Goal: Task Accomplishment & Management: Use online tool/utility

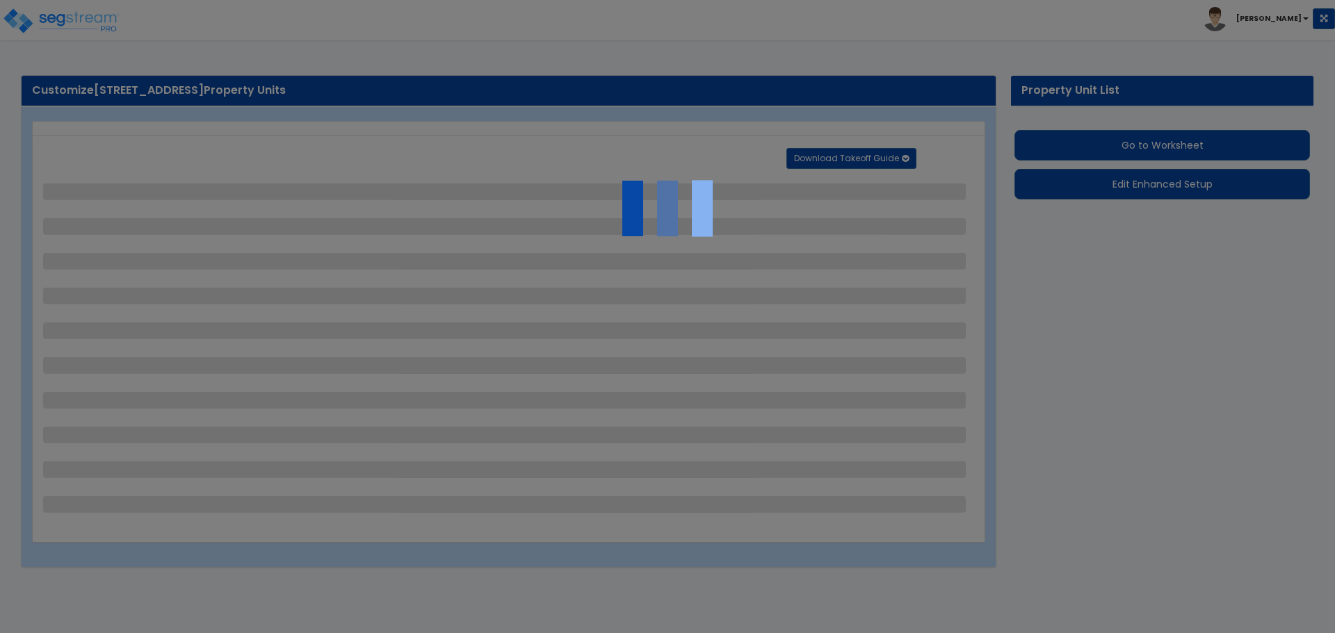
select select "2"
select select "1"
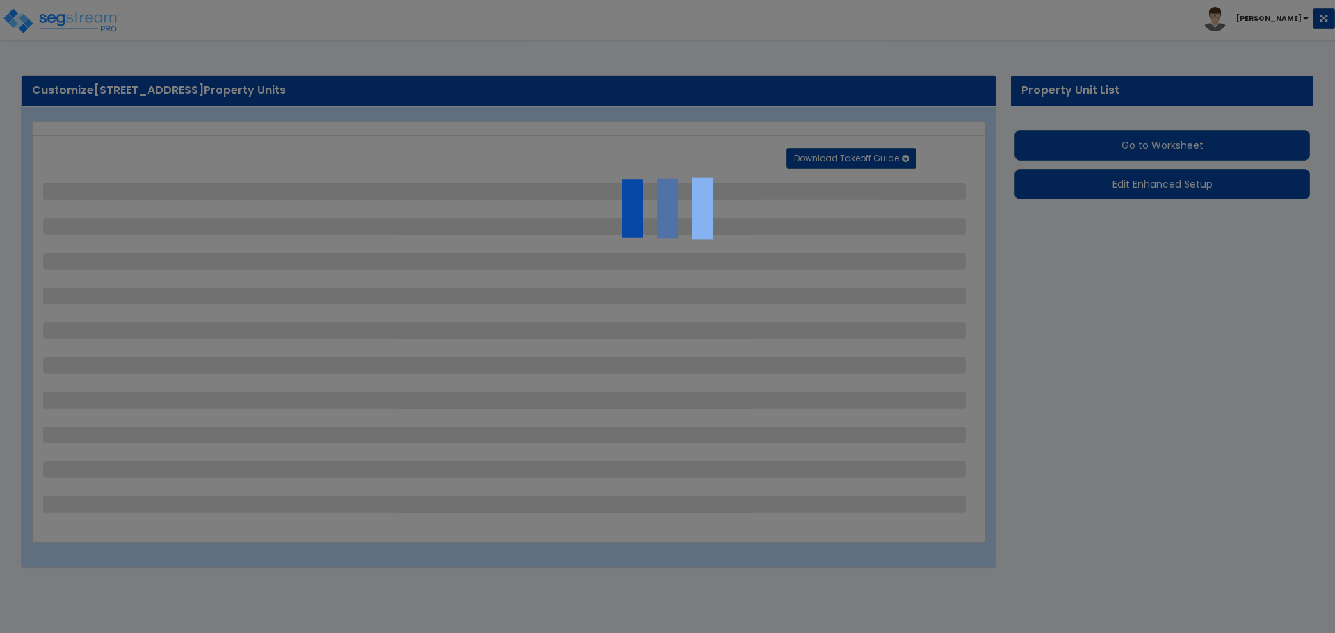
select select "2"
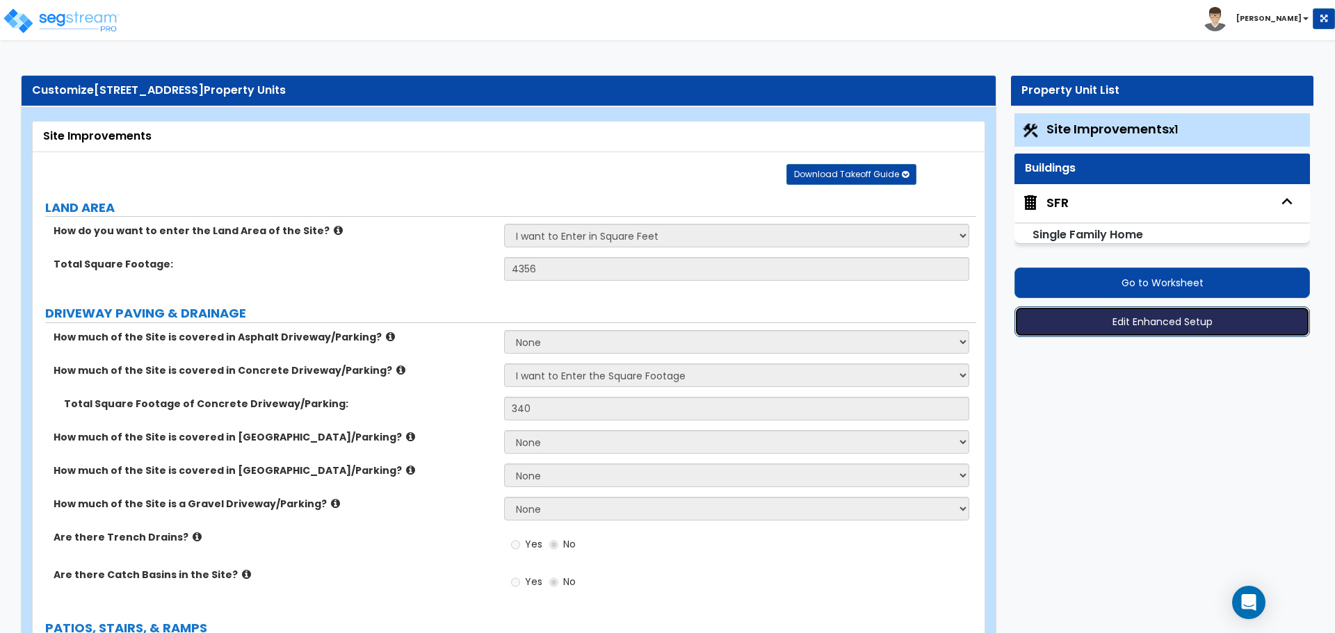
click at [1150, 316] on button "Edit Enhanced Setup" at bounding box center [1161, 322] width 295 height 31
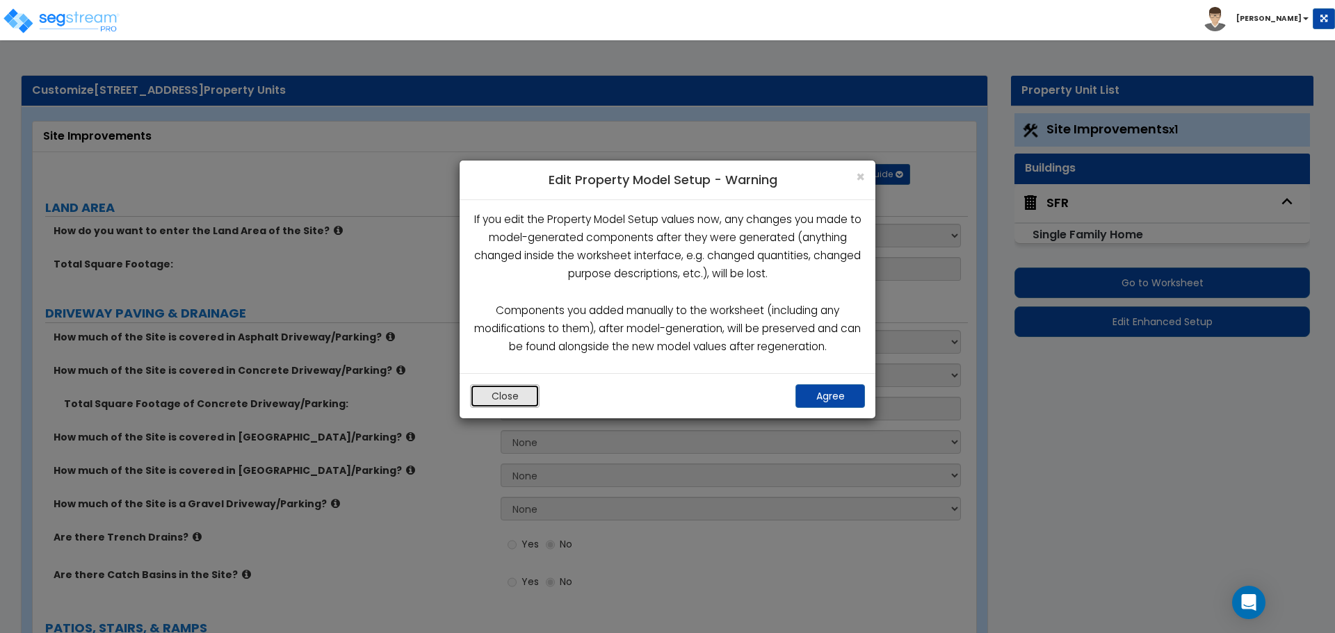
click at [501, 400] on button "Close" at bounding box center [505, 396] width 70 height 24
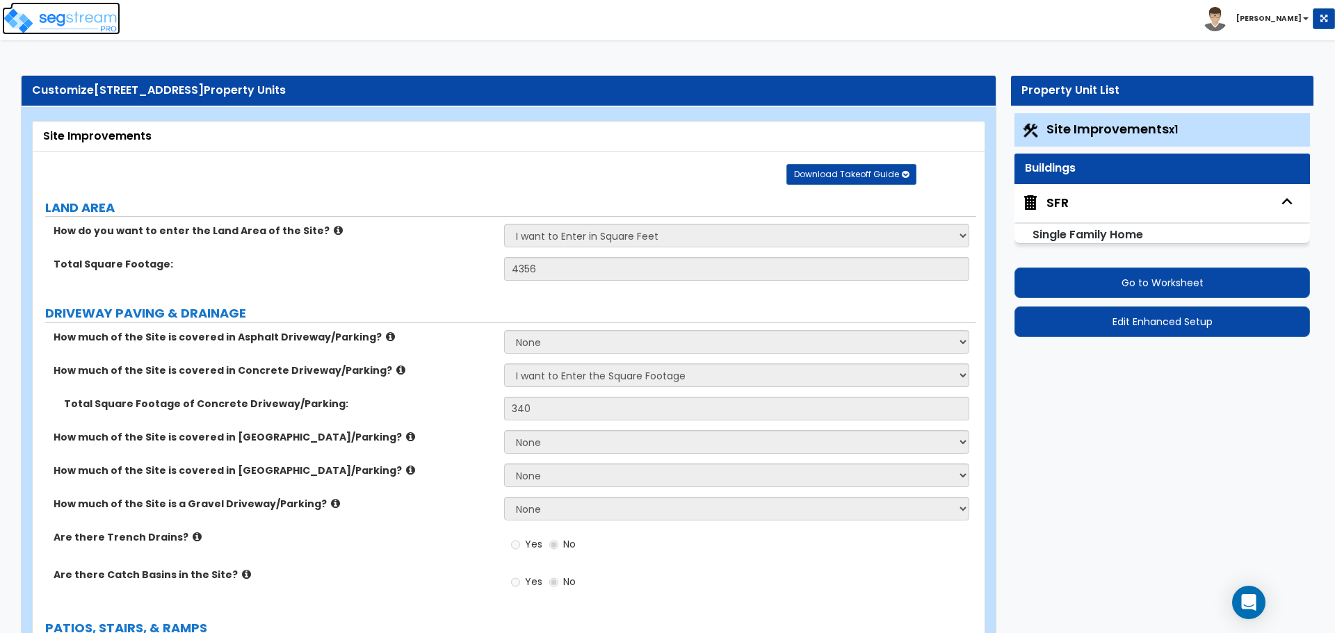
click at [43, 15] on img at bounding box center [61, 21] width 118 height 28
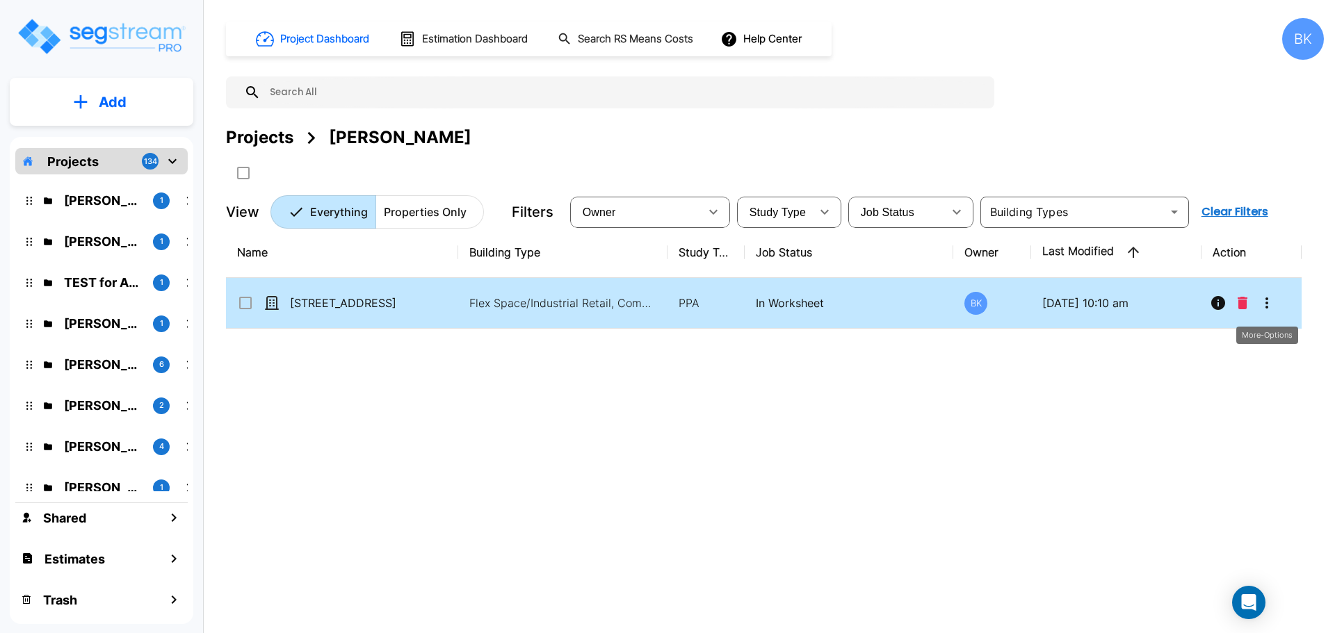
click at [1272, 307] on icon "More-Options" at bounding box center [1266, 303] width 17 height 17
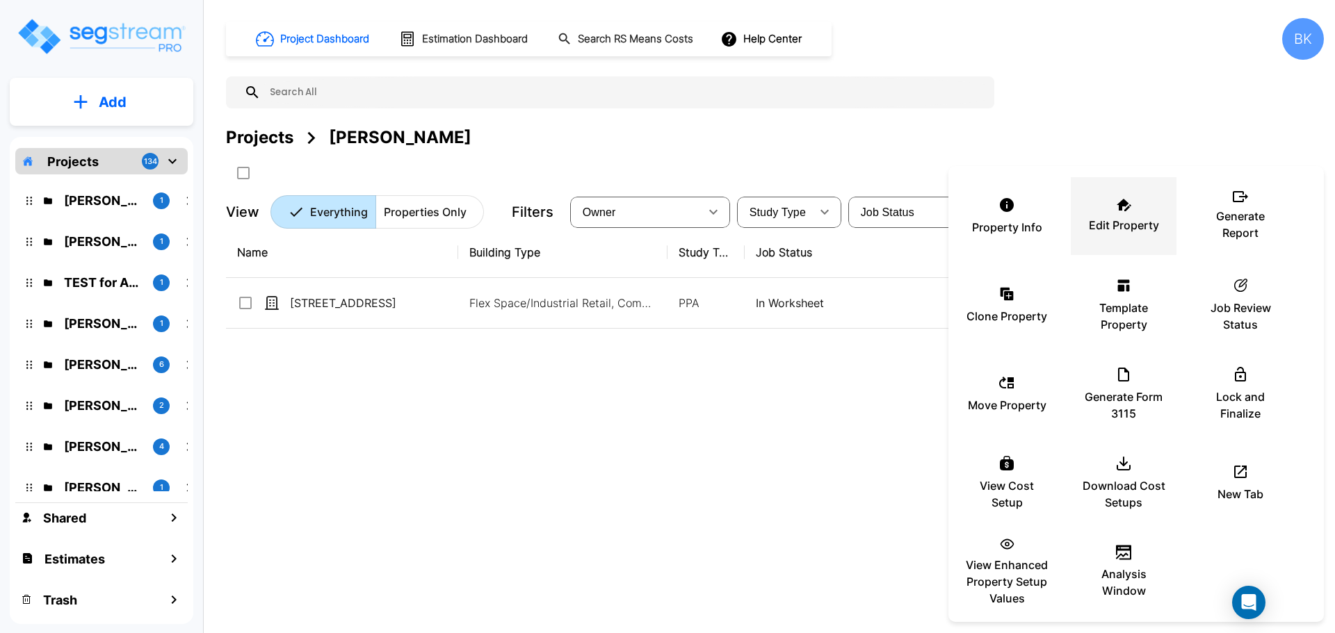
click at [1120, 224] on p "Edit Property" at bounding box center [1124, 225] width 70 height 17
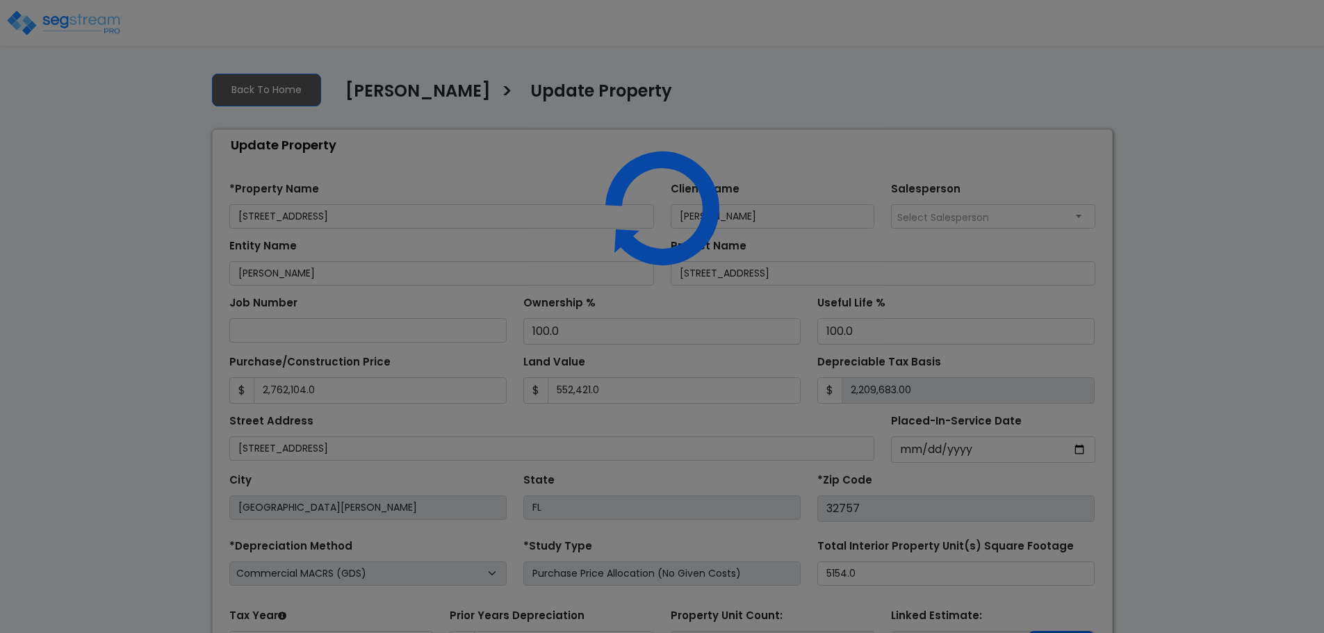
select select "2024"
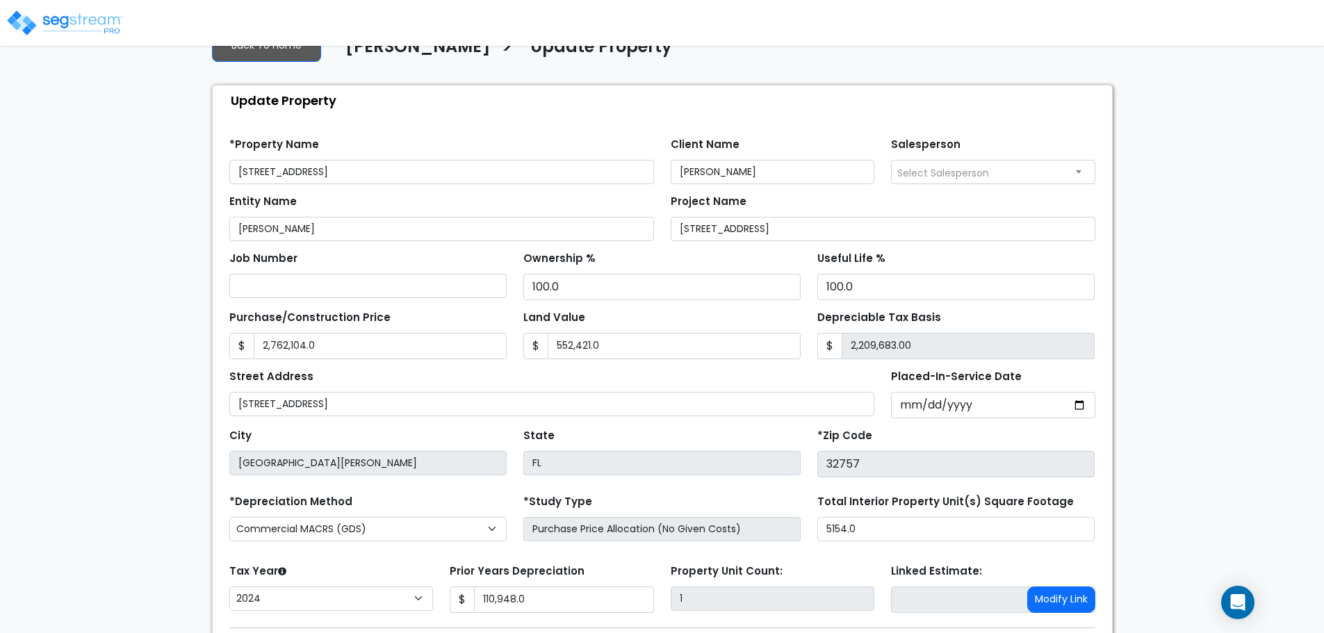
scroll to position [138, 0]
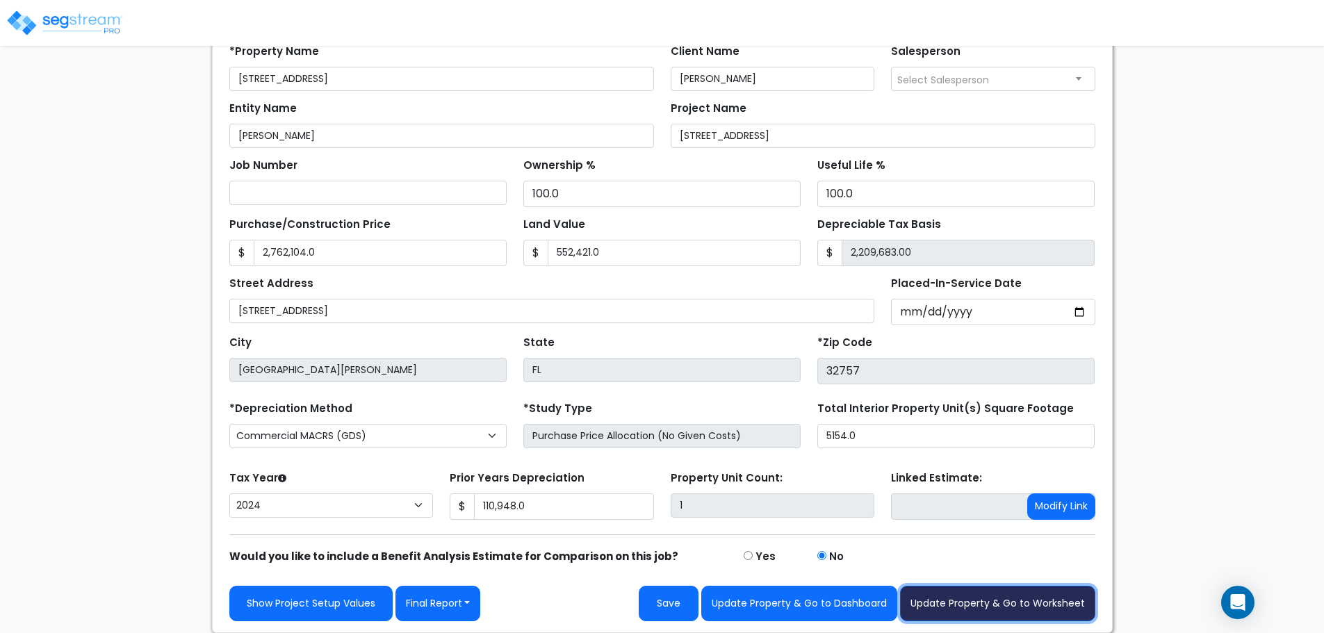
click at [1055, 597] on button "Update Property & Go to Worksheet" at bounding box center [997, 603] width 195 height 35
type input "2762104"
type input "552421"
type input "110948"
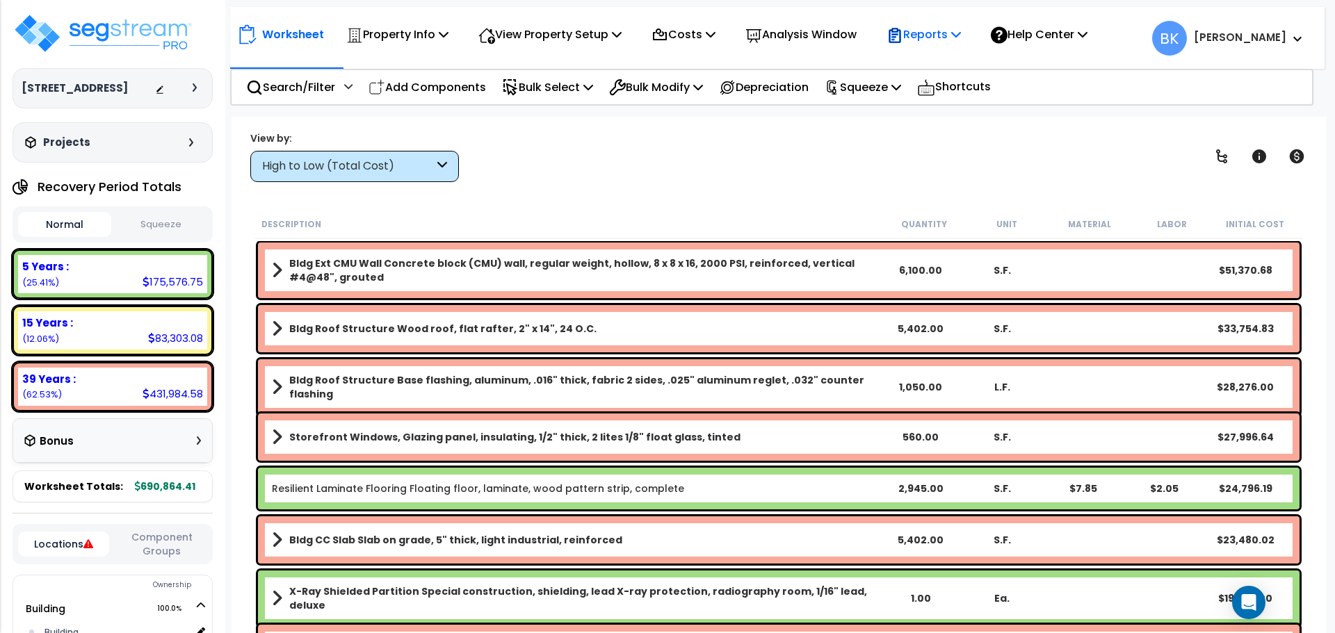
click at [961, 34] on p "Reports" at bounding box center [923, 34] width 74 height 19
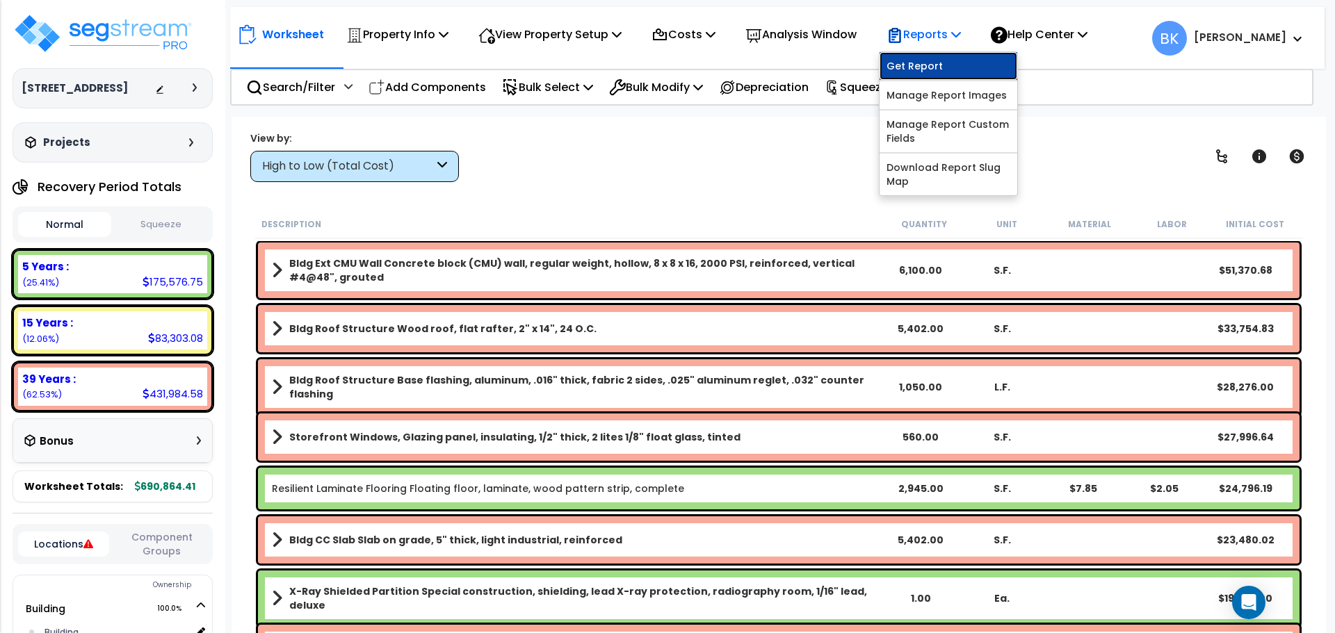
click at [957, 60] on link "Get Report" at bounding box center [948, 66] width 138 height 28
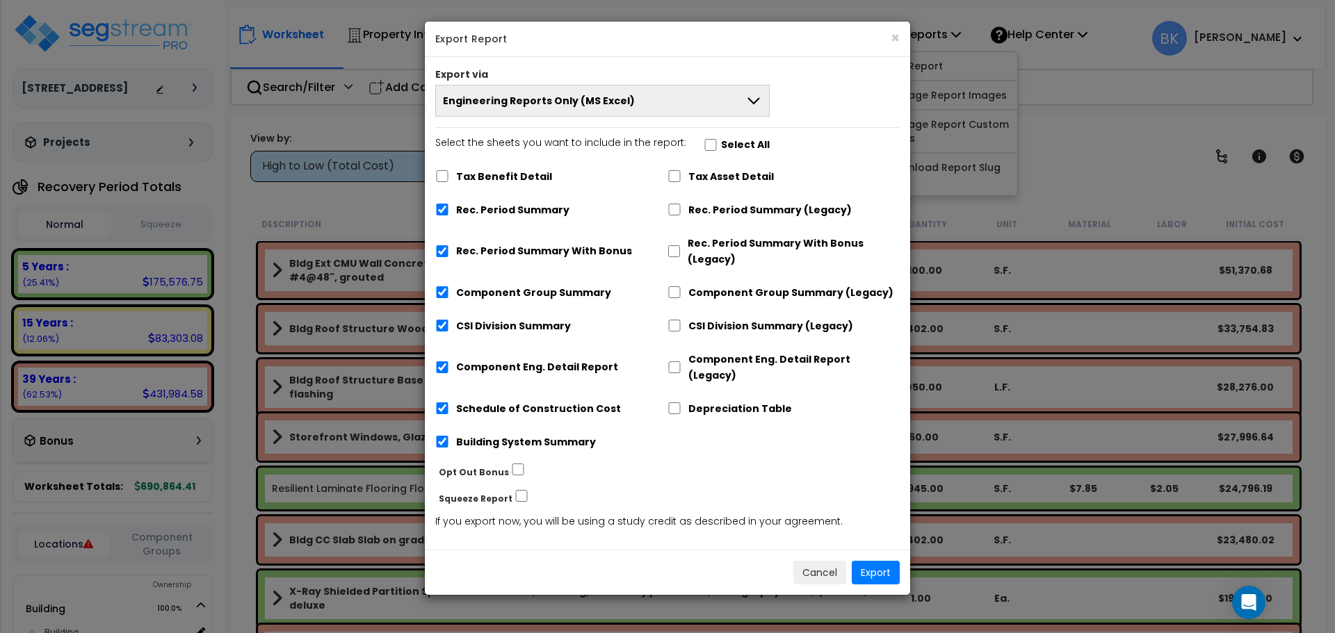
click at [660, 112] on button "Engineering Reports Only (MS Excel)" at bounding box center [602, 101] width 334 height 32
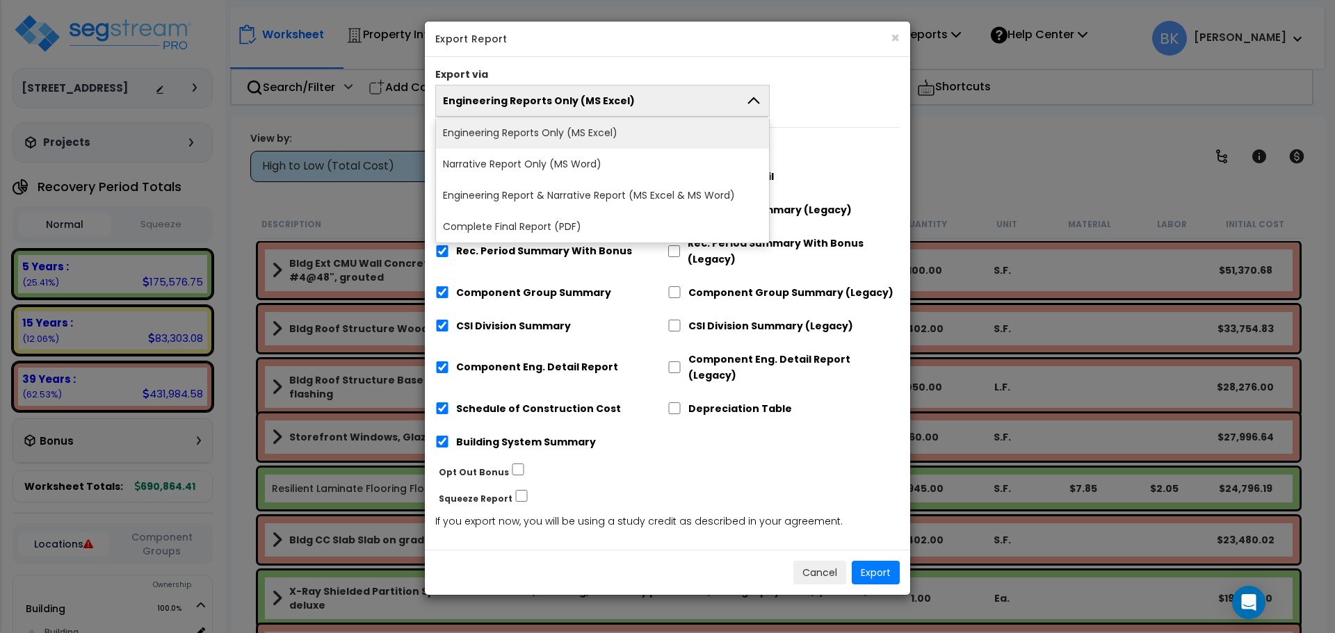
click at [661, 106] on button "Engineering Reports Only (MS Excel)" at bounding box center [602, 101] width 334 height 32
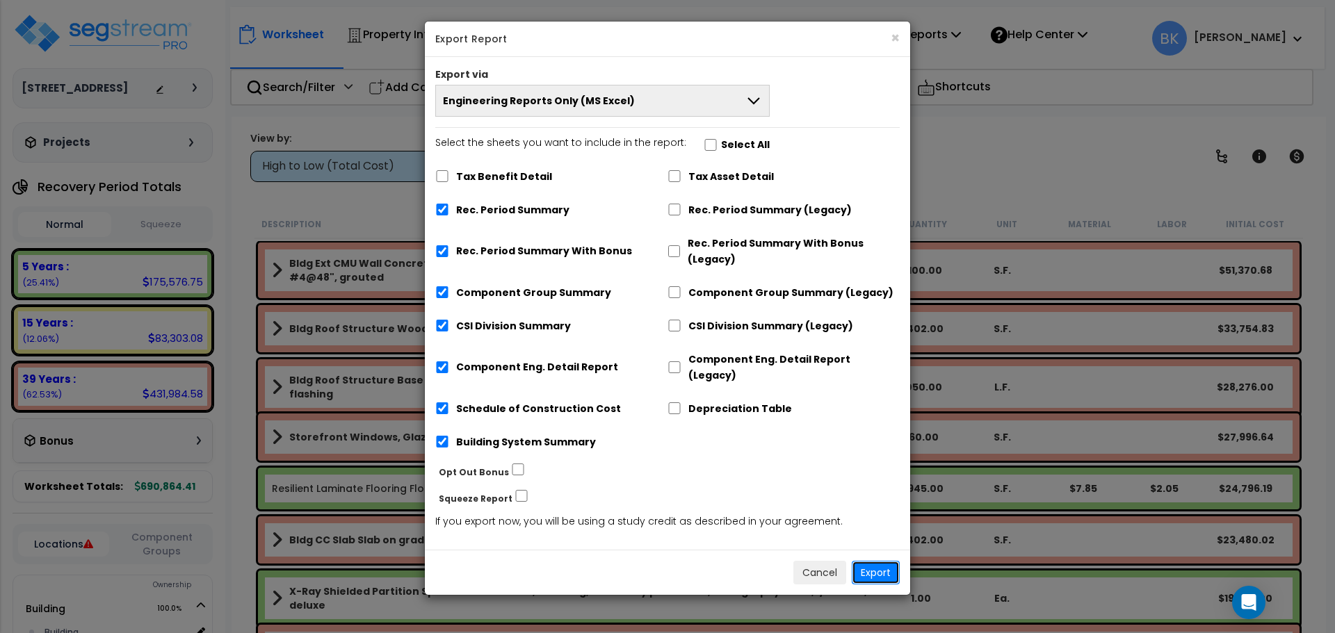
click at [885, 561] on button "Export" at bounding box center [876, 573] width 48 height 24
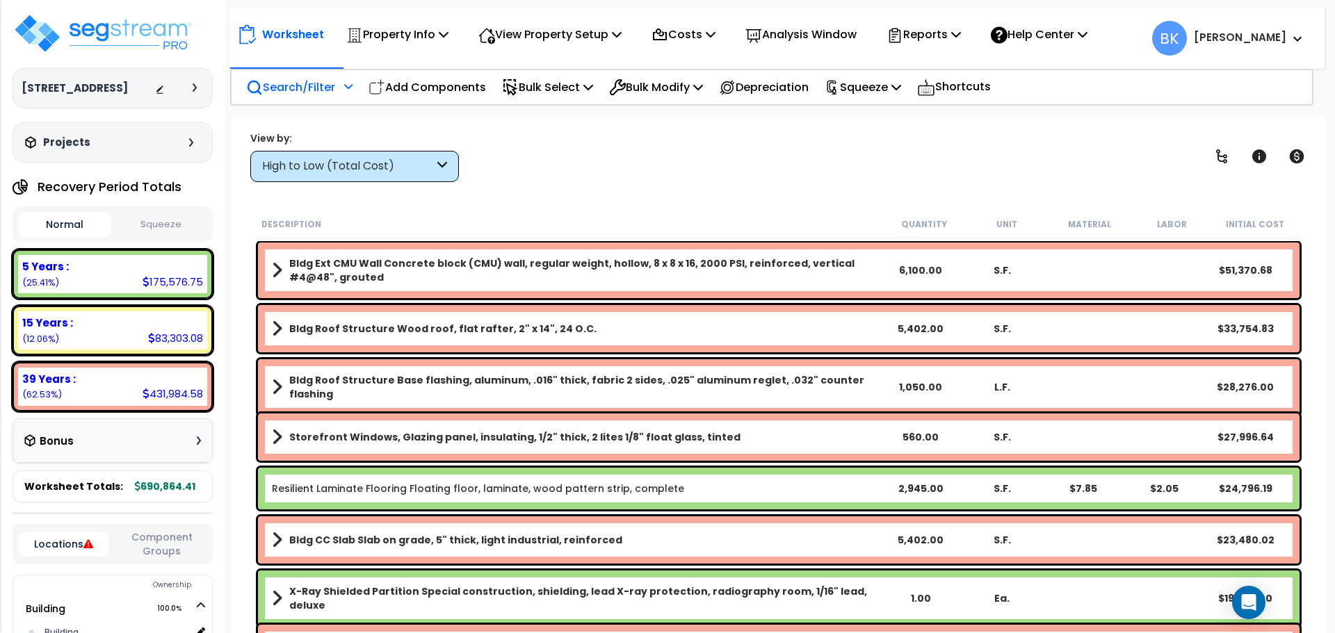
click at [316, 87] on p "Search/Filter" at bounding box center [290, 87] width 89 height 19
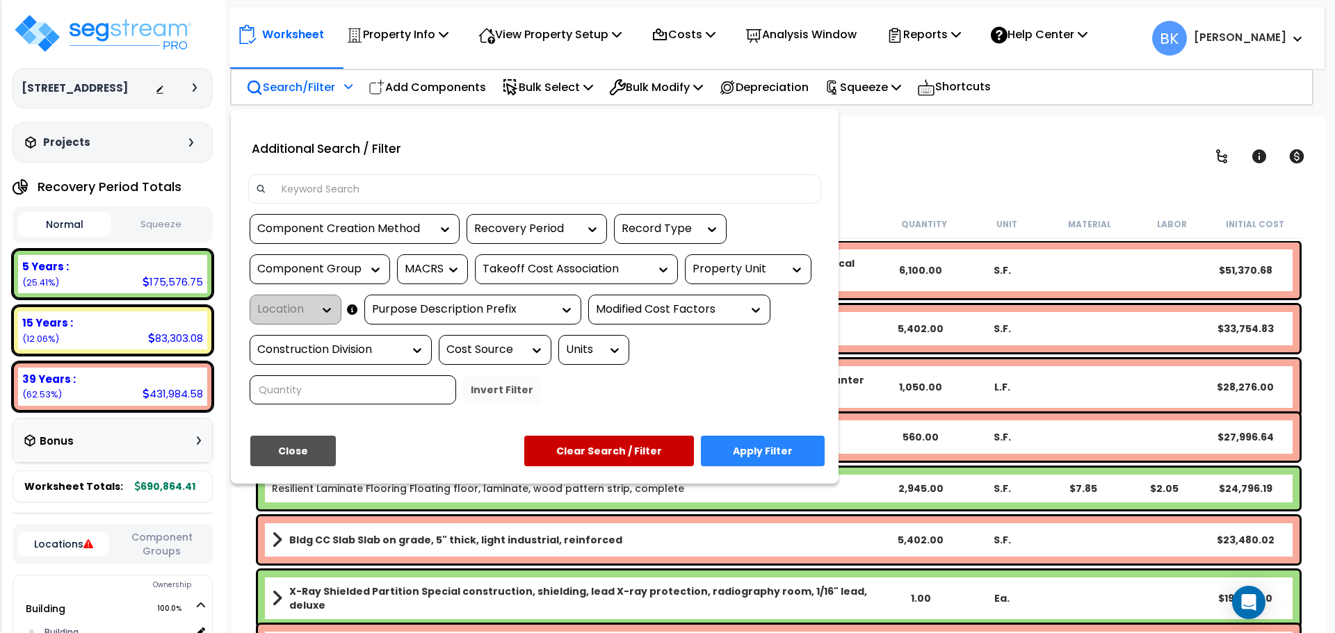
click at [356, 181] on input at bounding box center [543, 189] width 540 height 21
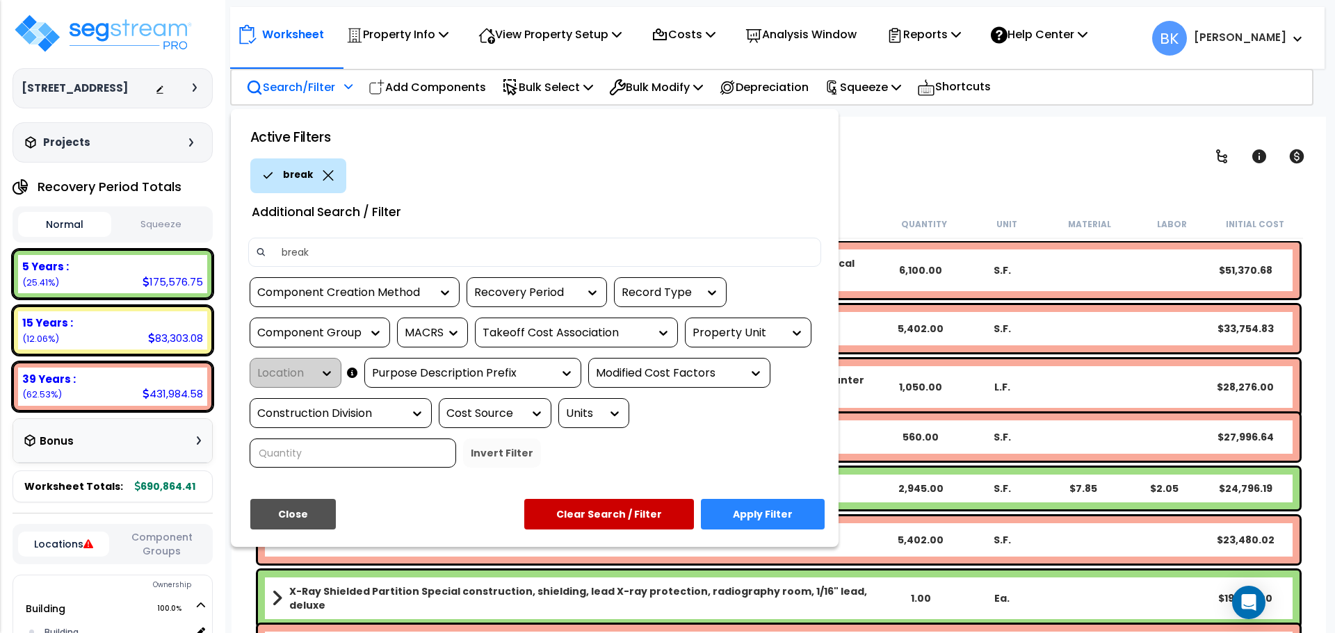
type input "break"
click at [782, 529] on button "Apply Filter" at bounding box center [763, 514] width 124 height 31
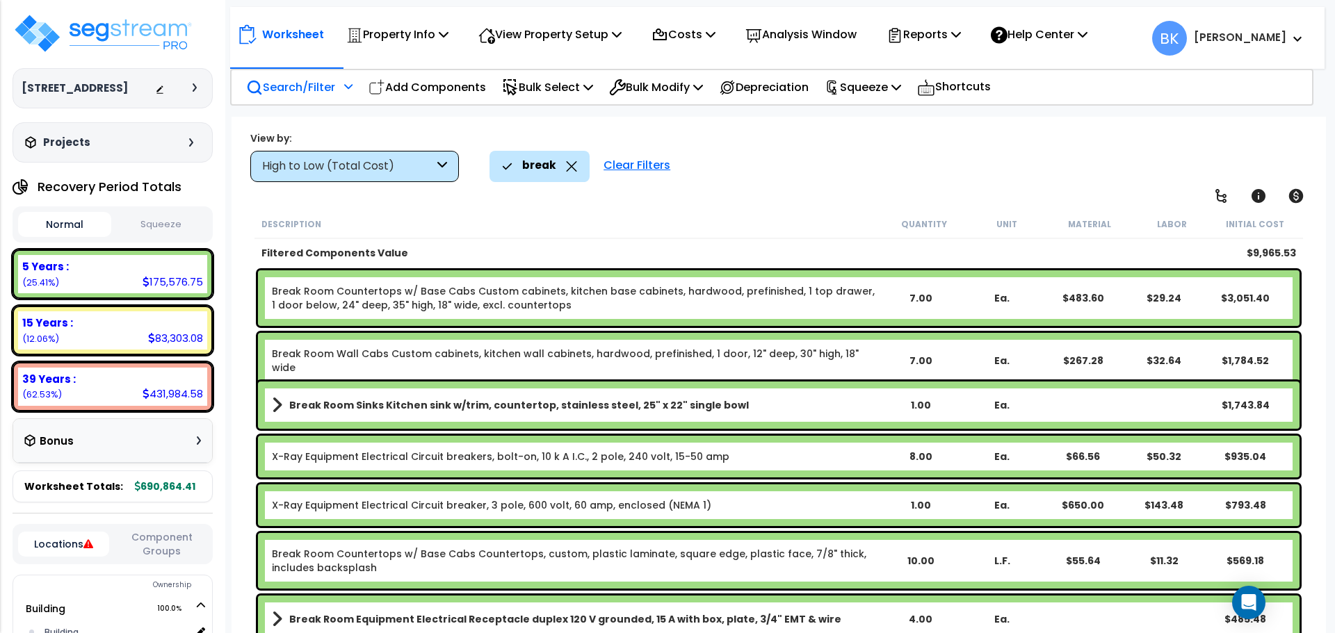
click at [571, 168] on icon at bounding box center [572, 166] width 10 height 10
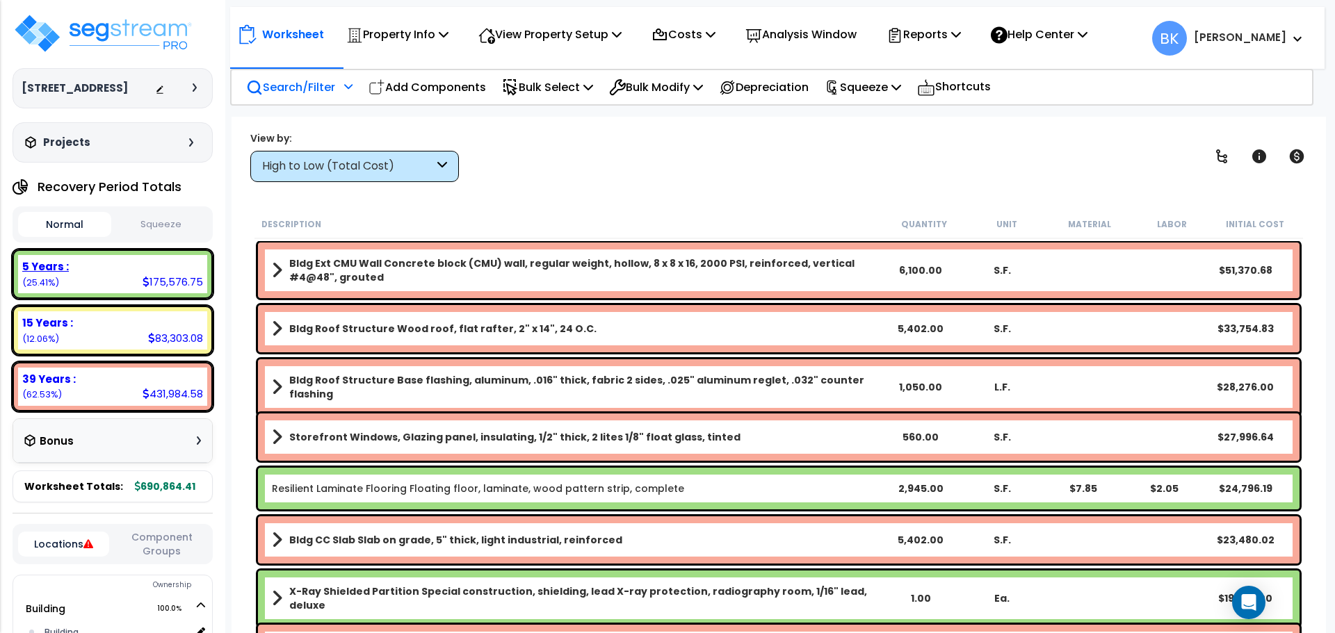
click at [110, 273] on div "5 Years :" at bounding box center [112, 266] width 181 height 15
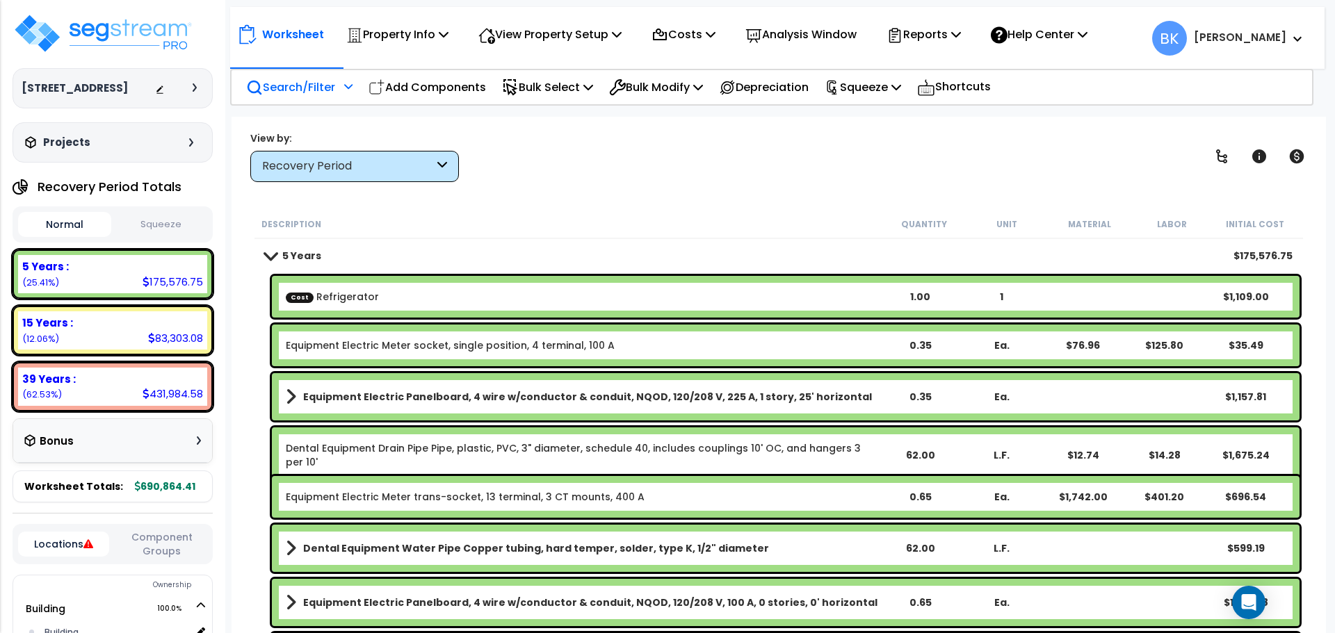
click at [371, 299] on link "Cost Refrigerator" at bounding box center [332, 297] width 93 height 14
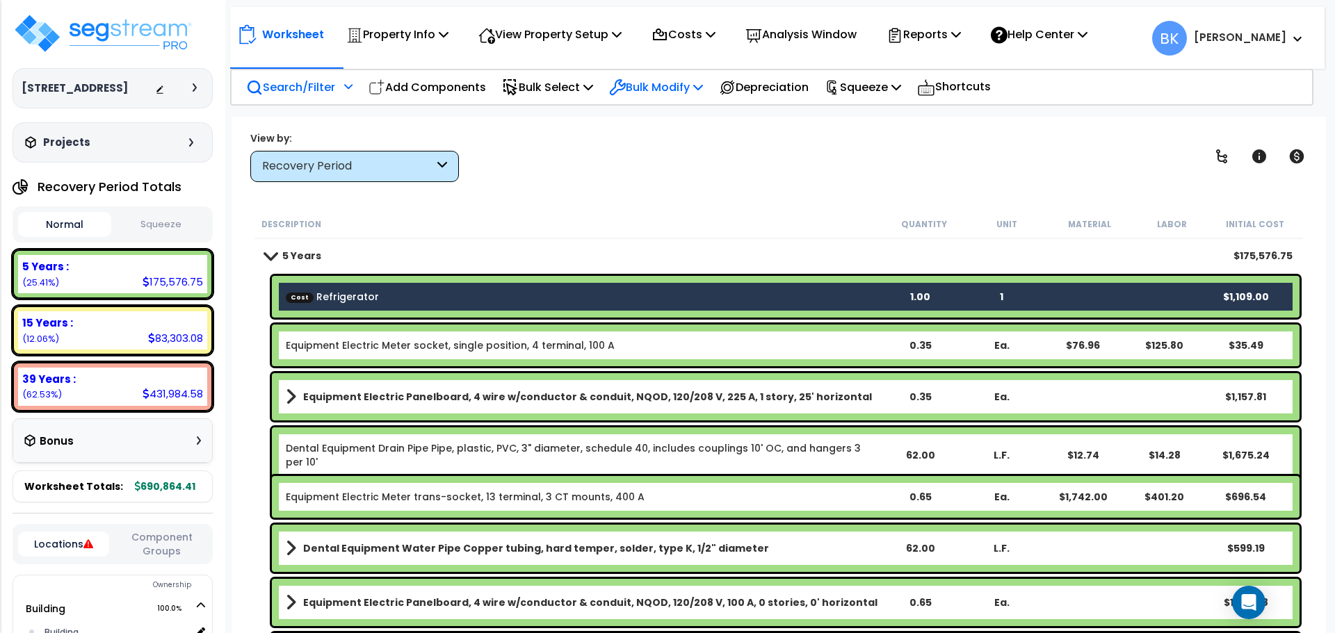
click at [654, 80] on p "Bulk Modify" at bounding box center [656, 87] width 94 height 19
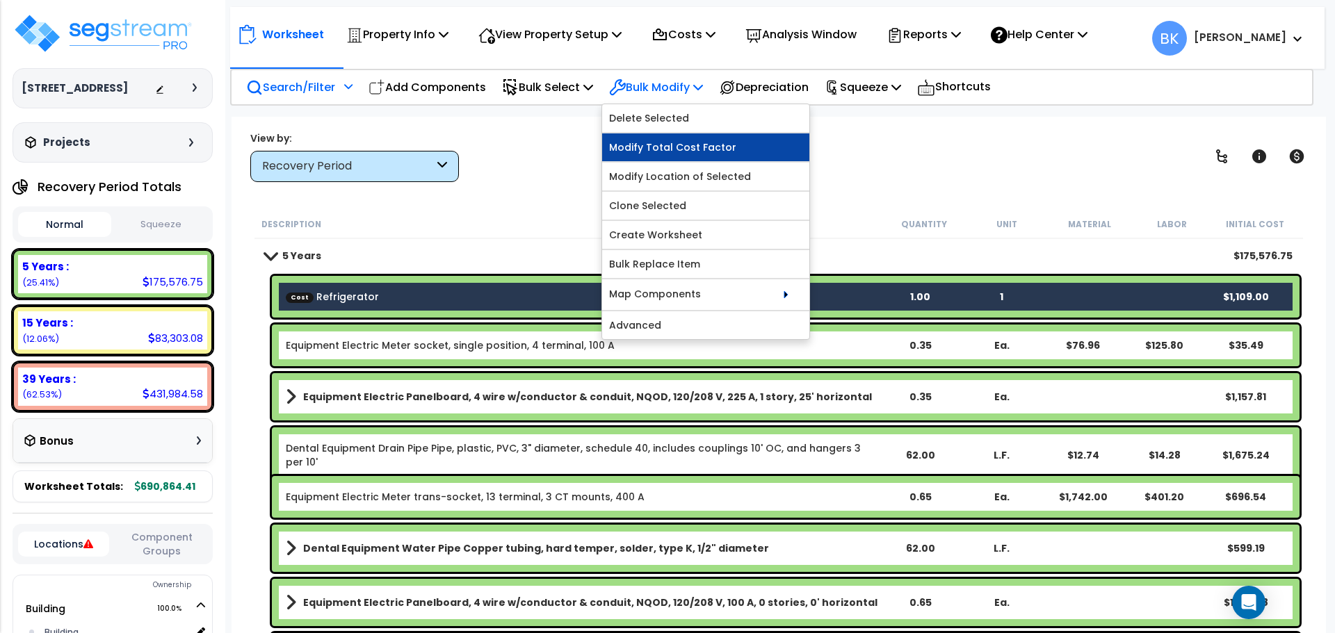
click at [683, 149] on link "Modify Total Cost Factor" at bounding box center [705, 147] width 207 height 28
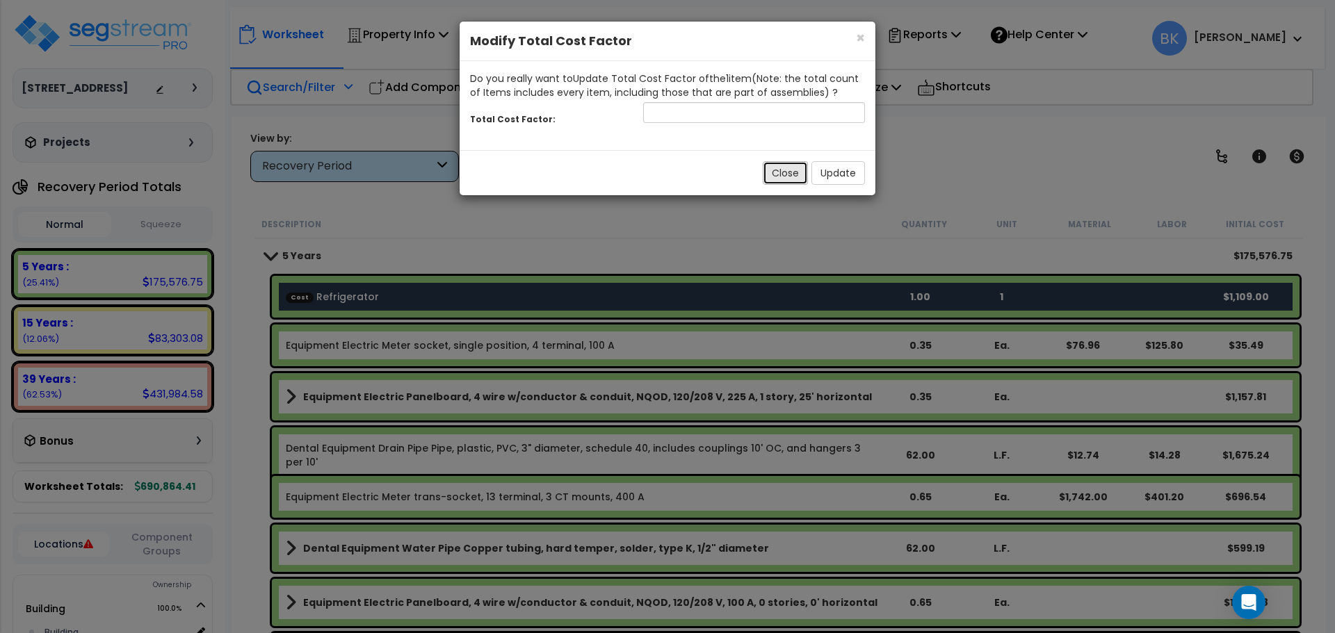
click at [772, 165] on button "Close" at bounding box center [785, 173] width 45 height 24
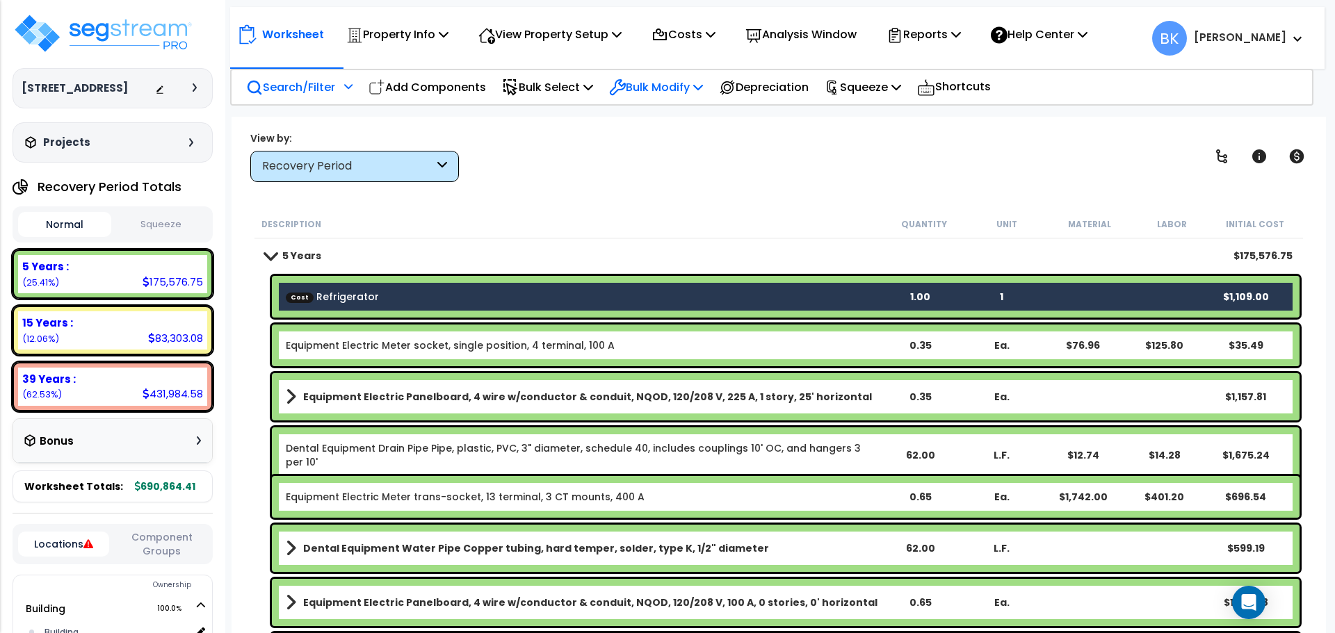
click at [674, 97] on div "Bulk Modify" at bounding box center [656, 87] width 94 height 33
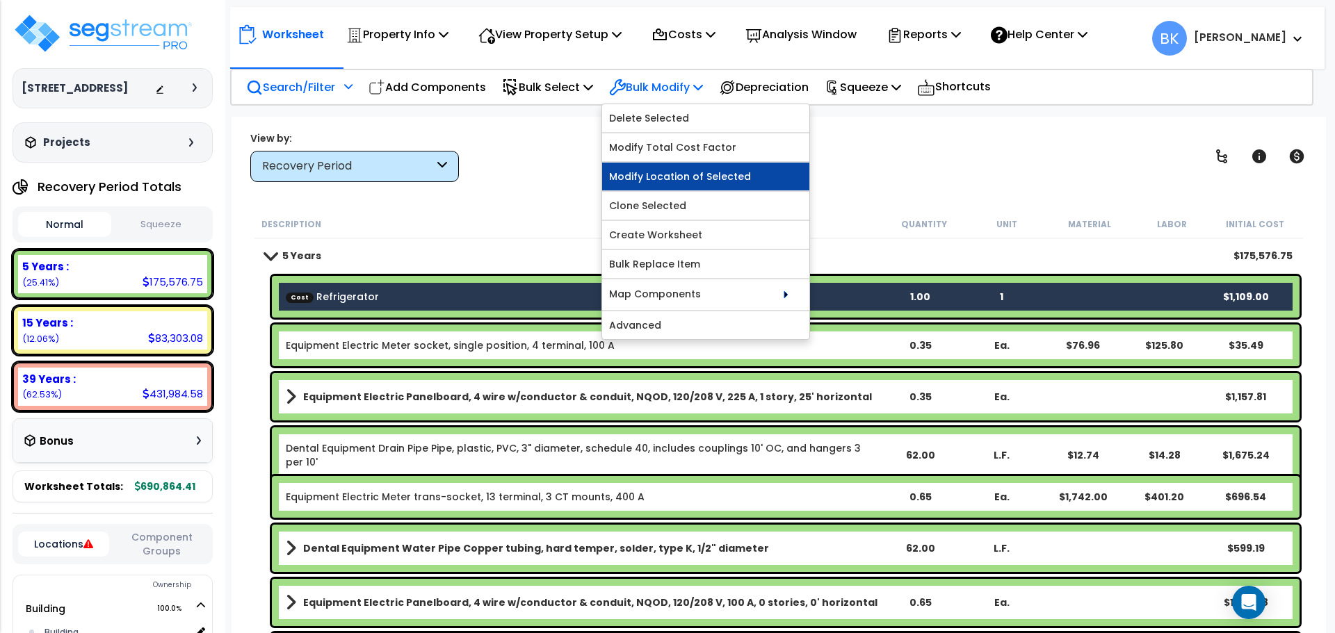
click at [676, 176] on link "Modify Location of Selected" at bounding box center [705, 177] width 207 height 28
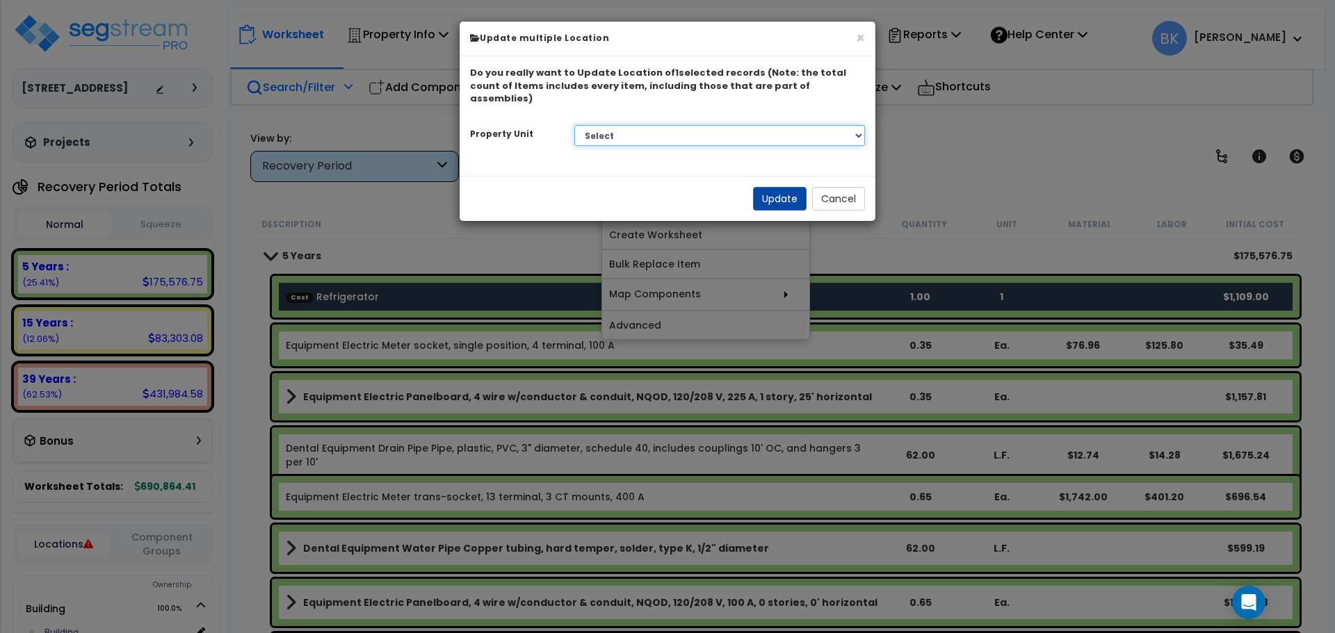
click at [648, 125] on select "Select Building Site Improvements" at bounding box center [719, 135] width 291 height 21
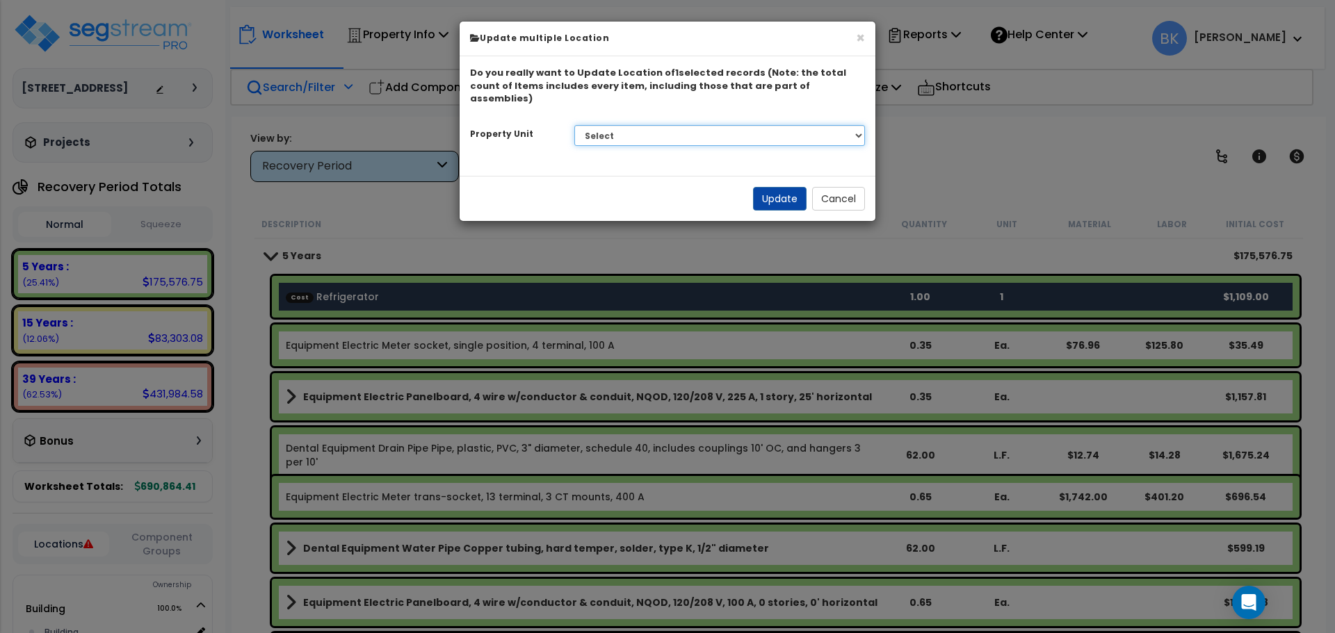
select select "170946"
click at [574, 125] on select "Select Building Site Improvements" at bounding box center [719, 135] width 291 height 21
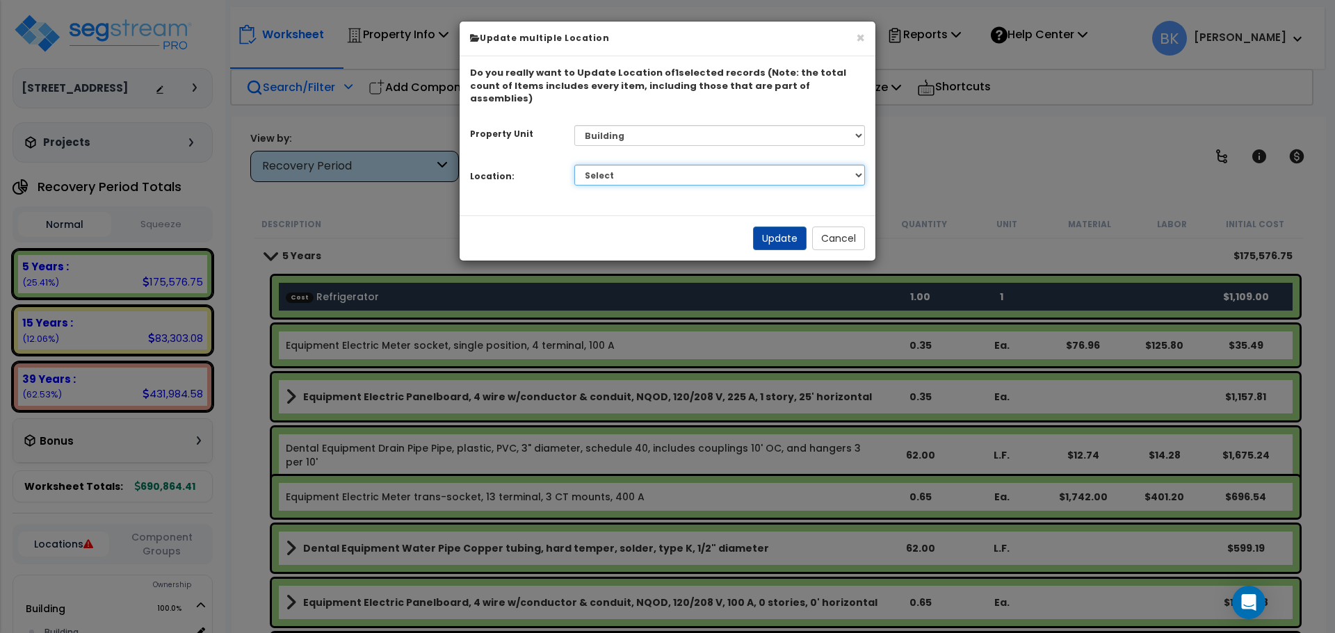
click at [686, 165] on select "Select Building Building Interior Dental Office Add Additional Location" at bounding box center [719, 175] width 291 height 21
select select "13377"
click at [574, 165] on select "Select Building Building Interior Dental Office Add Additional Location" at bounding box center [719, 175] width 291 height 21
click at [768, 229] on button "Update" at bounding box center [780, 239] width 54 height 24
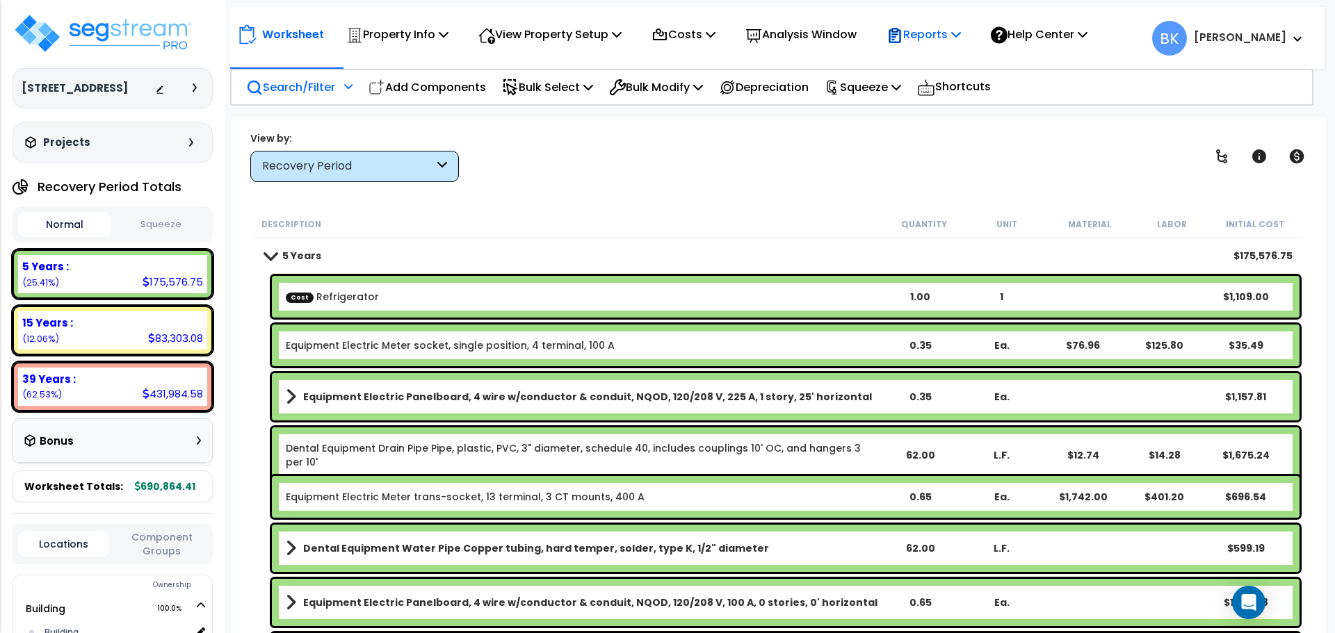
click at [961, 36] on p "Reports" at bounding box center [923, 34] width 74 height 19
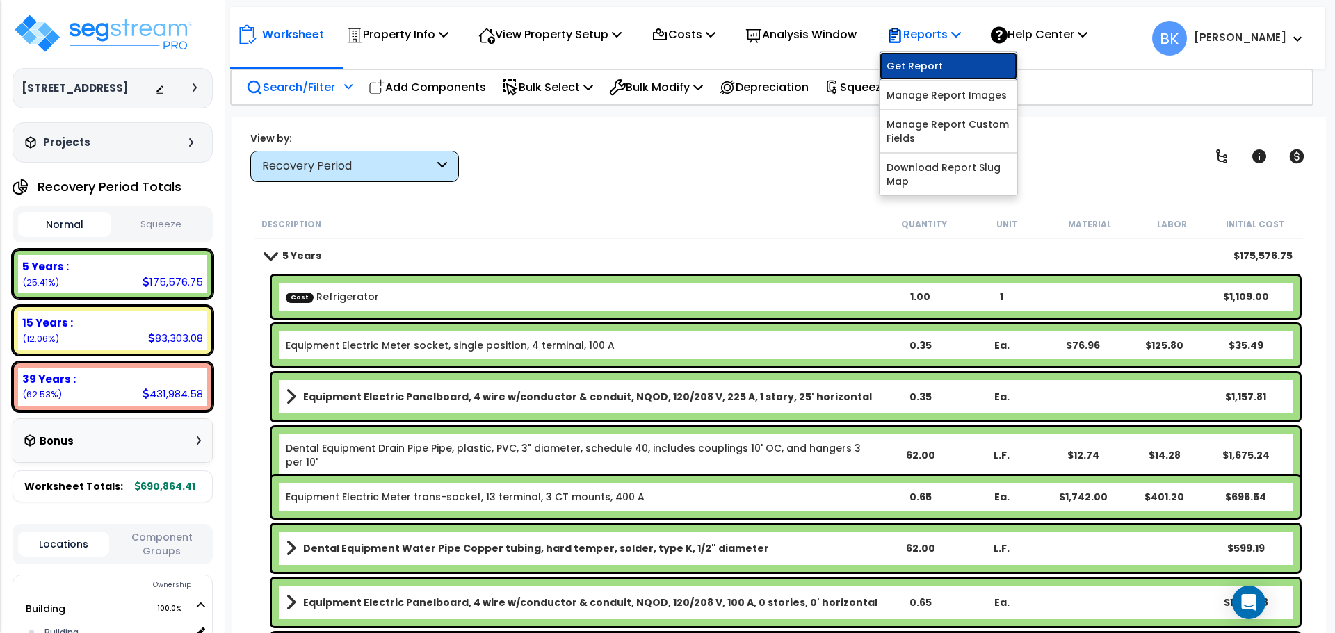
click at [945, 63] on link "Get Report" at bounding box center [948, 66] width 138 height 28
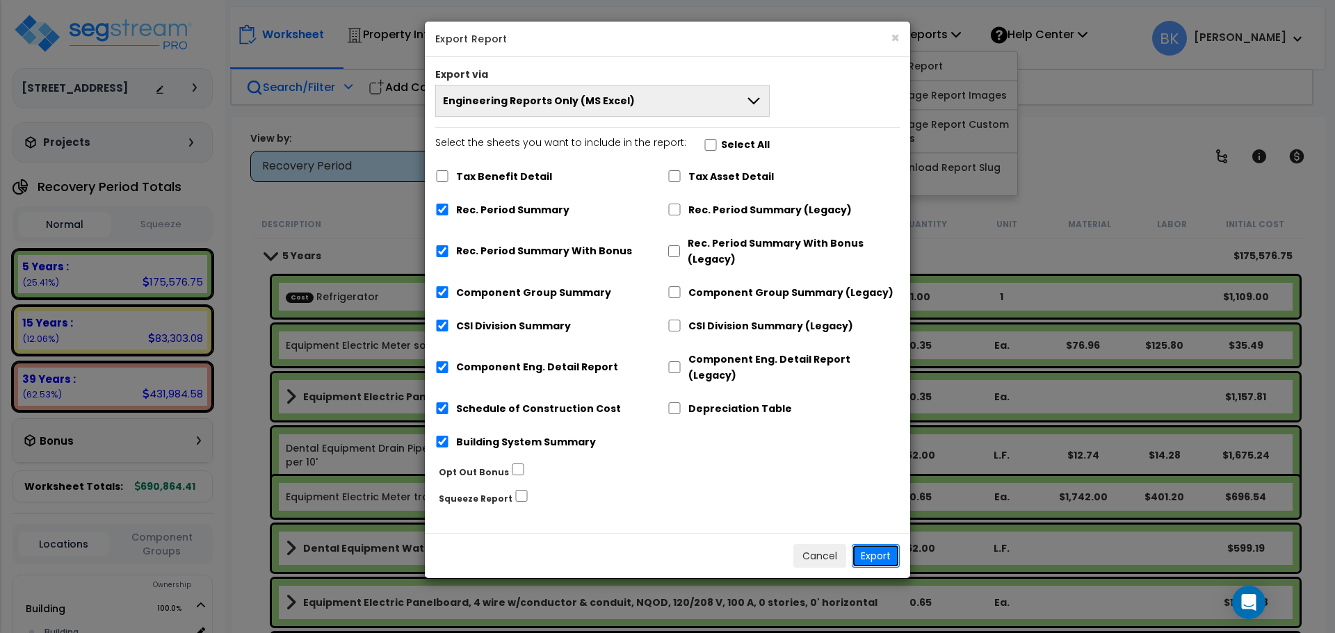
click at [883, 544] on button "Export" at bounding box center [876, 556] width 48 height 24
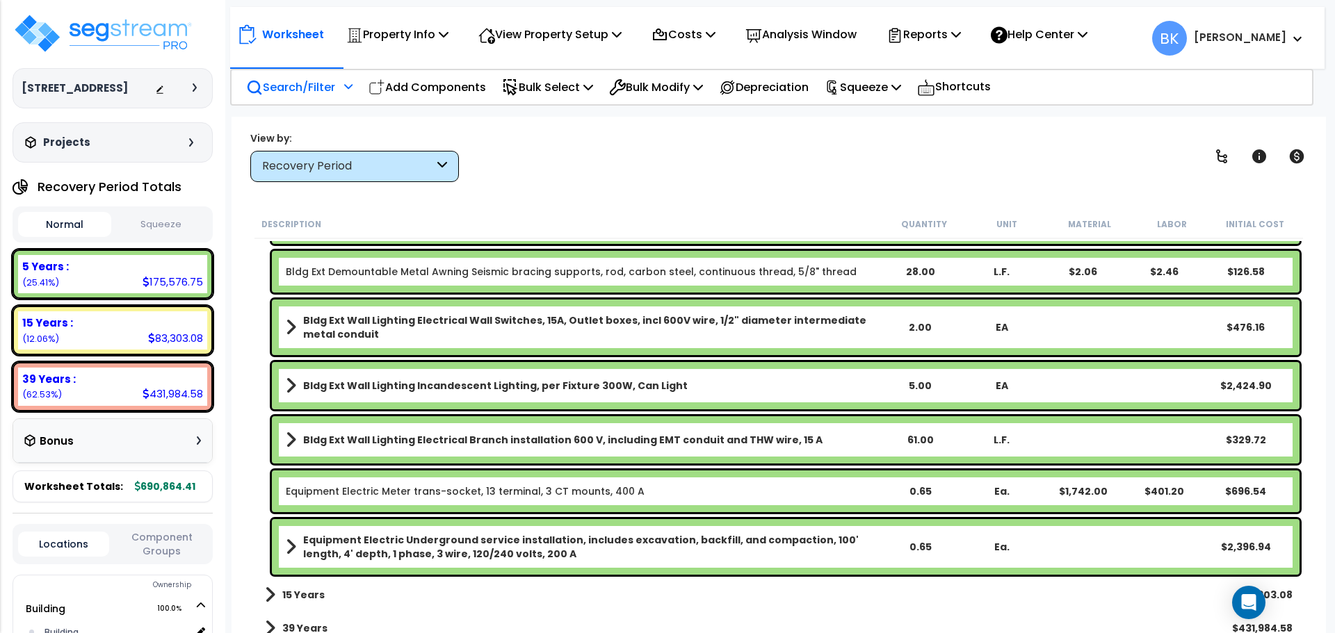
scroll to position [2855, 0]
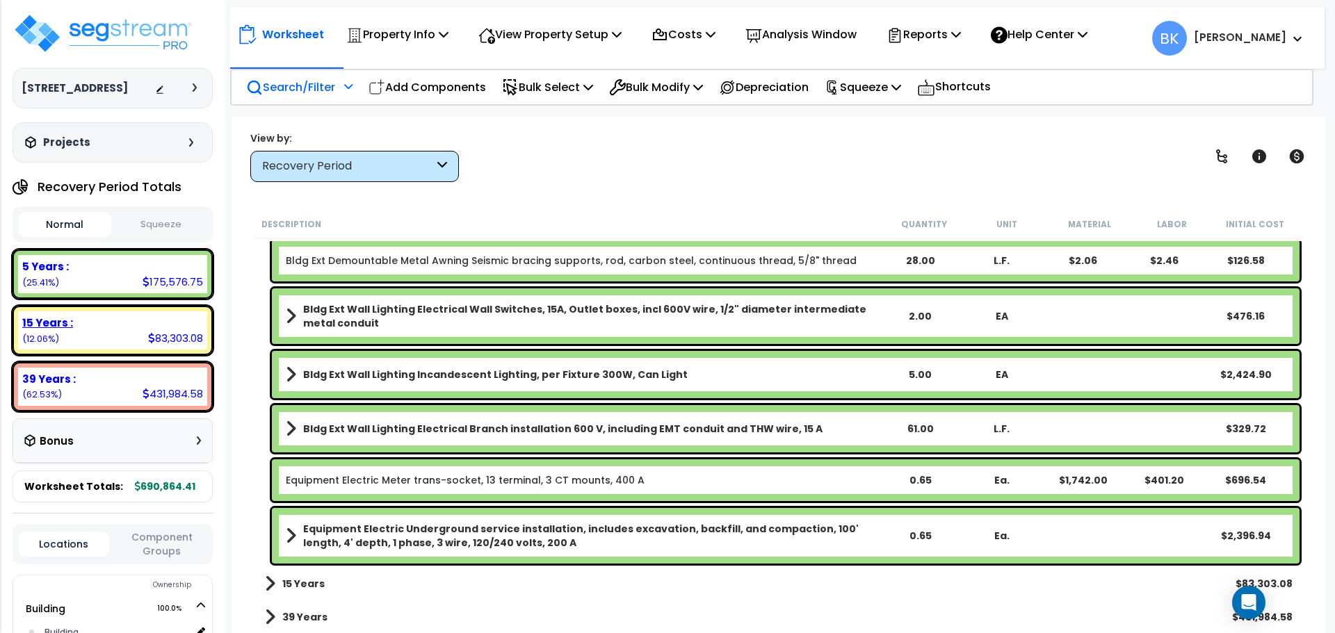
click at [139, 302] on div "Expense : 0.00 (0.00%) De Minimis : 0.00 (0.00%) Repairs & Maintenance : 0.00 (…" at bounding box center [113, 331] width 200 height 162
click at [129, 326] on div "15 Years :" at bounding box center [112, 323] width 181 height 15
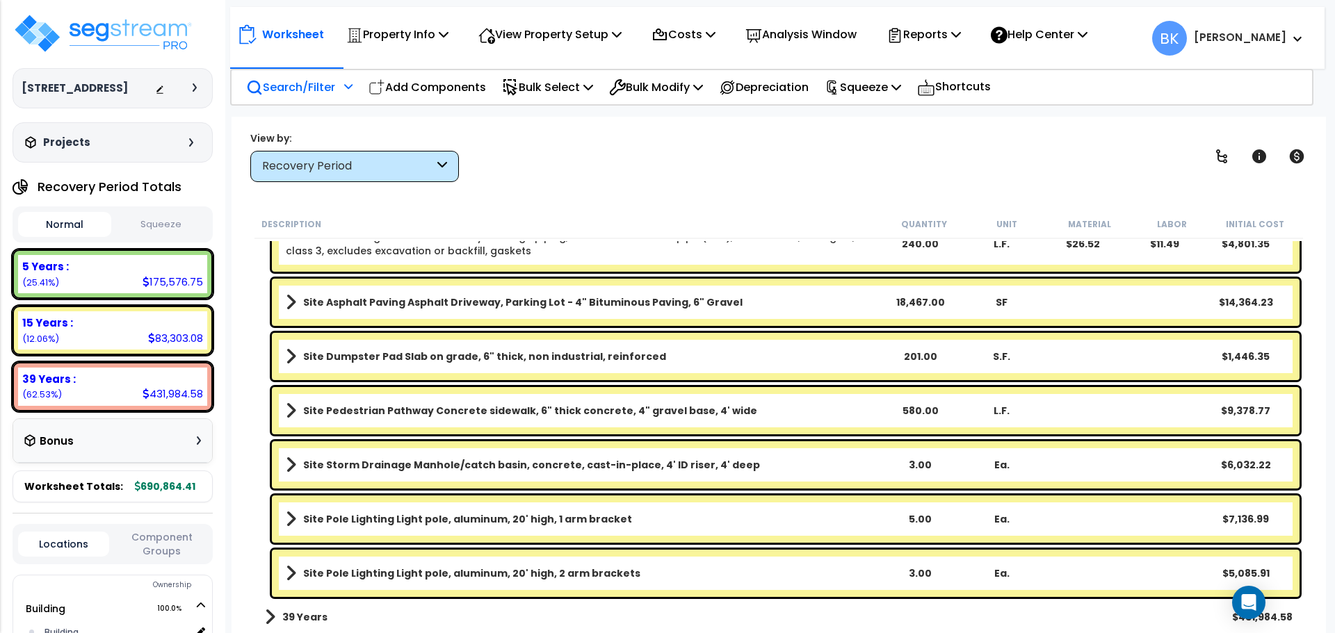
scroll to position [61, 0]
click at [514, 522] on b "Site Pole Lighting Light pole, aluminum, 20' high, 1 arm bracket" at bounding box center [467, 519] width 329 height 14
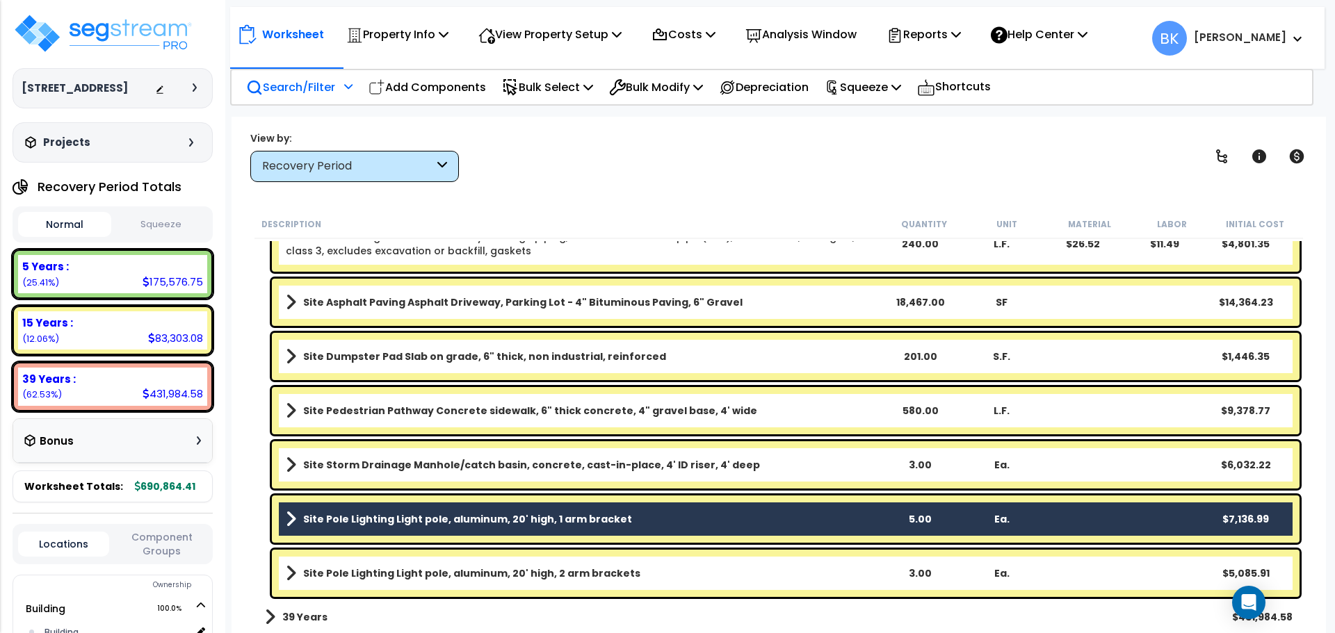
click at [517, 572] on b "Site Pole Lighting Light pole, aluminum, 20' high, 2 arm brackets" at bounding box center [471, 574] width 337 height 14
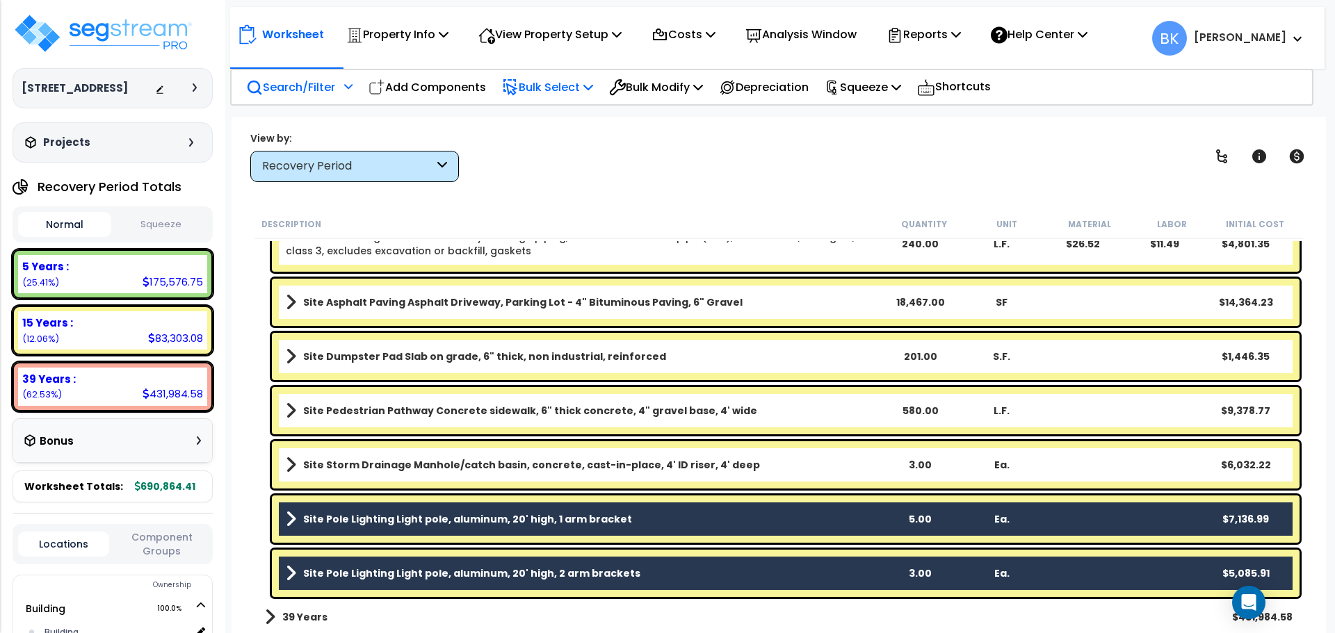
click at [574, 79] on p "Bulk Select" at bounding box center [547, 87] width 91 height 19
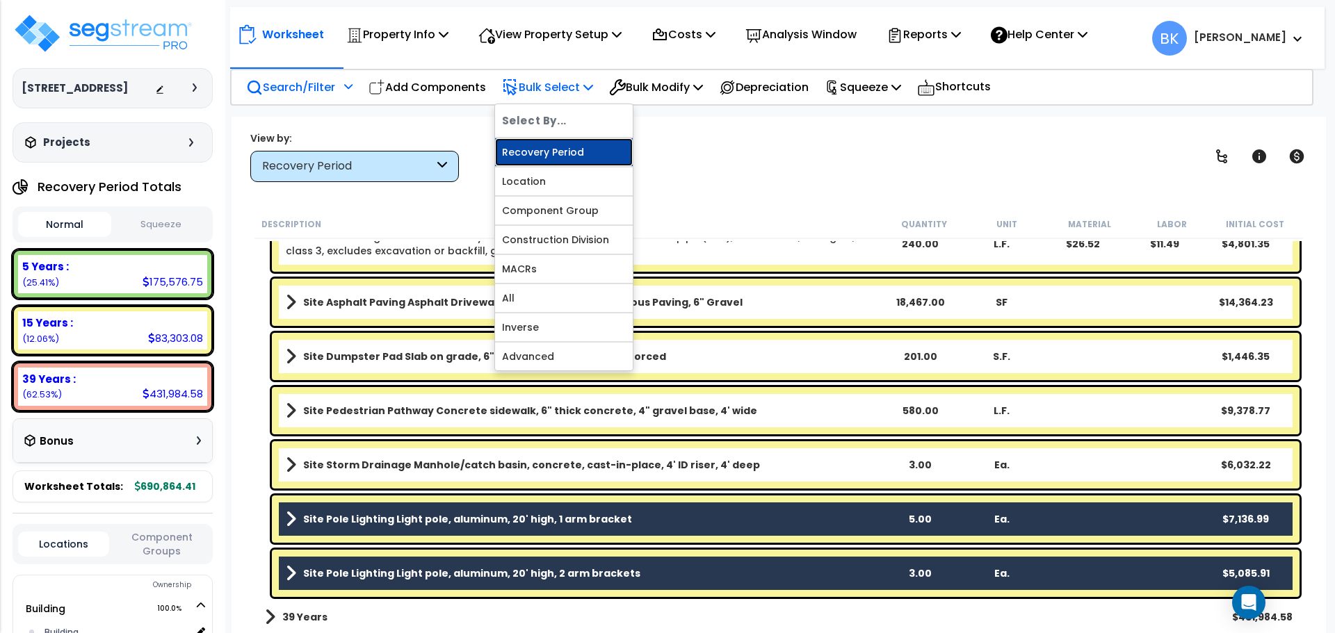
click at [567, 149] on link "Recovery Period" at bounding box center [564, 152] width 138 height 28
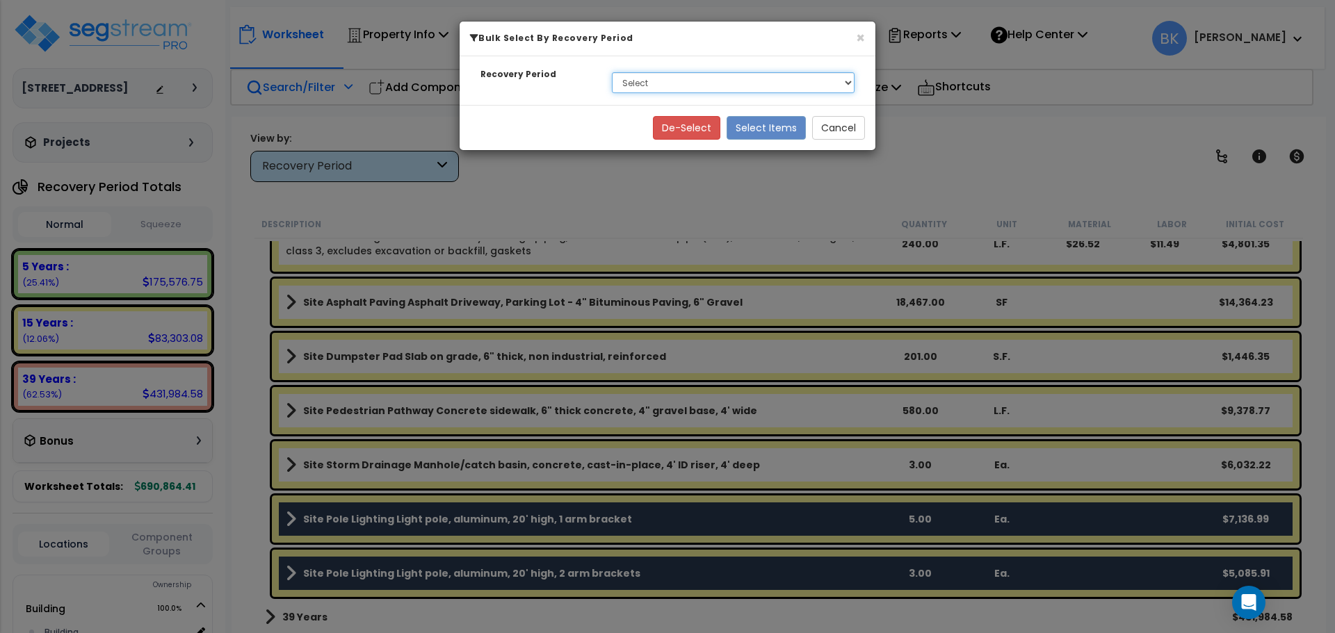
click at [661, 88] on select "Select 5 Years 15 Years 39 Years" at bounding box center [733, 82] width 243 height 21
click at [713, 79] on select "Select 5 Years 15 Years 39 Years" at bounding box center [733, 82] width 243 height 21
click at [846, 124] on button "Cancel" at bounding box center [838, 128] width 53 height 24
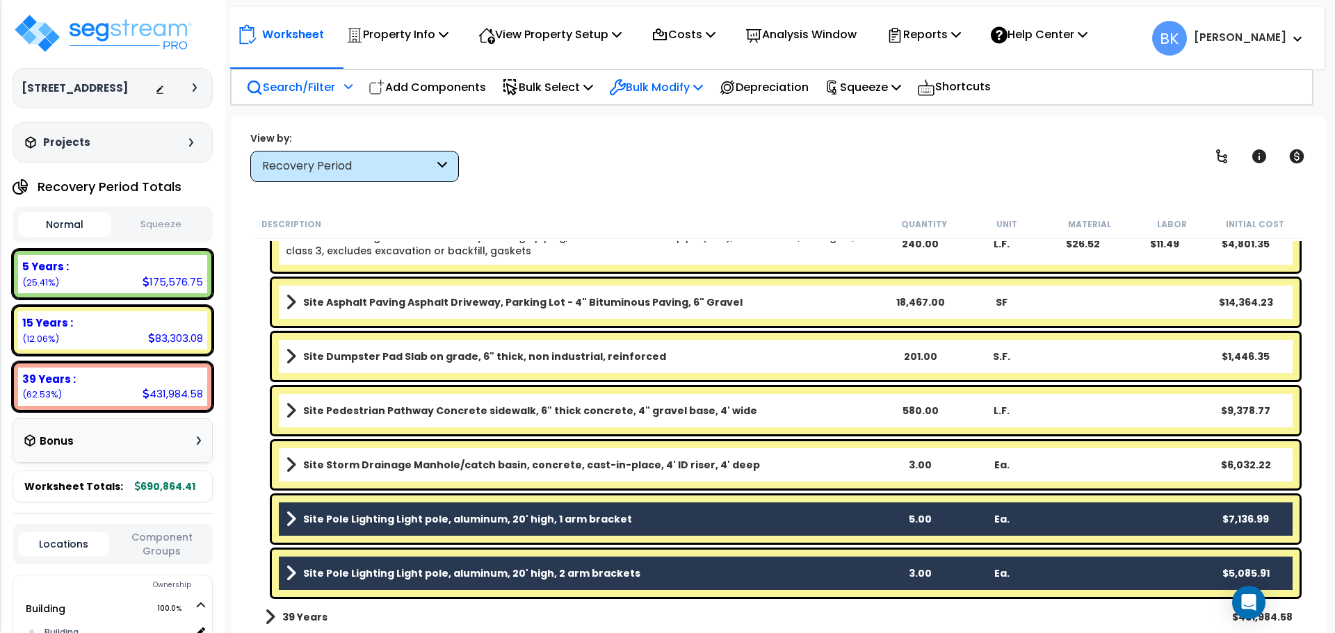
click at [660, 94] on p "Bulk Modify" at bounding box center [656, 87] width 94 height 19
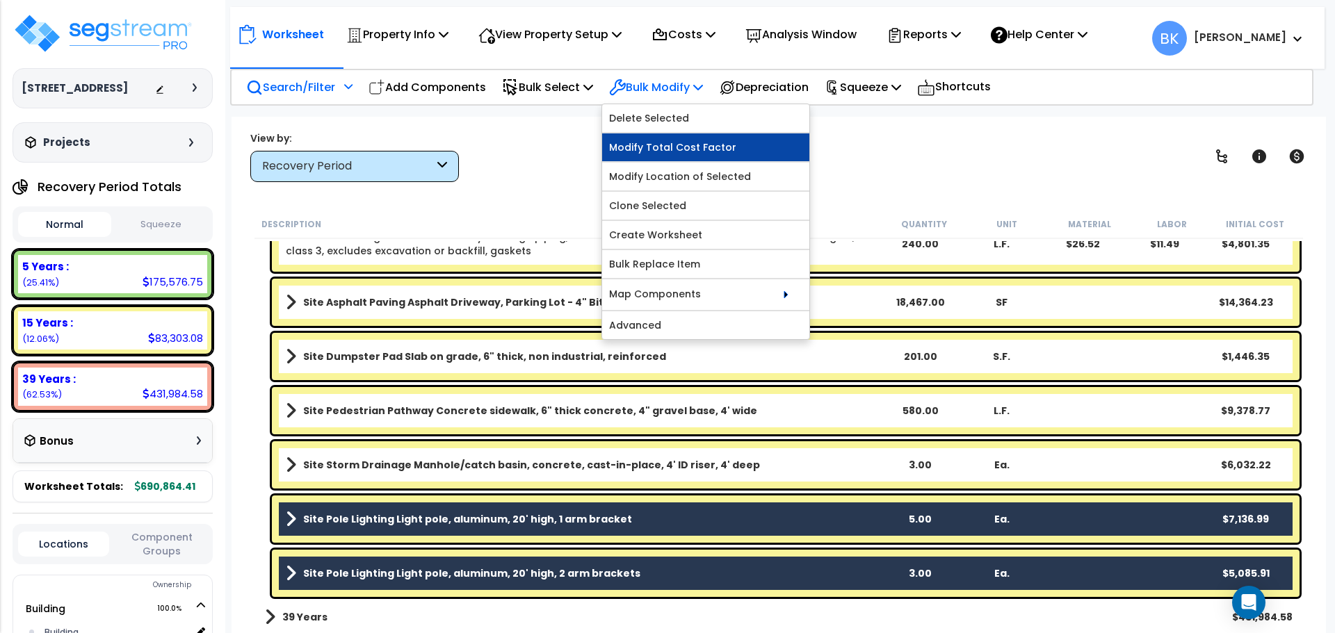
click at [661, 149] on link "Modify Total Cost Factor" at bounding box center [705, 147] width 207 height 28
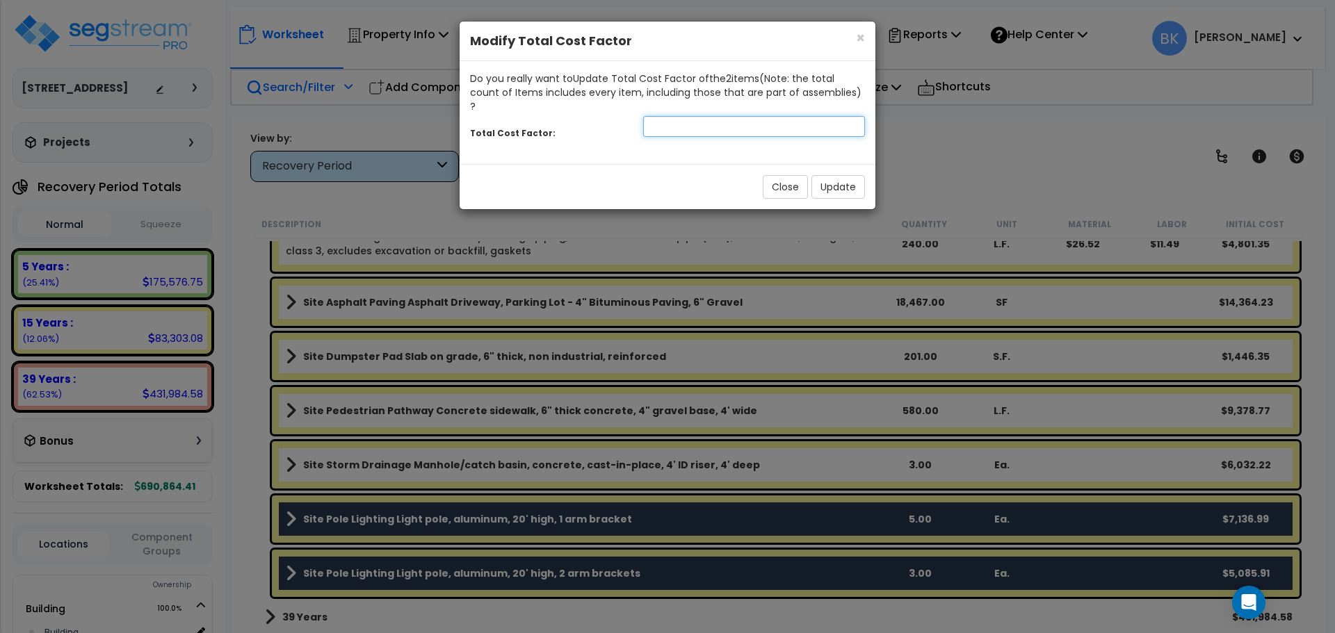
click at [688, 116] on input "number" at bounding box center [754, 126] width 222 height 21
type input "0.5"
click at [834, 175] on button "Update" at bounding box center [838, 187] width 54 height 24
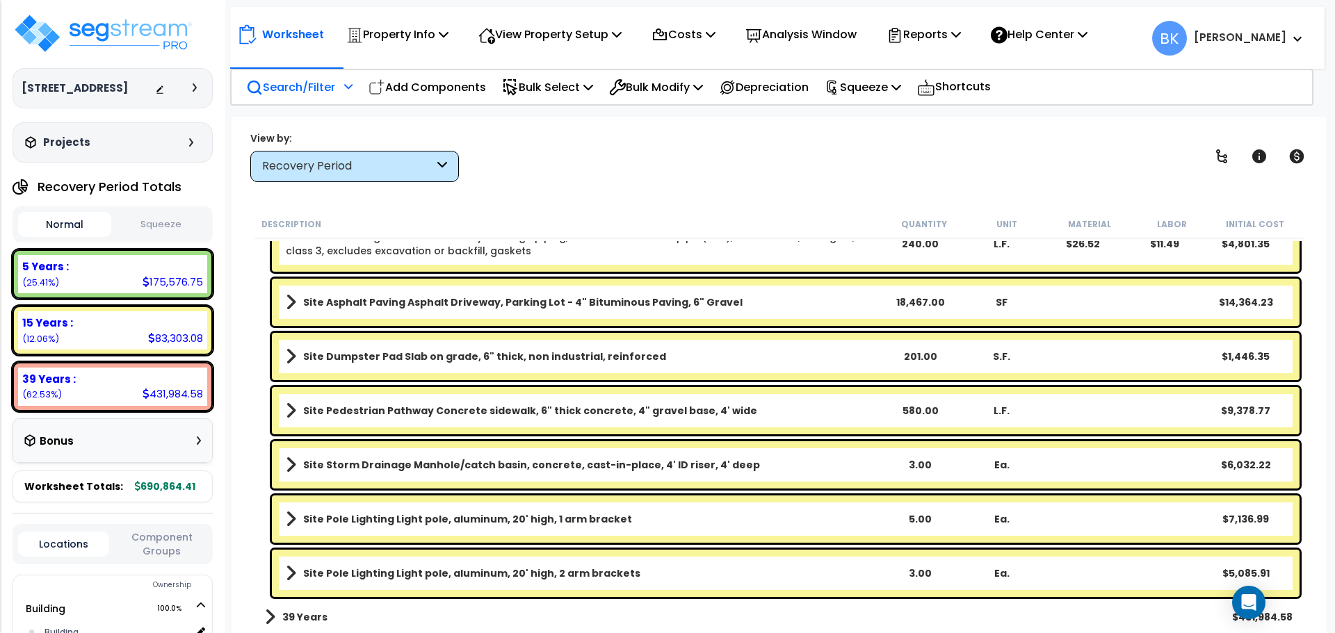
click at [701, 513] on link "Site Pole Lighting Light pole, aluminum, 20' high, 1 arm bracket" at bounding box center [582, 519] width 593 height 19
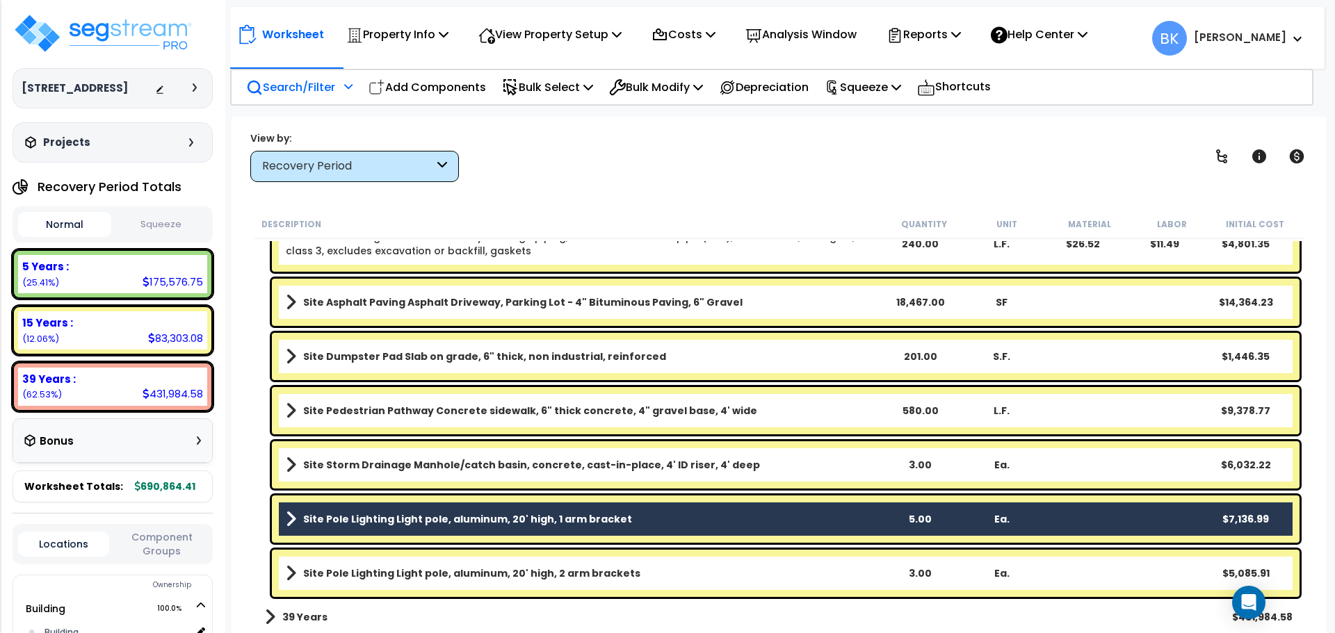
click at [715, 563] on div "Site Pole Lighting Light pole, aluminum, 20' high, 2 arm brackets 3.00 Ea. $5,0…" at bounding box center [786, 573] width 1028 height 47
click at [615, 572] on b "Site Pole Lighting Light pole, aluminum, 20' high, 2 arm brackets" at bounding box center [471, 574] width 337 height 14
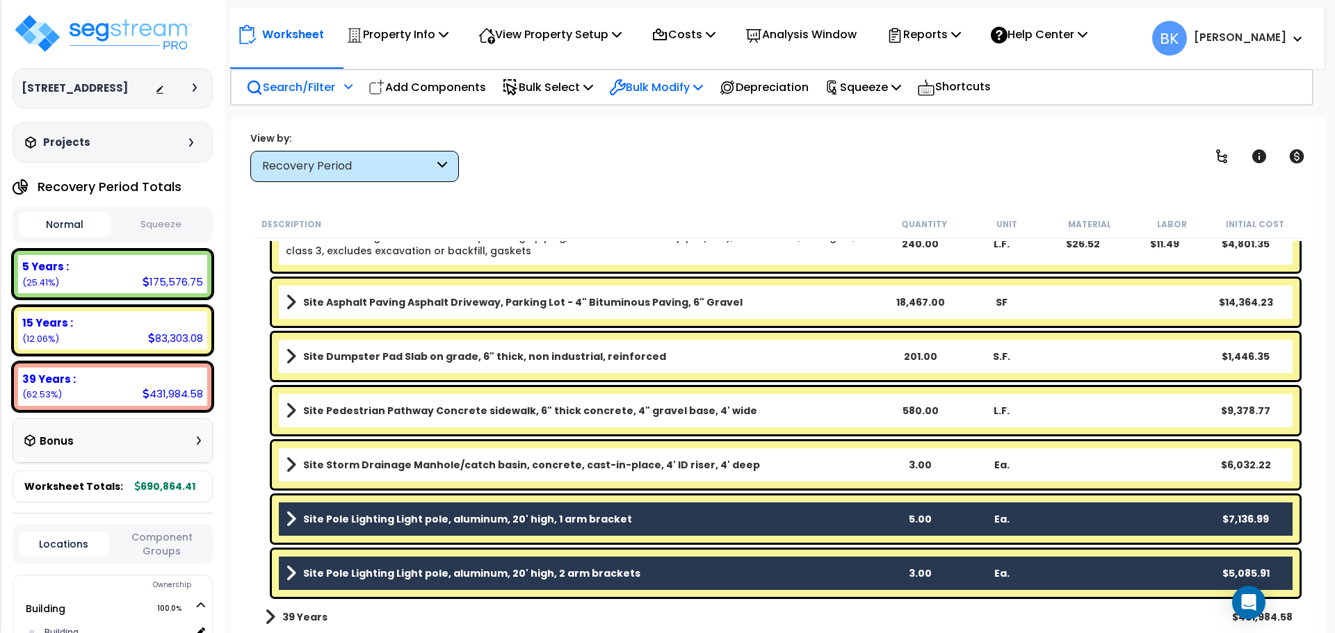
click at [617, 91] on icon at bounding box center [617, 87] width 17 height 17
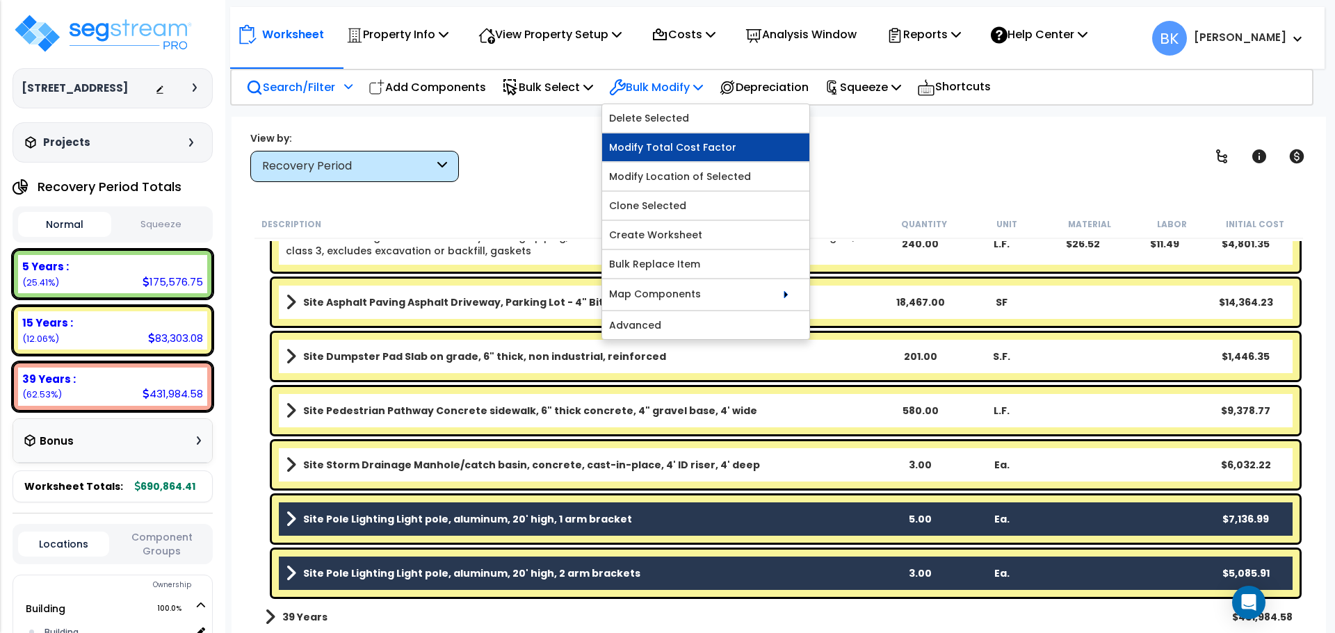
click at [654, 143] on link "Modify Total Cost Factor" at bounding box center [705, 147] width 207 height 28
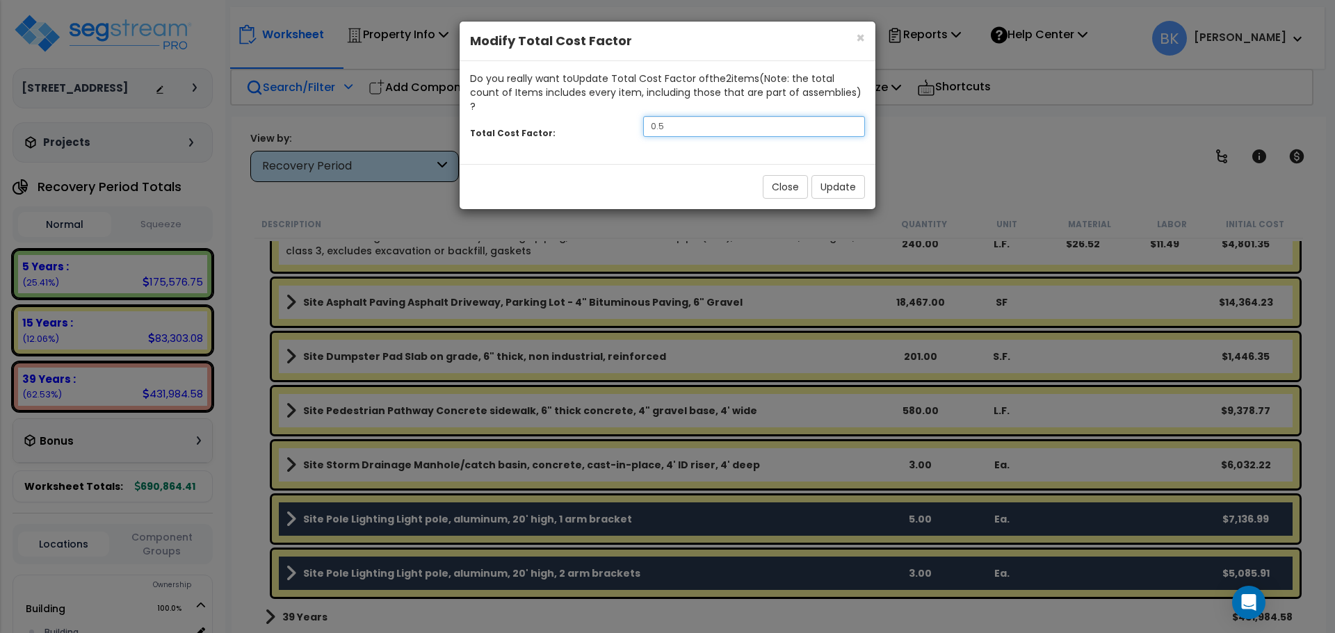
click at [694, 116] on input "0.5" at bounding box center [754, 126] width 222 height 21
type input "0.4"
click at [862, 181] on button "Update" at bounding box center [838, 187] width 54 height 24
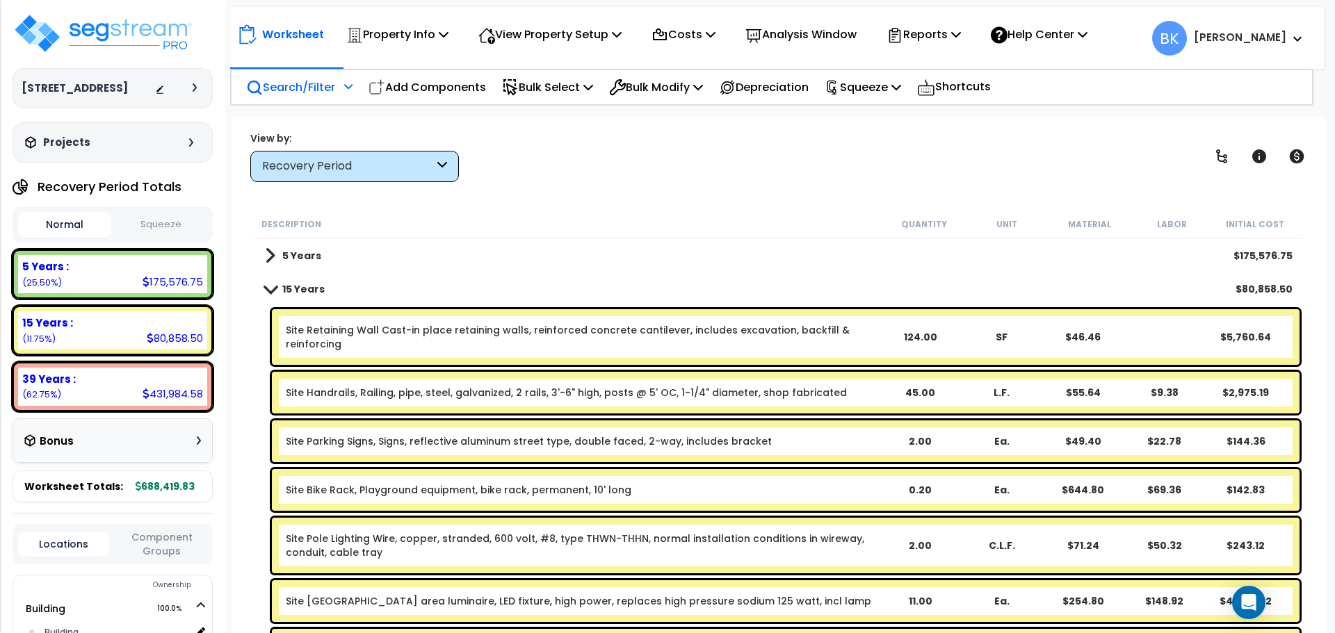
scroll to position [0, 0]
click at [97, 323] on div "15 Years :" at bounding box center [112, 323] width 181 height 15
click at [115, 283] on div "5 Years : 175,576.75 (25.50%)" at bounding box center [112, 274] width 189 height 38
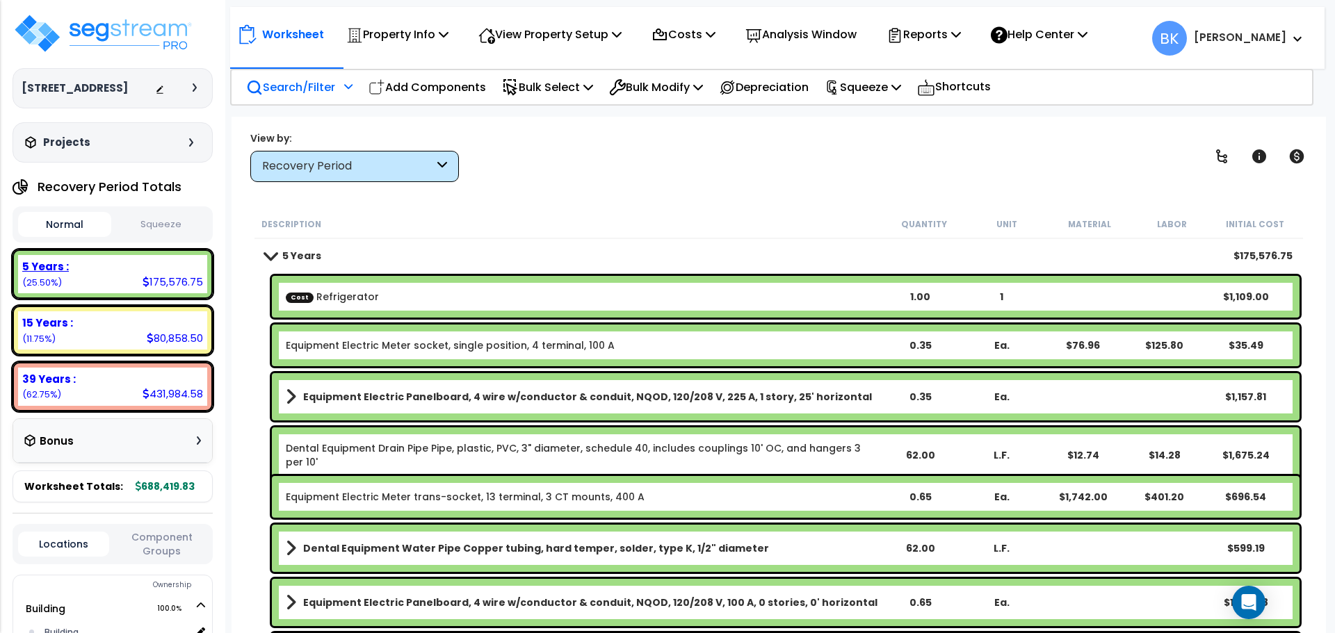
click at [136, 269] on div "5 Years :" at bounding box center [112, 266] width 181 height 15
click at [558, 83] on p "Bulk Select" at bounding box center [547, 87] width 91 height 19
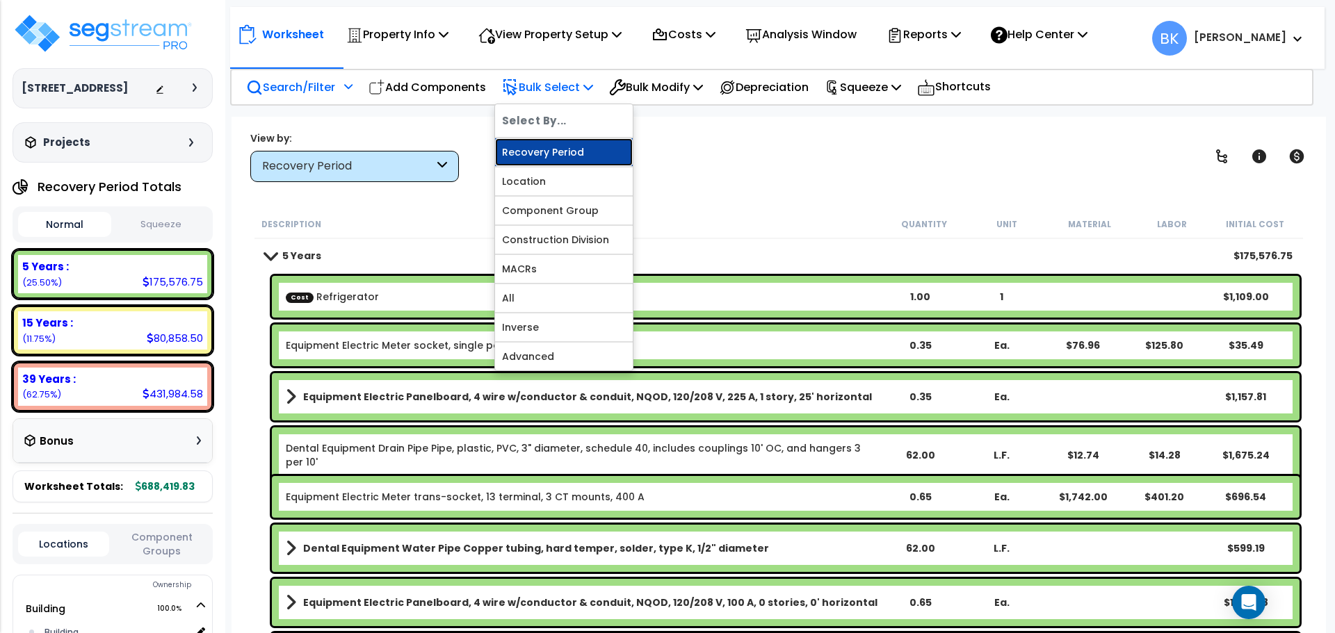
click at [558, 147] on link "Recovery Period" at bounding box center [564, 152] width 138 height 28
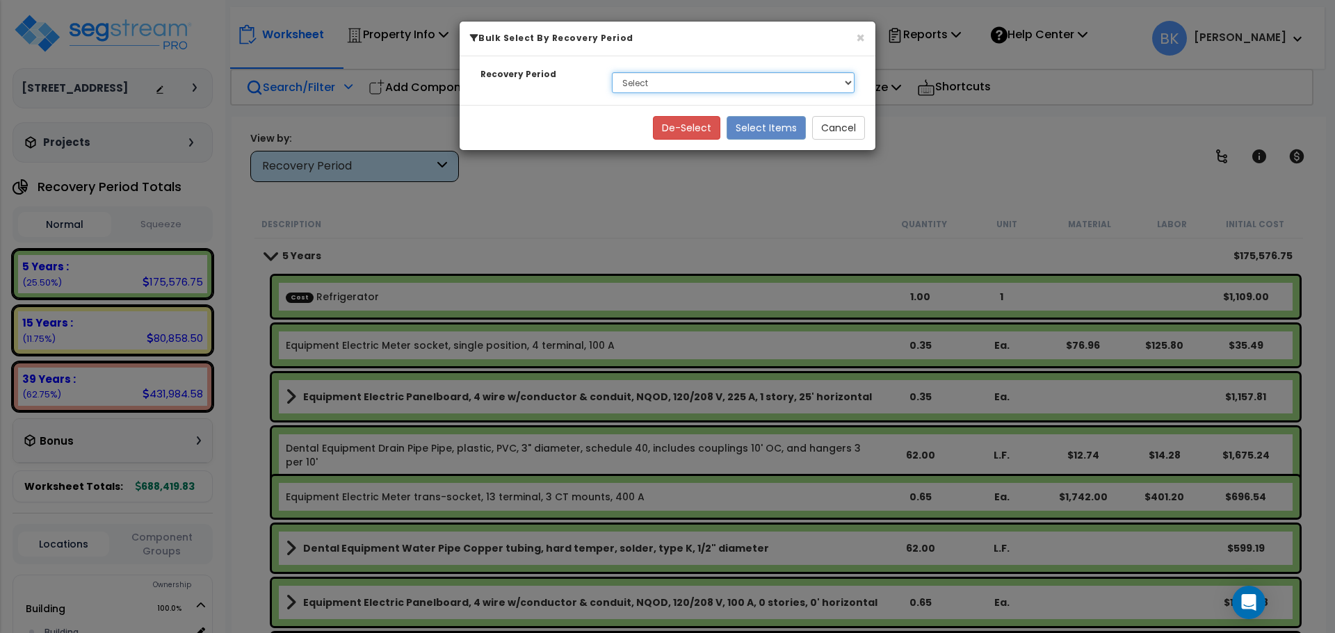
click at [648, 88] on select "Select 5 Years 15 Years 39 Years" at bounding box center [733, 82] width 243 height 21
select select "5Y"
click at [612, 72] on select "Select 5 Years 15 Years 39 Years" at bounding box center [733, 82] width 243 height 21
click at [747, 126] on button "Select Items" at bounding box center [766, 128] width 79 height 24
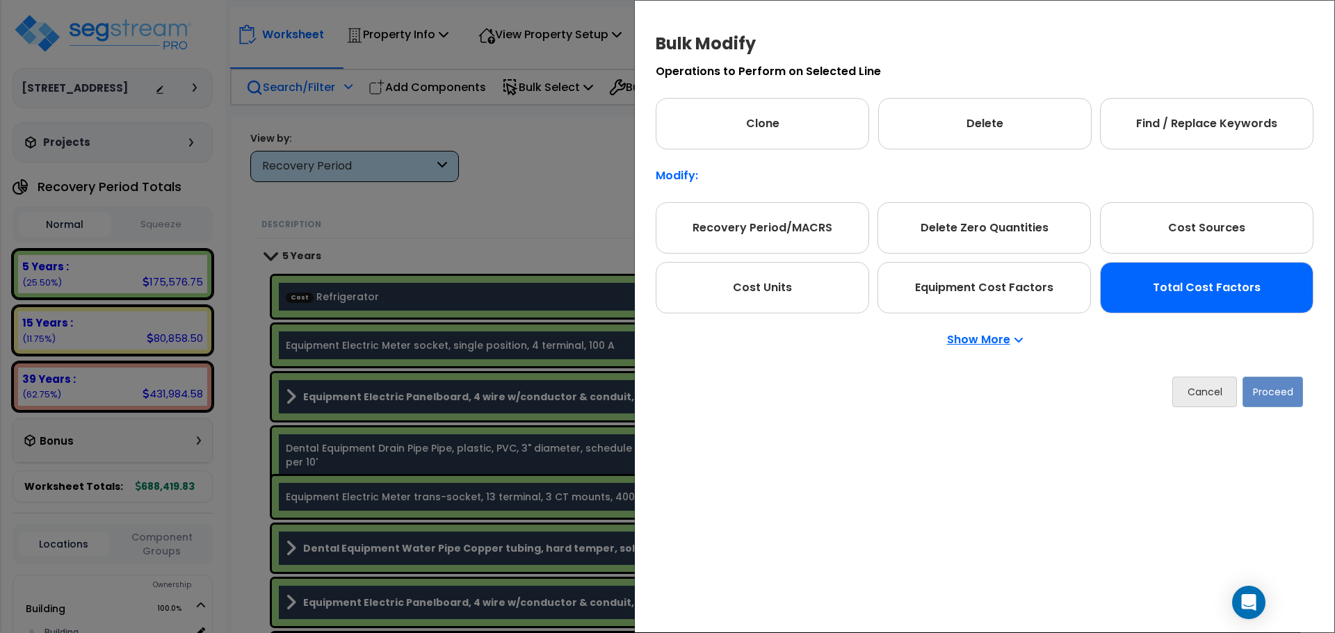
click at [1221, 289] on div "Total Cost Factors" at bounding box center [1206, 287] width 213 height 51
click at [1255, 389] on button "Proceed" at bounding box center [1272, 392] width 60 height 31
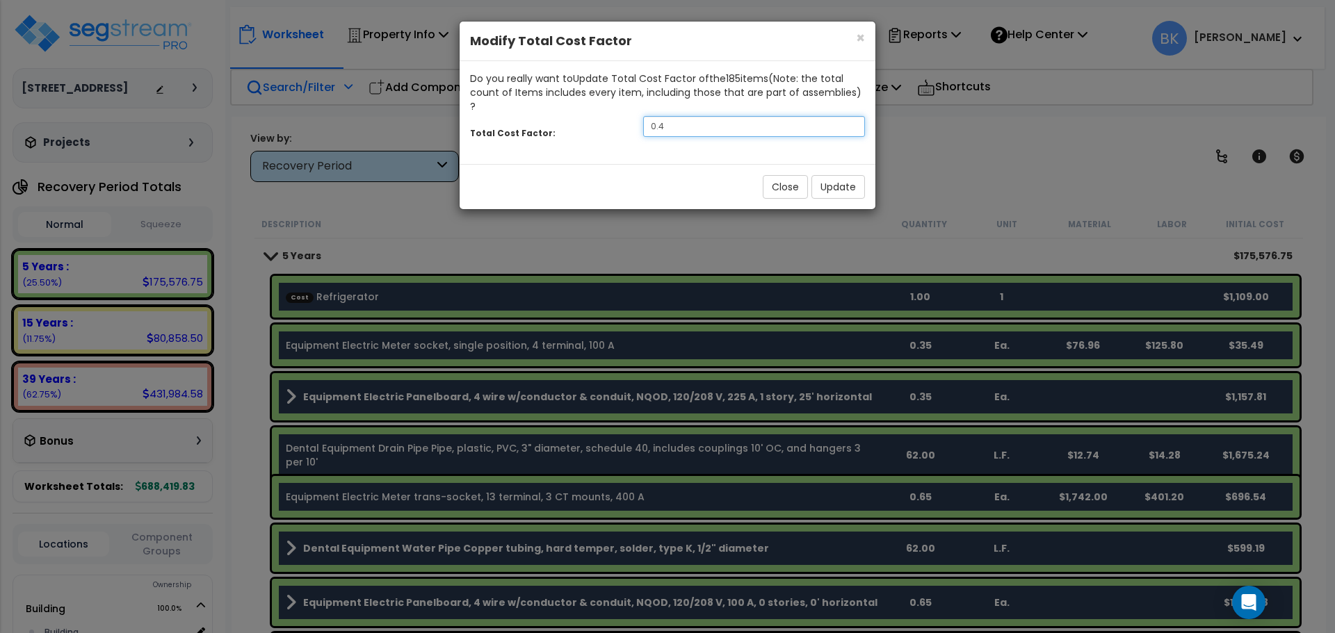
click at [724, 116] on input "0.4" at bounding box center [754, 126] width 222 height 21
type input "0.875"
click at [832, 177] on button "Update" at bounding box center [838, 187] width 54 height 24
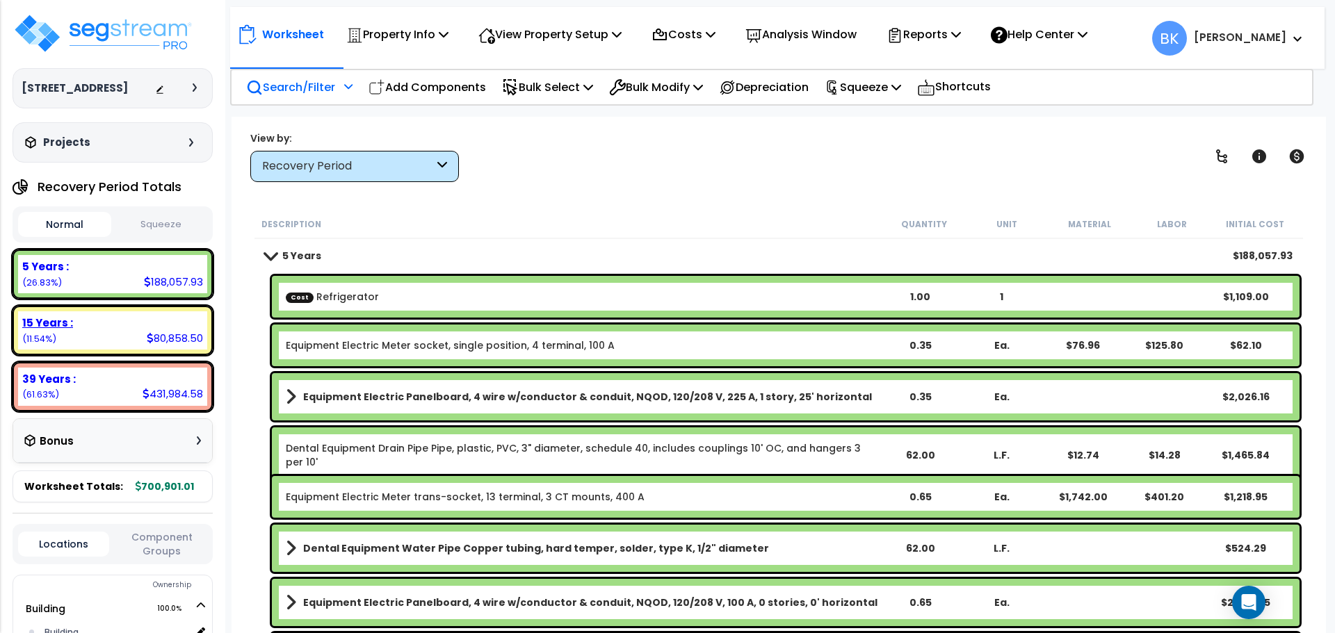
click at [100, 324] on div "15 Years :" at bounding box center [112, 323] width 181 height 15
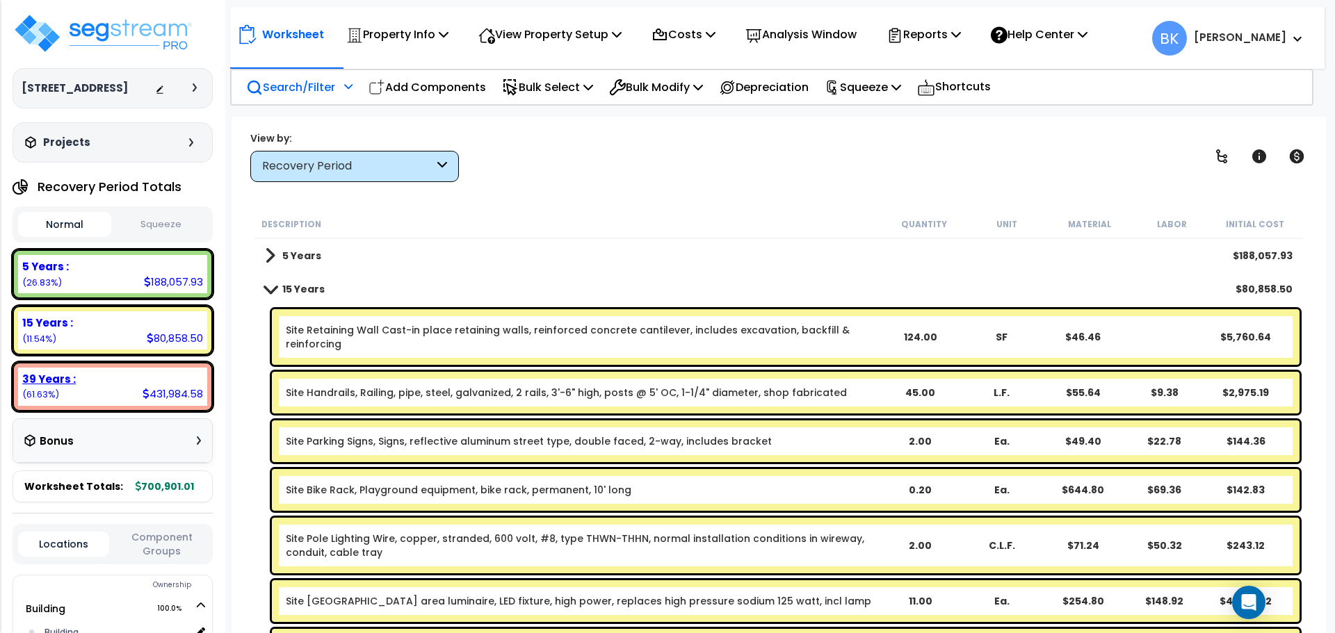
click at [100, 391] on div "39 Years : 431,984.58 (61.63%)" at bounding box center [112, 387] width 189 height 38
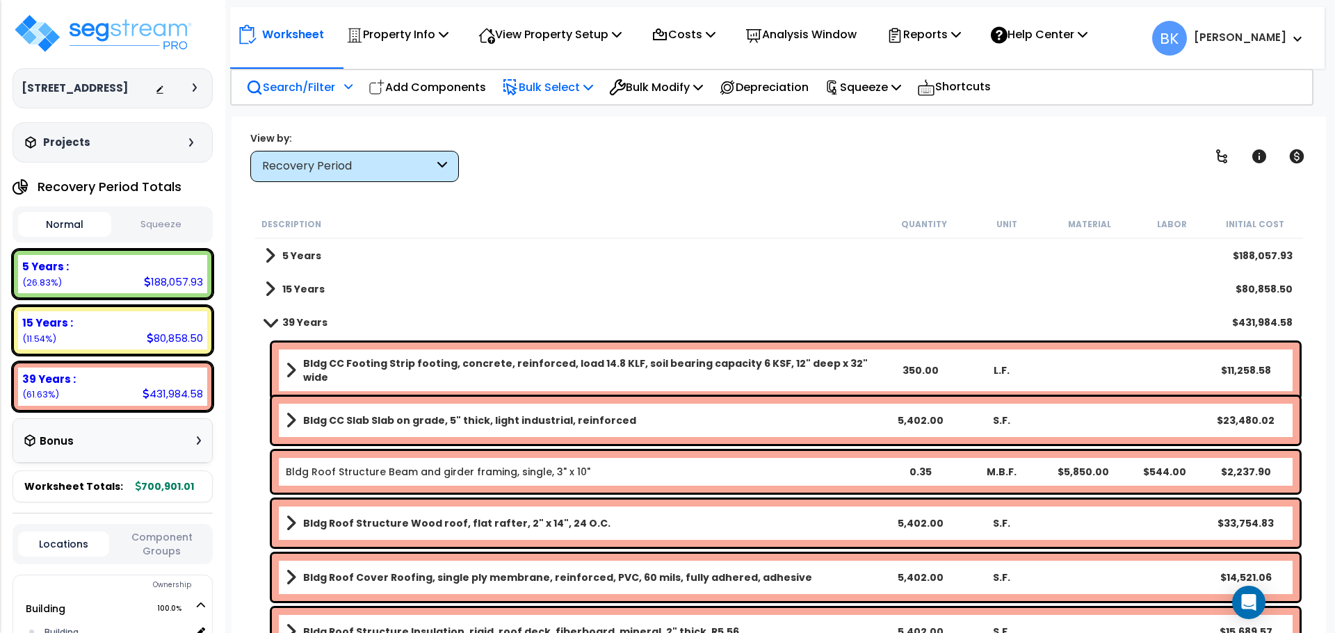
click at [537, 84] on p "Bulk Select" at bounding box center [547, 87] width 91 height 19
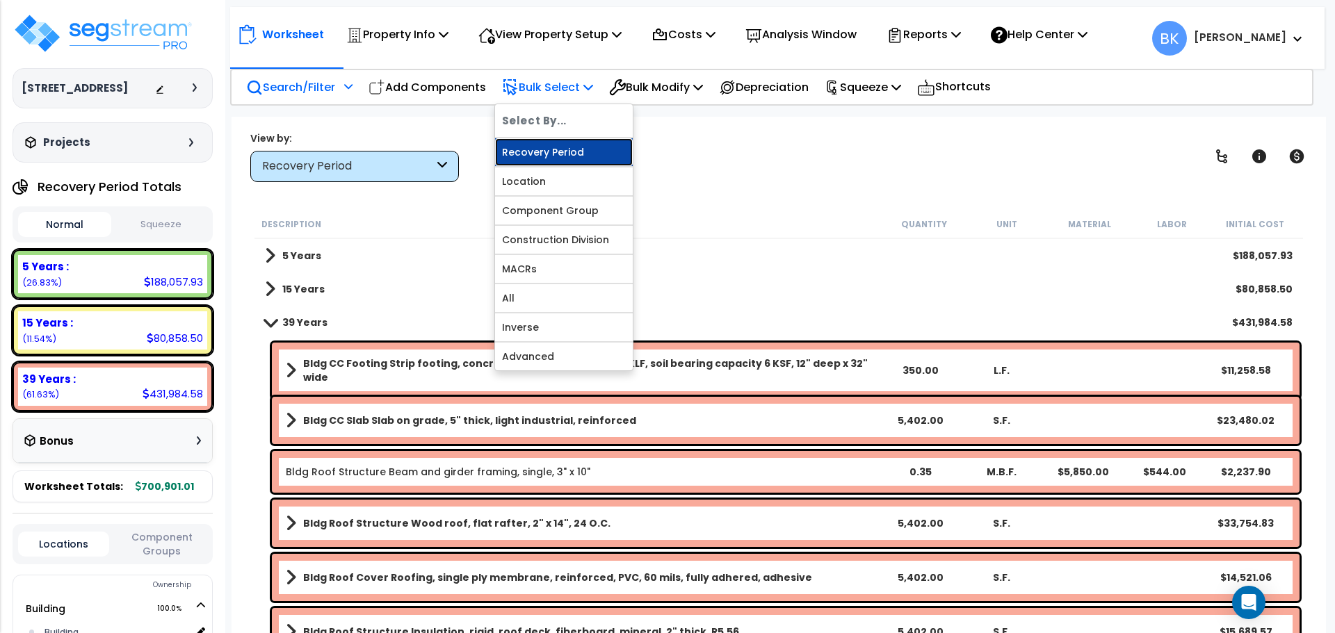
click at [553, 146] on link "Recovery Period" at bounding box center [564, 152] width 138 height 28
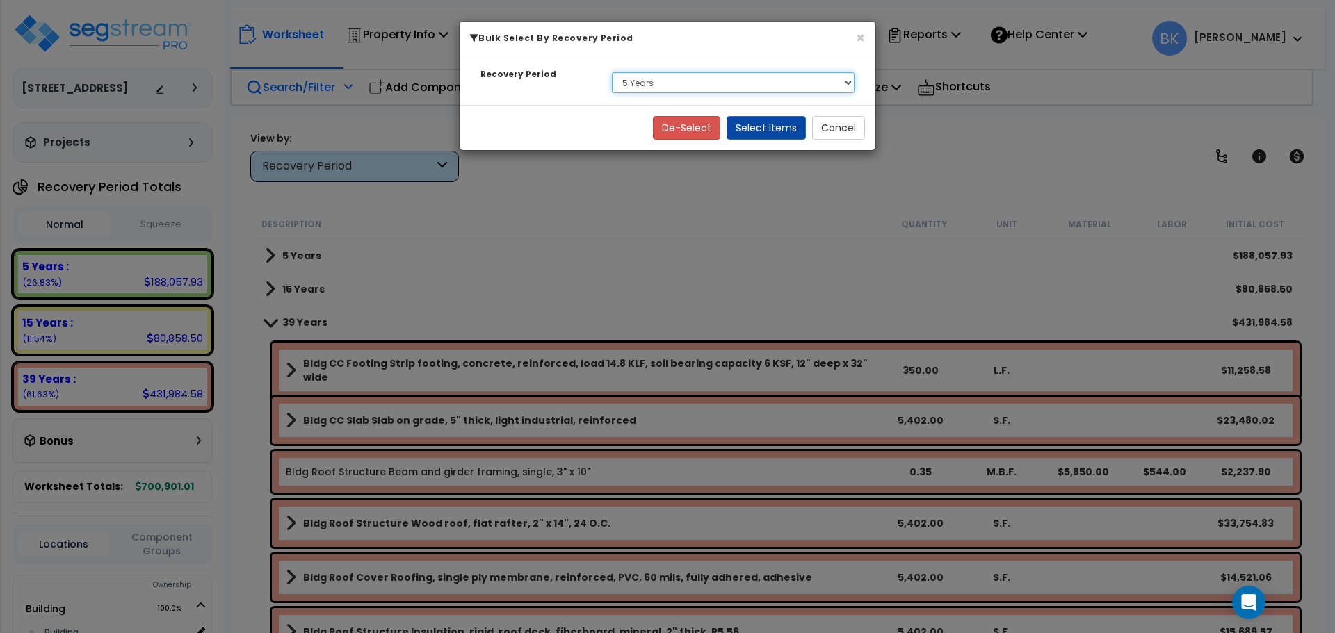
click at [649, 86] on select "Select 5 Years 15 Years 39 Years" at bounding box center [733, 82] width 243 height 21
click at [612, 72] on select "Select 5 Years 15 Years 39 Years" at bounding box center [733, 82] width 243 height 21
click at [763, 132] on button "Select Items" at bounding box center [766, 128] width 79 height 24
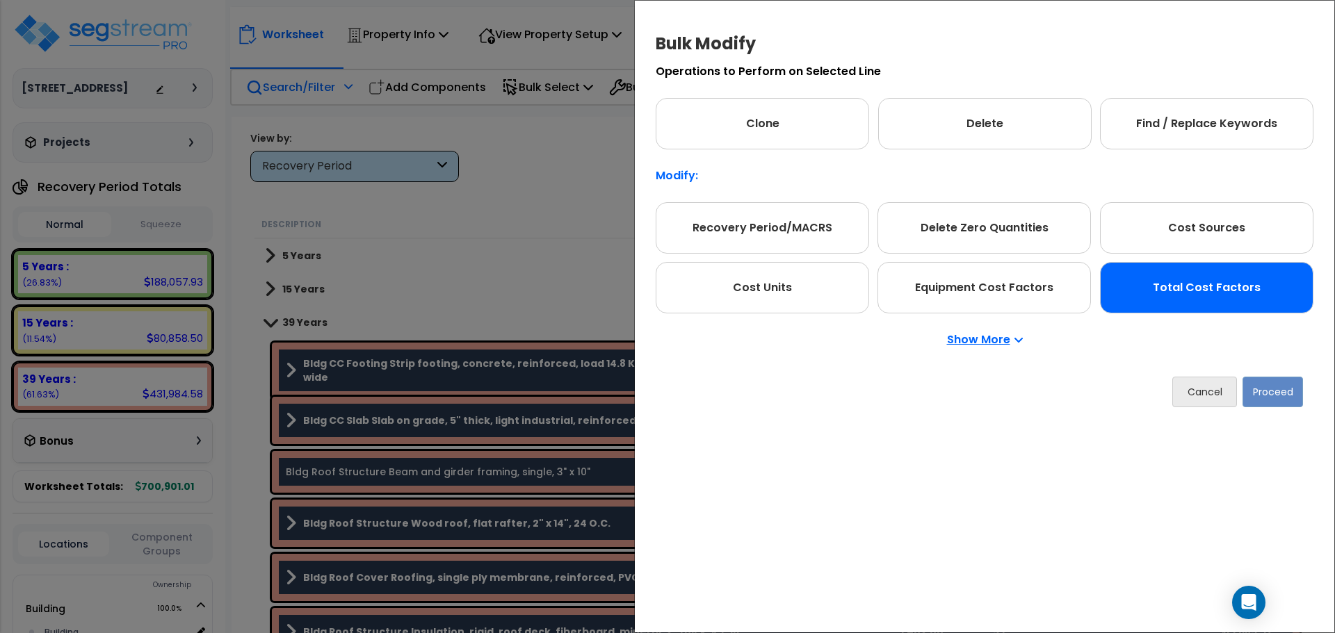
click at [1153, 294] on div "Total Cost Factors" at bounding box center [1206, 287] width 213 height 51
click at [1280, 391] on button "Proceed" at bounding box center [1272, 392] width 60 height 31
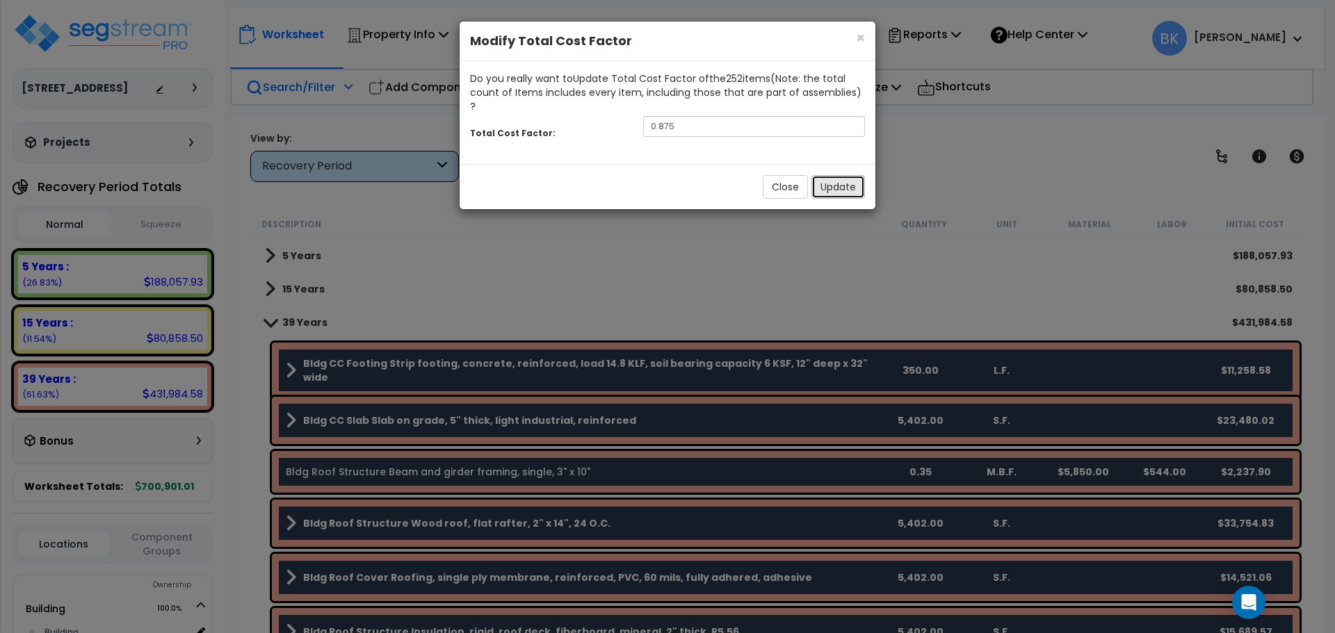
click at [841, 179] on button "Update" at bounding box center [838, 187] width 54 height 24
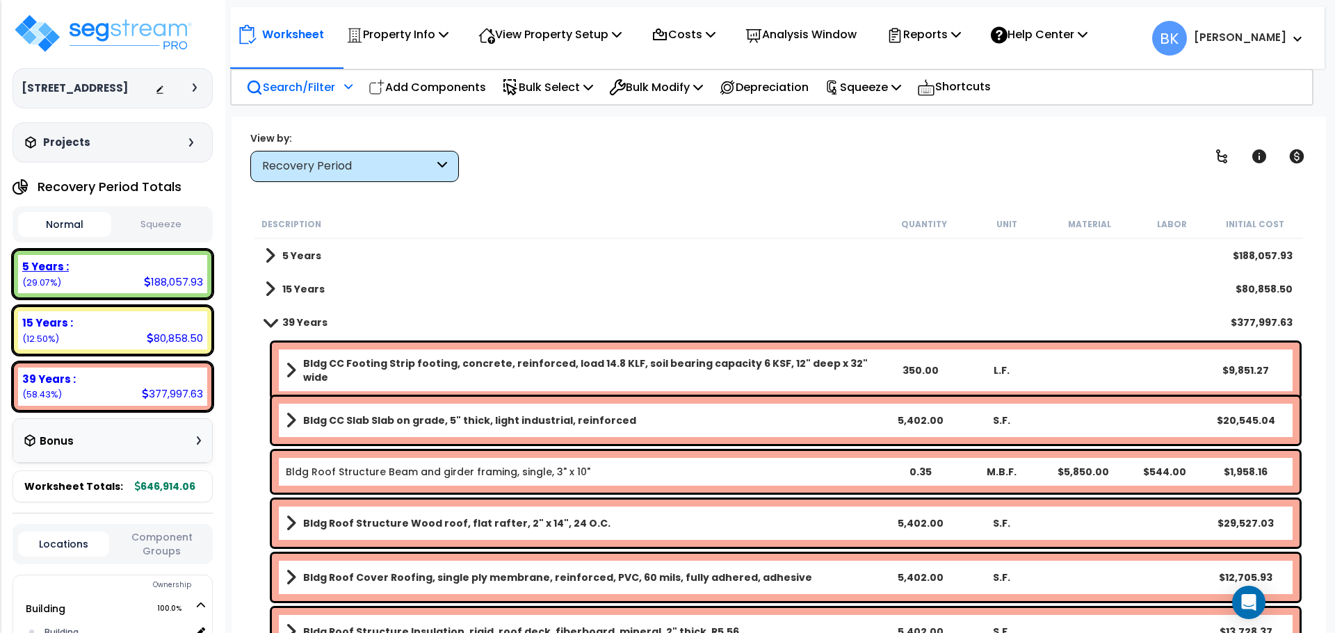
click at [104, 274] on div "5 Years : 188,057.93 (29.07%)" at bounding box center [112, 274] width 189 height 38
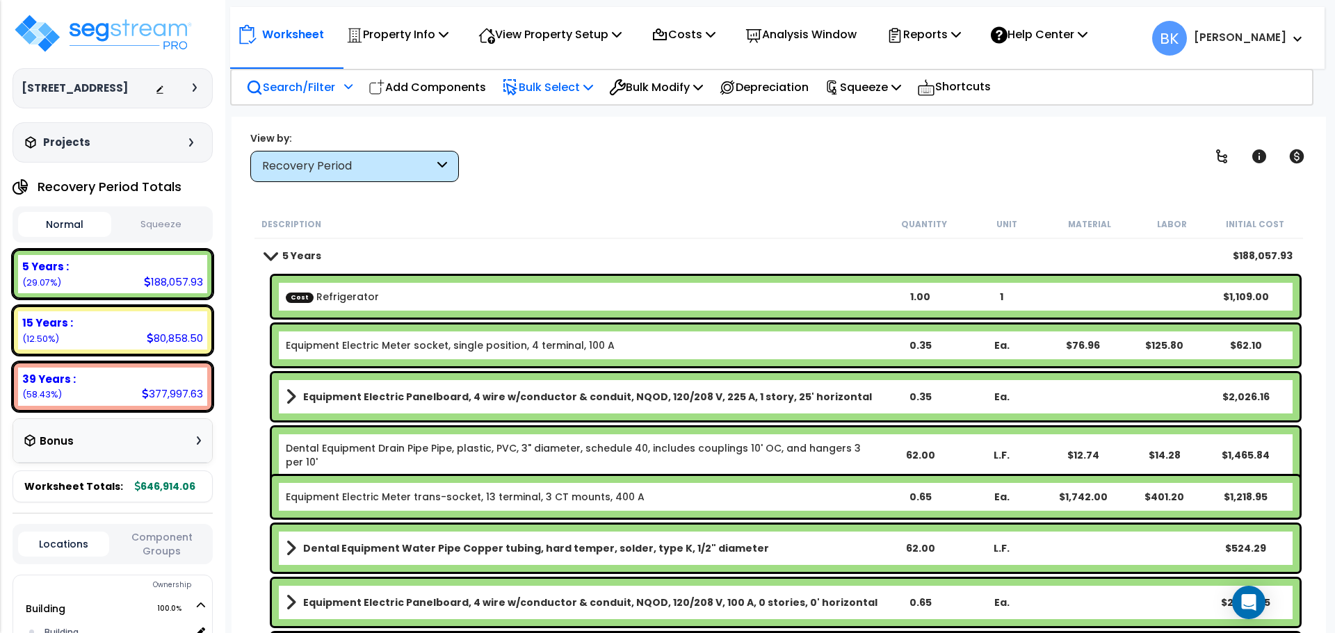
click at [567, 90] on p "Bulk Select" at bounding box center [547, 87] width 91 height 19
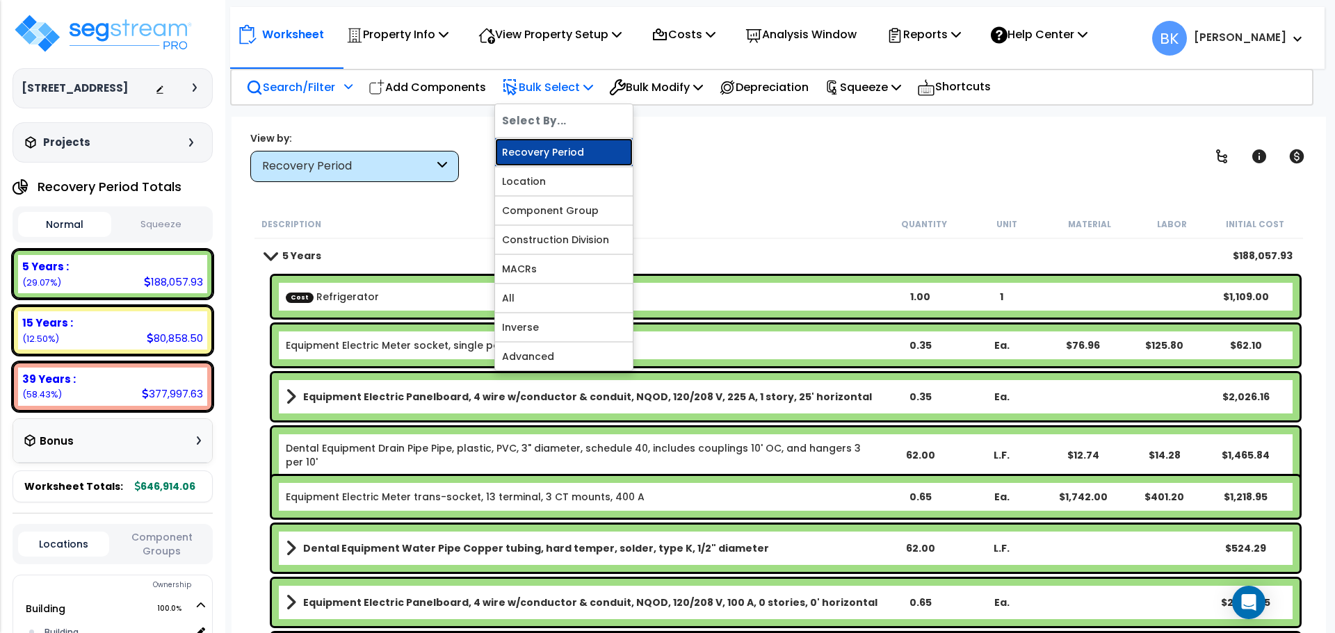
click at [565, 150] on link "Recovery Period" at bounding box center [564, 152] width 138 height 28
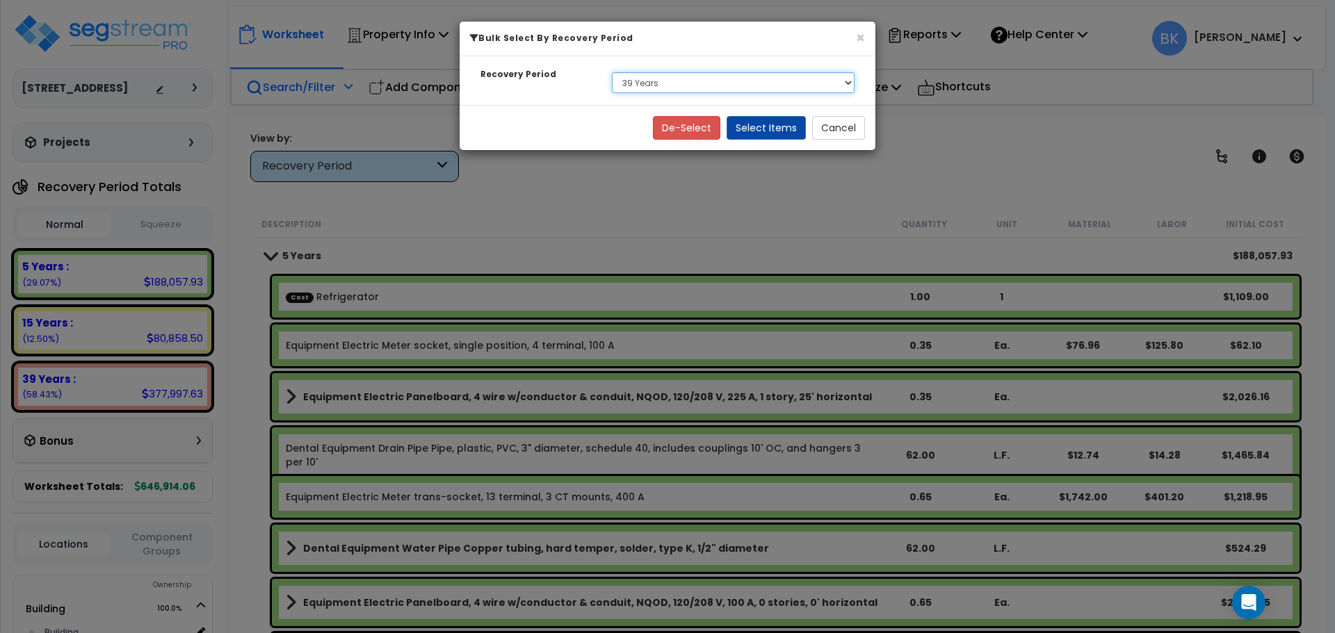
click at [720, 82] on select "Select 5 Years 15 Years 39 Years" at bounding box center [733, 82] width 243 height 21
select select "5Y"
click at [612, 72] on select "Select 5 Years 15 Years 39 Years" at bounding box center [733, 82] width 243 height 21
click at [776, 131] on button "Select Items" at bounding box center [766, 128] width 79 height 24
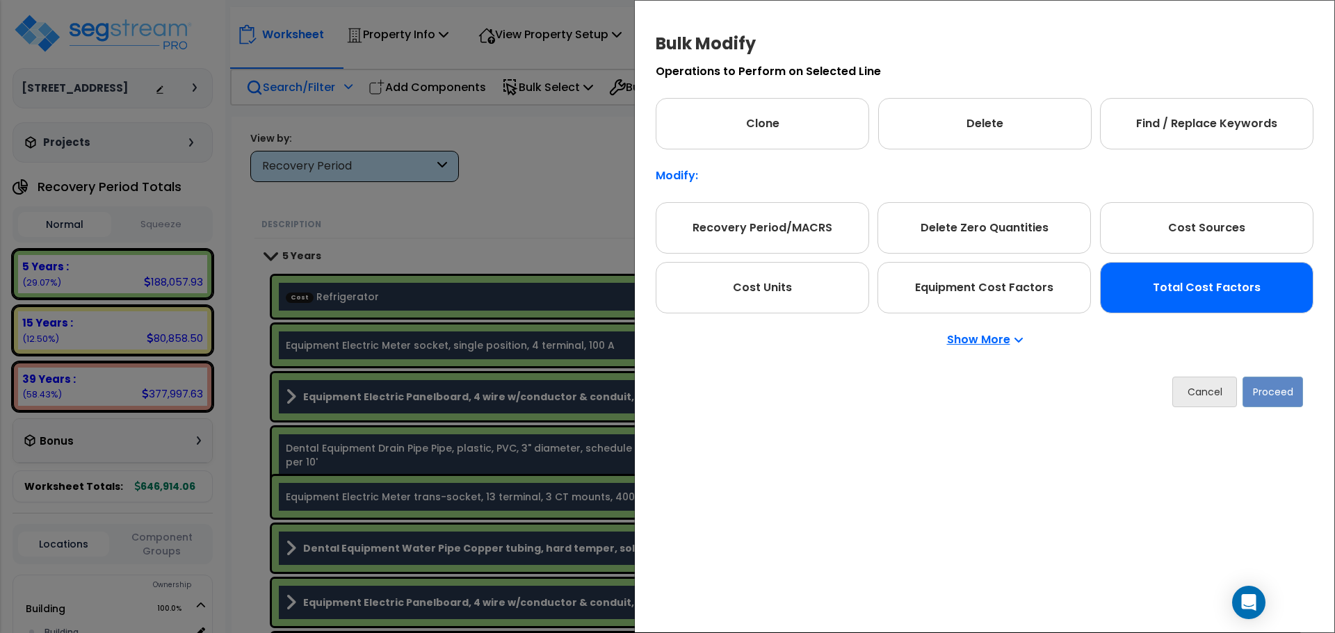
click at [1235, 308] on div "Total Cost Factors" at bounding box center [1206, 287] width 213 height 51
click at [1267, 383] on button "Proceed" at bounding box center [1272, 392] width 60 height 31
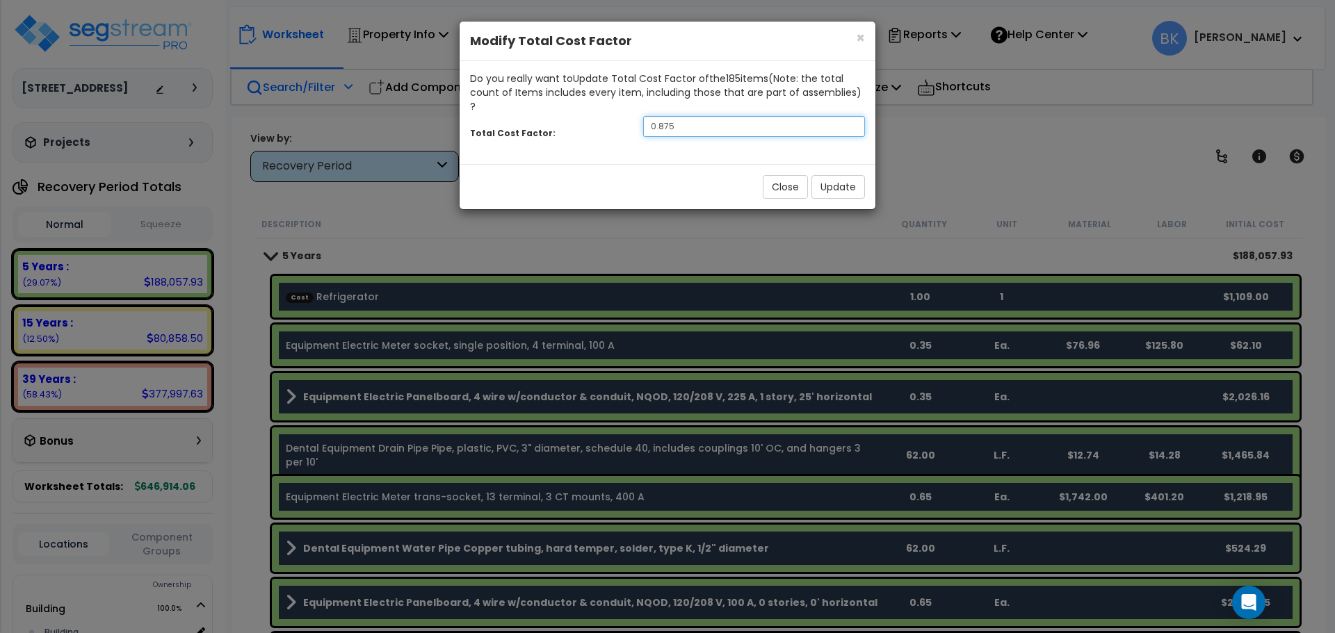
click at [713, 116] on input "0.875" at bounding box center [754, 126] width 222 height 21
type input "0.8"
click at [839, 176] on button "Update" at bounding box center [838, 187] width 54 height 24
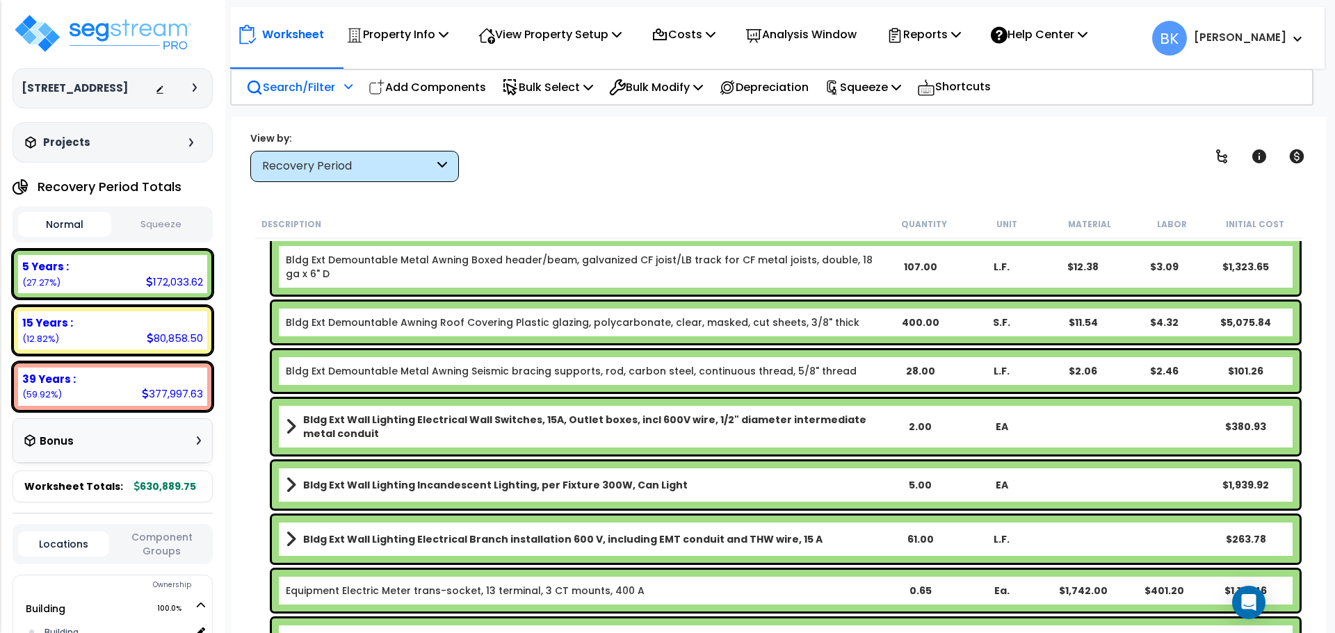
scroll to position [2642, 0]
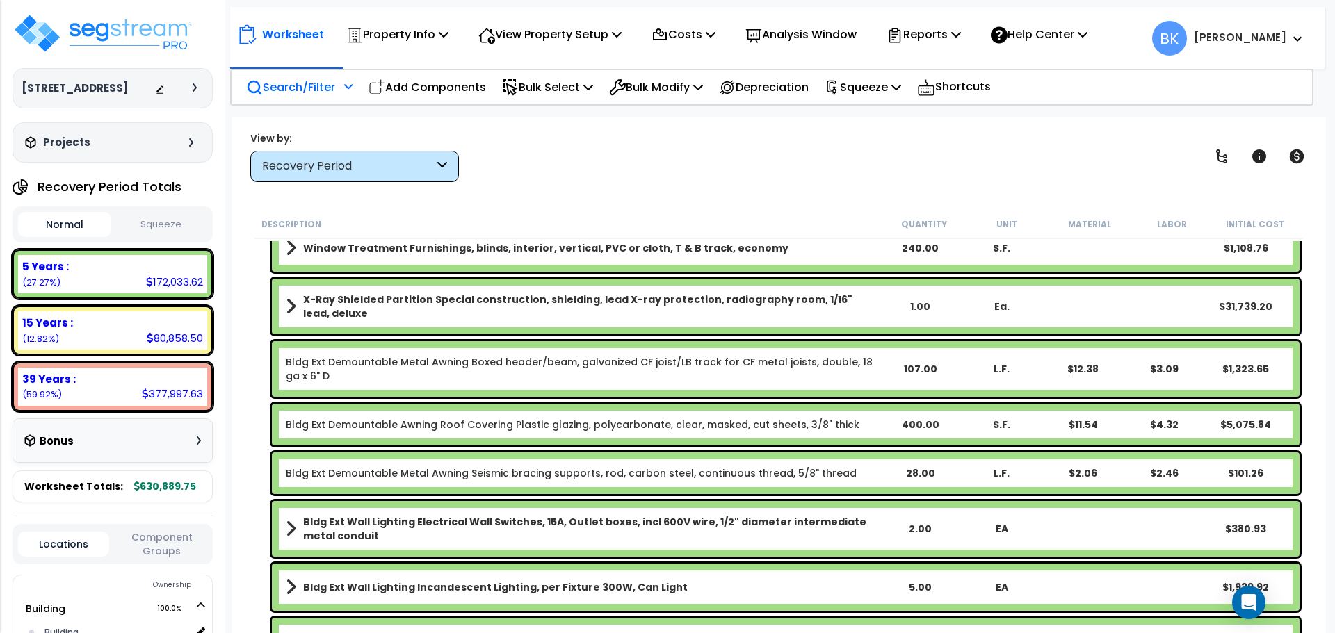
click at [630, 305] on b "X-Ray Shielded Partition Special construction, shielding, lead X-ray protection…" at bounding box center [591, 307] width 576 height 28
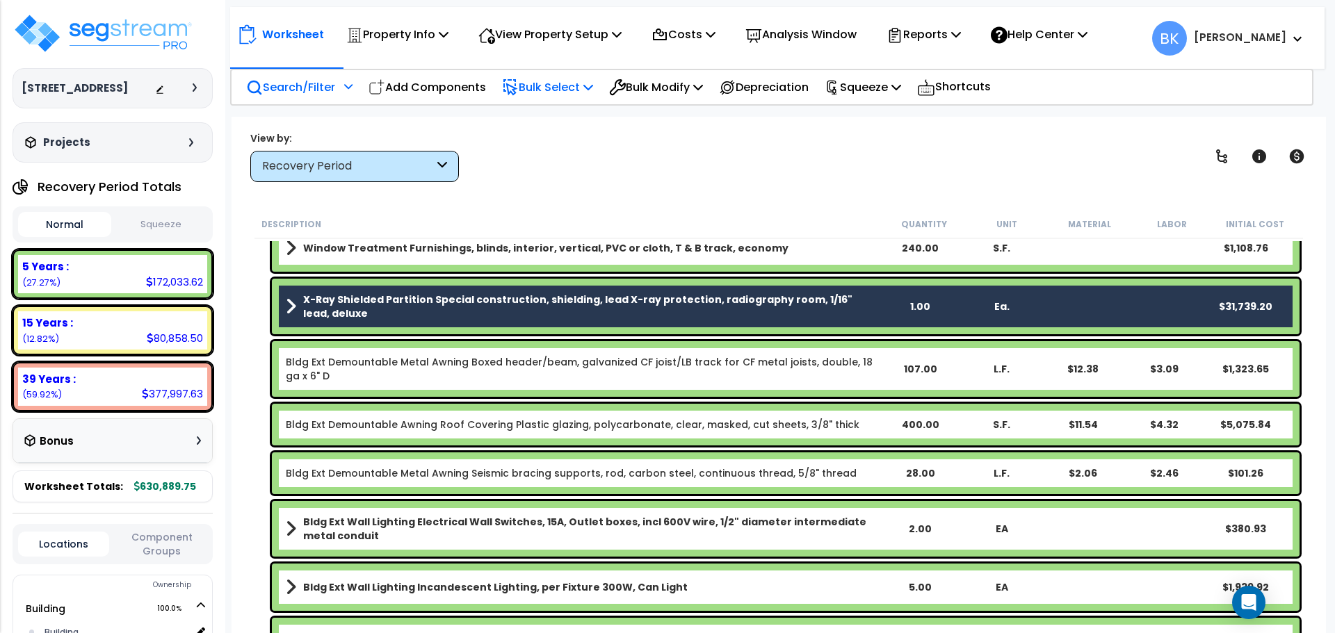
click at [572, 83] on p "Bulk Select" at bounding box center [547, 87] width 91 height 19
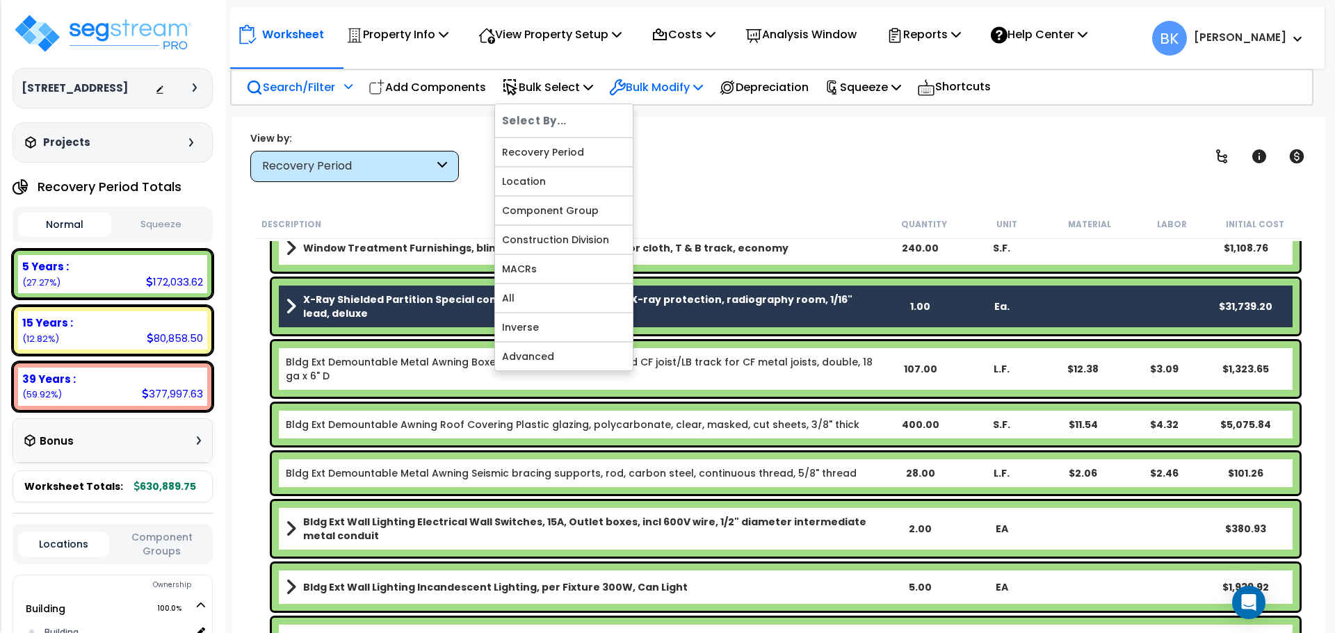
click at [679, 88] on p "Bulk Modify" at bounding box center [656, 87] width 94 height 19
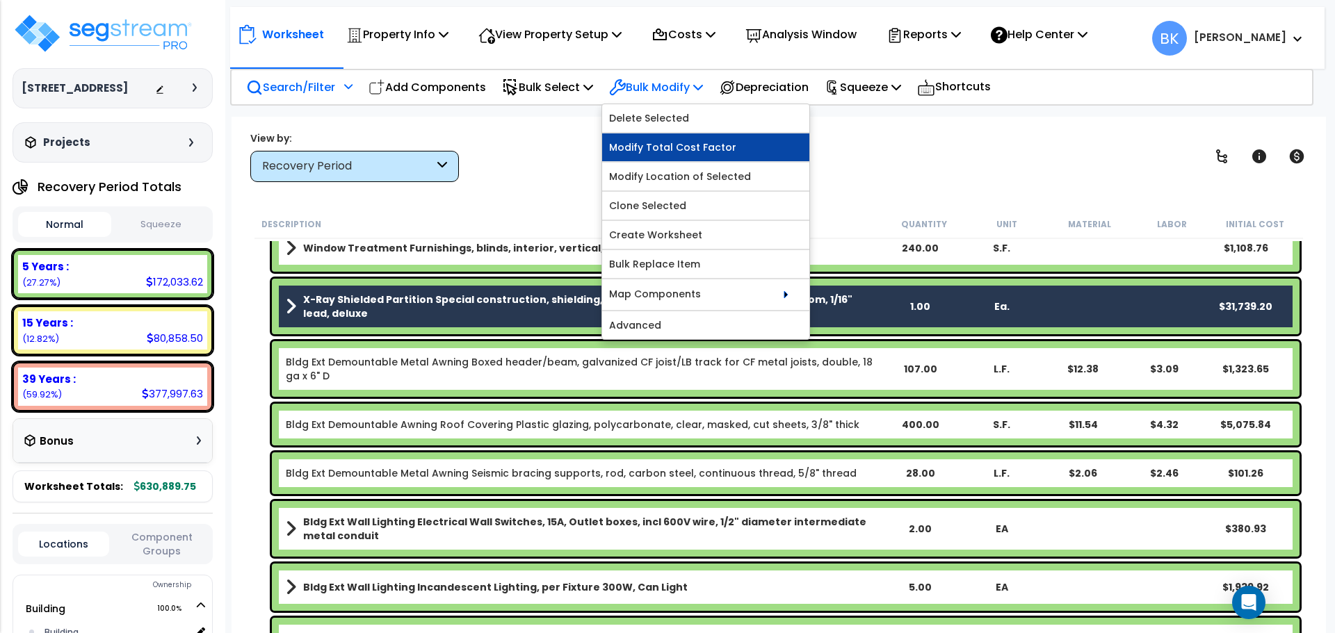
click at [676, 142] on link "Modify Total Cost Factor" at bounding box center [705, 147] width 207 height 28
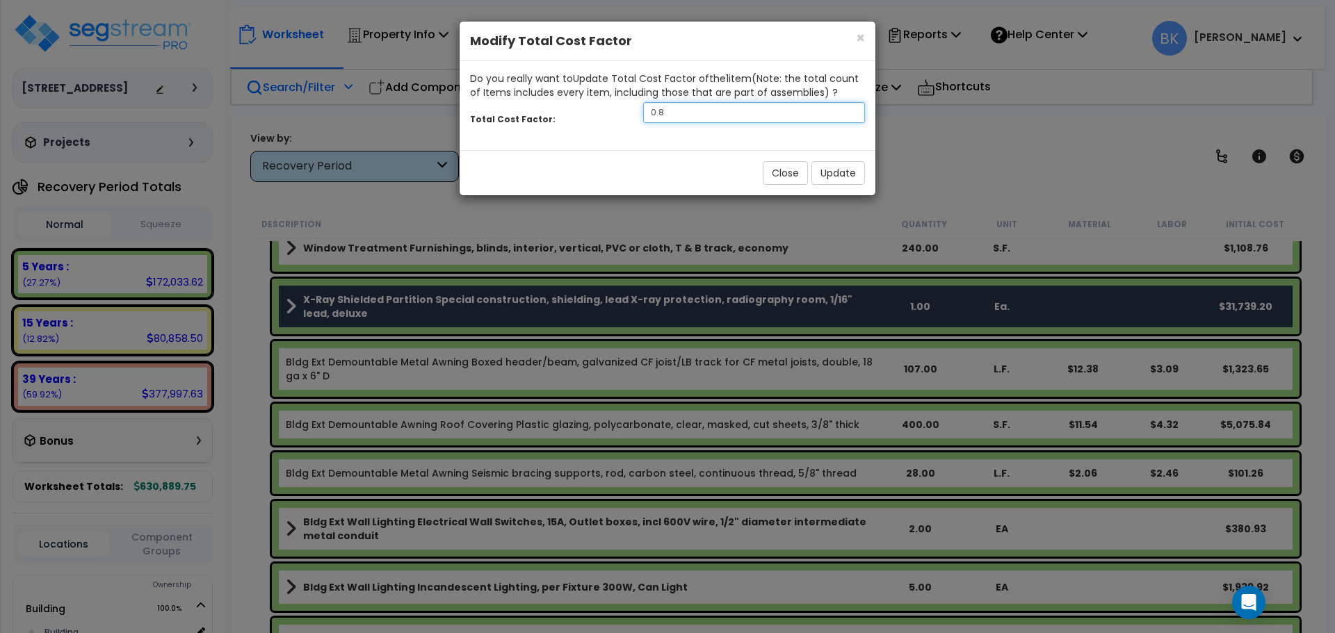
click at [694, 118] on input "0.8" at bounding box center [754, 112] width 222 height 21
type input "0.5"
click at [837, 177] on button "Update" at bounding box center [838, 173] width 54 height 24
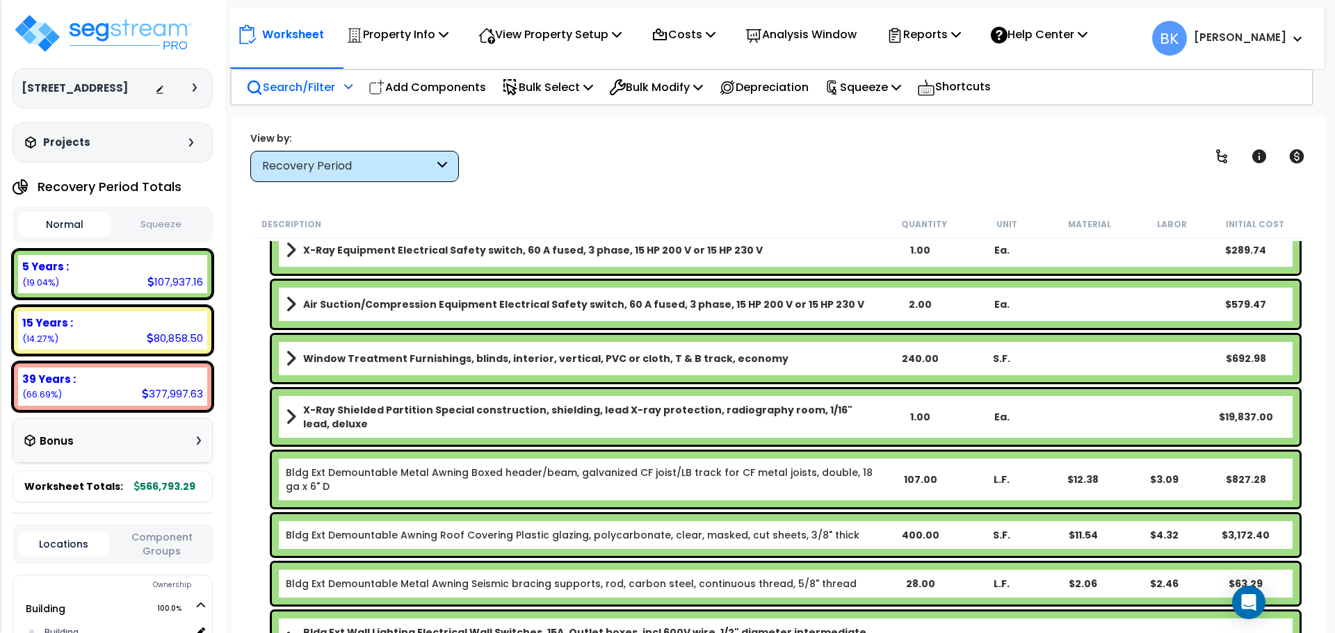
scroll to position [2503, 0]
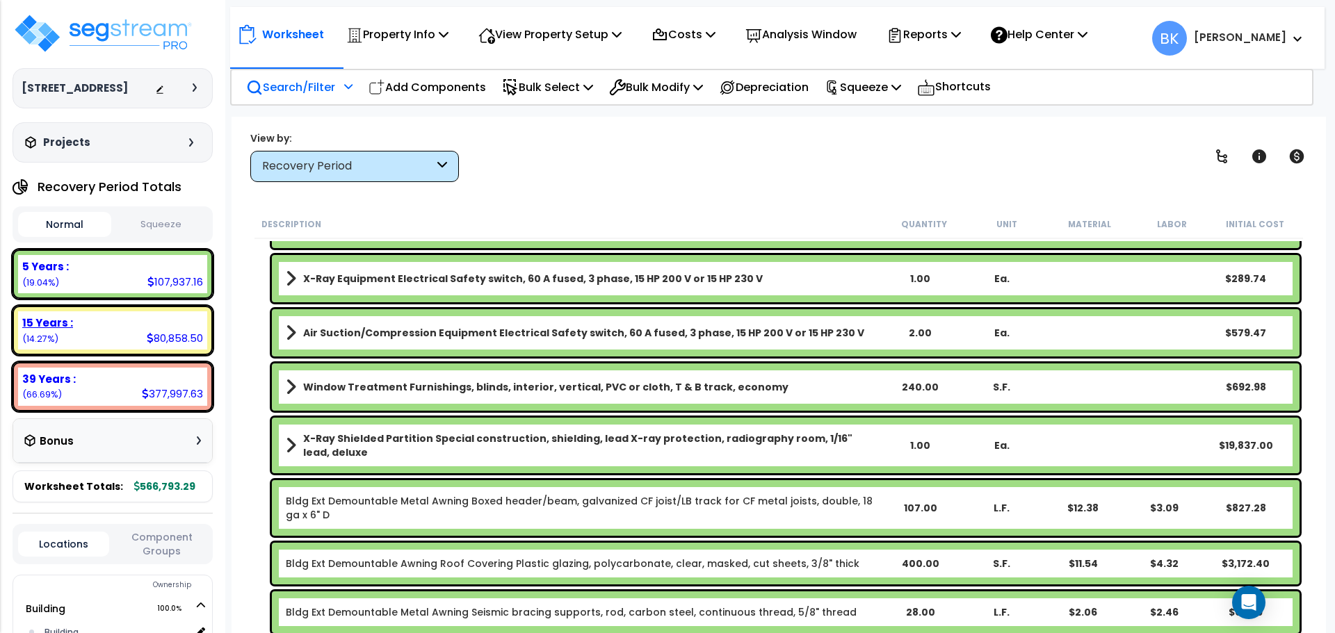
click at [113, 334] on div "15 Years : 80,858.50 (14.27%)" at bounding box center [112, 330] width 189 height 38
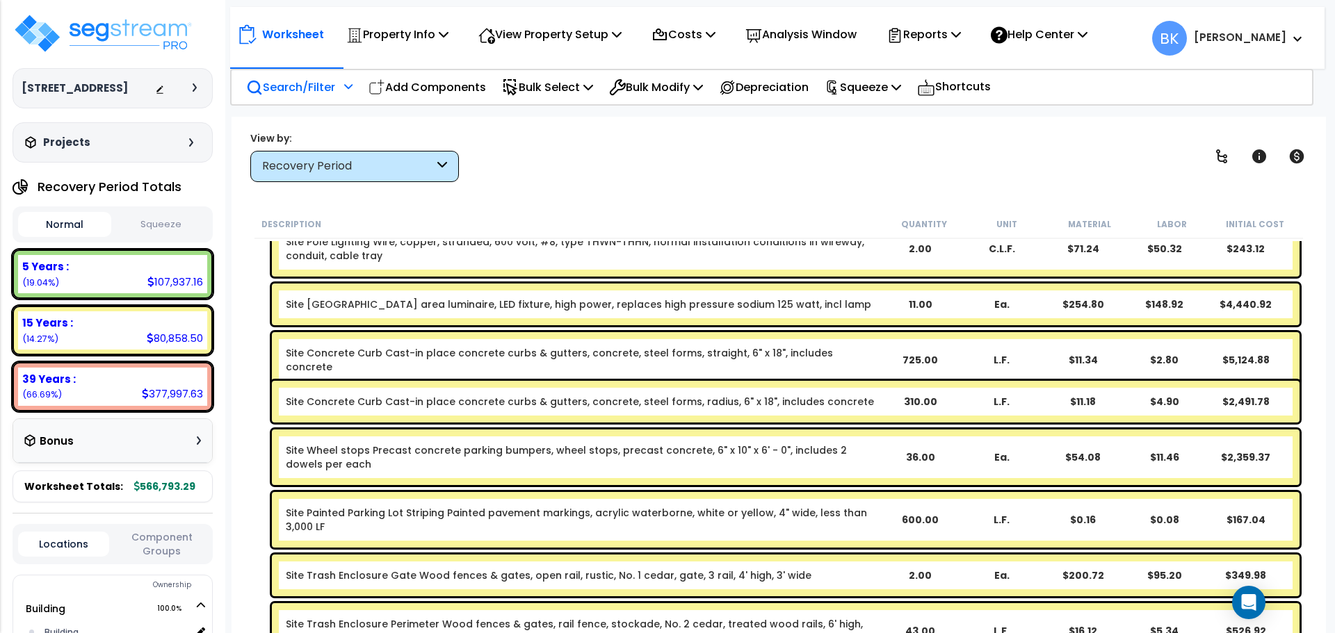
scroll to position [259, 0]
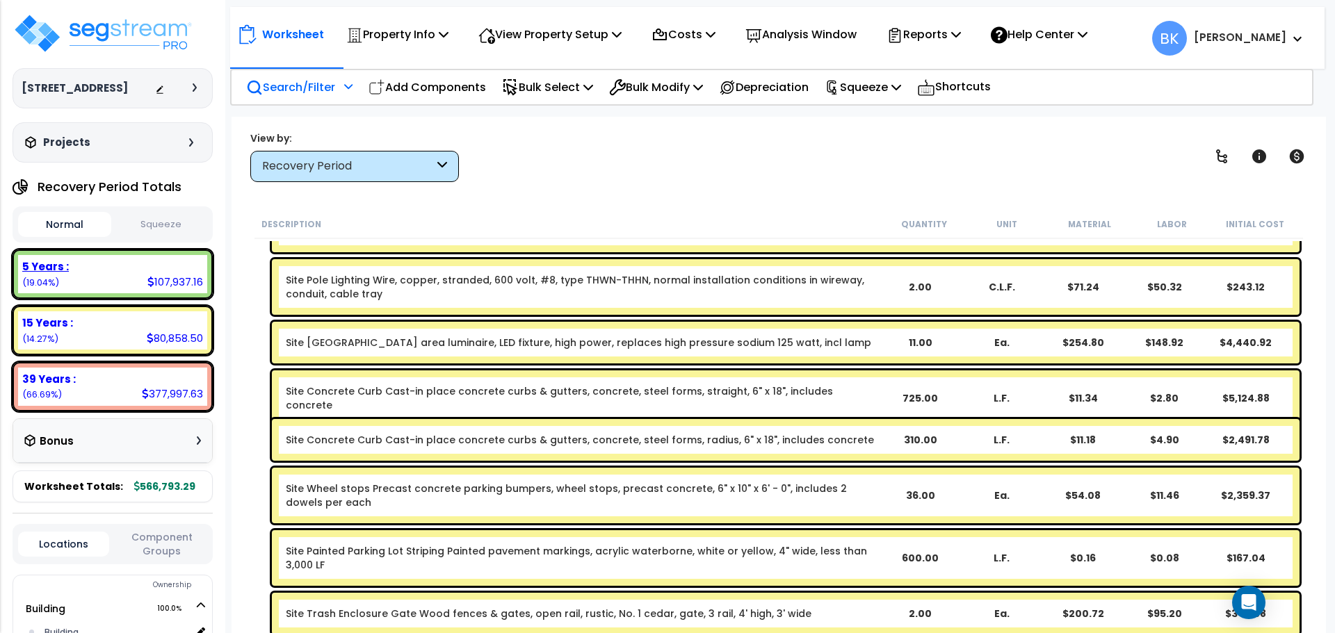
click at [118, 266] on div "5 Years :" at bounding box center [112, 266] width 181 height 15
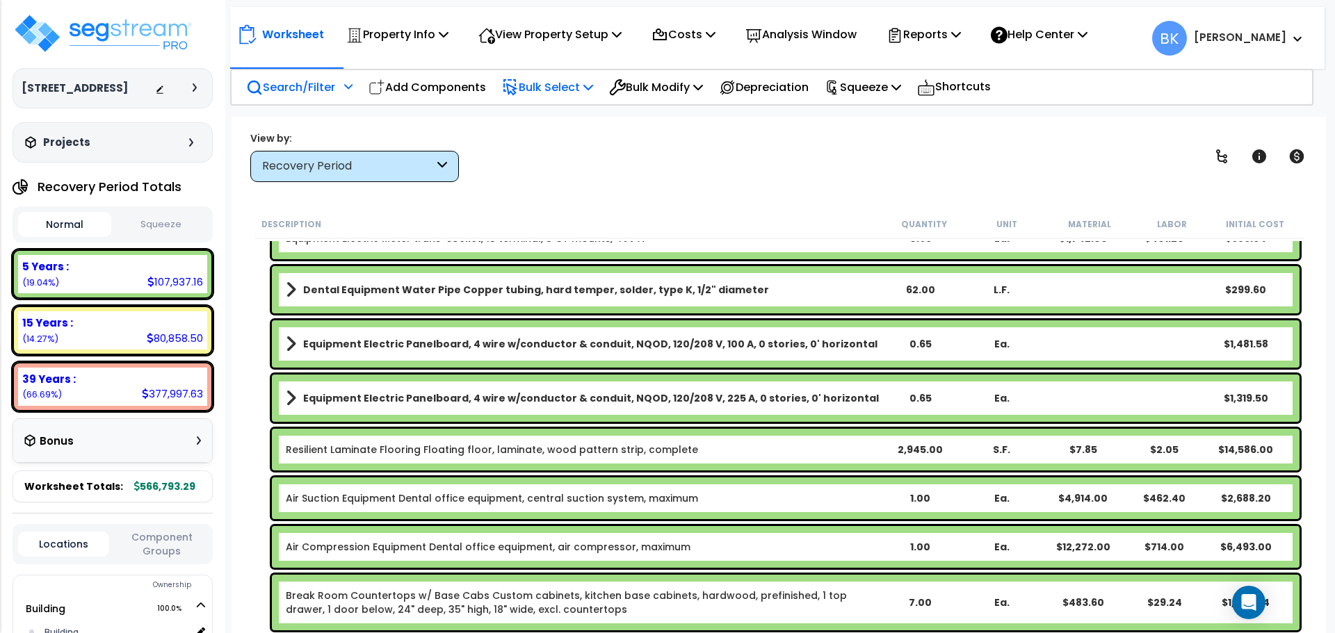
click at [543, 84] on p "Bulk Select" at bounding box center [547, 87] width 91 height 19
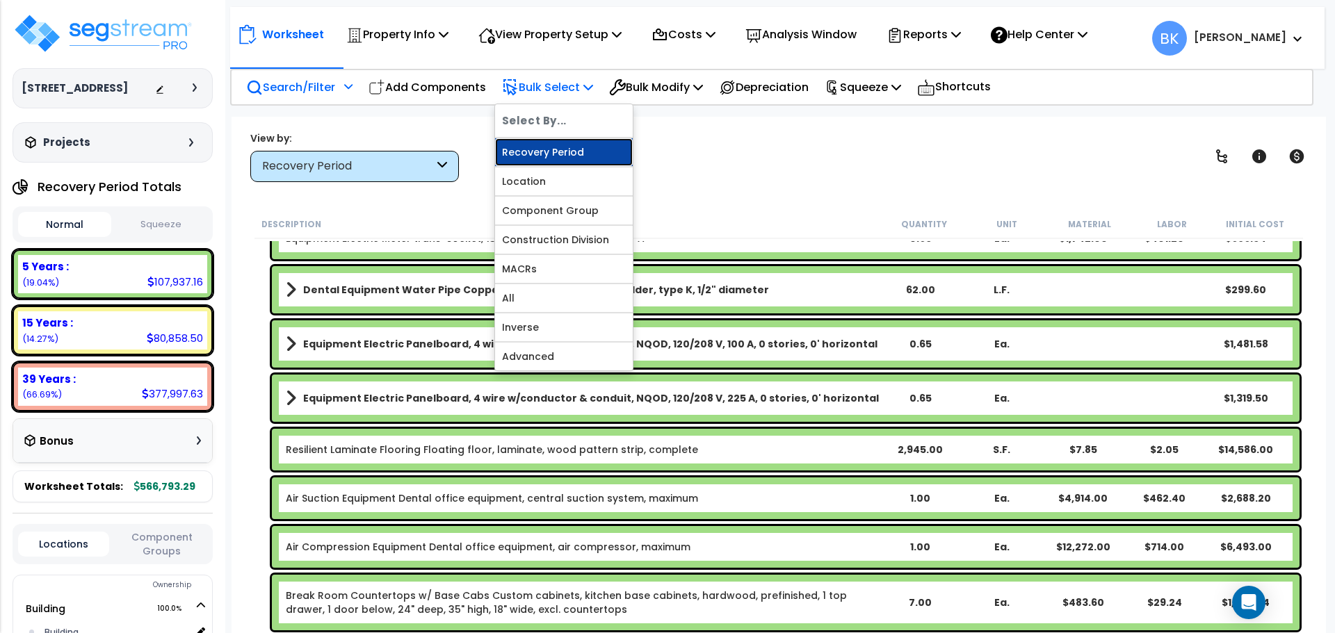
click at [550, 147] on link "Recovery Period" at bounding box center [564, 152] width 138 height 28
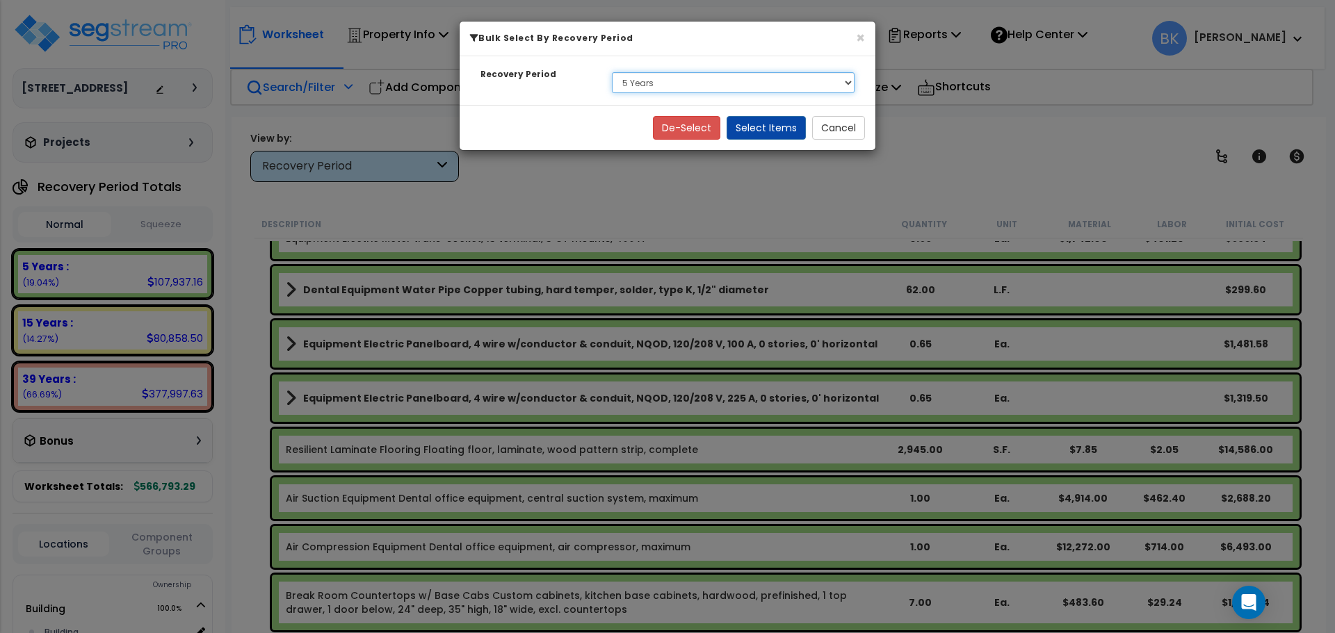
click at [701, 86] on select "Select 5 Years 15 Years 39 Years" at bounding box center [733, 82] width 243 height 21
click at [612, 72] on select "Select 5 Years 15 Years 39 Years" at bounding box center [733, 82] width 243 height 21
click at [756, 123] on button "Select Items" at bounding box center [766, 128] width 79 height 24
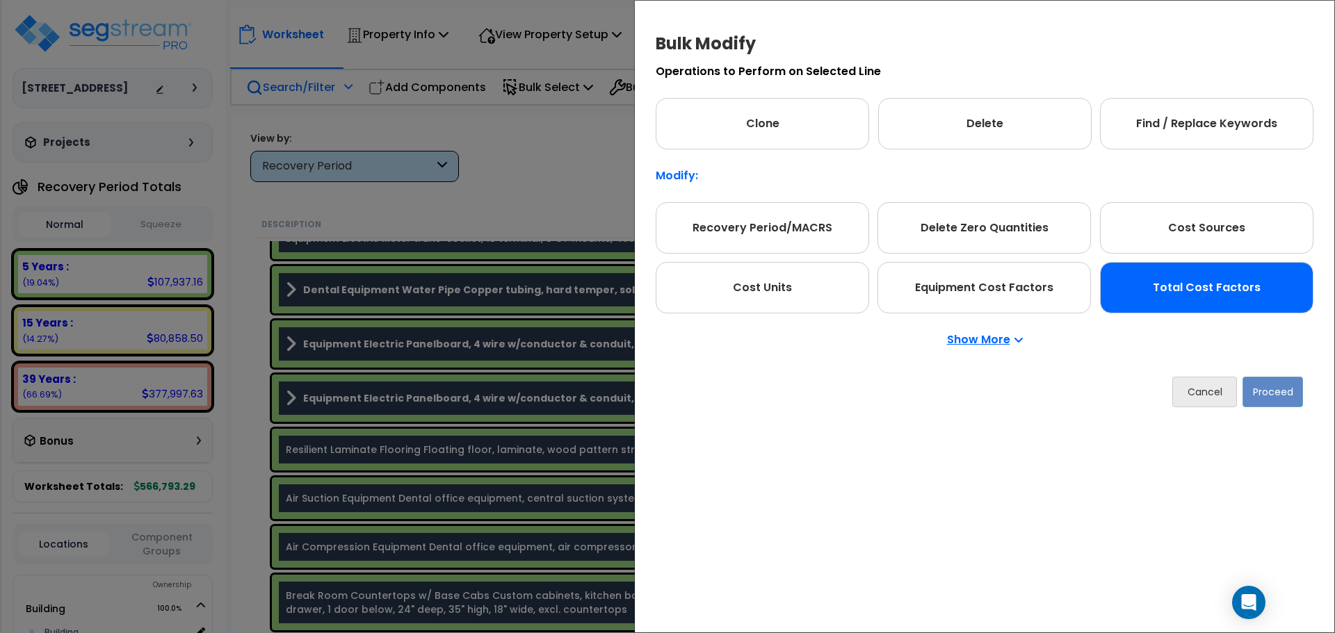
click at [1167, 303] on div "Total Cost Factors" at bounding box center [1206, 287] width 213 height 51
click at [1260, 390] on button "Proceed" at bounding box center [1272, 392] width 60 height 31
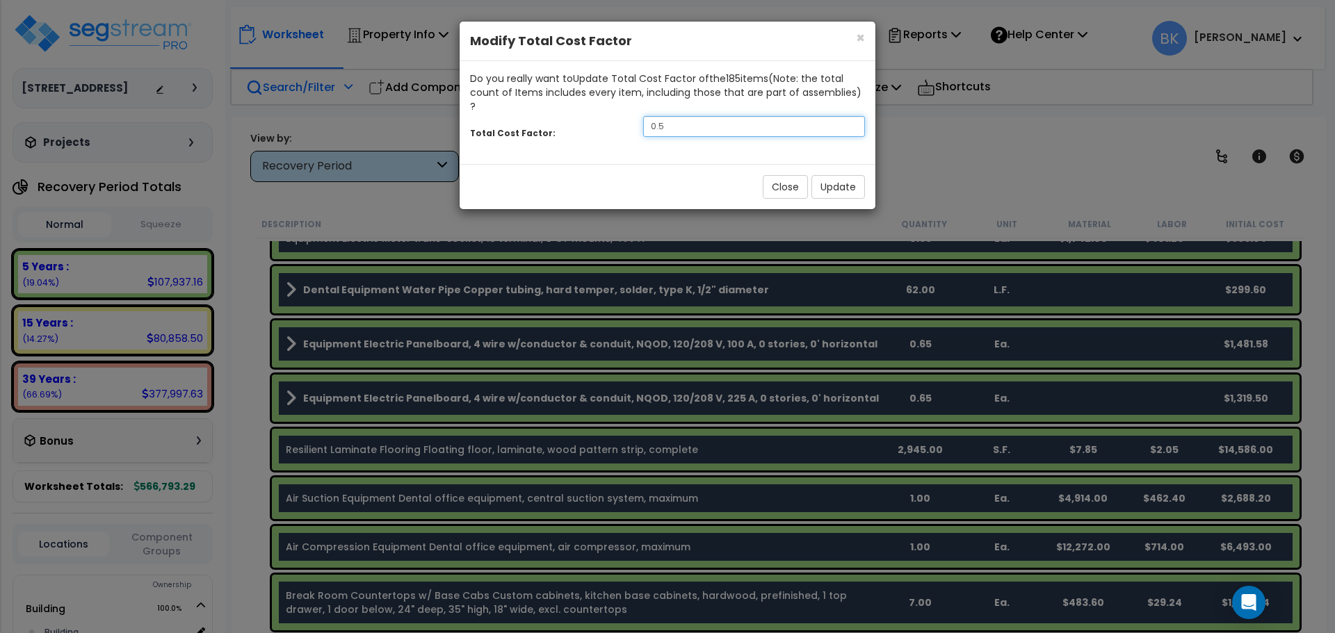
click at [701, 116] on input "0.5" at bounding box center [754, 126] width 222 height 21
type input "0.875"
click at [825, 175] on button "Update" at bounding box center [838, 187] width 54 height 24
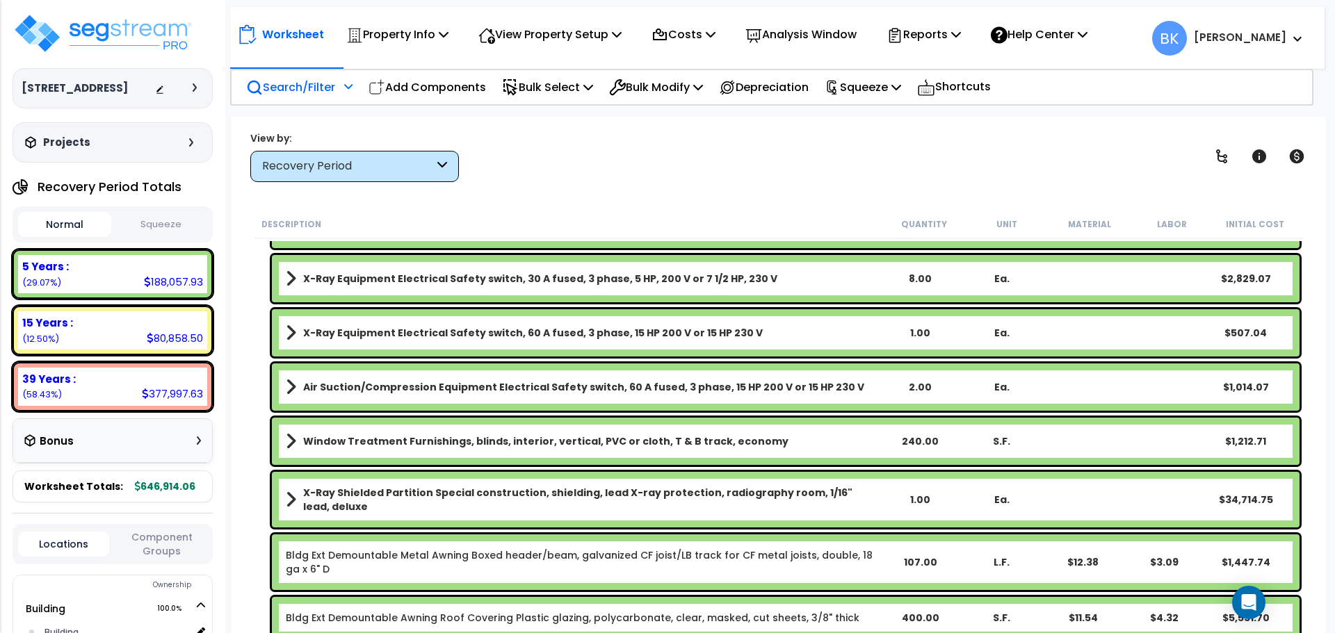
scroll to position [2483, 0]
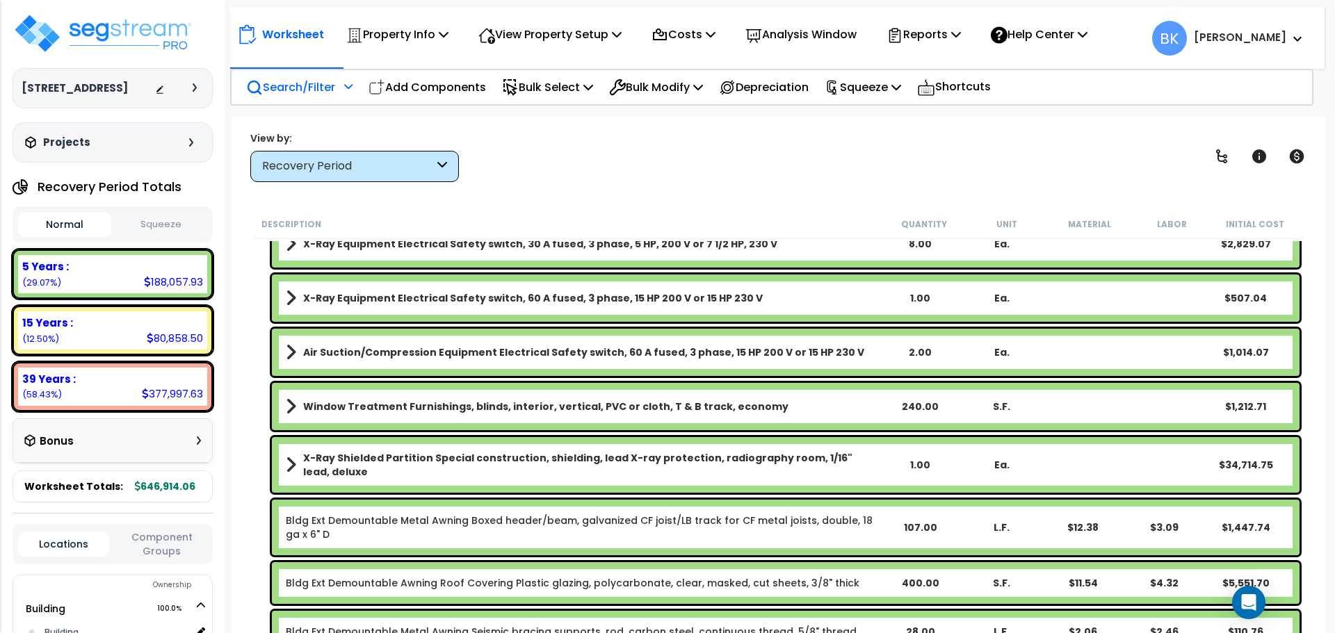
click at [601, 460] on b "X-Ray Shielded Partition Special construction, shielding, lead X-ray protection…" at bounding box center [591, 465] width 576 height 28
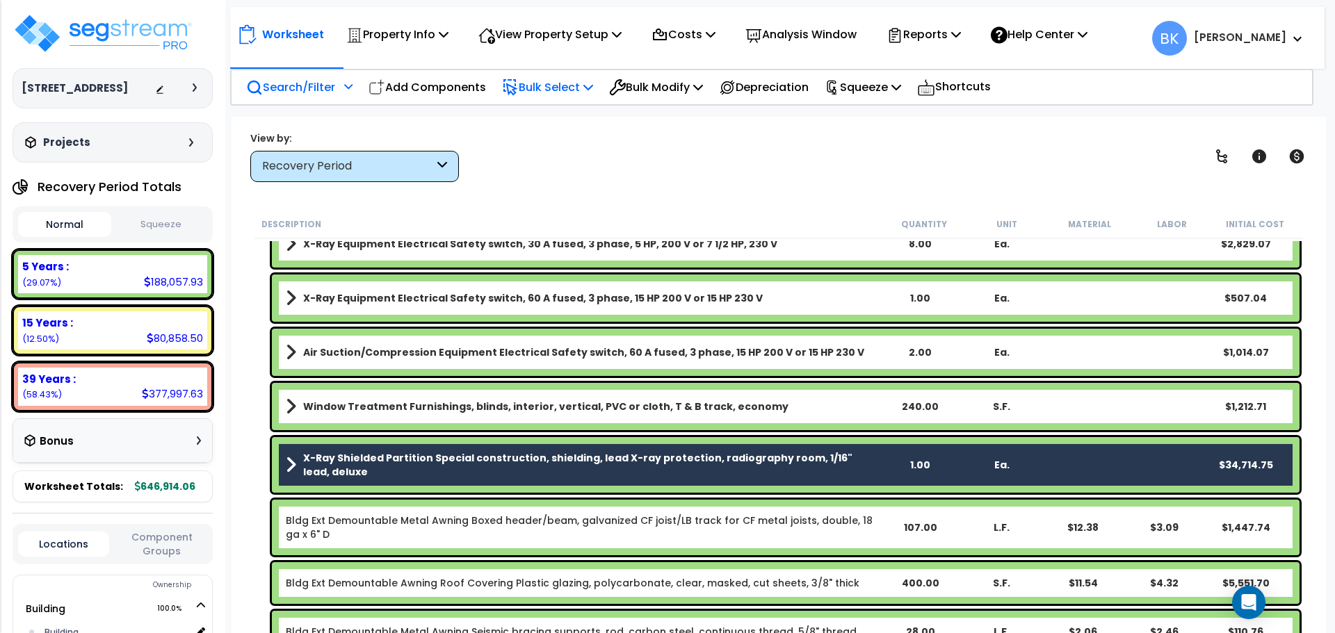
click at [556, 83] on p "Bulk Select" at bounding box center [547, 87] width 91 height 19
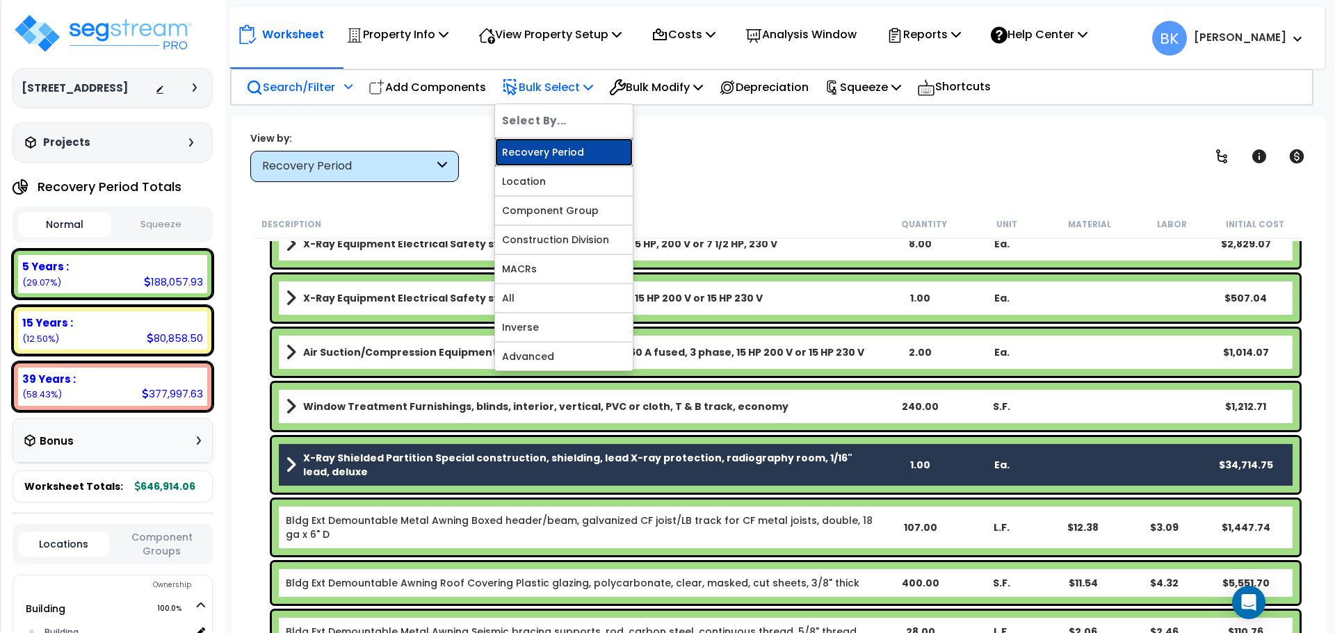
click at [557, 153] on link "Recovery Period" at bounding box center [564, 152] width 138 height 28
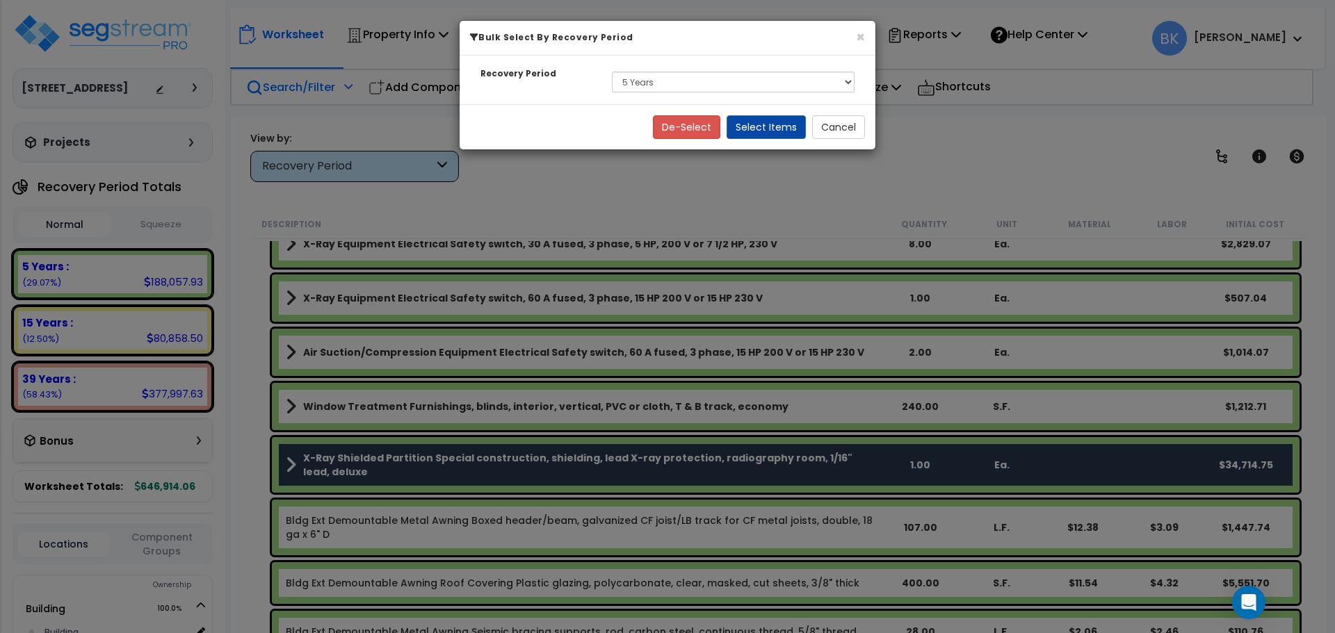
click at [666, 95] on div "Select 5 Years 15 Years 39 Years" at bounding box center [732, 82] width 263 height 32
click at [861, 128] on button "Cancel" at bounding box center [838, 127] width 53 height 24
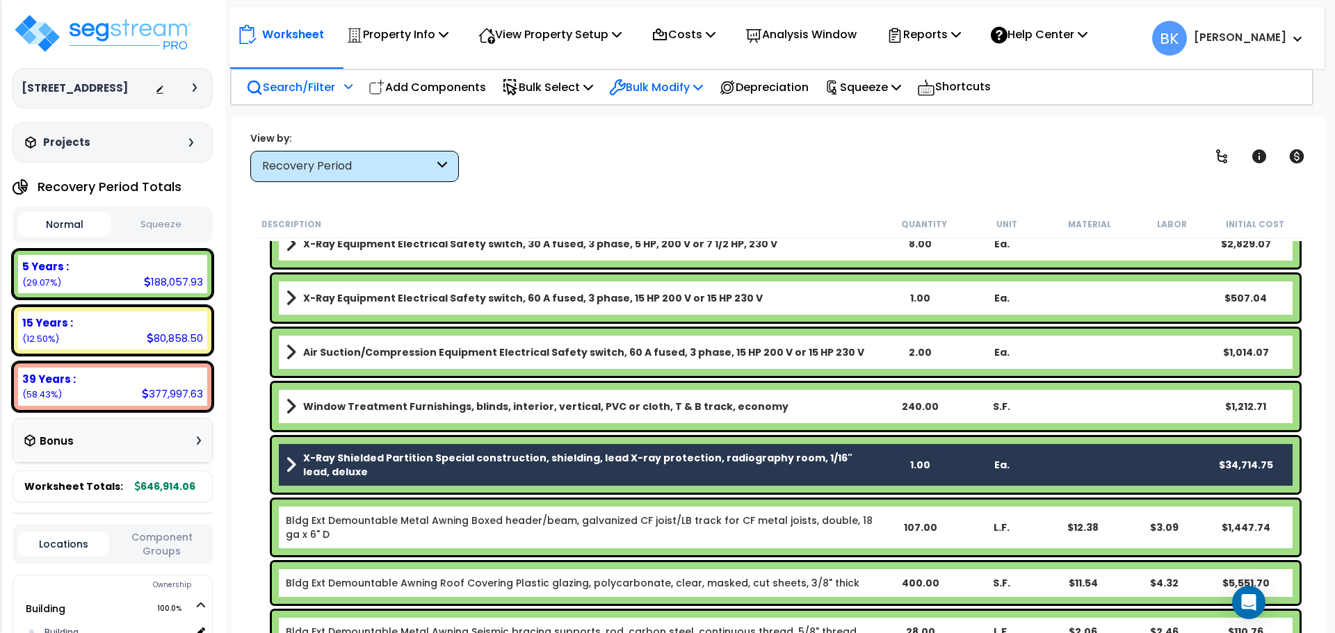
click at [679, 92] on p "Bulk Modify" at bounding box center [656, 87] width 94 height 19
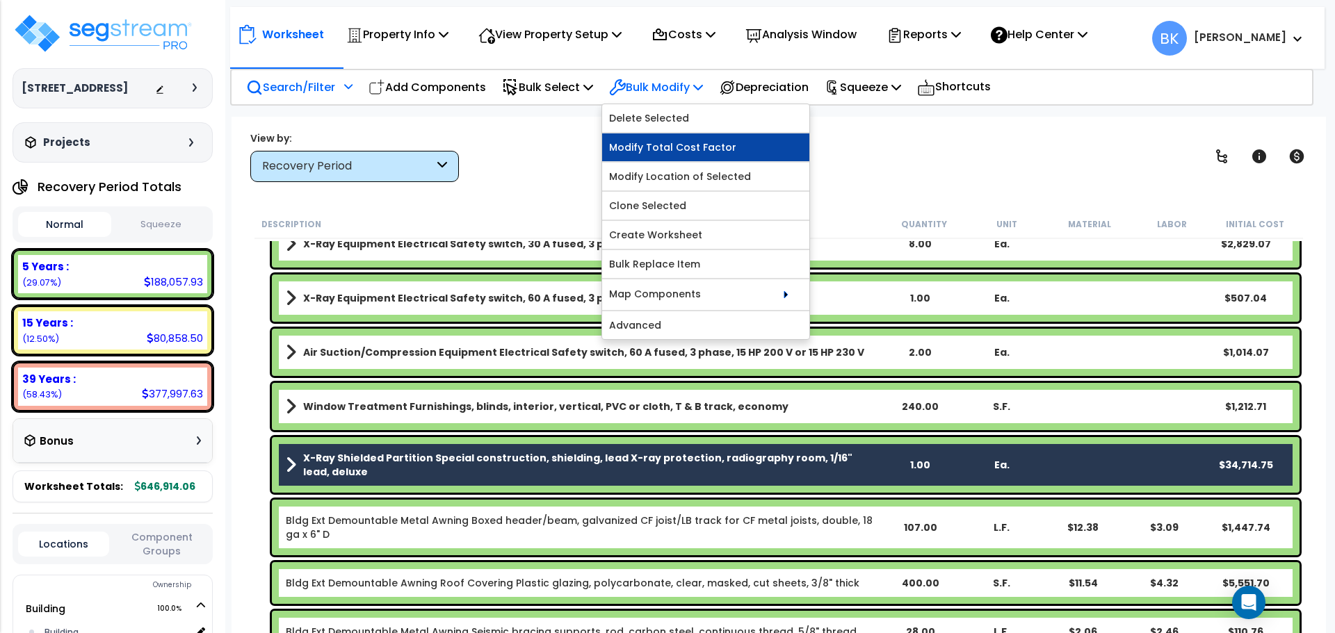
click at [683, 145] on link "Modify Total Cost Factor" at bounding box center [705, 147] width 207 height 28
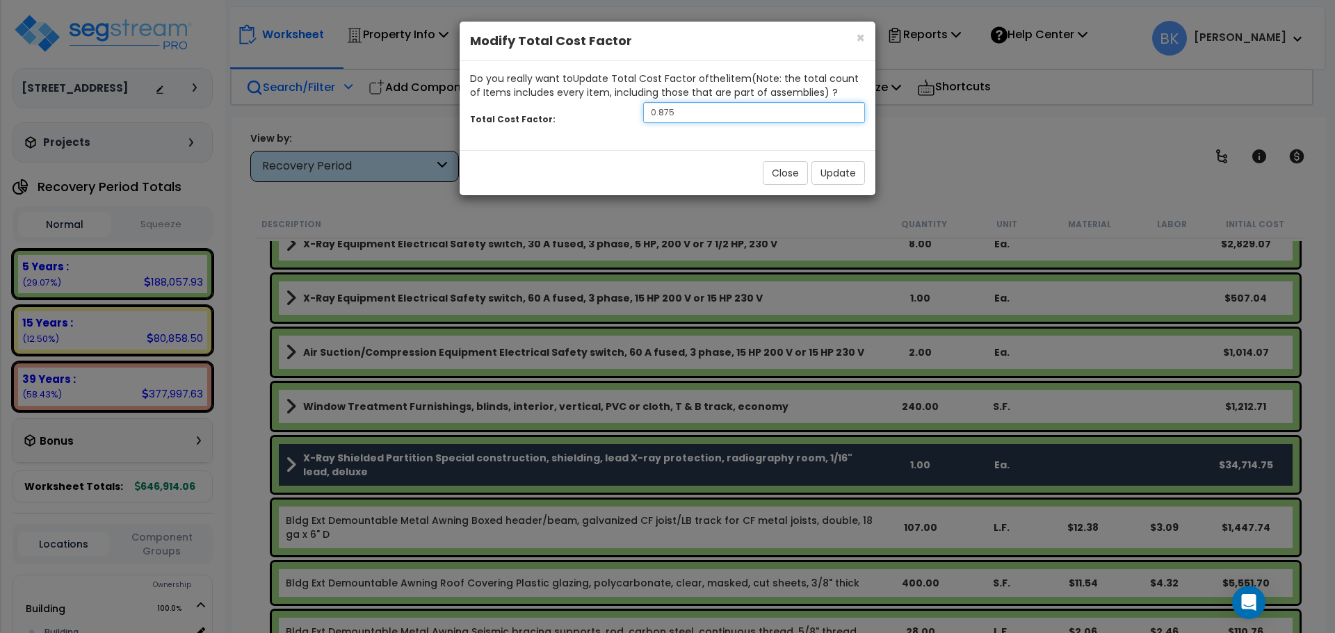
click at [717, 113] on input "0.875" at bounding box center [754, 112] width 222 height 21
type input "0.5"
click at [824, 168] on button "Update" at bounding box center [838, 173] width 54 height 24
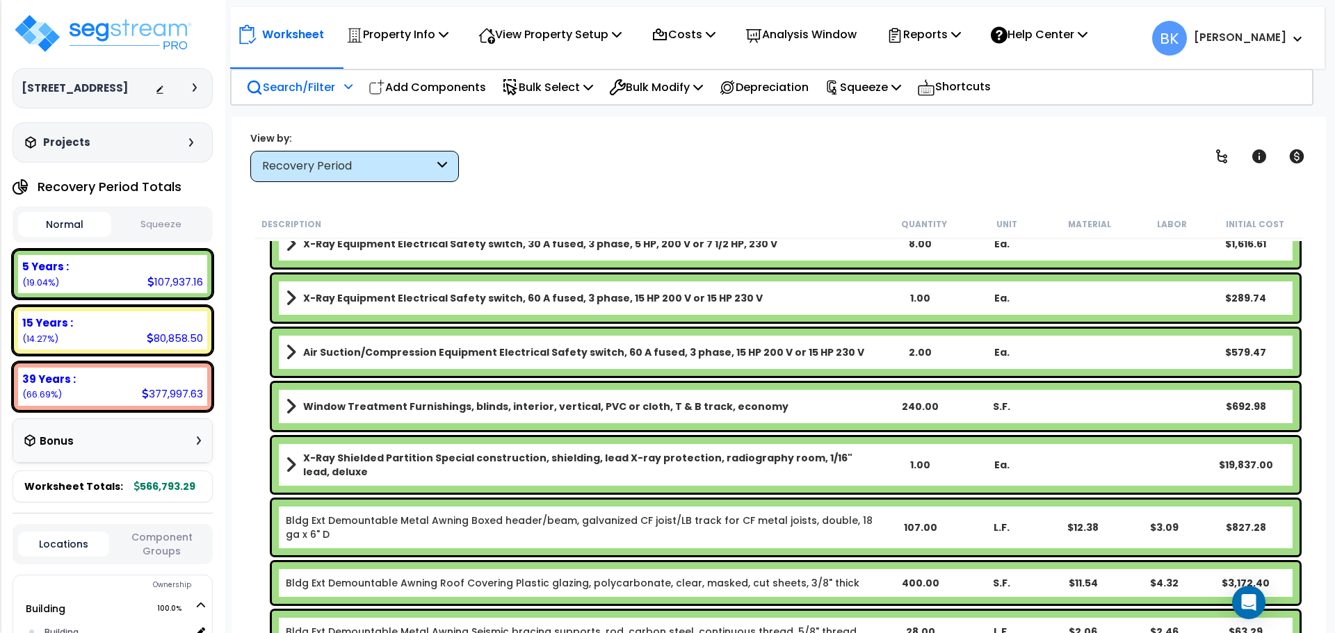
click at [412, 469] on b "X-Ray Shielded Partition Special construction, shielding, lead X-ray protection…" at bounding box center [591, 465] width 576 height 28
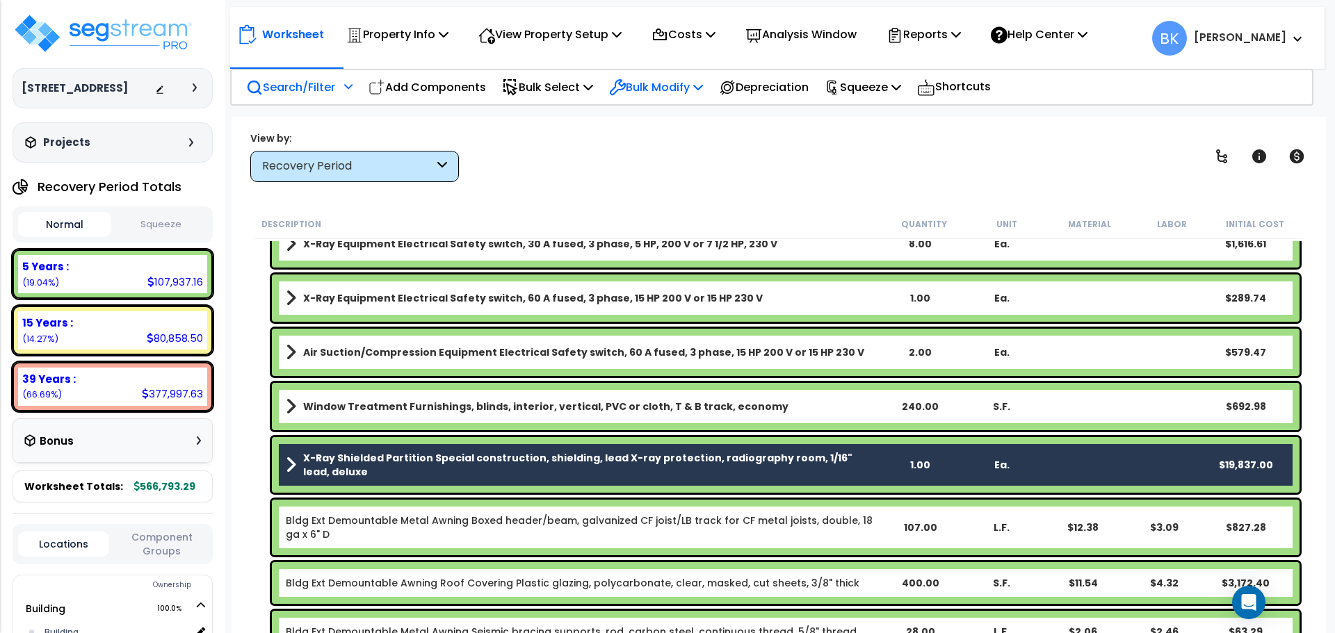
click at [649, 84] on p "Bulk Modify" at bounding box center [656, 87] width 94 height 19
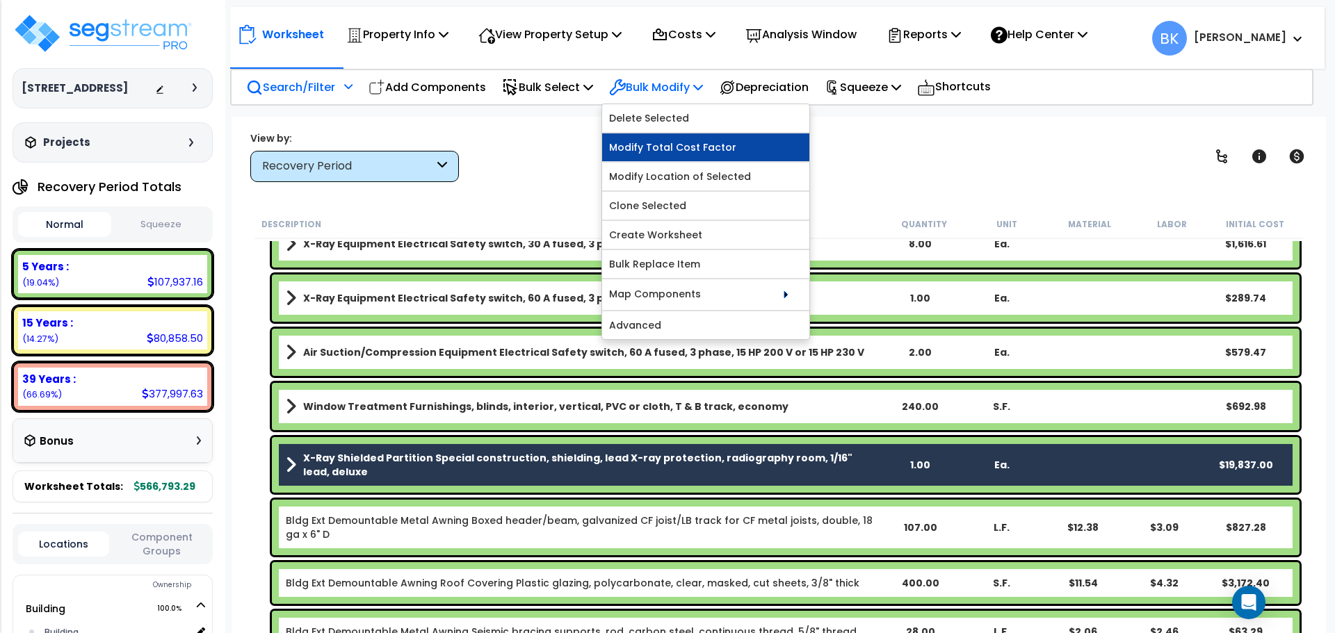
click at [670, 150] on link "Modify Total Cost Factor" at bounding box center [705, 147] width 207 height 28
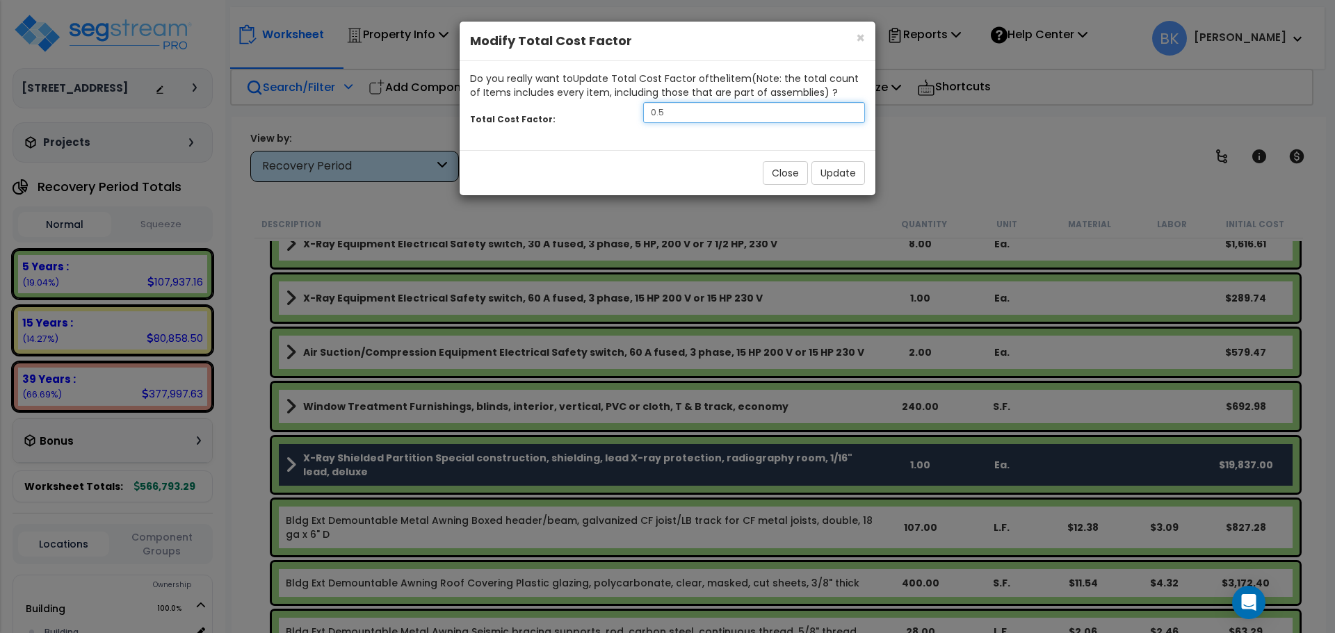
click at [736, 111] on input "0.5" at bounding box center [754, 112] width 222 height 21
type input "0.8"
click at [828, 171] on button "Update" at bounding box center [838, 173] width 54 height 24
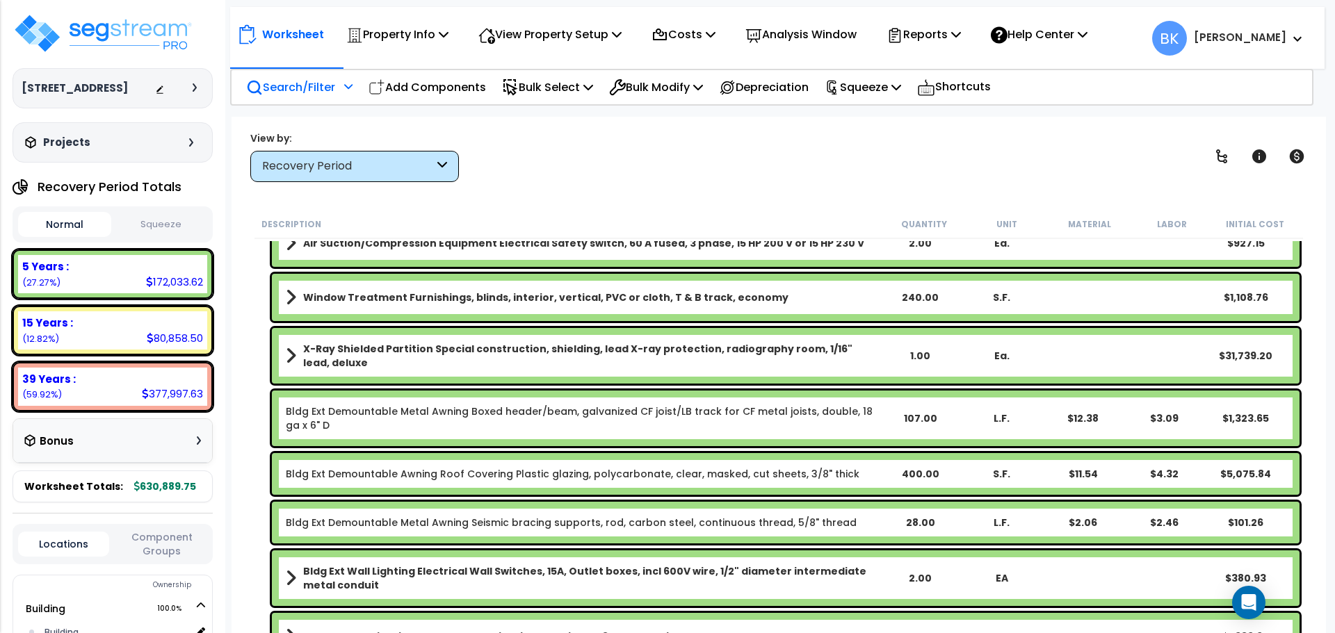
scroll to position [2553, 0]
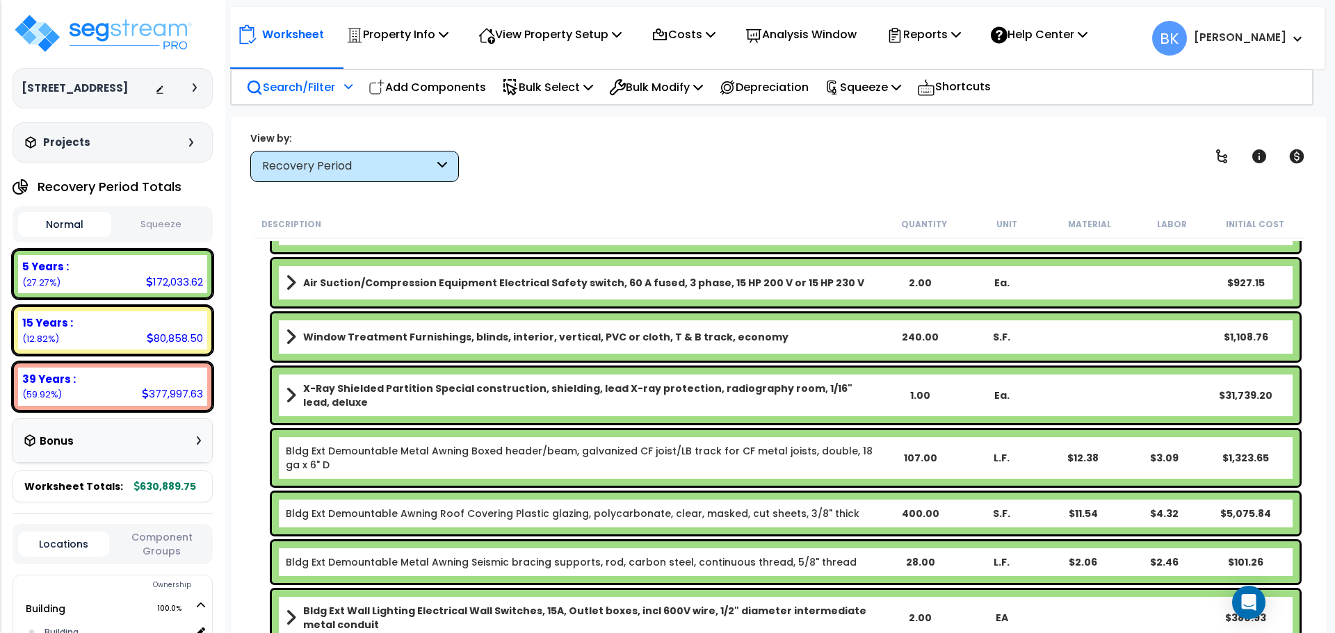
click at [513, 390] on b "X-Ray Shielded Partition Special construction, shielding, lead X-ray protection…" at bounding box center [591, 396] width 576 height 28
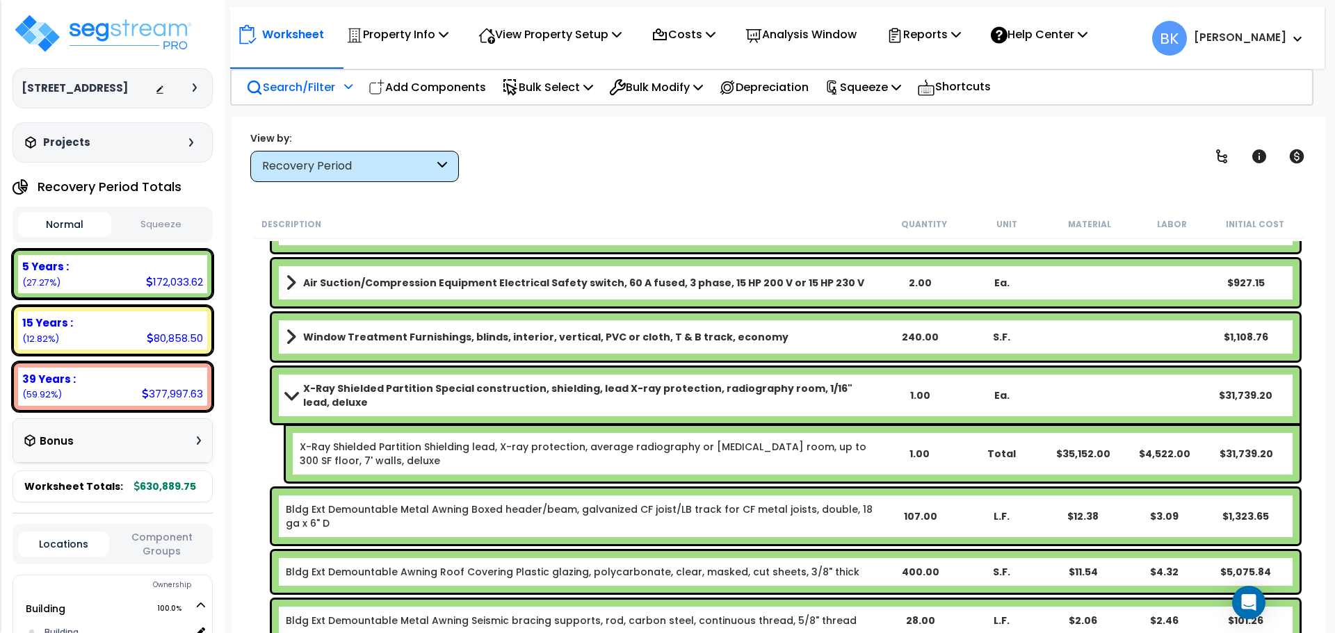
click at [483, 393] on b "X-Ray Shielded Partition Special construction, shielding, lead X-ray protection…" at bounding box center [591, 396] width 576 height 28
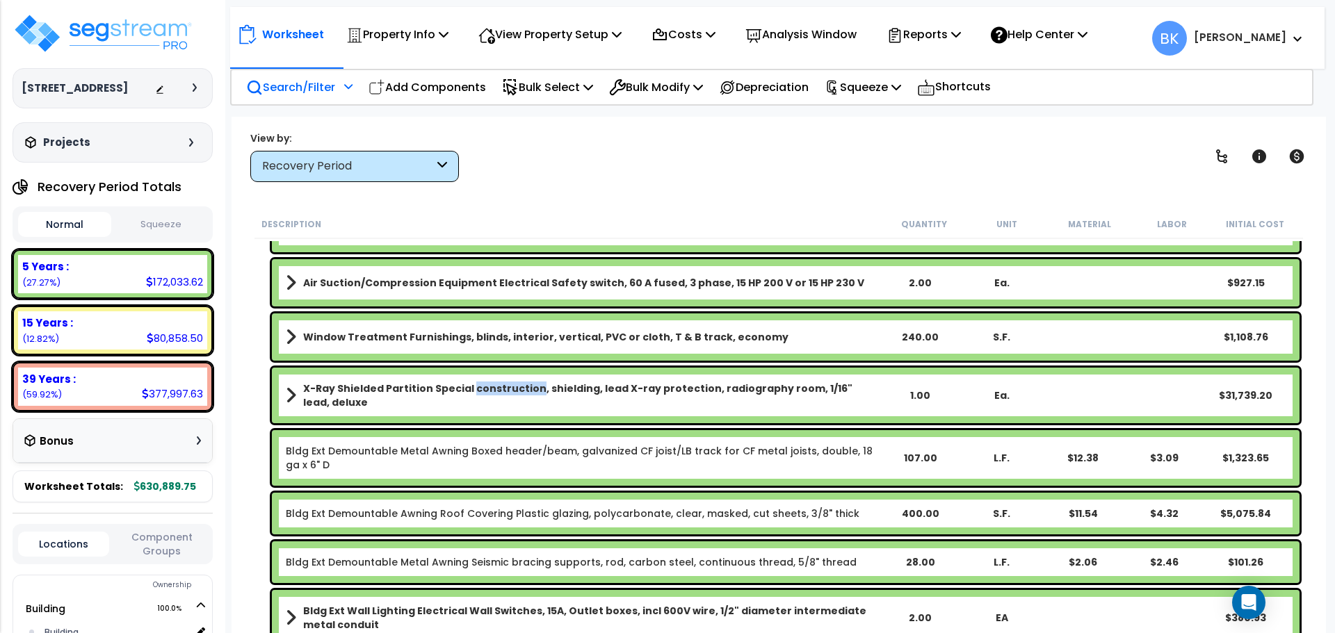
click at [483, 393] on b "X-Ray Shielded Partition Special construction, shielding, lead X-ray protection…" at bounding box center [591, 396] width 576 height 28
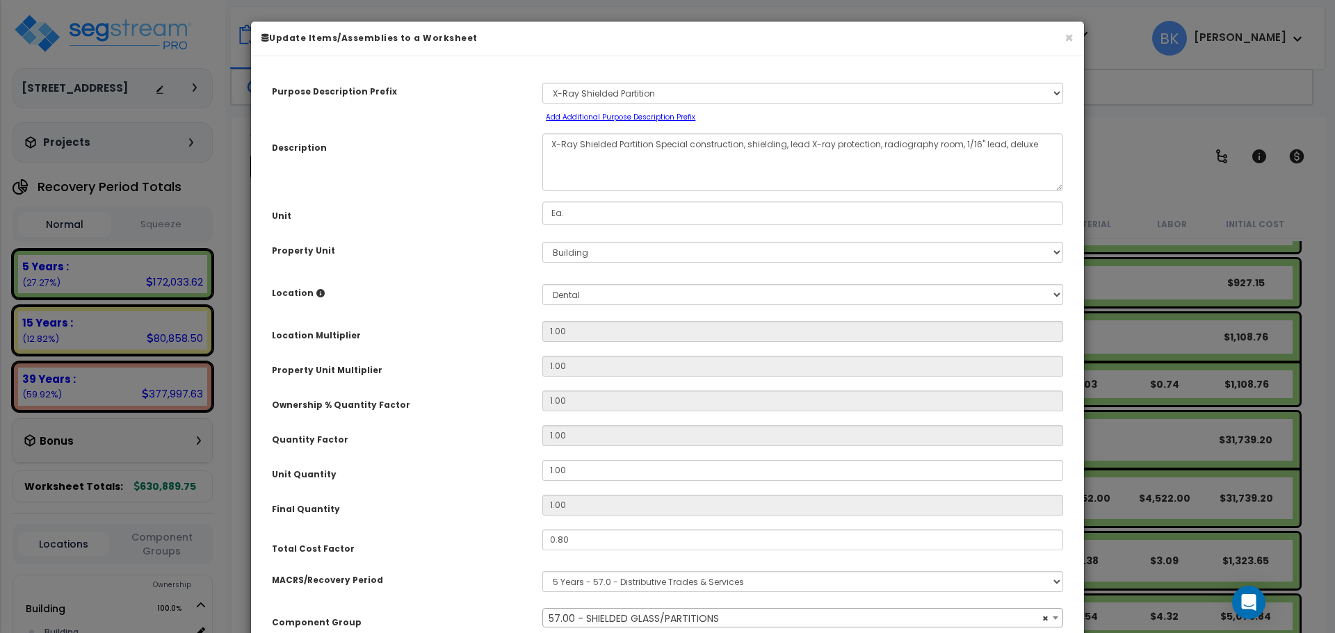
select select "39175"
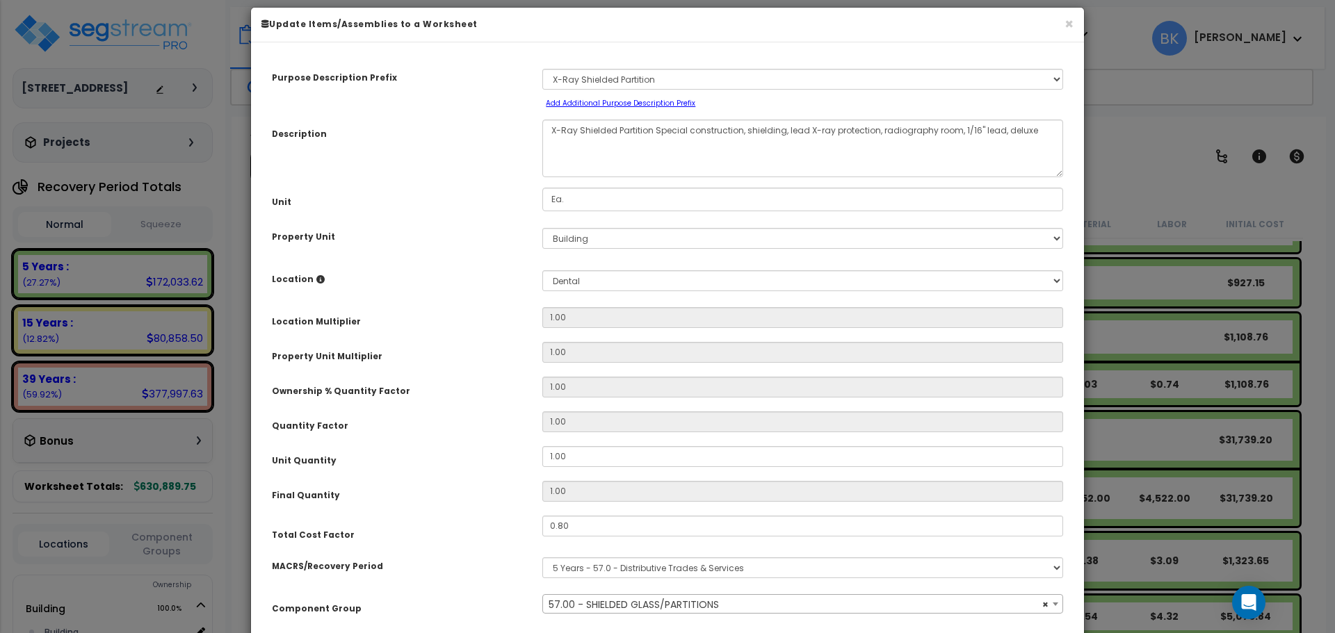
scroll to position [13, 0]
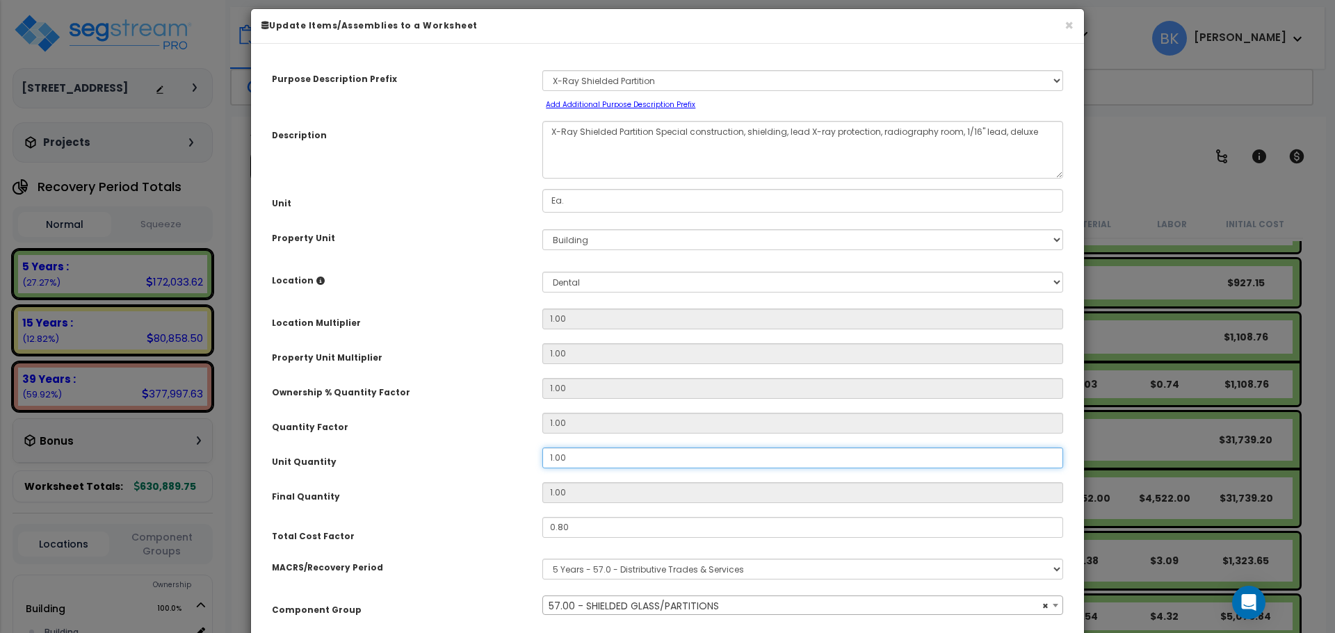
click at [585, 455] on input "1.00" at bounding box center [802, 458] width 521 height 21
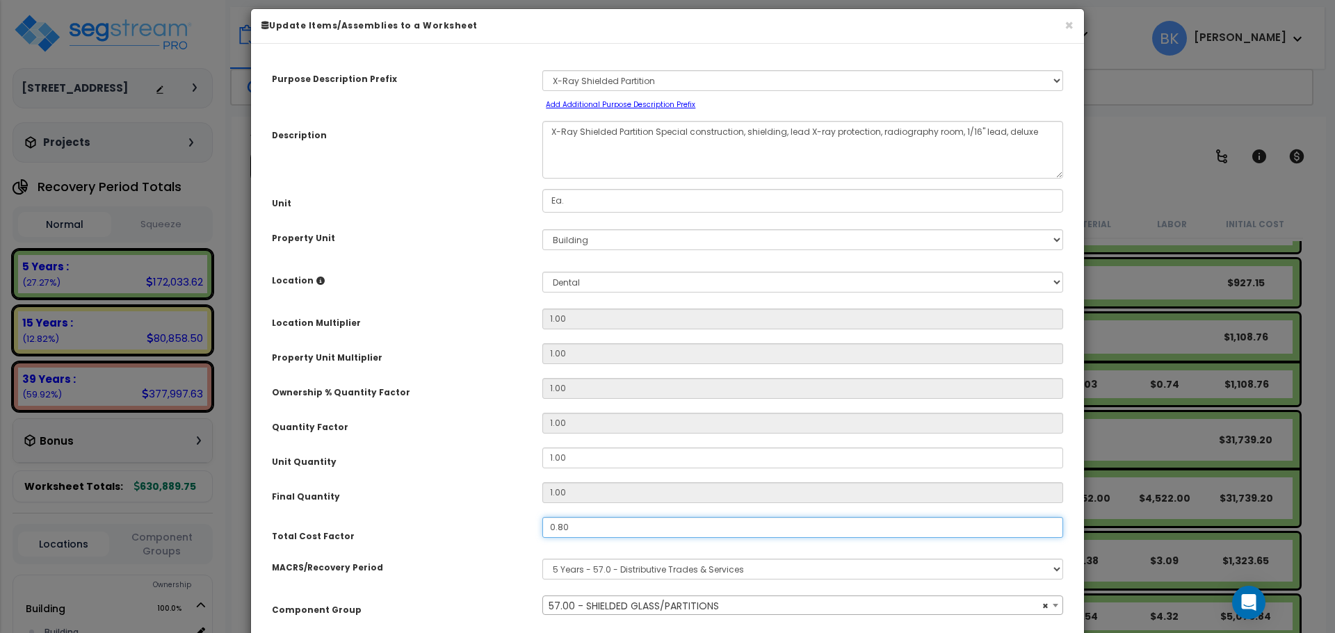
click at [595, 529] on input "0.80" at bounding box center [802, 527] width 521 height 21
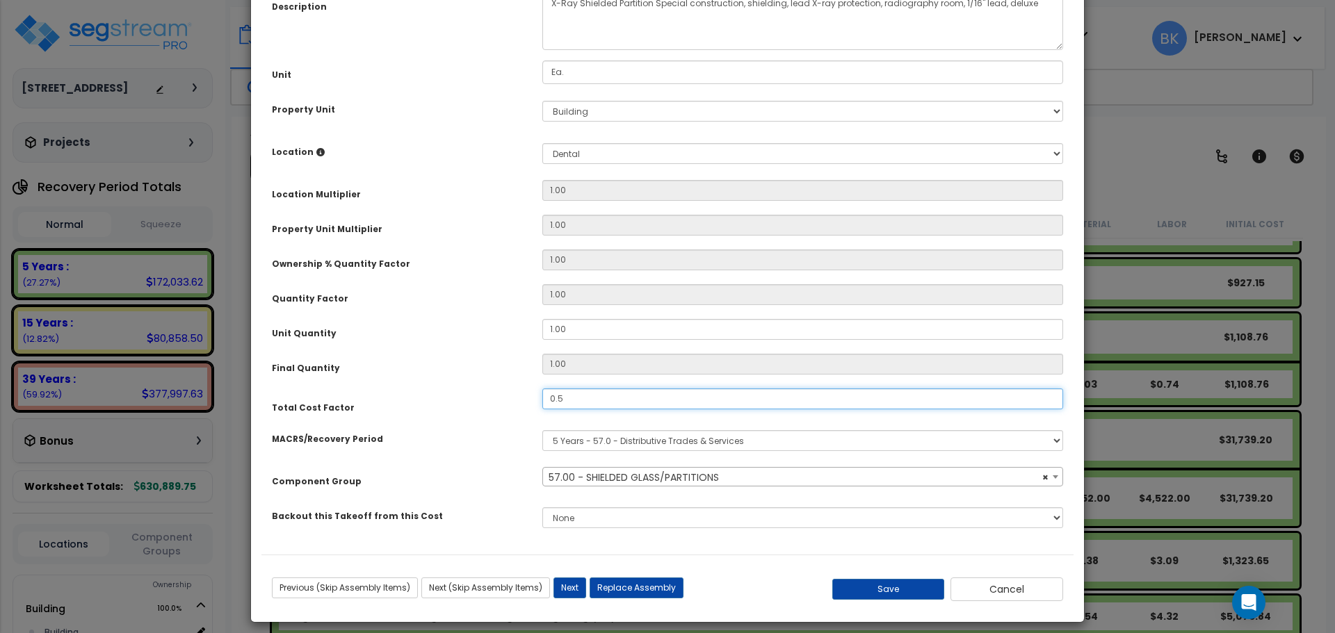
scroll to position [152, 0]
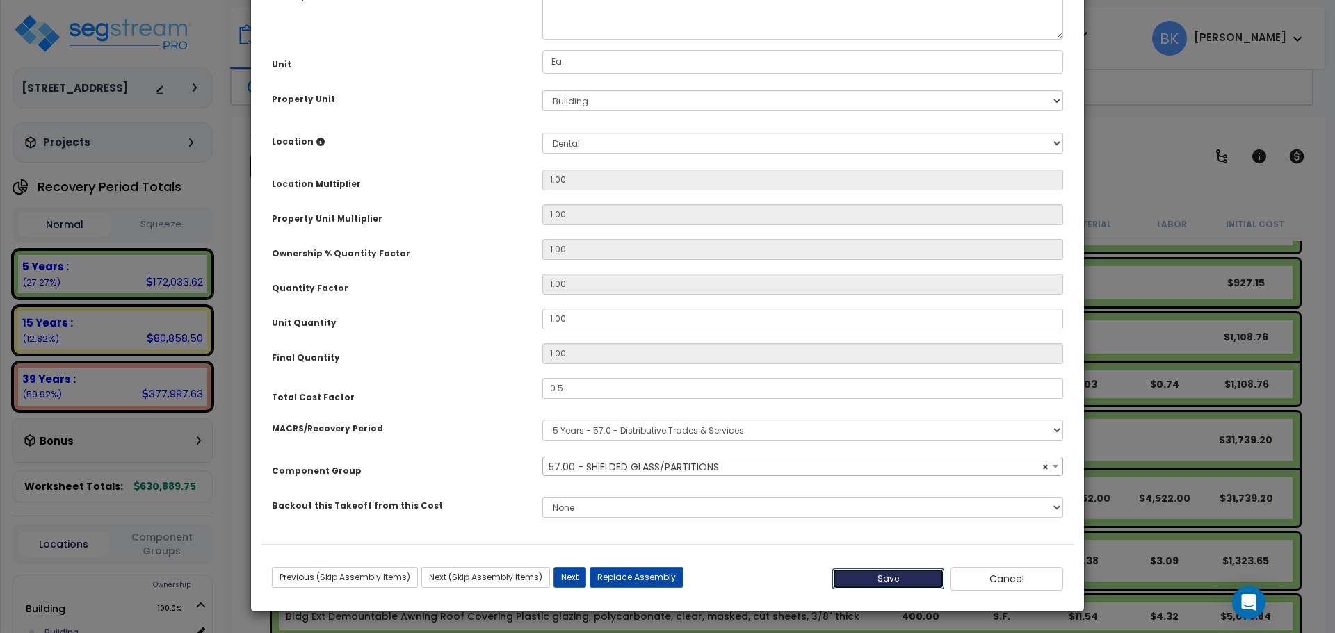
click at [877, 579] on button "Save" at bounding box center [888, 579] width 113 height 21
type input "0.50"
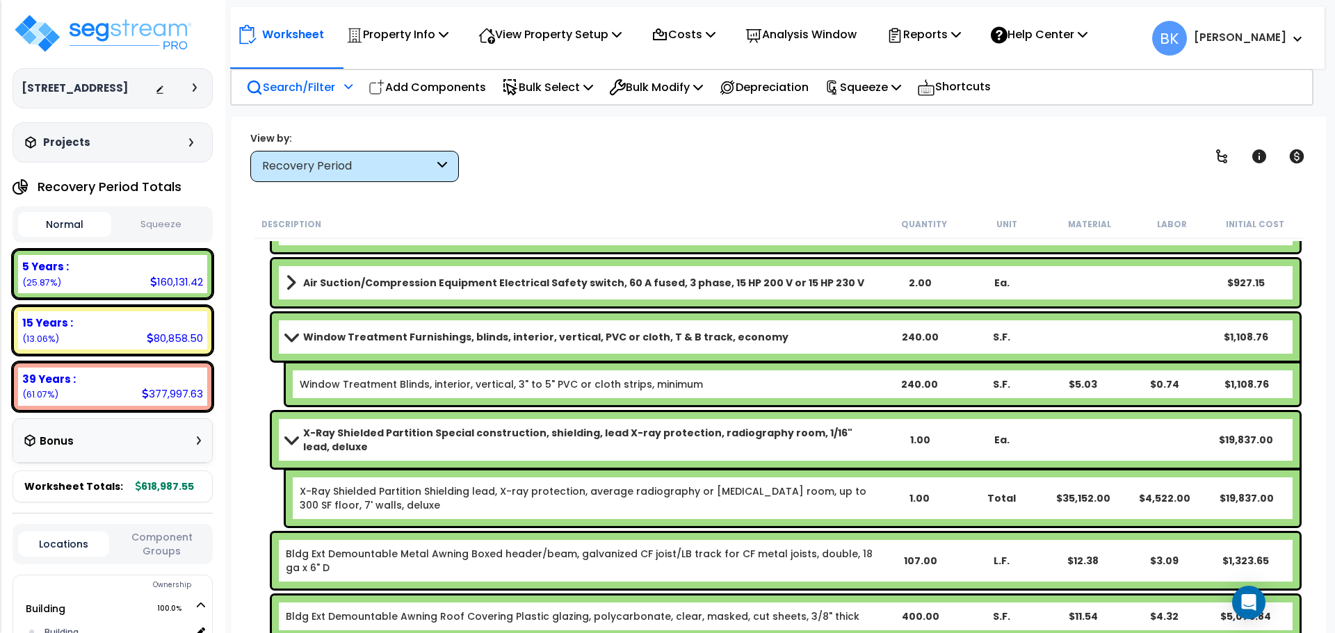
click at [241, 380] on div "Worksheet Property Info Property Setup Add Property Unit Template property Clon…" at bounding box center [779, 433] width 1094 height 633
click at [283, 442] on span at bounding box center [291, 440] width 19 height 10
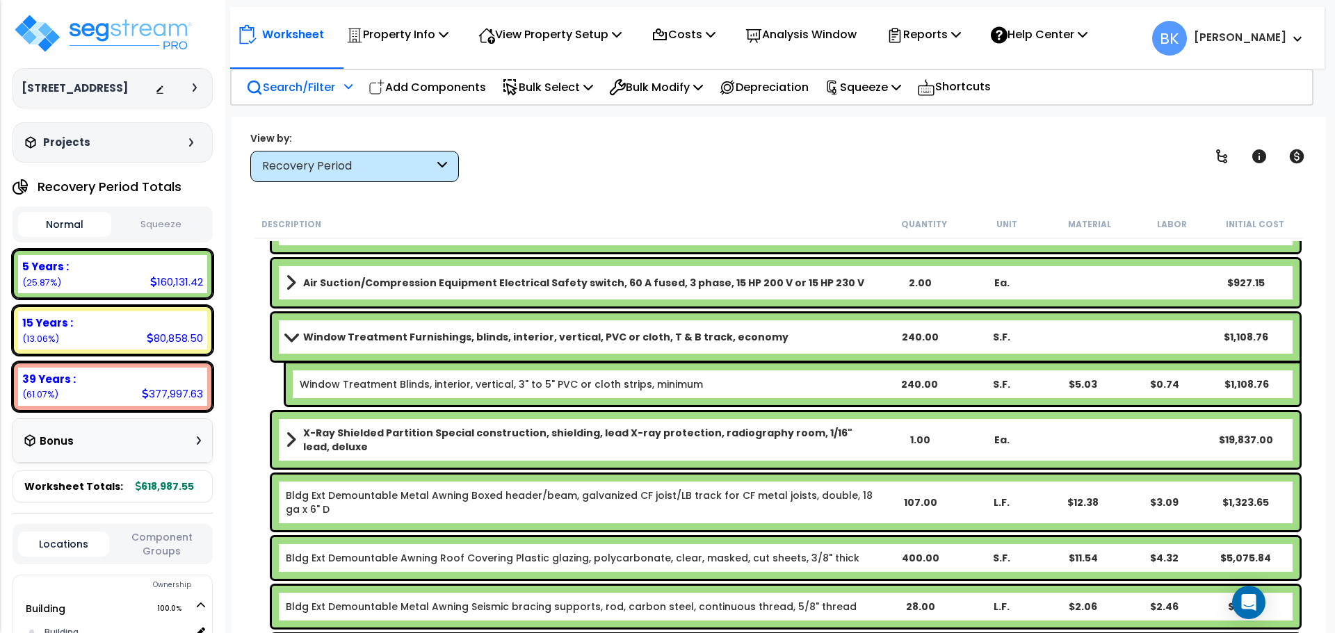
click at [286, 343] on link "Window Treatment Furnishings, blinds, interior, vertical, PVC or cloth, T & B t…" at bounding box center [582, 336] width 593 height 19
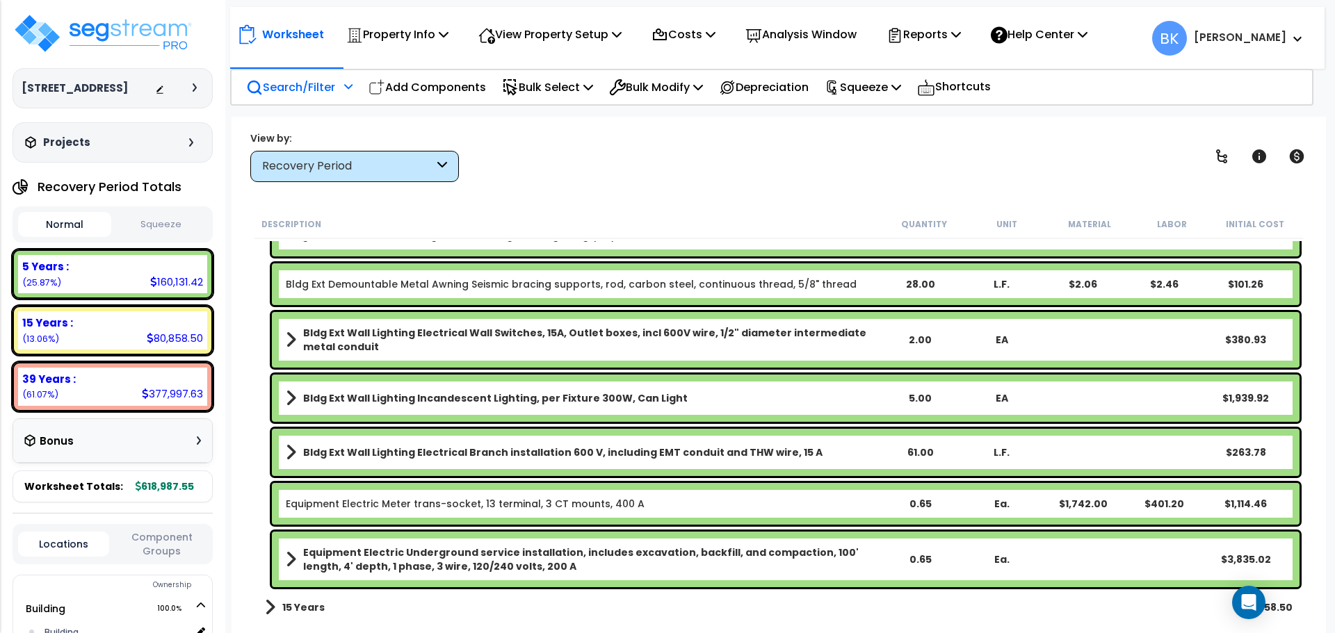
scroll to position [2855, 0]
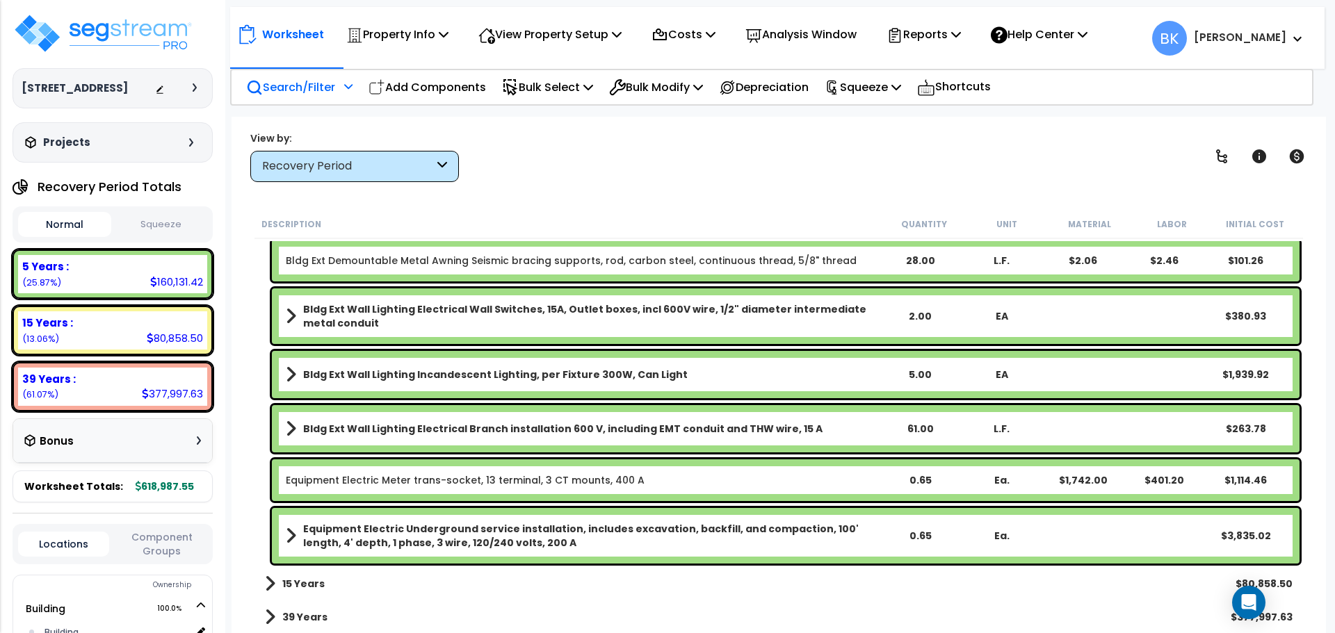
click at [365, 538] on b "Equipment Electric Underground service installation, includes excavation, backf…" at bounding box center [591, 536] width 576 height 28
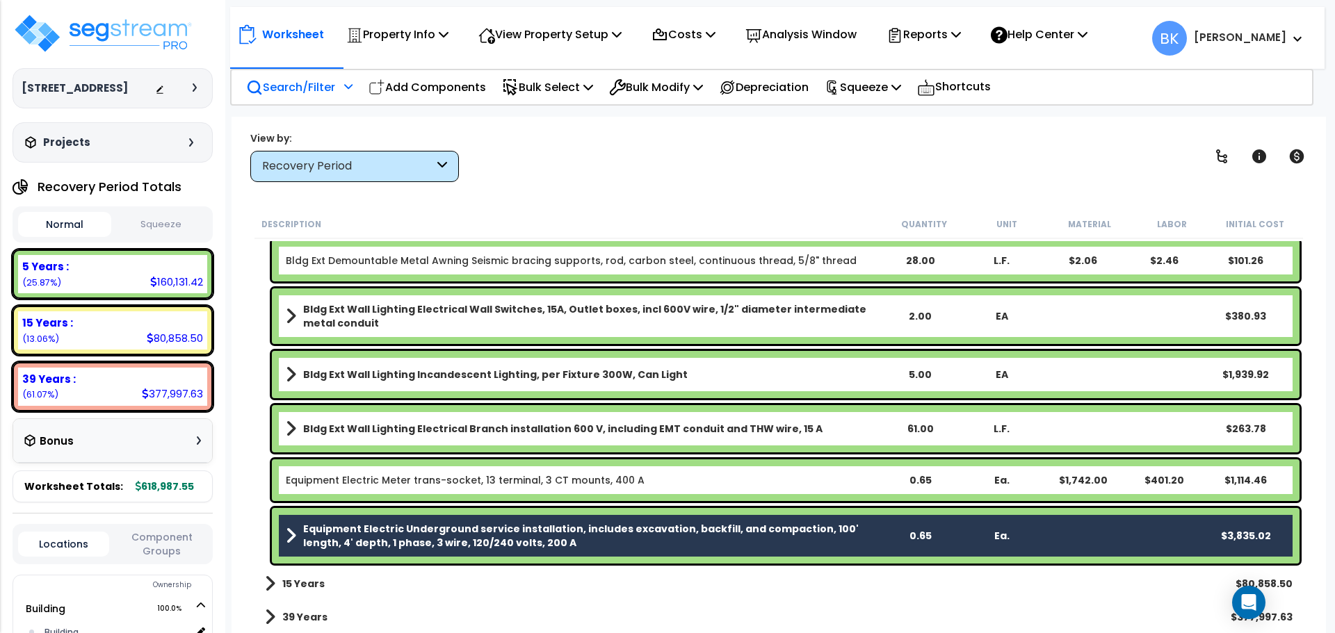
click at [354, 478] on link "Equipment Electric Meter trans-socket, 13 terminal, 3 CT mounts, 400 A" at bounding box center [465, 480] width 359 height 14
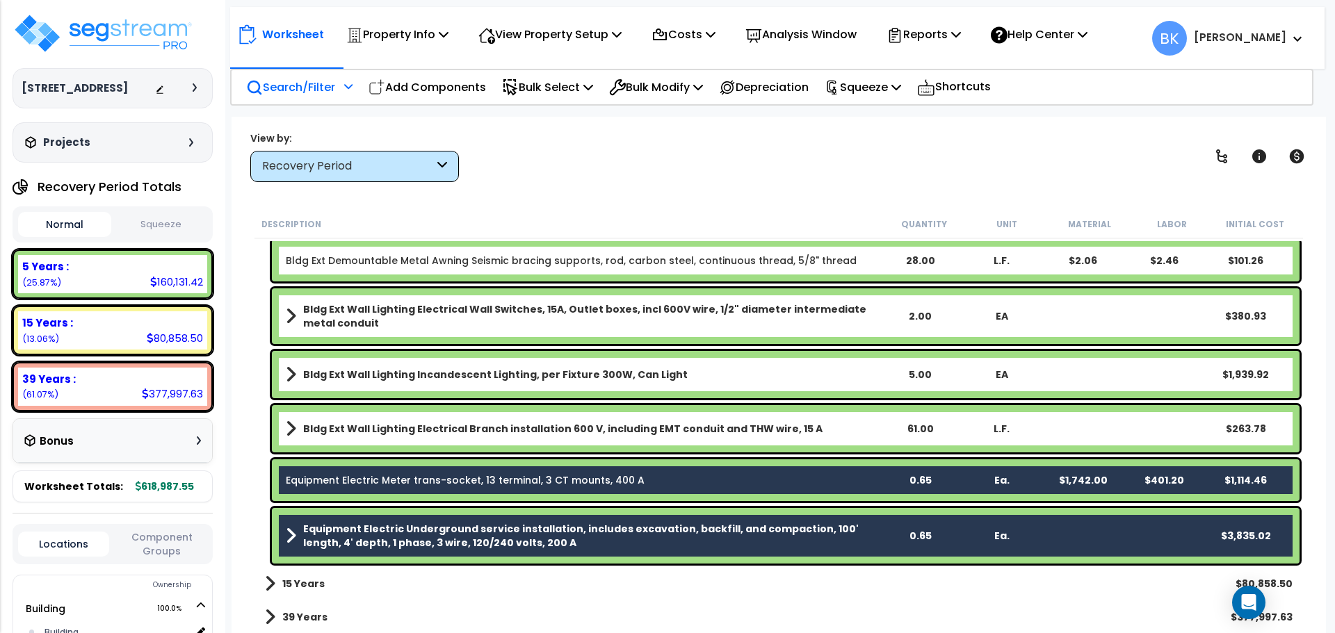
click at [387, 496] on div "Equipment Electric Meter trans-socket, 13 terminal, 3 CT mounts, 400 A 0.65 Ea.…" at bounding box center [786, 481] width 1028 height 42
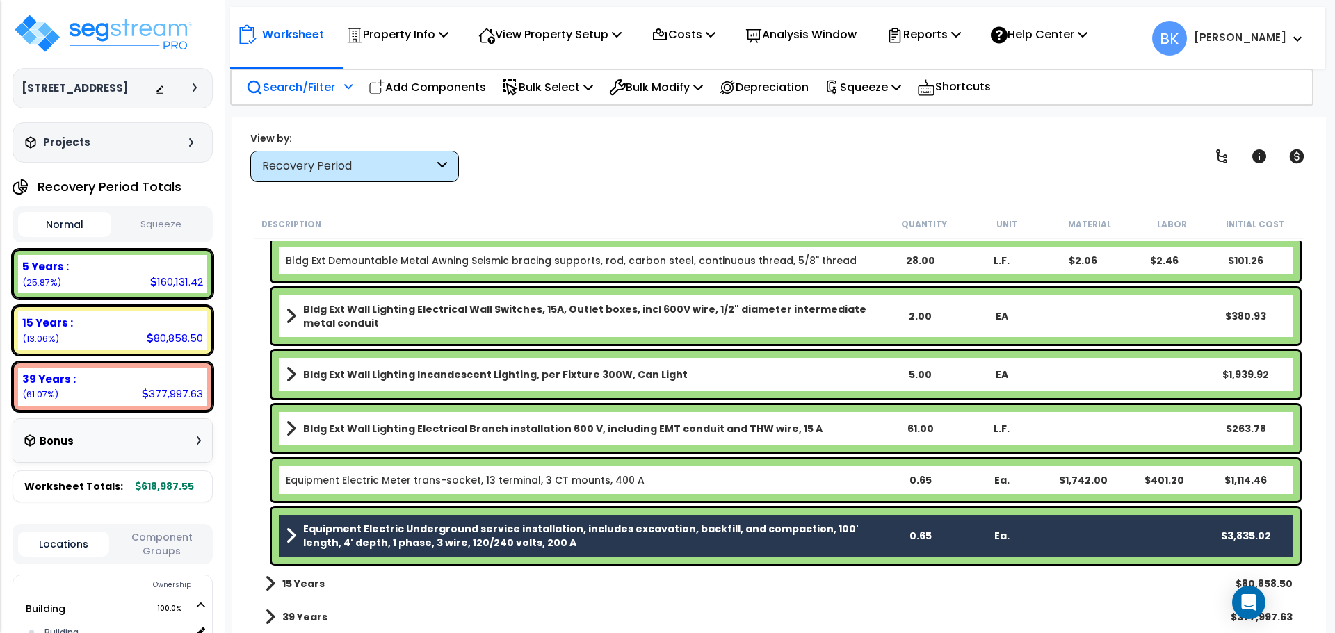
click at [379, 544] on b "Equipment Electric Underground service installation, includes excavation, backf…" at bounding box center [591, 536] width 576 height 28
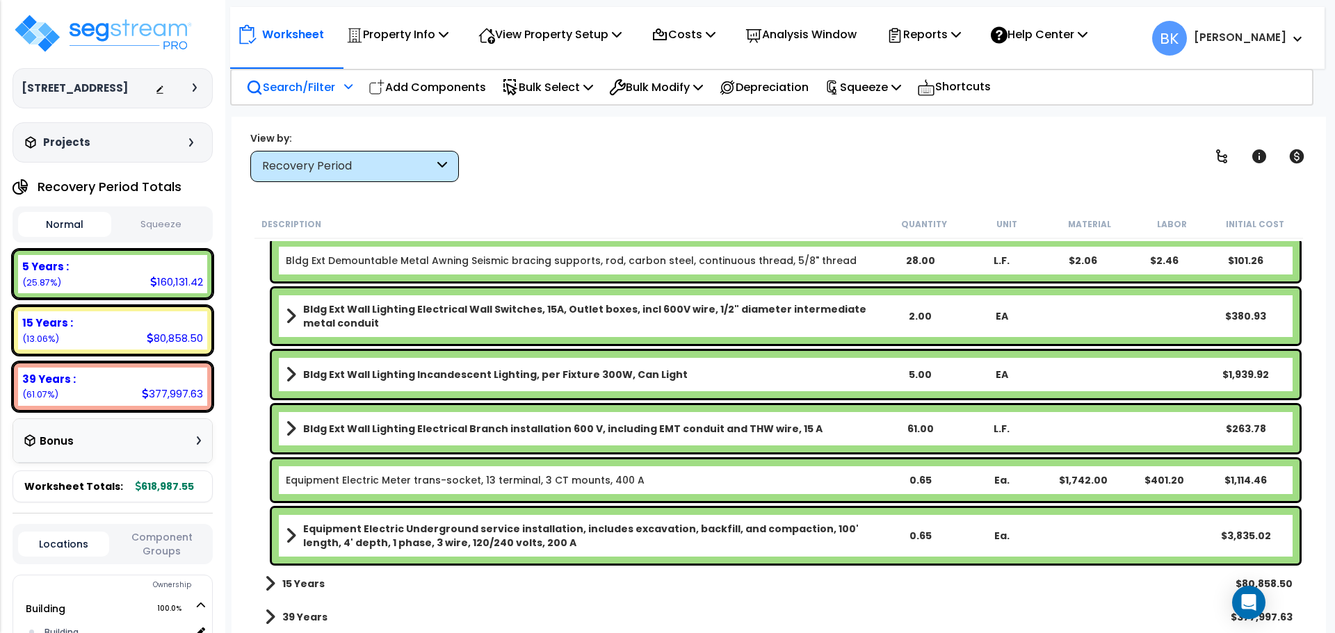
click at [380, 535] on b "Equipment Electric Underground service installation, includes excavation, backf…" at bounding box center [591, 536] width 576 height 28
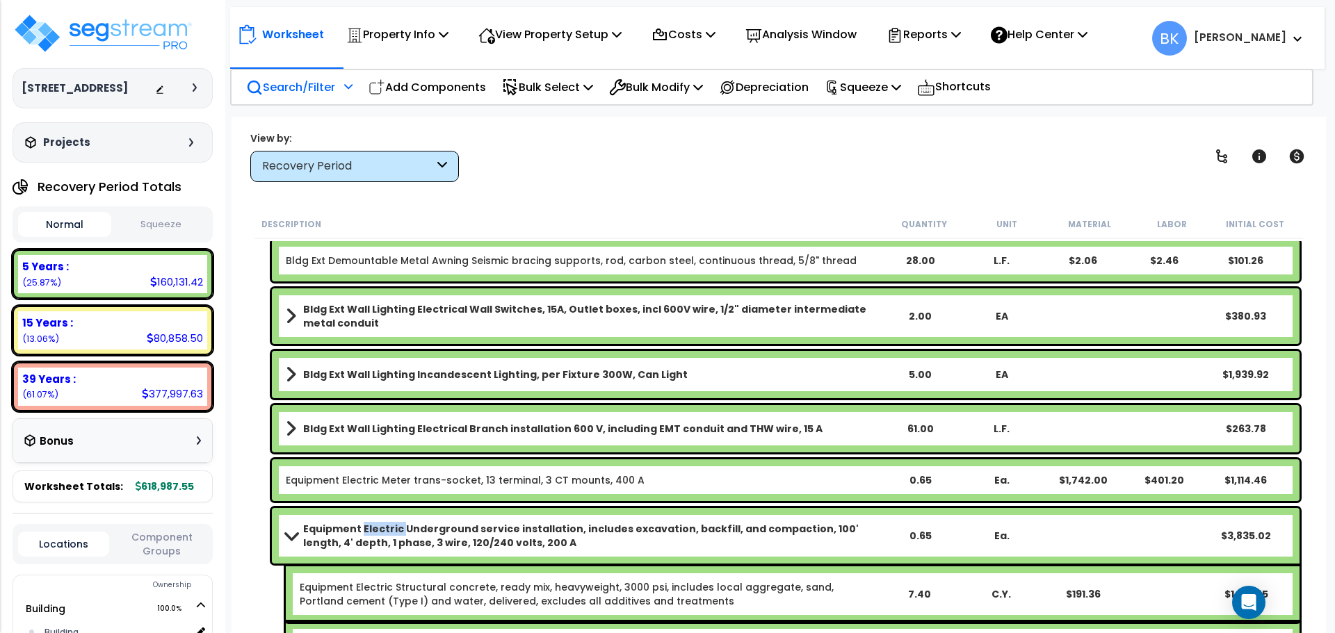
click at [380, 535] on b "Equipment Electric Underground service installation, includes excavation, backf…" at bounding box center [591, 536] width 576 height 28
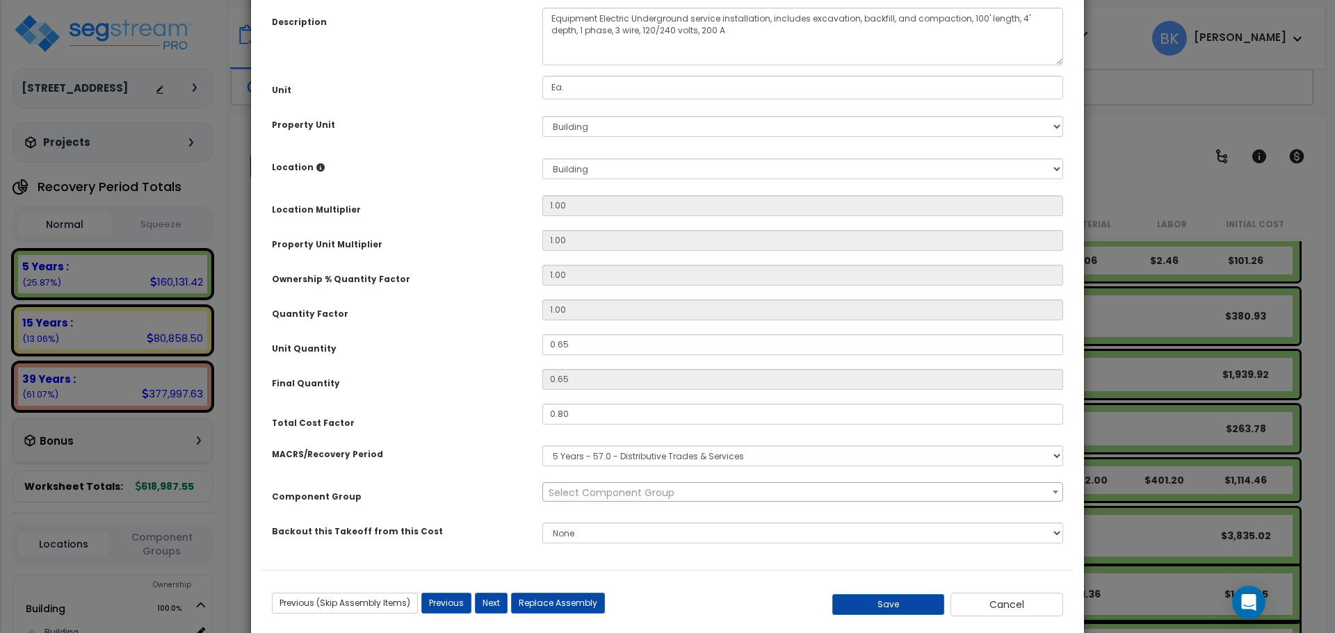
scroll to position [139, 0]
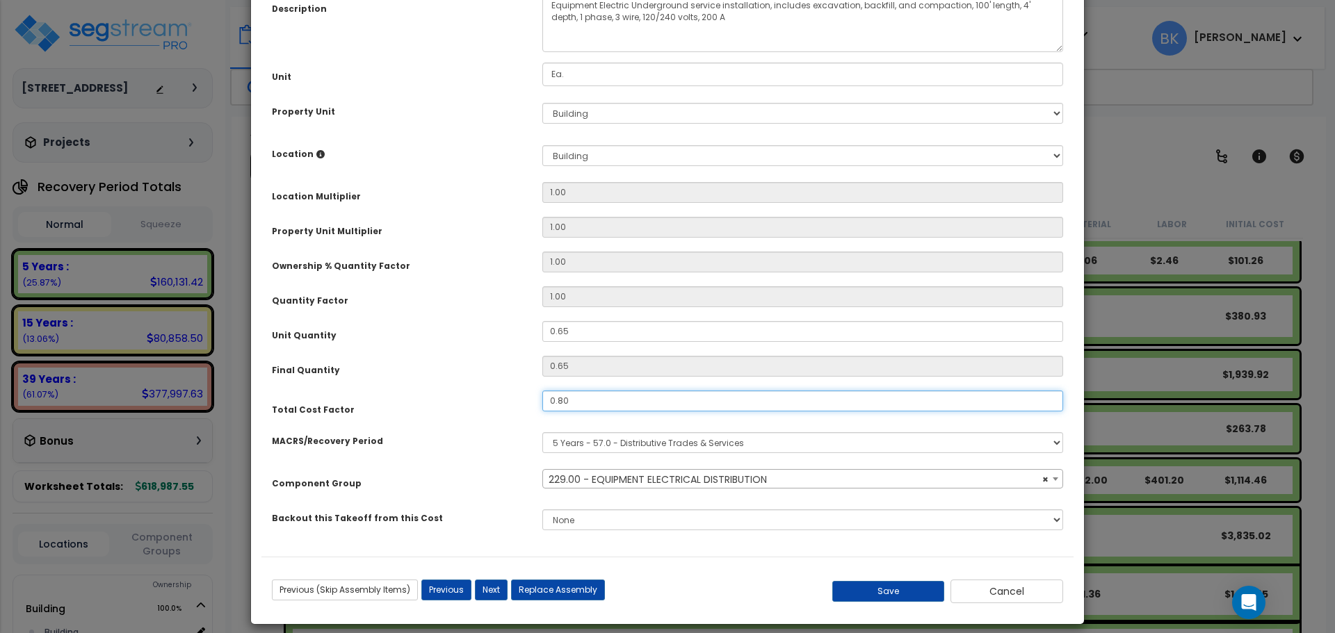
click at [576, 400] on input "0.80" at bounding box center [802, 401] width 521 height 21
select select "39329"
click at [869, 584] on button "Save" at bounding box center [888, 591] width 113 height 21
type input "0.50"
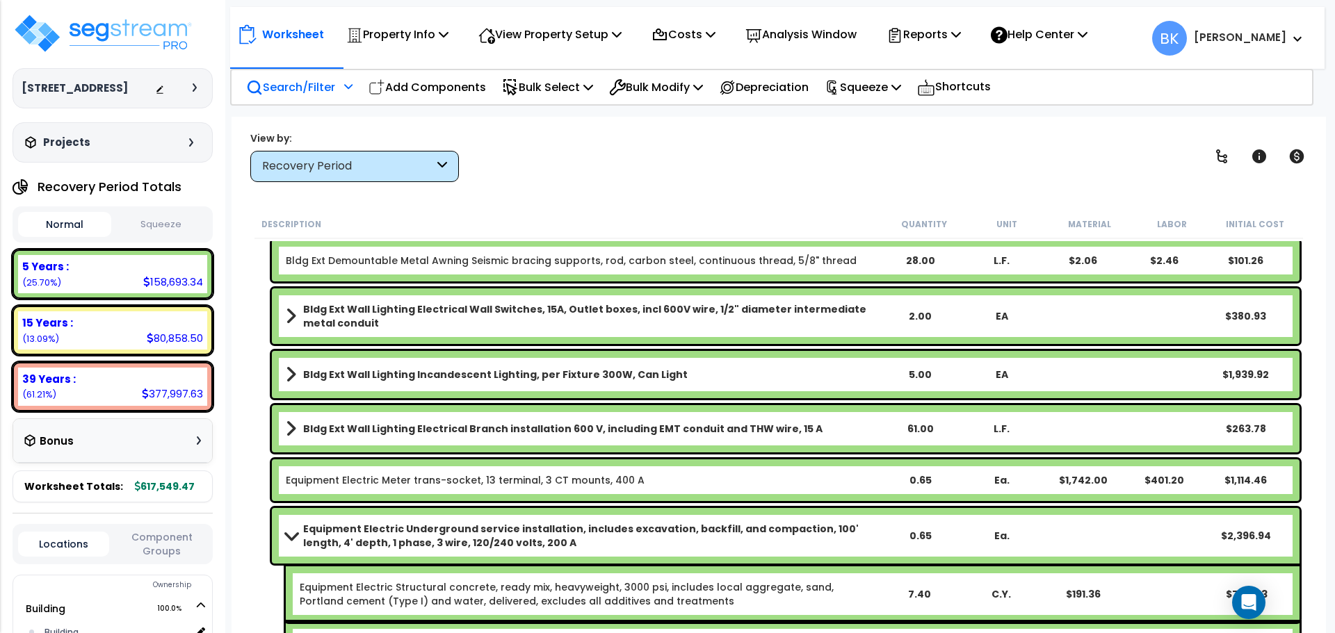
click at [339, 537] on b "Equipment Electric Underground service installation, includes excavation, backf…" at bounding box center [591, 536] width 576 height 28
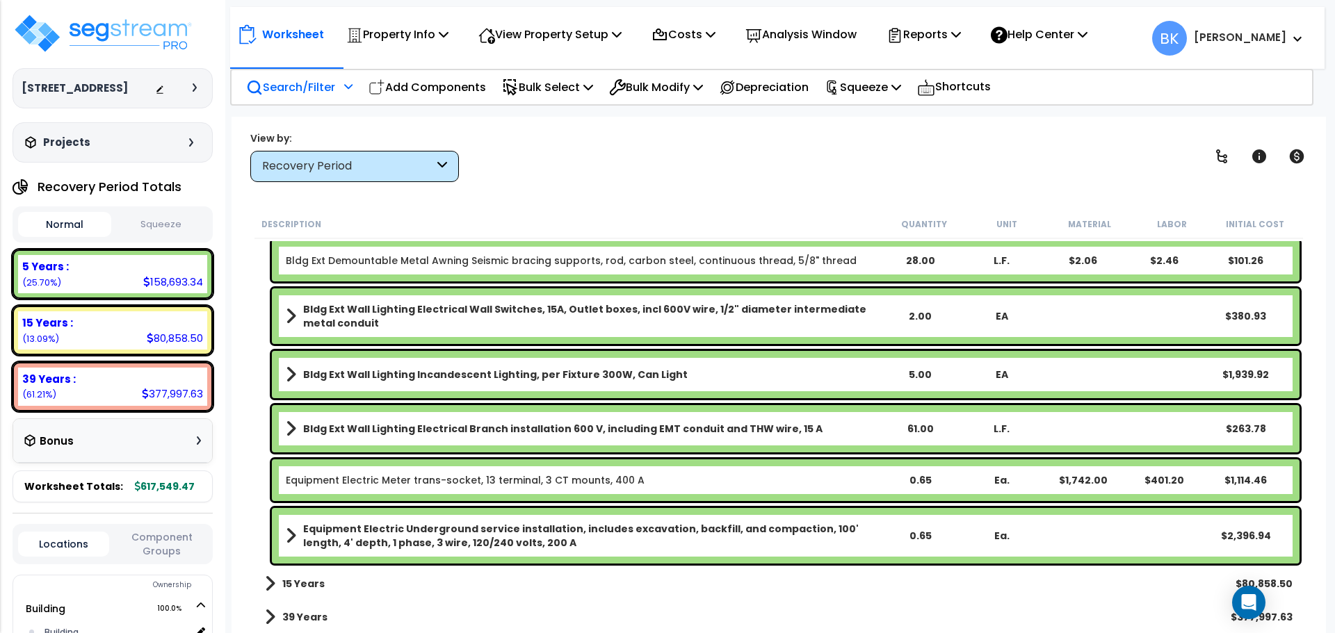
click at [360, 467] on div "Equipment Electric Meter trans-socket, 13 terminal, 3 CT mounts, 400 A 0.65 Ea.…" at bounding box center [786, 481] width 1028 height 42
click at [361, 467] on div "Equipment Electric Meter trans-socket, 13 terminal, 3 CT mounts, 400 A 0.65 Ea.…" at bounding box center [786, 481] width 1028 height 42
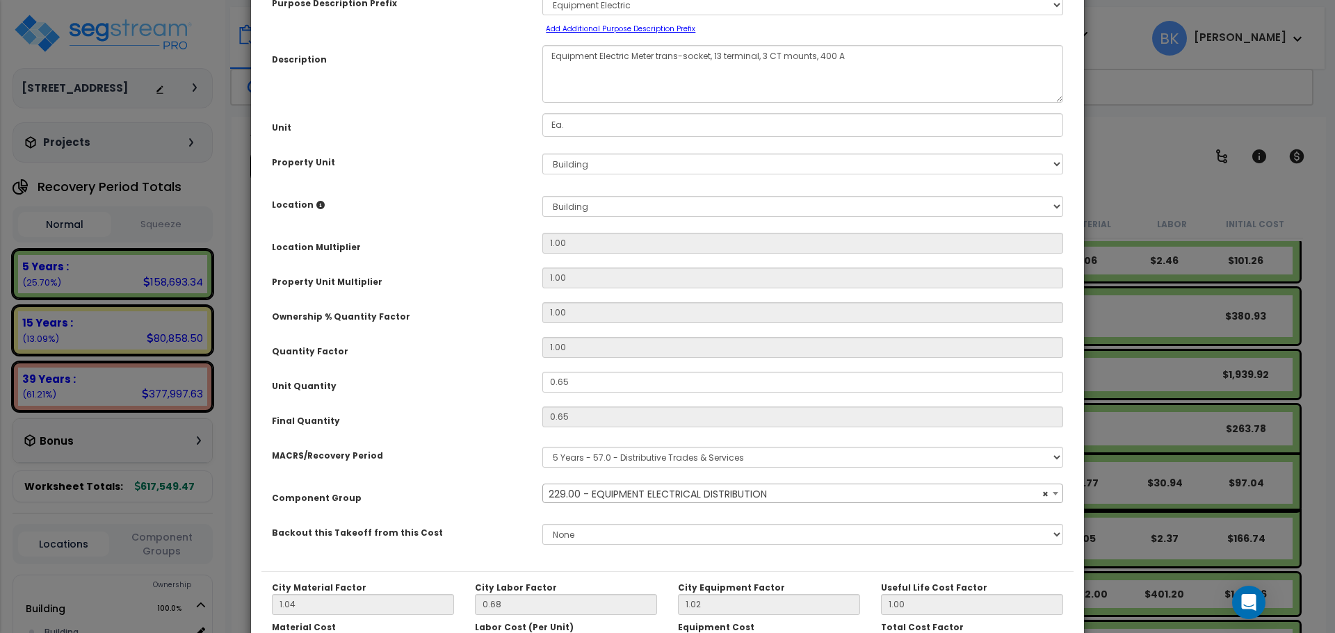
scroll to position [209, 0]
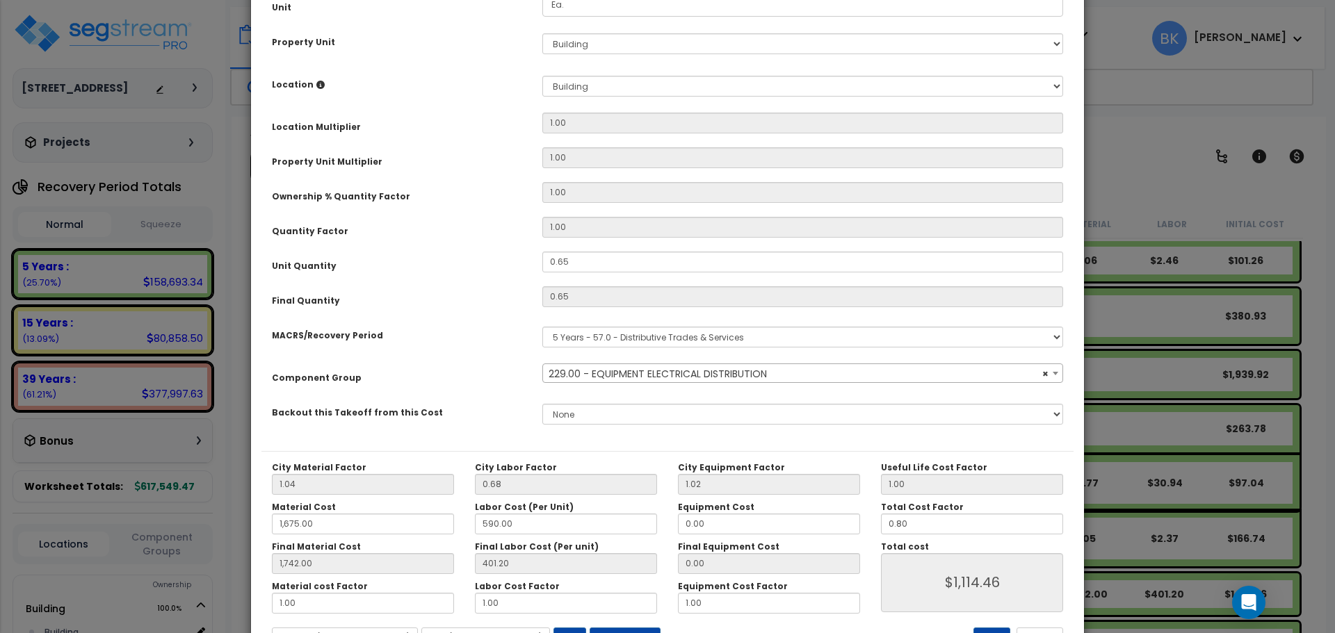
select select "39329"
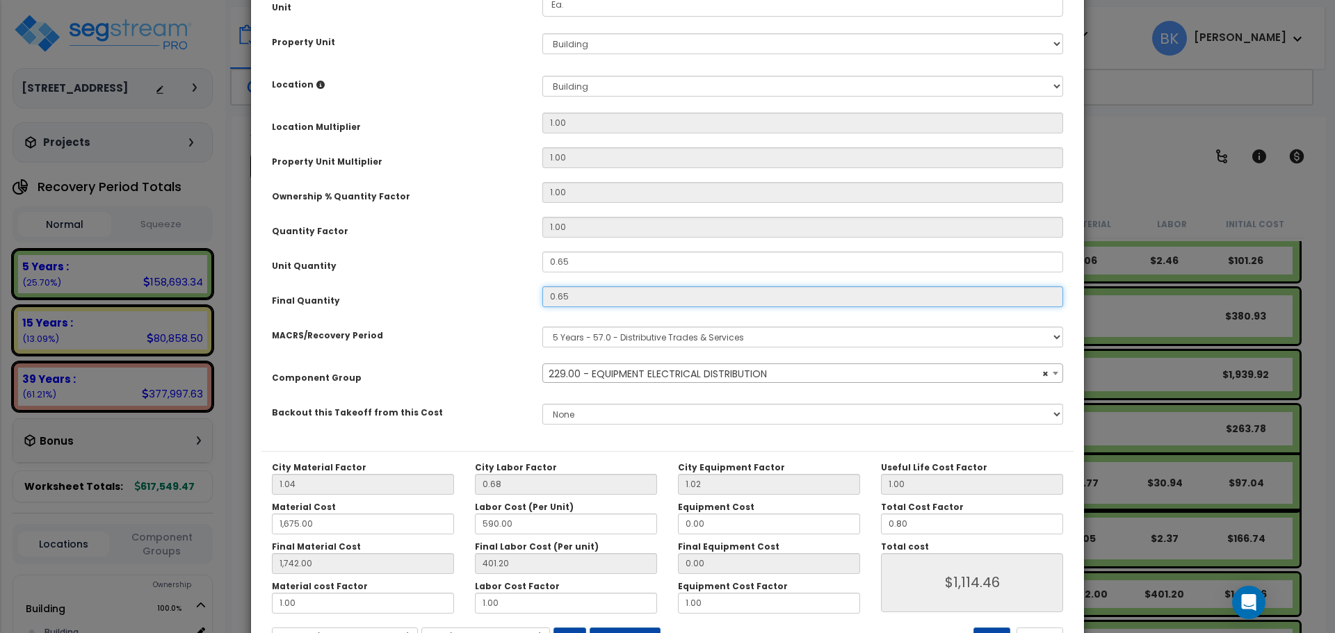
click at [596, 303] on input "0.65" at bounding box center [802, 296] width 521 height 21
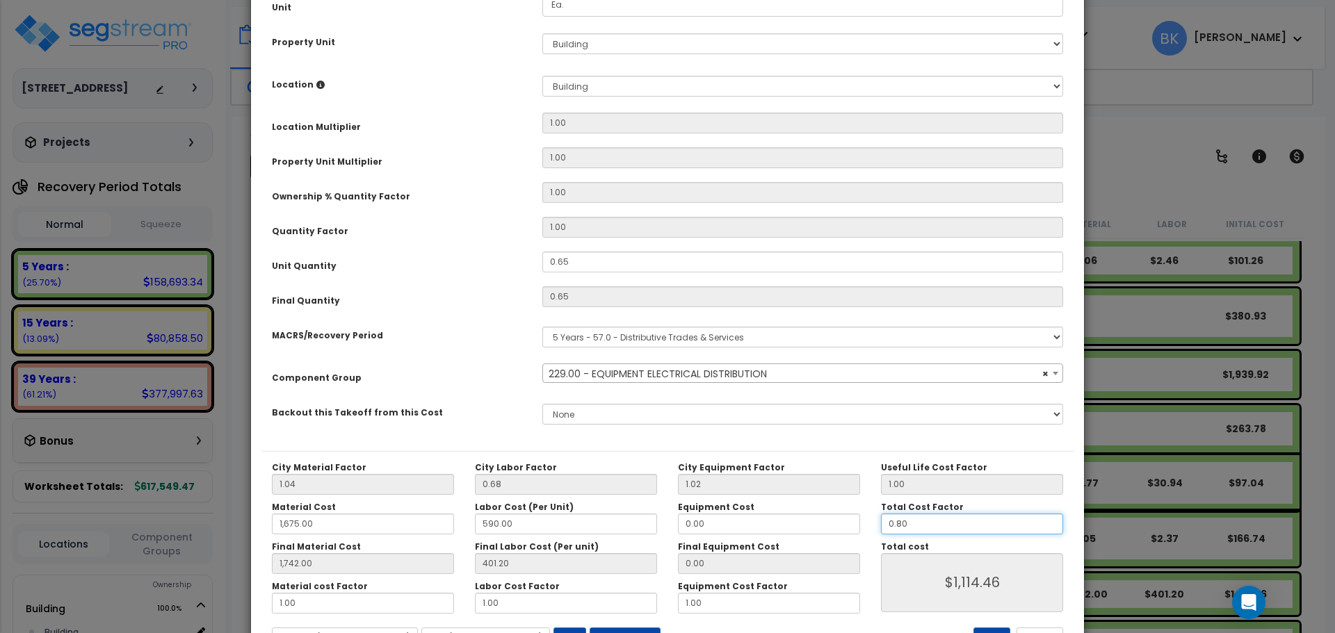
click at [915, 530] on input "0.80" at bounding box center [972, 524] width 182 height 21
click at [915, 528] on input "0.80" at bounding box center [972, 524] width 182 height 21
type input "1,742.00"
type input "0.8"
type input "$1,114.46"
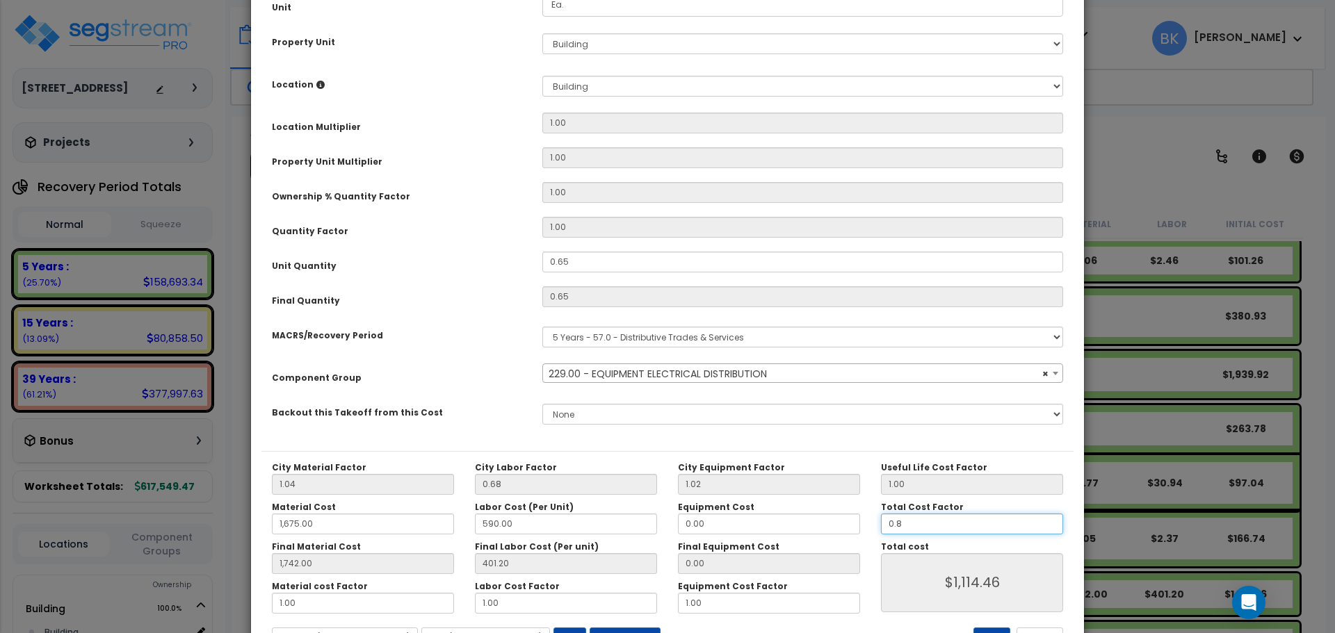
type input "1,742.00"
type input "$1,114.46"
type input "1,742.00"
type input "0."
type input "$1,114.46"
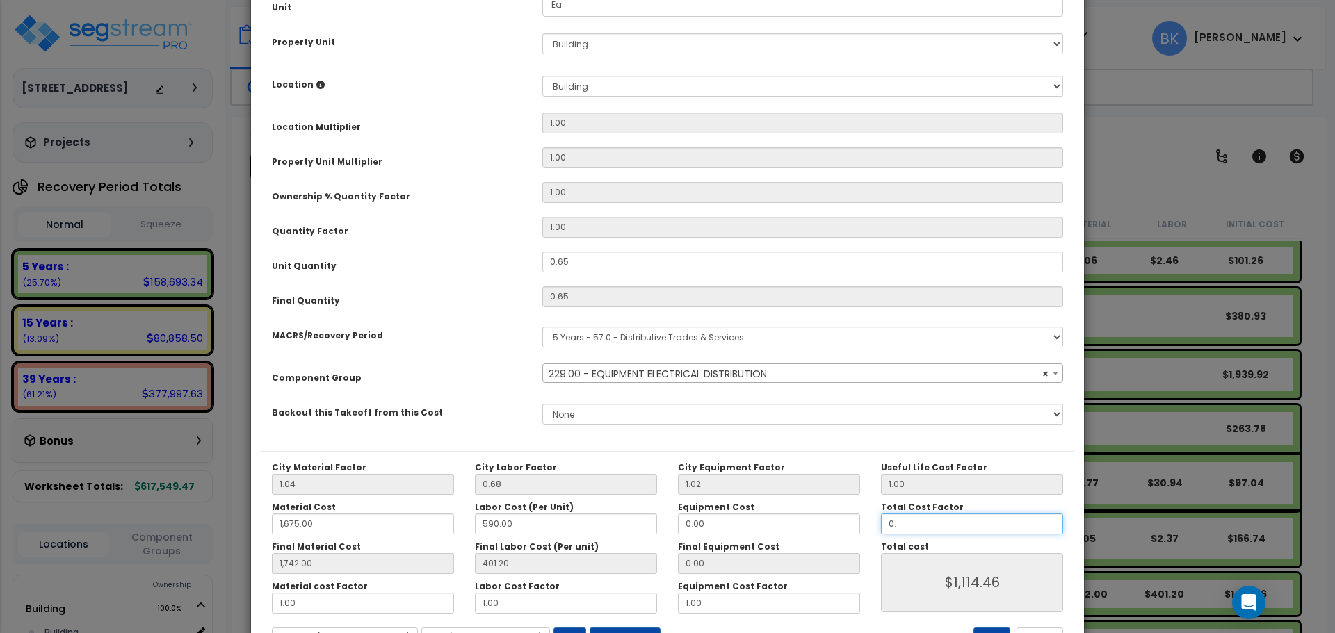
type input "1,742.00"
type input "$0.00"
type input "1,742.00"
type input "0.5"
type input "1,742.00"
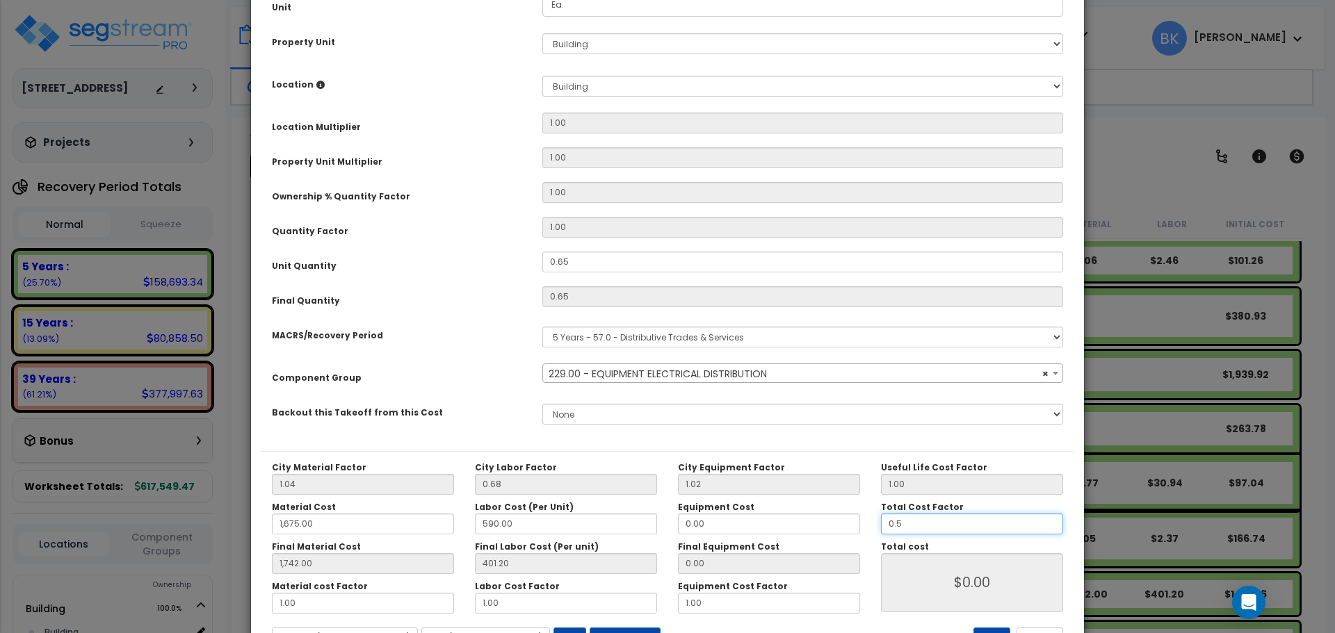
type input "$696.54"
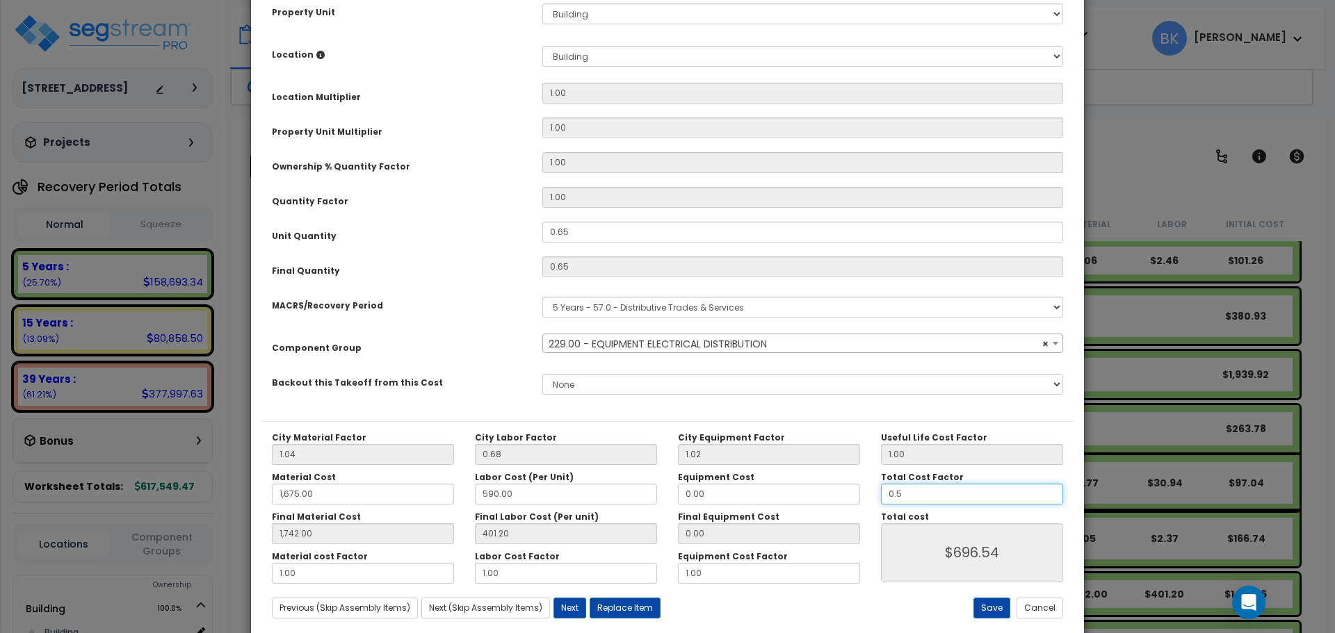
scroll to position [266, 0]
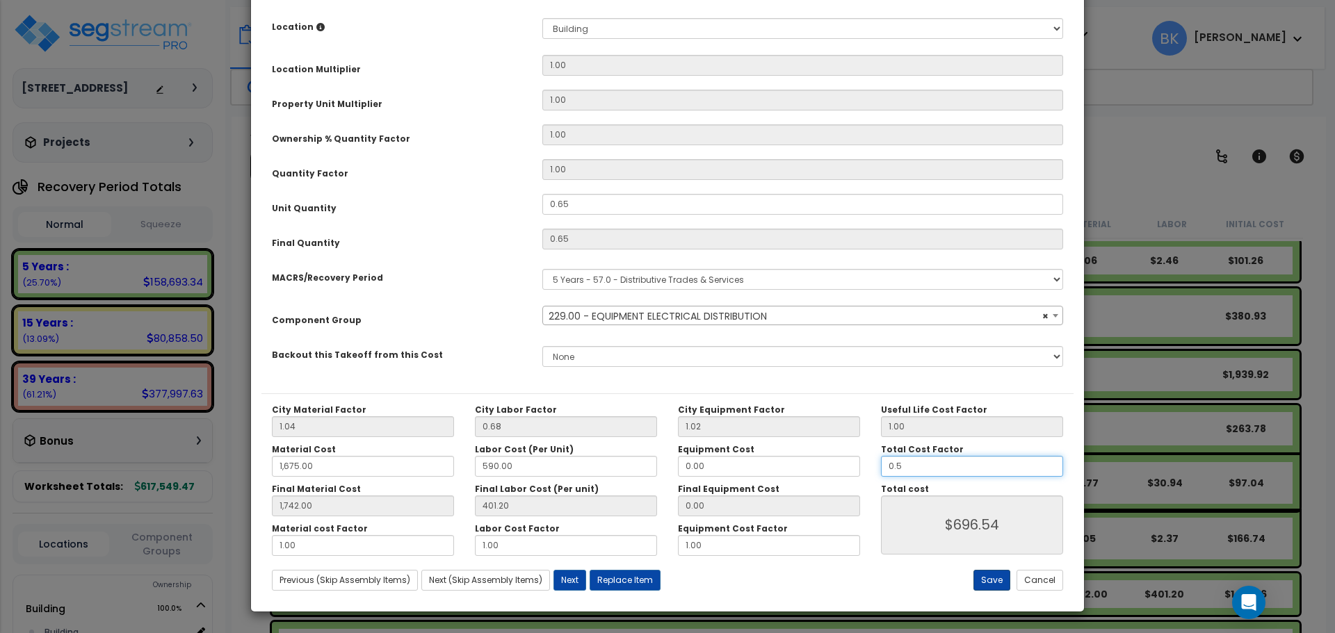
type input "0.5"
type input "1,742.00"
click at [992, 578] on button "Save" at bounding box center [991, 580] width 37 height 21
type input "1675.00"
type input "1742.00"
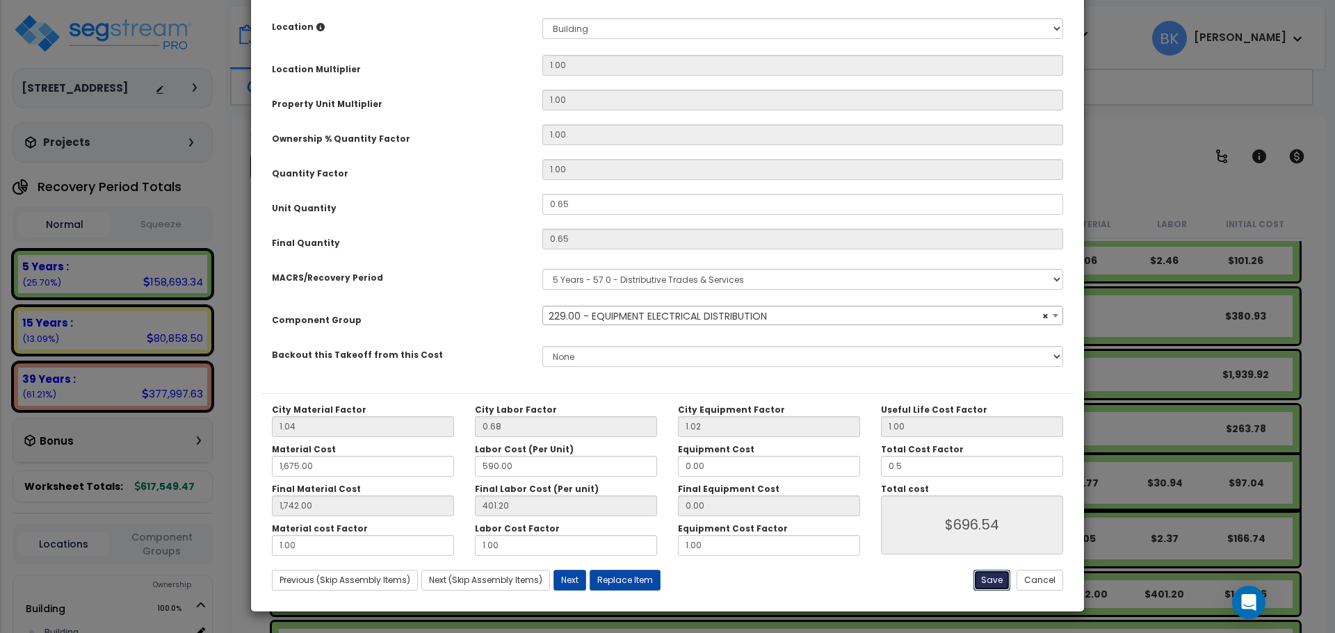
type input "0.50"
type input "696.54"
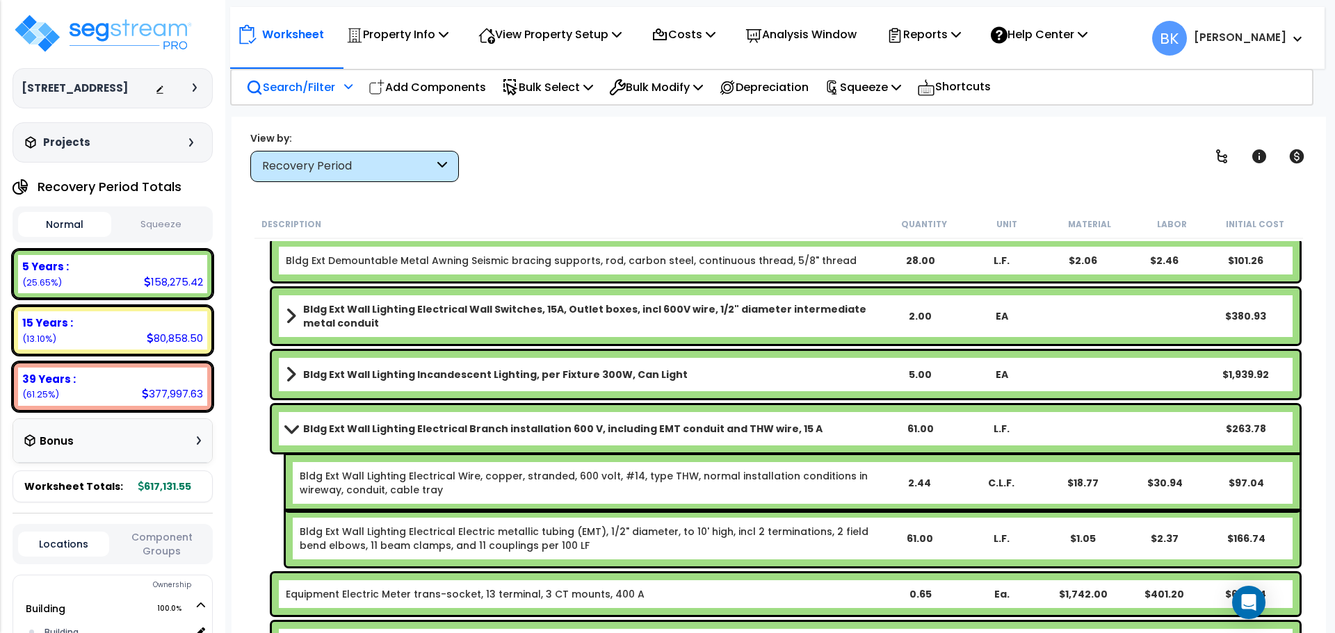
click at [295, 431] on span at bounding box center [291, 428] width 19 height 10
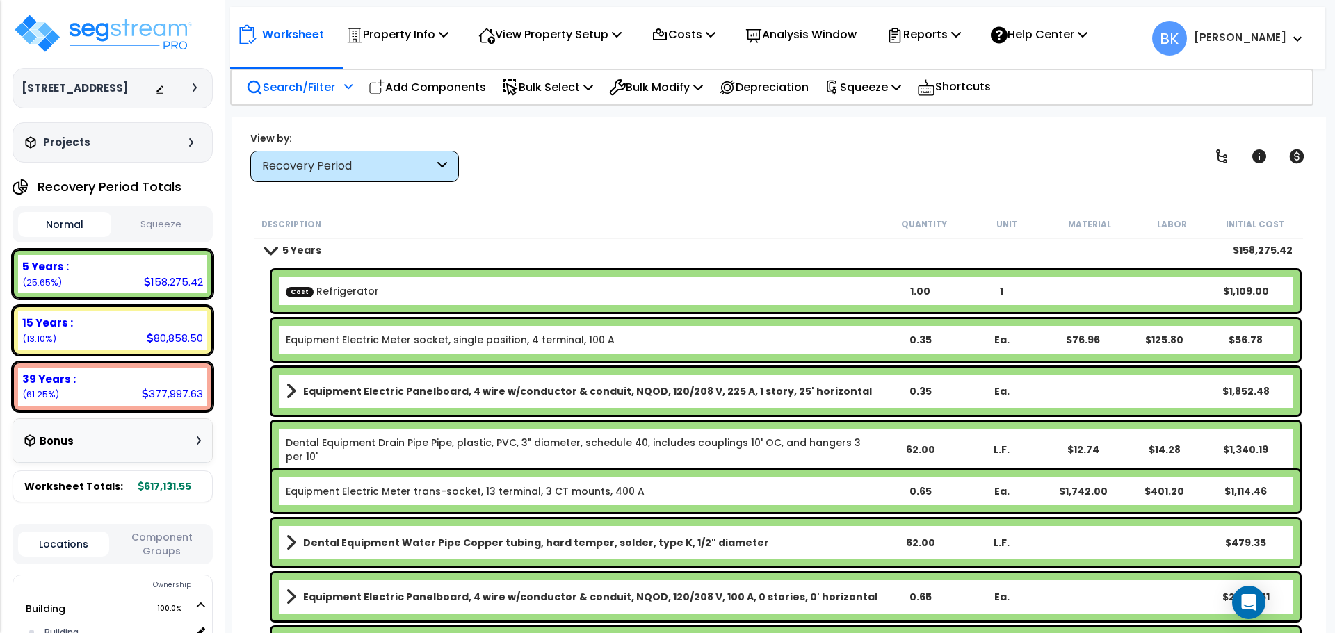
scroll to position [0, 0]
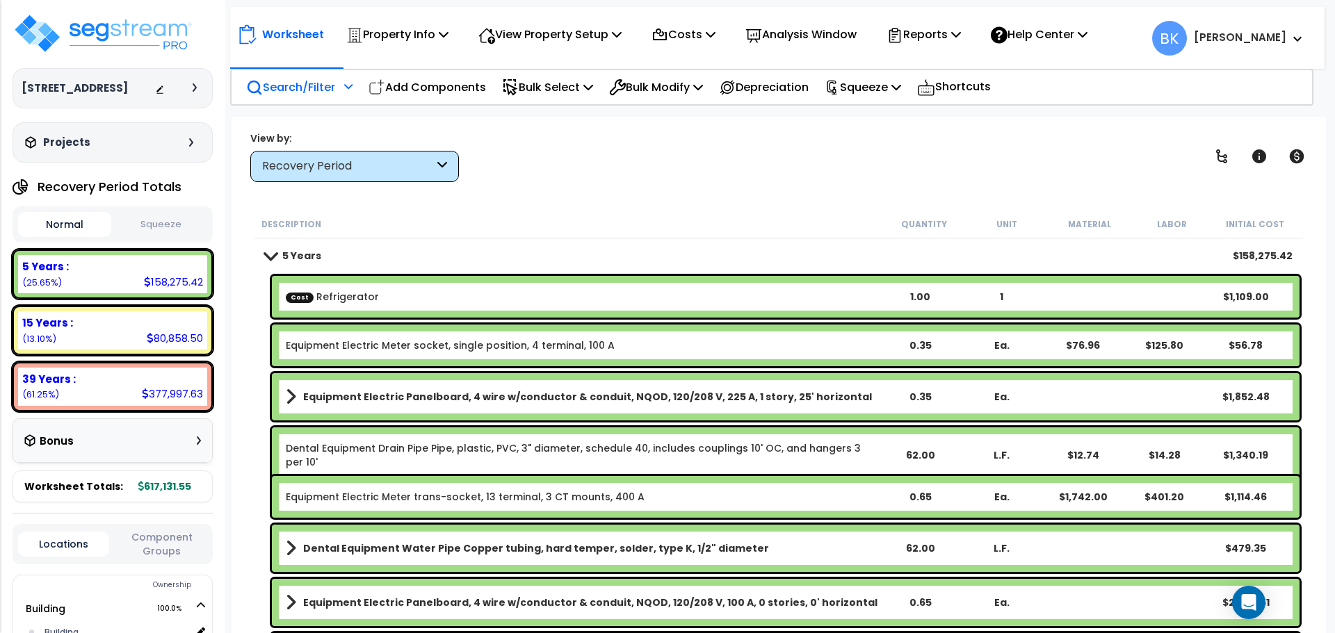
click at [386, 396] on b "Equipment Electric Panelboard, 4 wire w/conductor & conduit, NQOD, 120/208 V, 2…" at bounding box center [587, 397] width 569 height 14
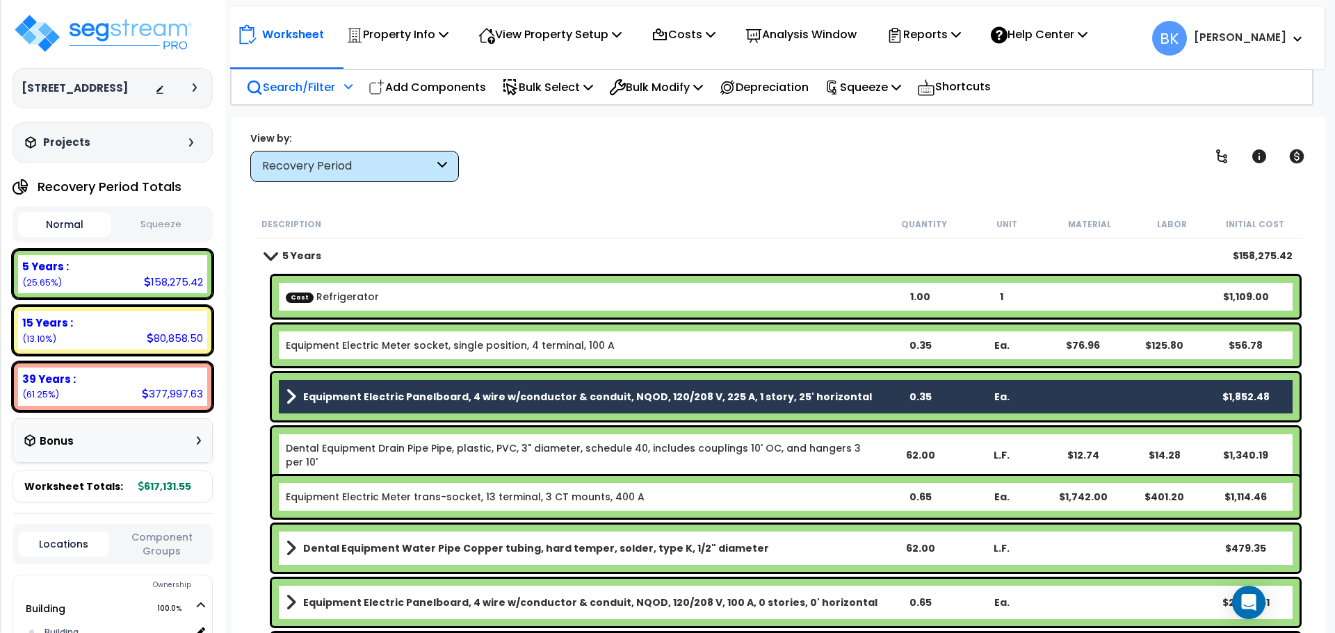
click at [384, 357] on div "Equipment Electric Meter socket, single position, 4 terminal, 100 A 0.35 Ea. $7…" at bounding box center [786, 346] width 1028 height 42
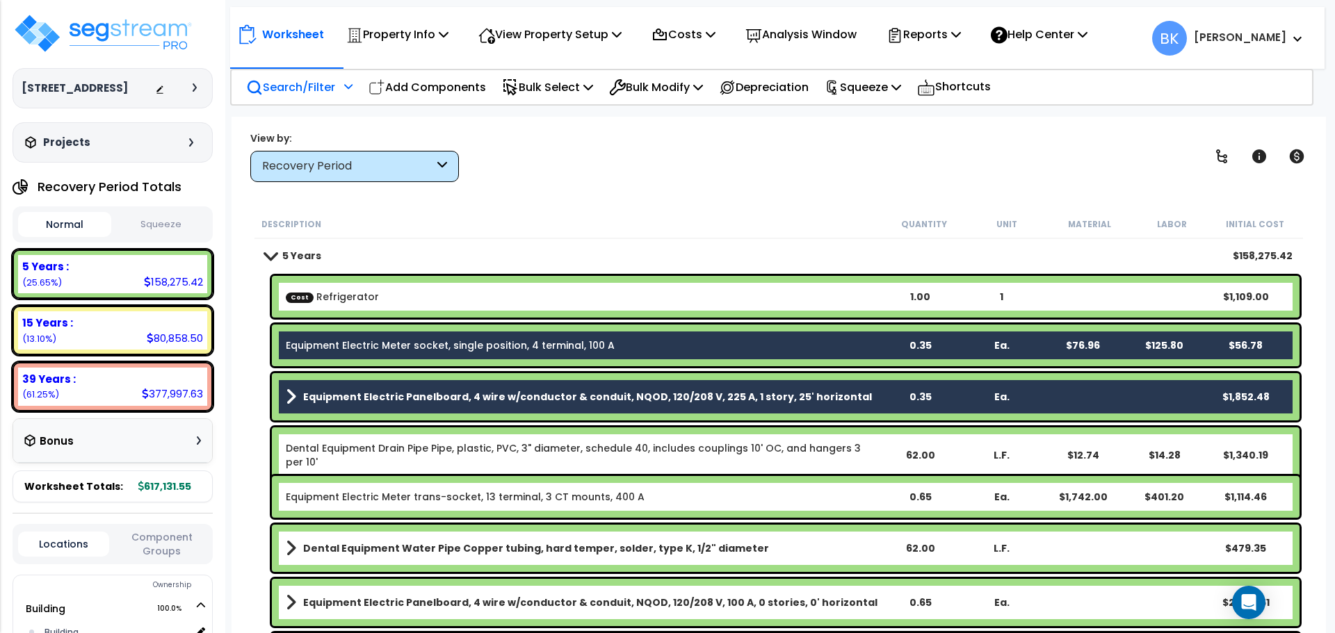
click at [396, 494] on link "Equipment Electric Meter trans-socket, 13 terminal, 3 CT mounts, 400 A" at bounding box center [465, 497] width 359 height 14
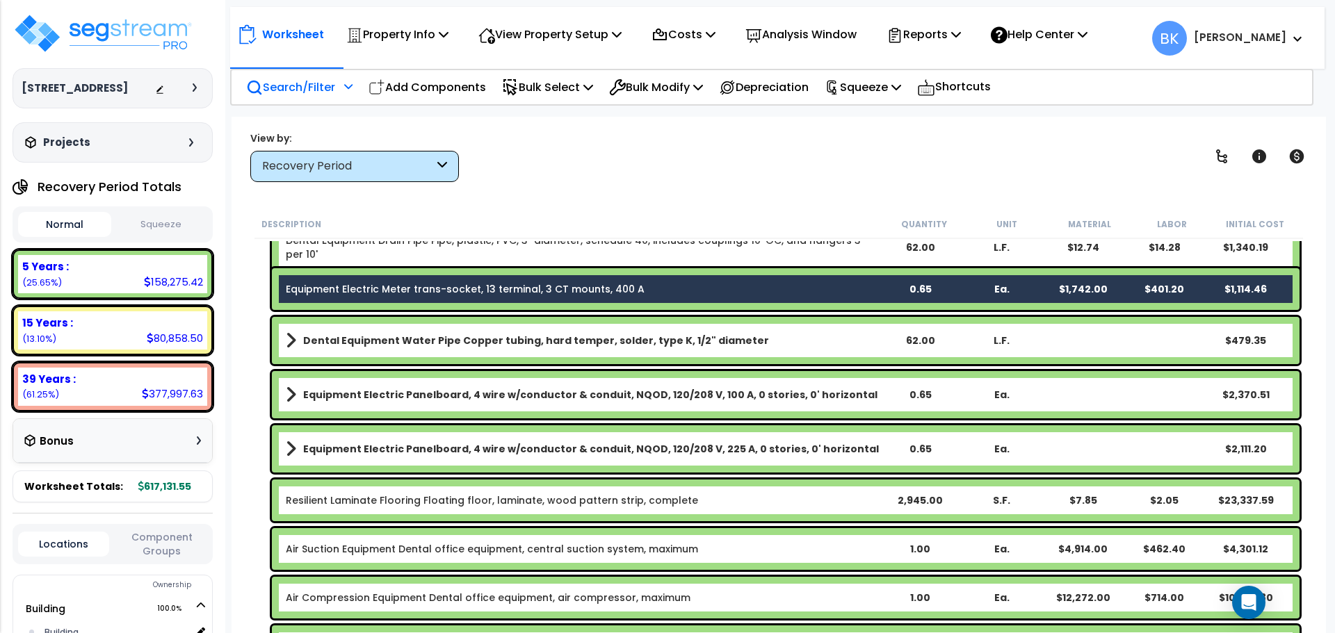
scroll to position [209, 0]
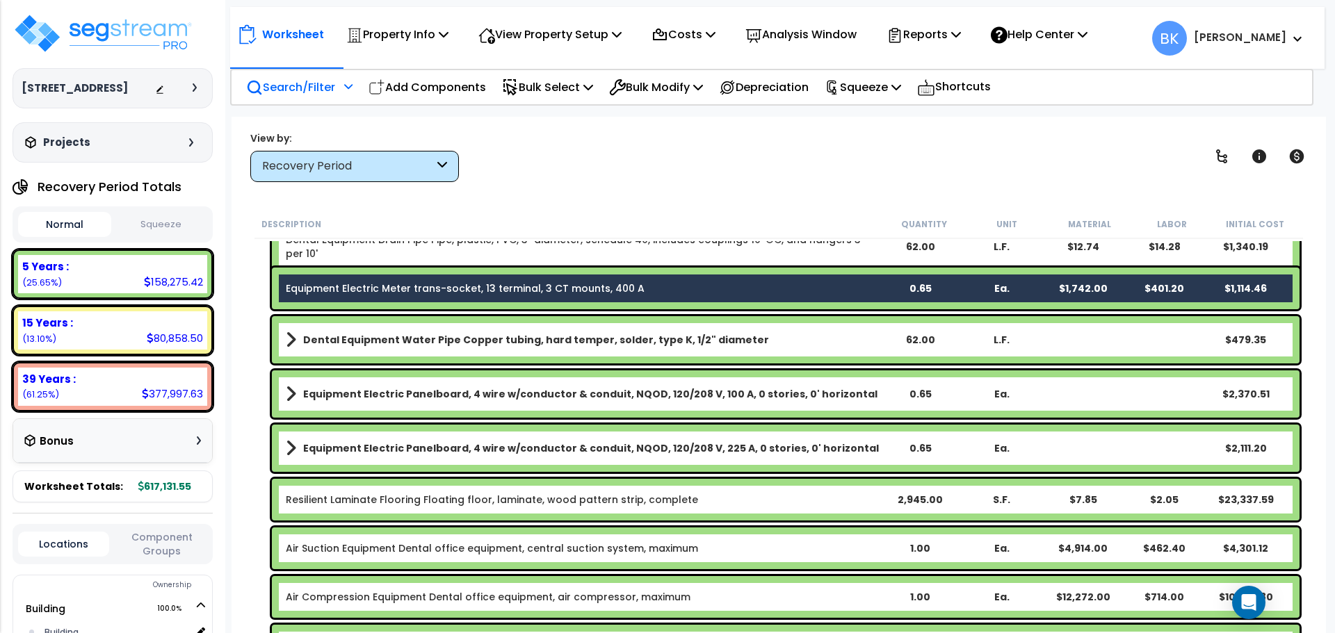
click at [368, 396] on b "Equipment Electric Panelboard, 4 wire w/conductor & conduit, NQOD, 120/208 V, 1…" at bounding box center [590, 394] width 574 height 14
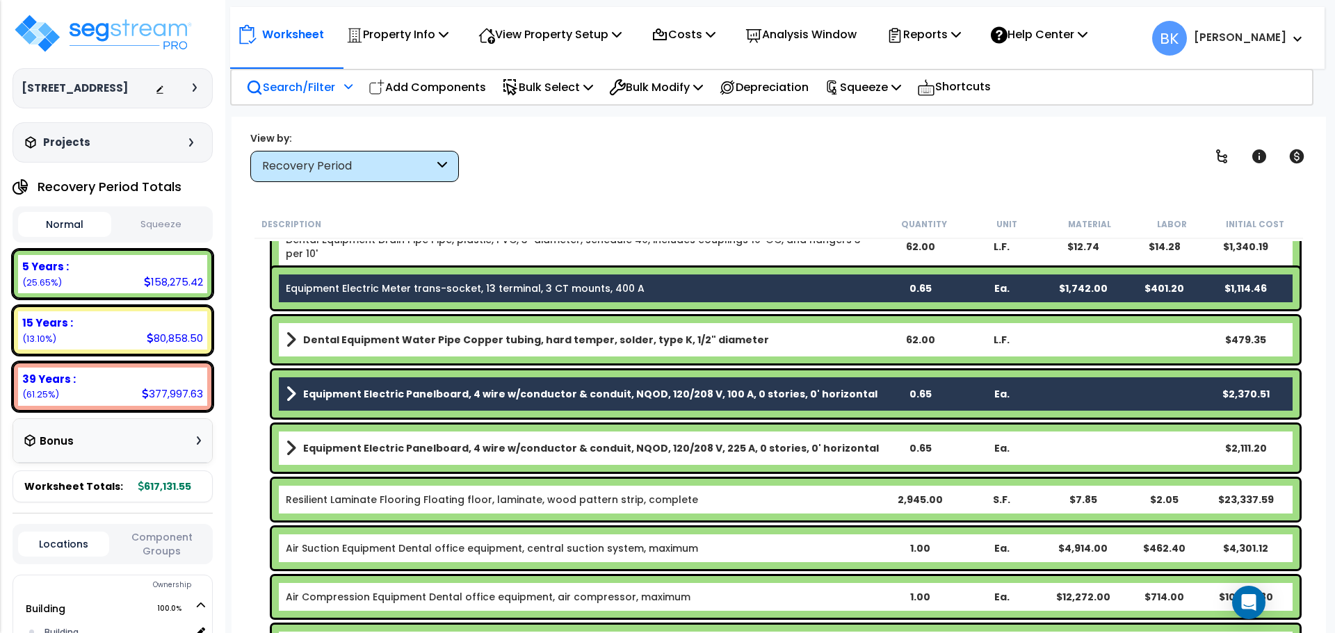
click at [351, 453] on b "Equipment Electric Panelboard, 4 wire w/conductor & conduit, NQOD, 120/208 V, 2…" at bounding box center [591, 448] width 576 height 14
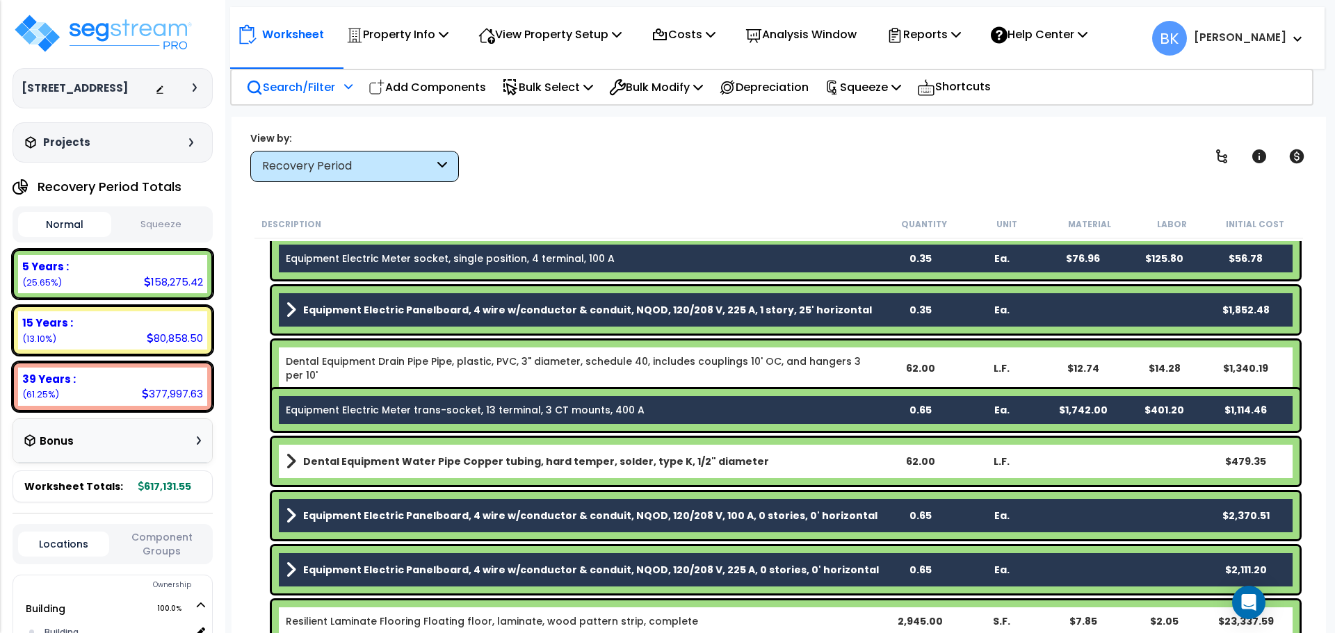
scroll to position [70, 0]
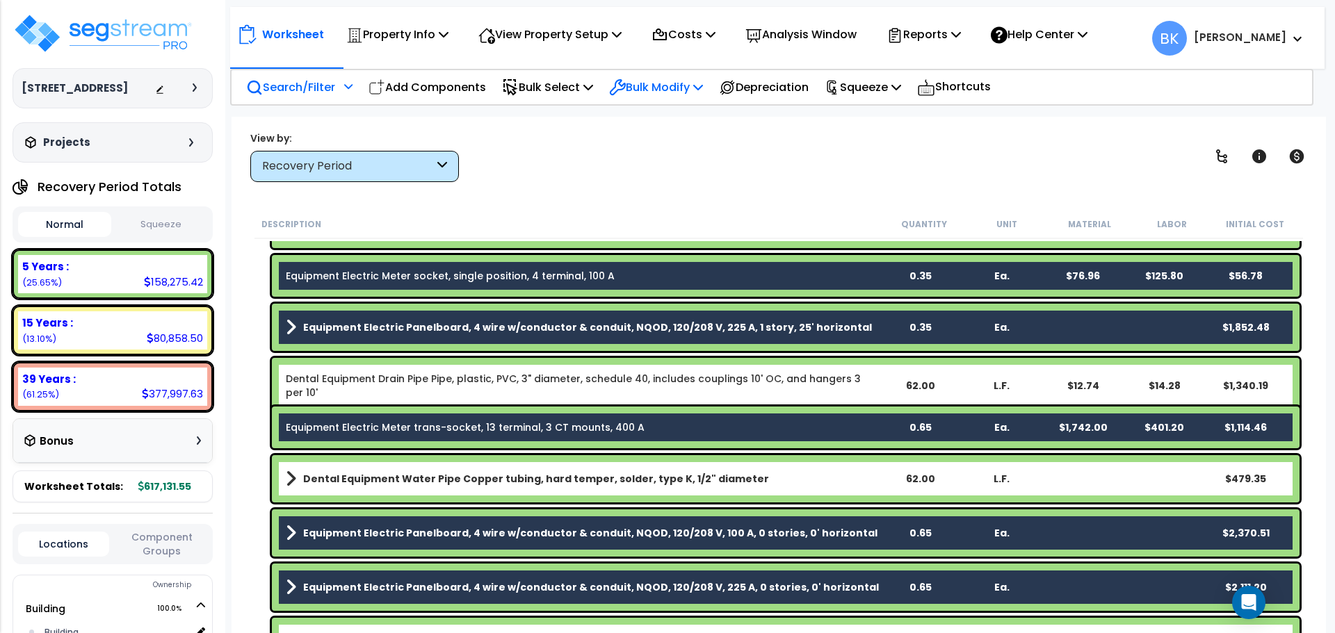
click at [642, 83] on p "Bulk Modify" at bounding box center [656, 87] width 94 height 19
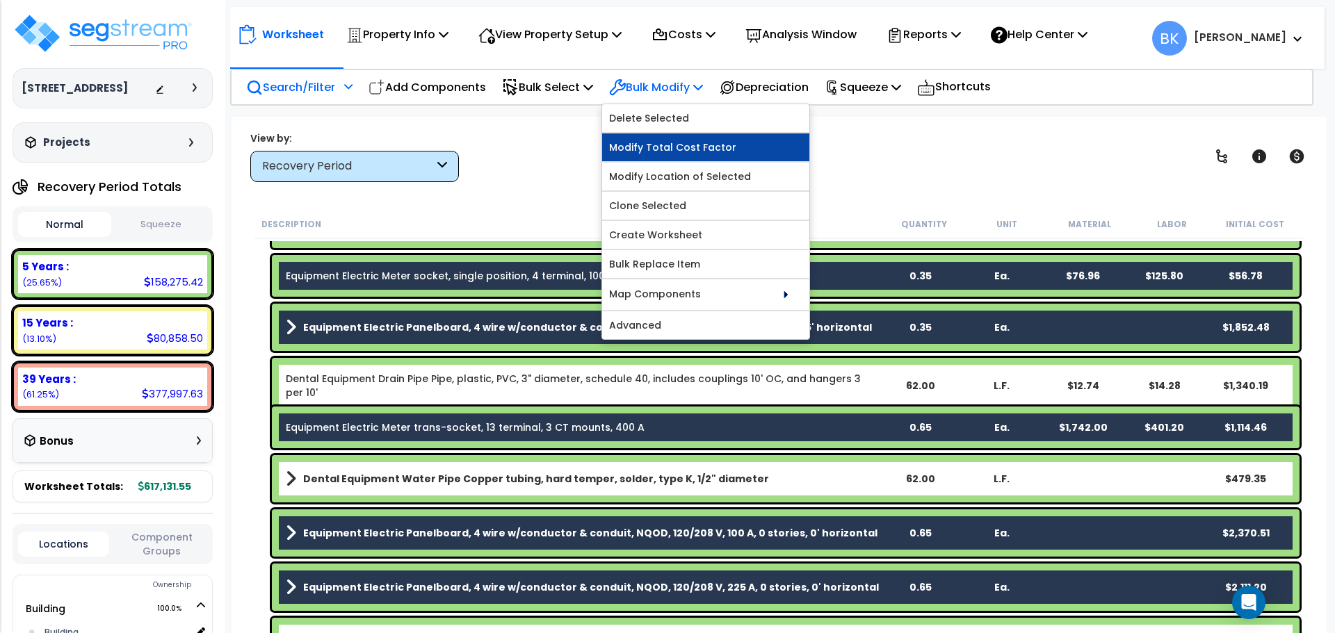
click at [665, 150] on link "Modify Total Cost Factor" at bounding box center [705, 147] width 207 height 28
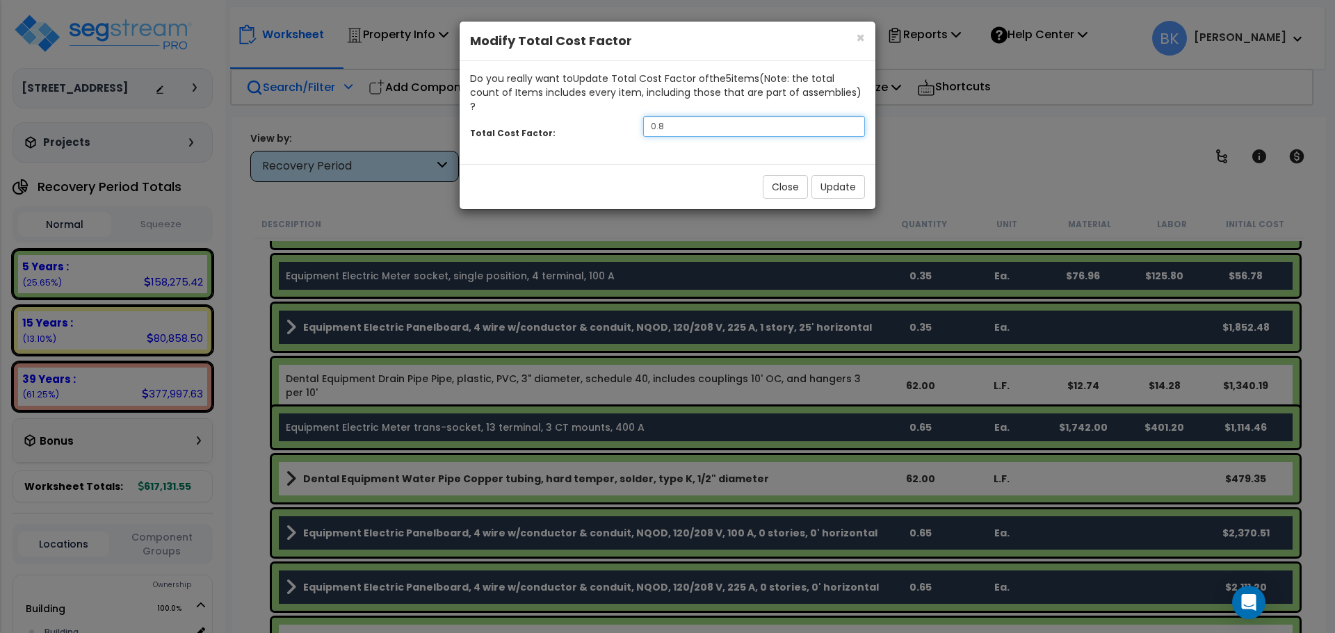
click at [729, 117] on input "0.8" at bounding box center [754, 126] width 222 height 21
type input "0.5"
click at [840, 175] on button "Update" at bounding box center [838, 187] width 54 height 24
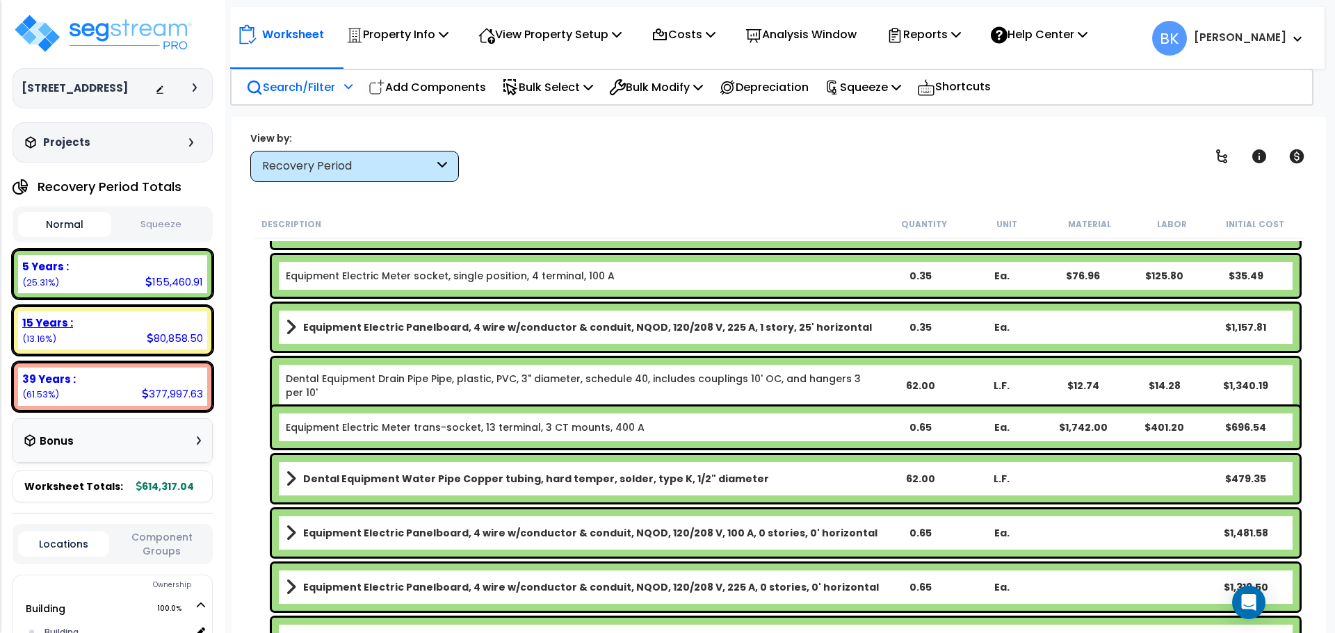
click at [165, 337] on div "80,858.50" at bounding box center [175, 338] width 56 height 15
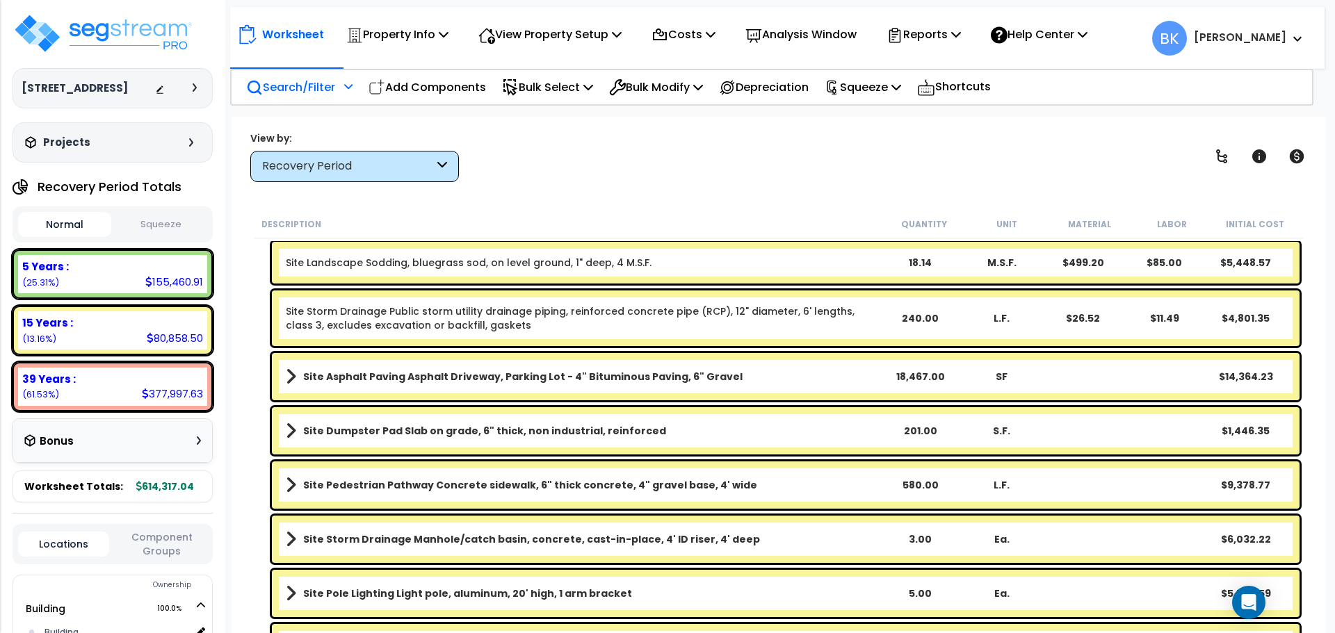
scroll to position [834, 0]
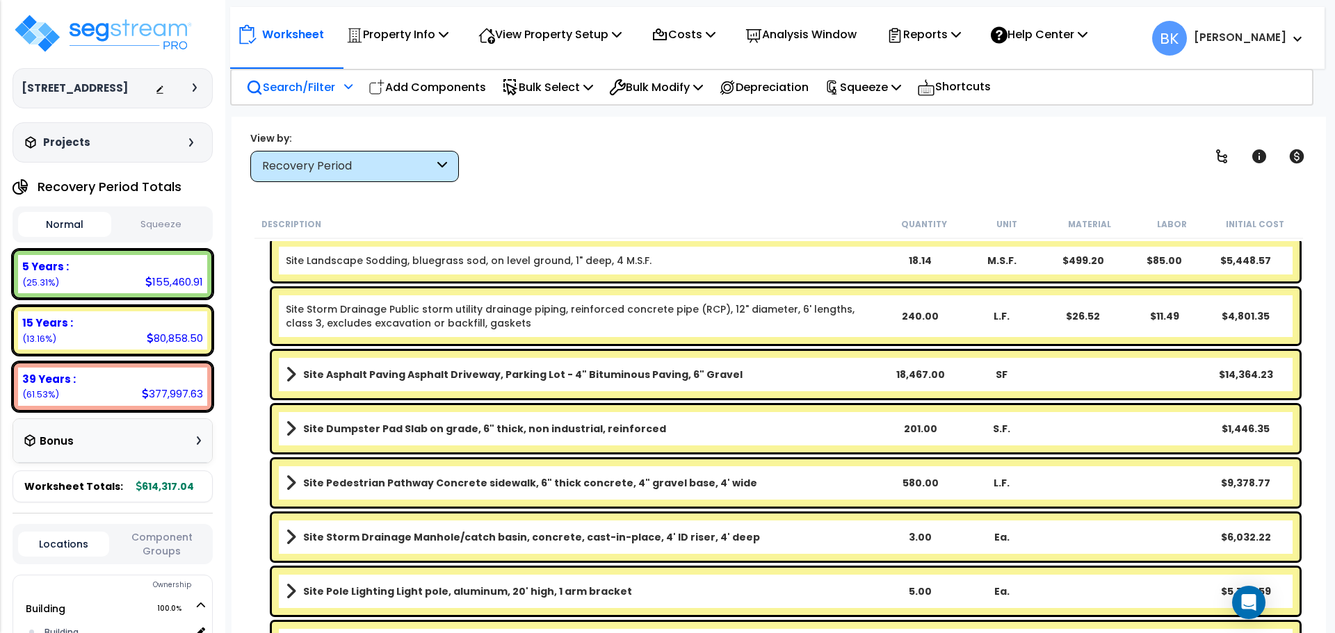
click at [492, 378] on b "Site Asphalt Paving Asphalt Driveway, Parking Lot - 4" Bituminous Paving, 6" Gr…" at bounding box center [522, 375] width 439 height 14
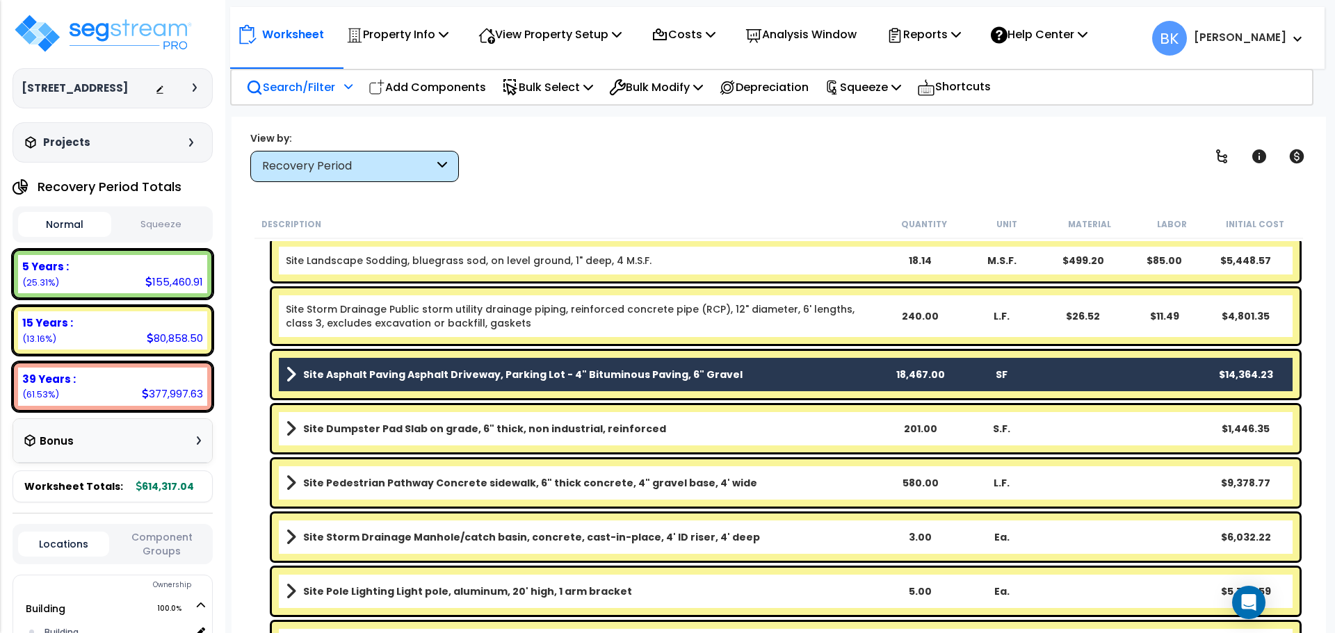
click at [471, 376] on b "Site Asphalt Paving Asphalt Driveway, Parking Lot - 4" Bituminous Paving, 6" Gr…" at bounding box center [522, 375] width 439 height 14
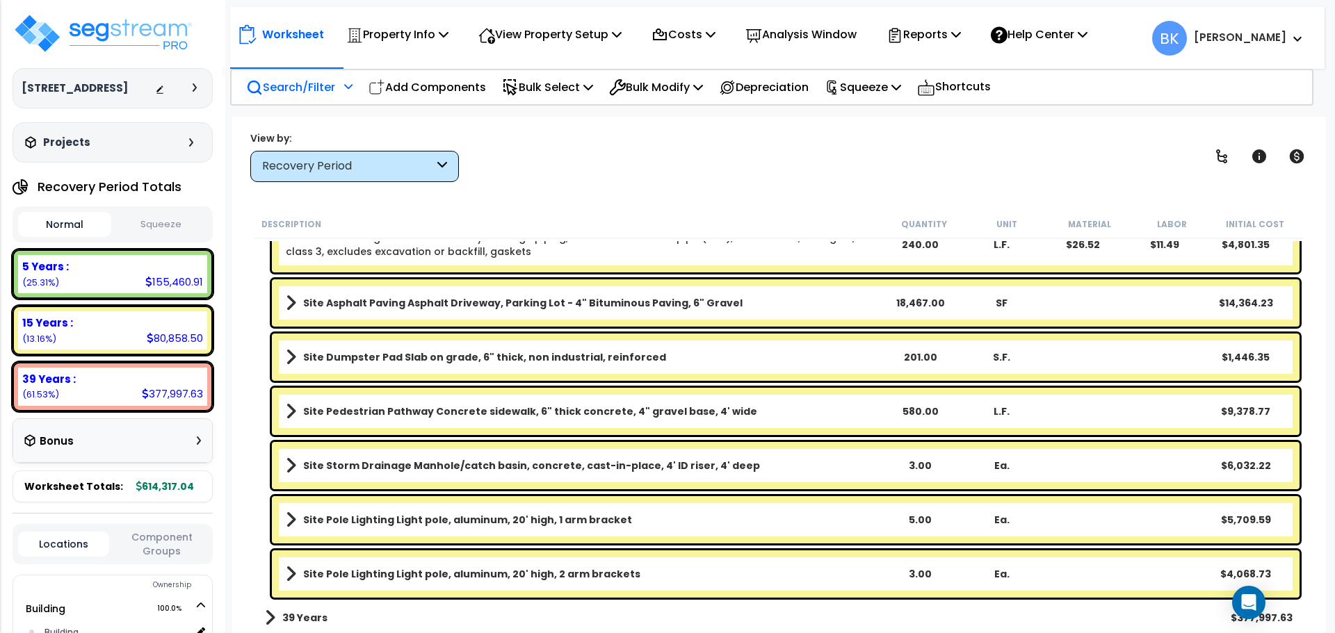
scroll to position [907, 0]
click at [499, 565] on link "Site Pole Lighting Light pole, aluminum, 20' high, 2 arm brackets" at bounding box center [582, 573] width 593 height 19
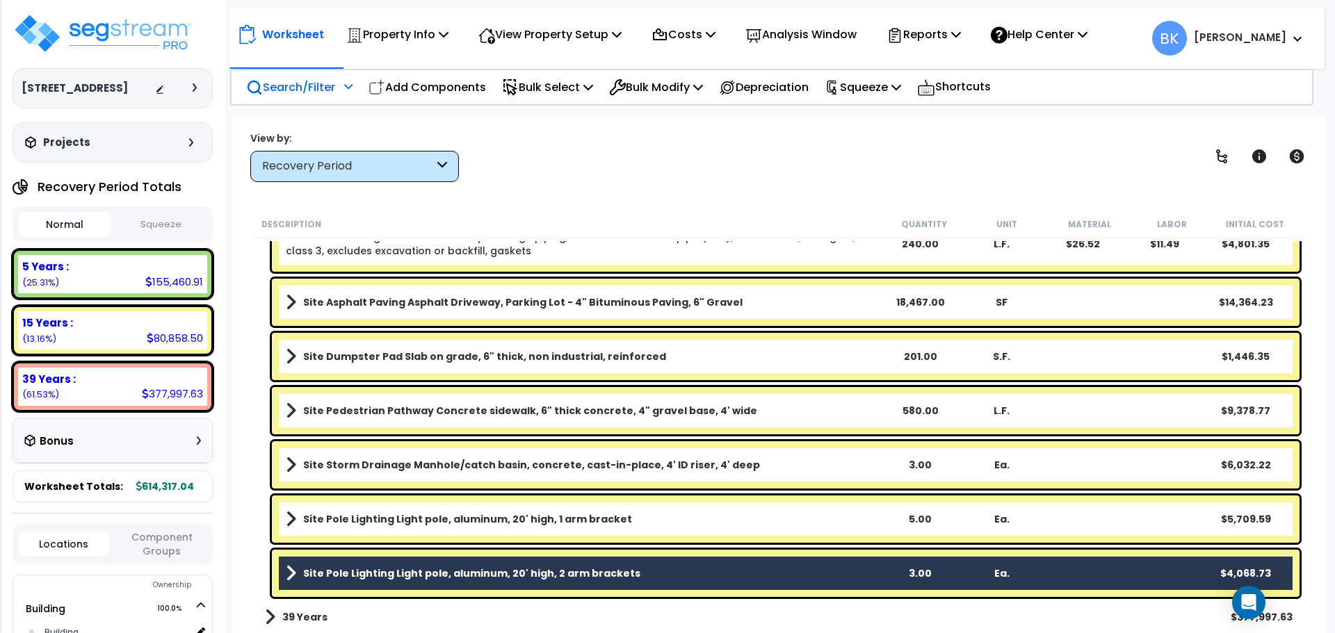
click at [520, 528] on link "Site Pole Lighting Light pole, aluminum, 20' high, 1 arm bracket" at bounding box center [582, 519] width 593 height 19
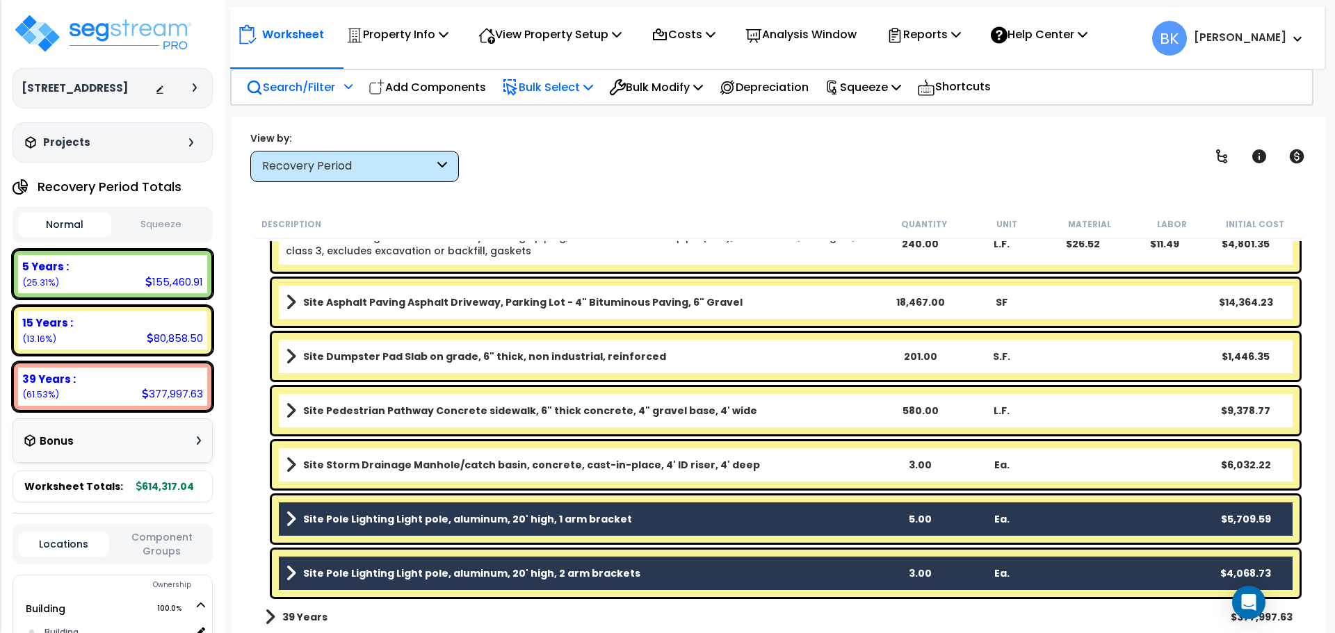
click at [552, 93] on p "Bulk Select" at bounding box center [547, 87] width 91 height 19
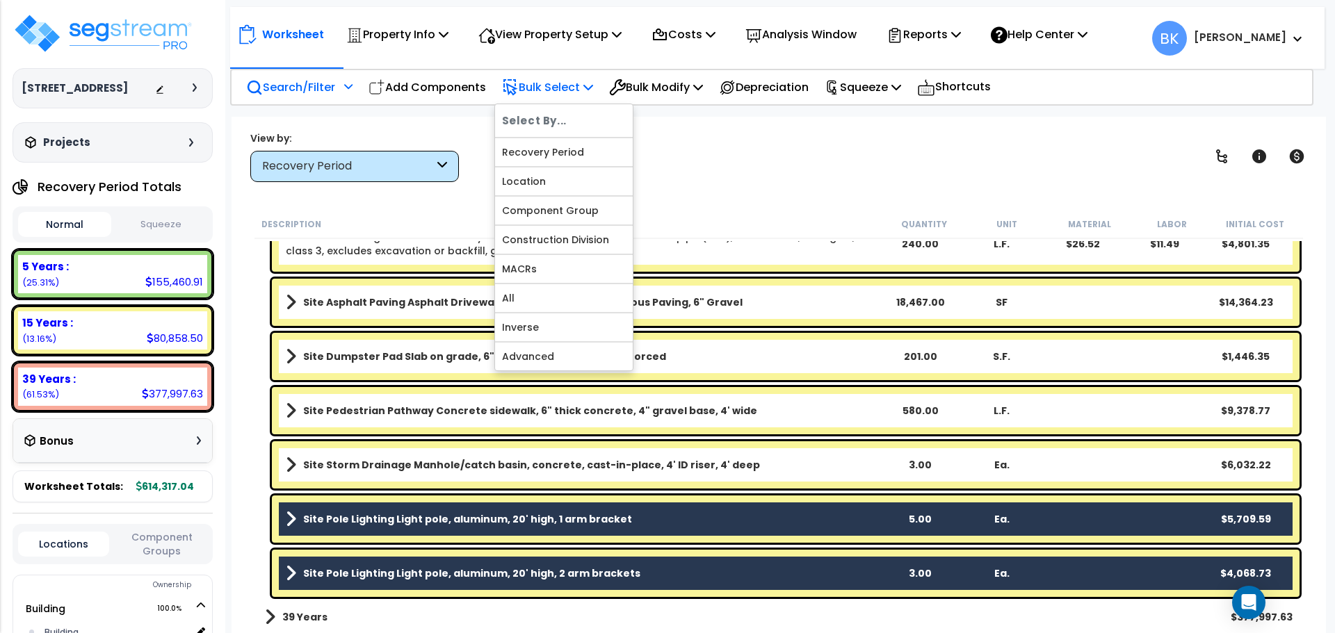
click at [552, 93] on p "Bulk Select" at bounding box center [547, 87] width 91 height 19
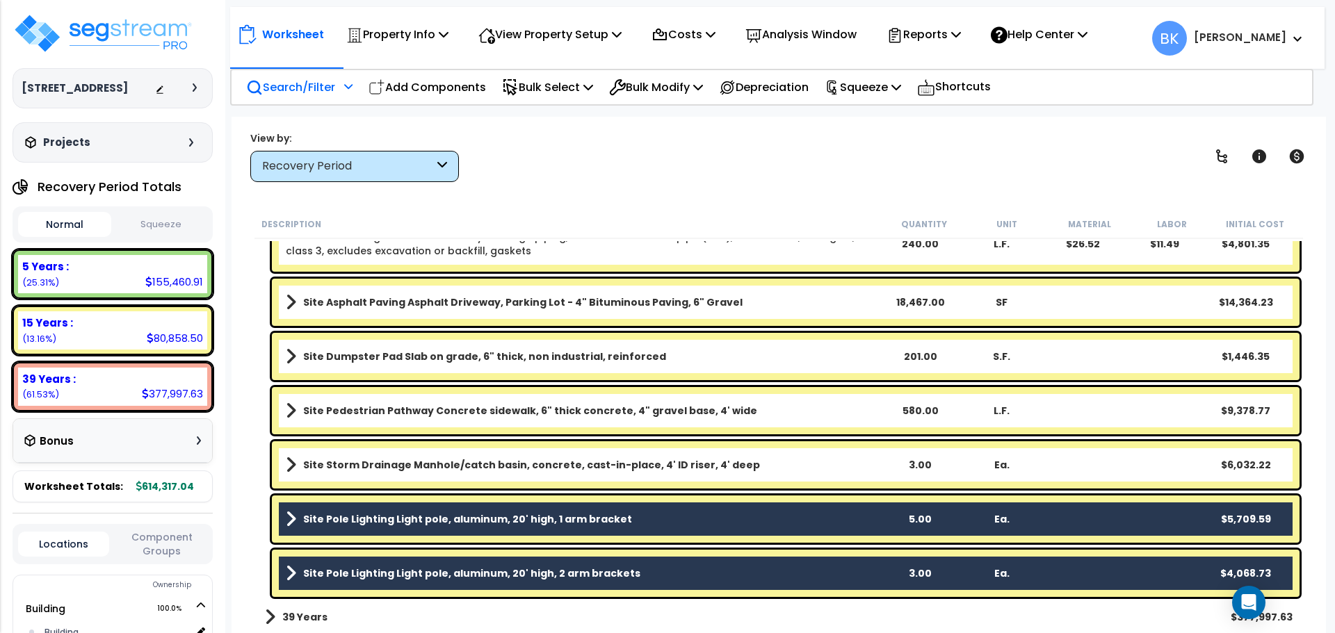
click at [355, 514] on b "Site Pole Lighting Light pole, aluminum, 20' high, 1 arm bracket" at bounding box center [467, 519] width 329 height 14
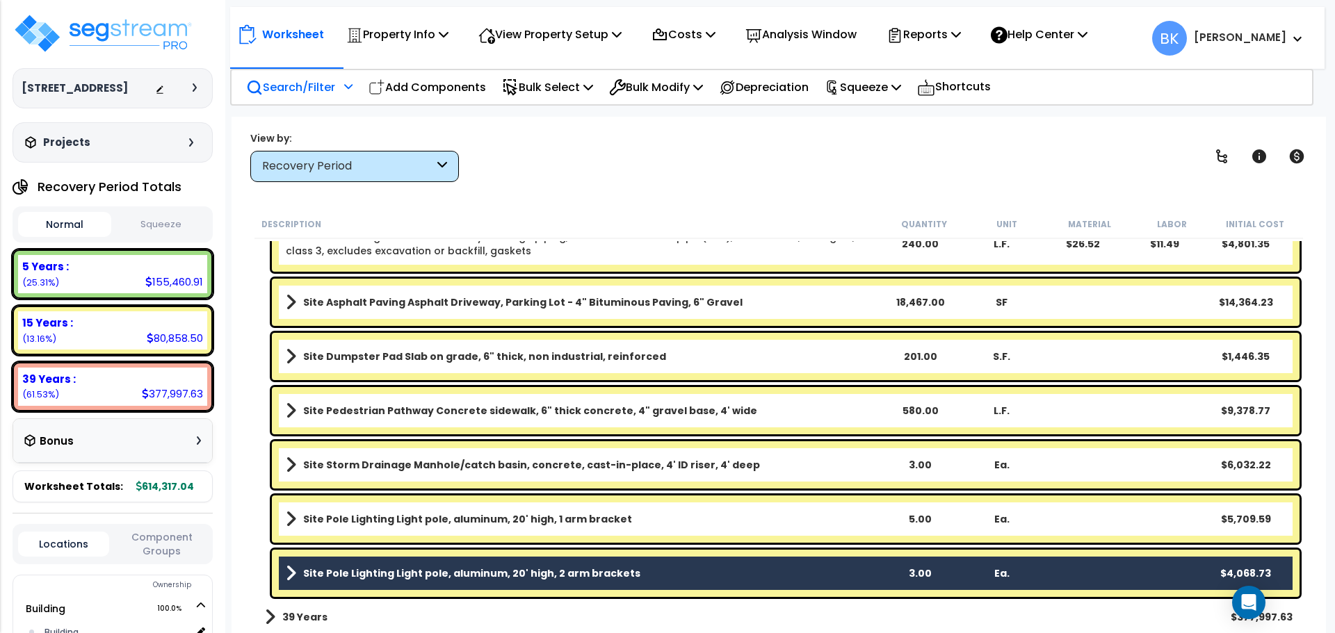
click at [373, 572] on b "Site Pole Lighting Light pole, aluminum, 20' high, 2 arm brackets" at bounding box center [471, 574] width 337 height 14
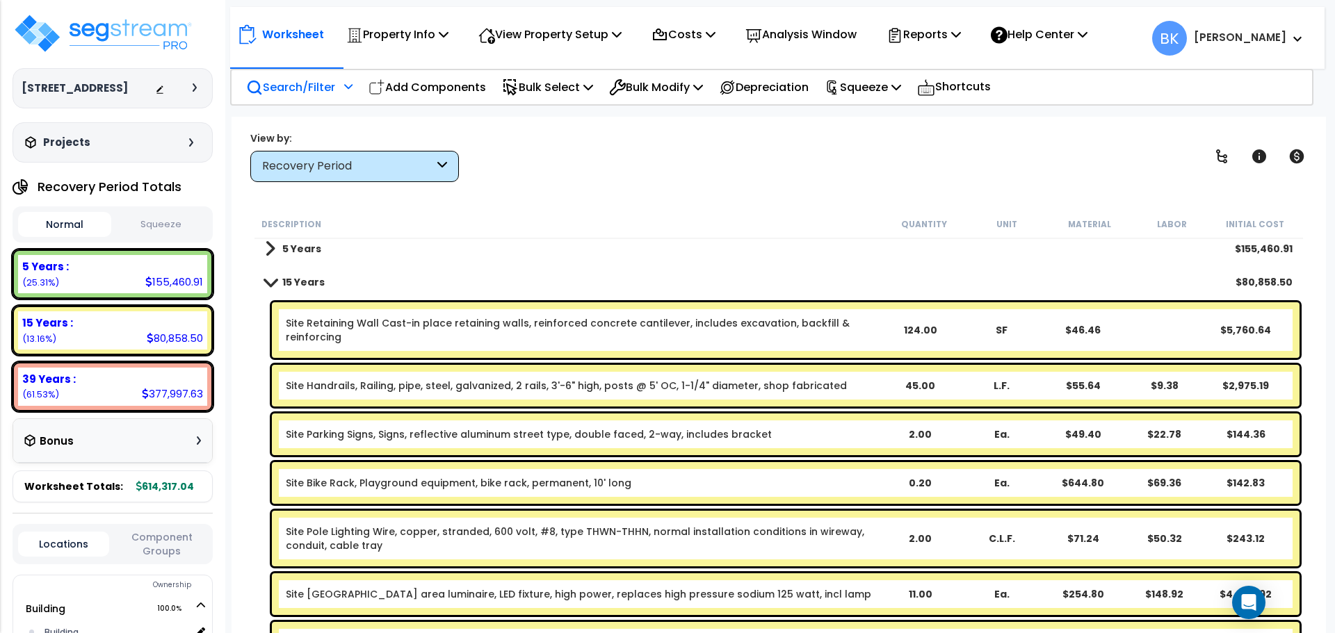
scroll to position [0, 0]
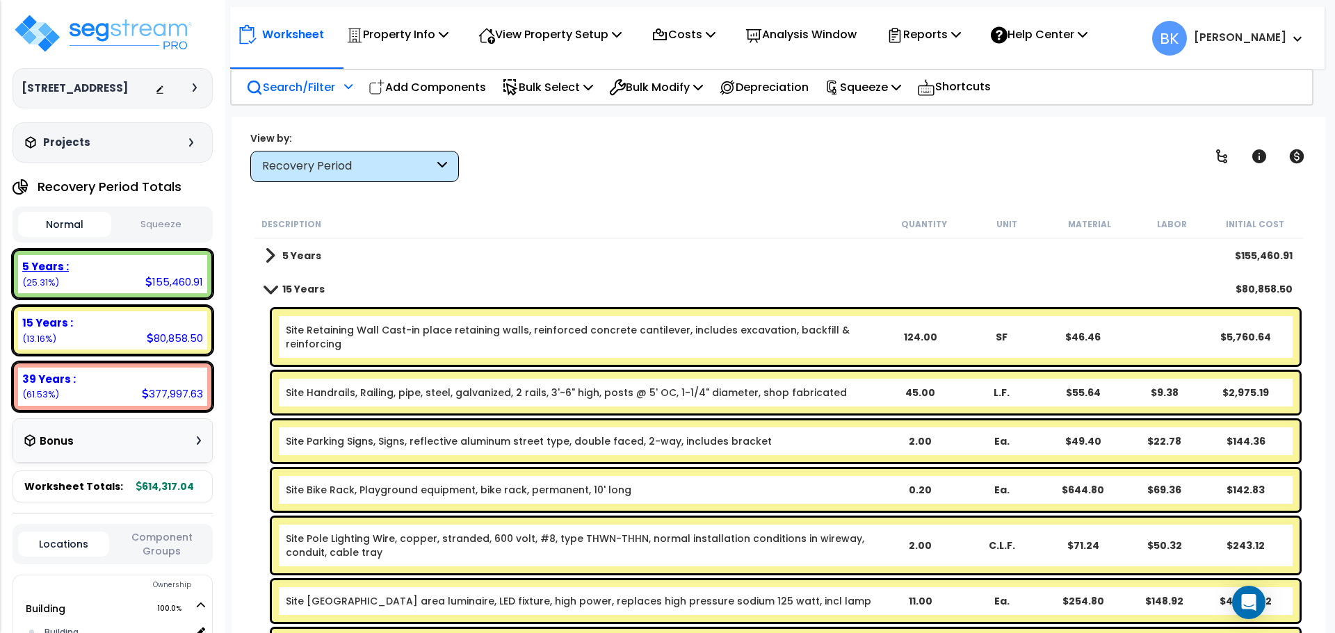
click at [112, 285] on div "5 Years : 155,460.91 (25.31%)" at bounding box center [112, 274] width 189 height 38
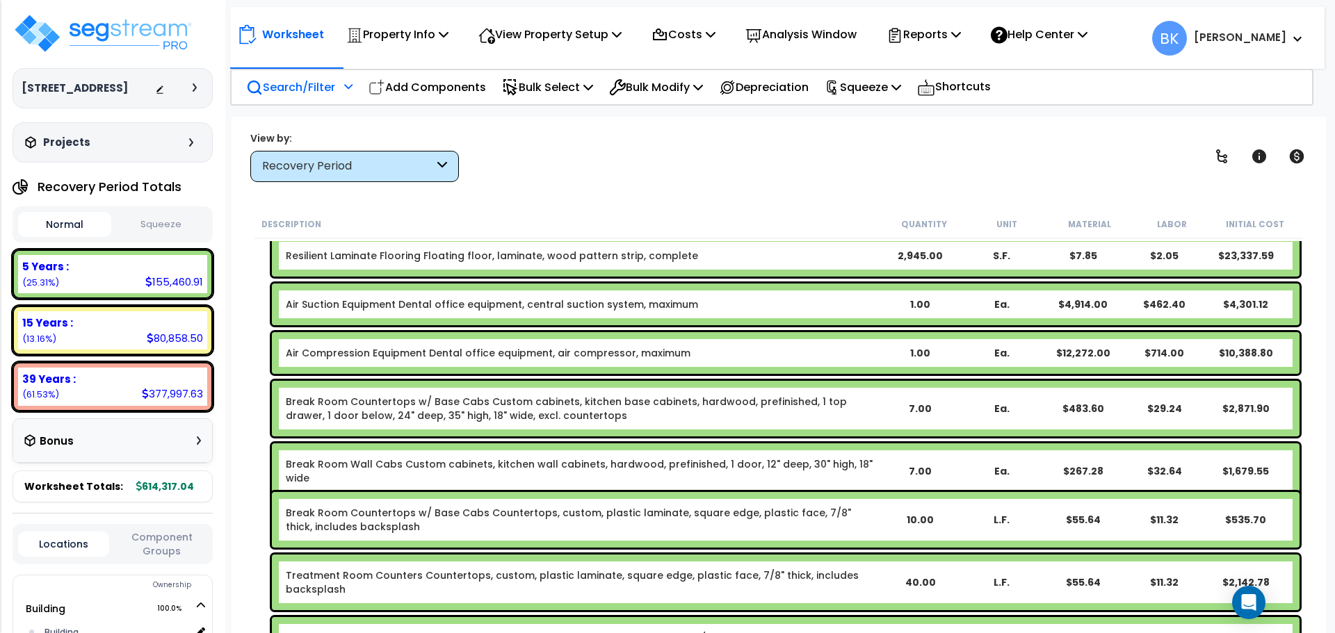
scroll to position [348, 0]
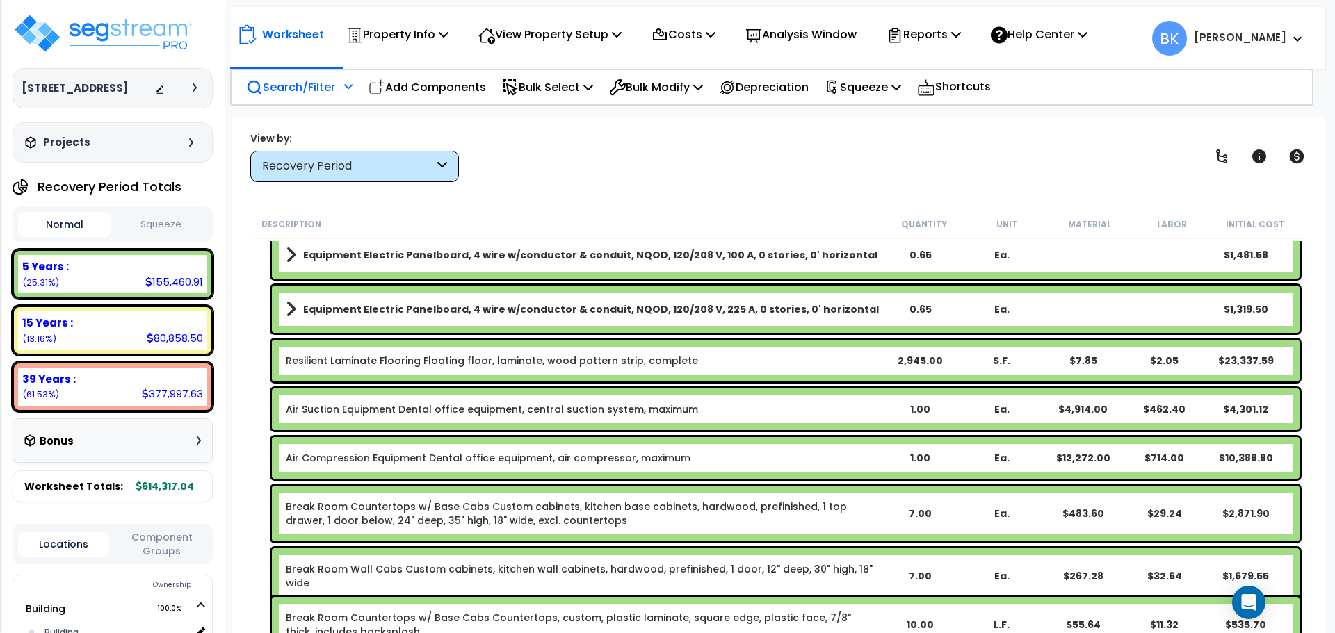
click at [100, 389] on div "39 Years : 377,997.63 (61.53%)" at bounding box center [112, 387] width 189 height 38
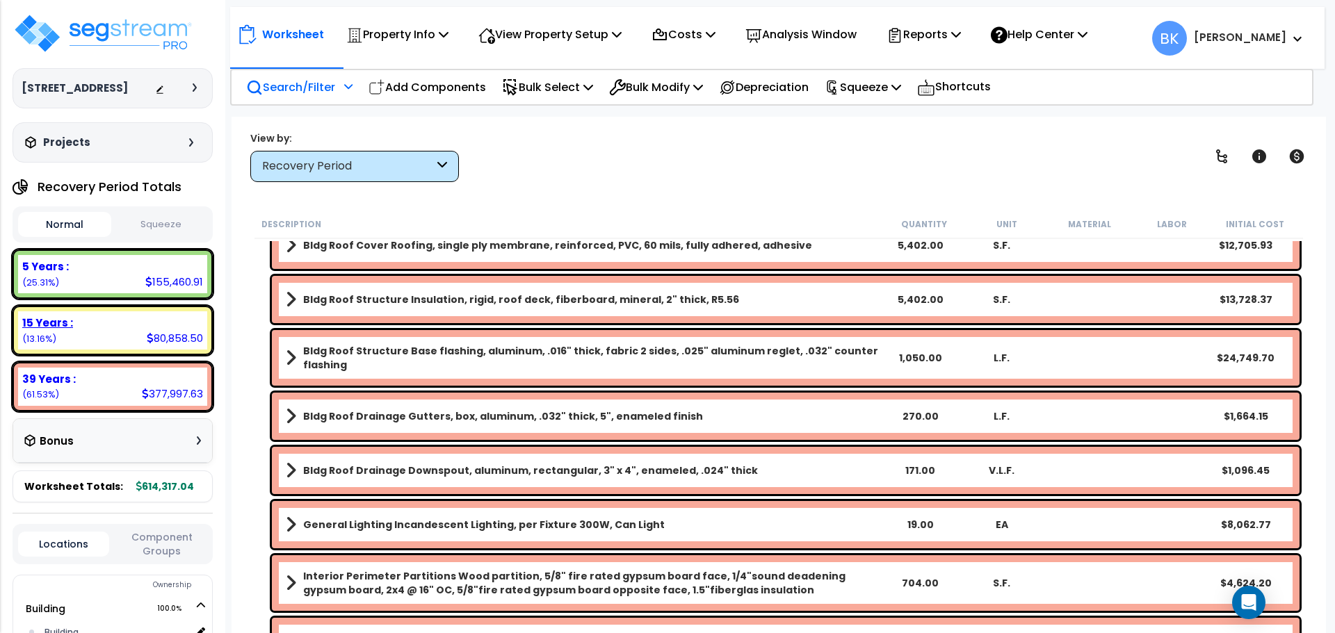
click at [117, 339] on div "15 Years : 80,858.50 (13.16%)" at bounding box center [112, 330] width 189 height 38
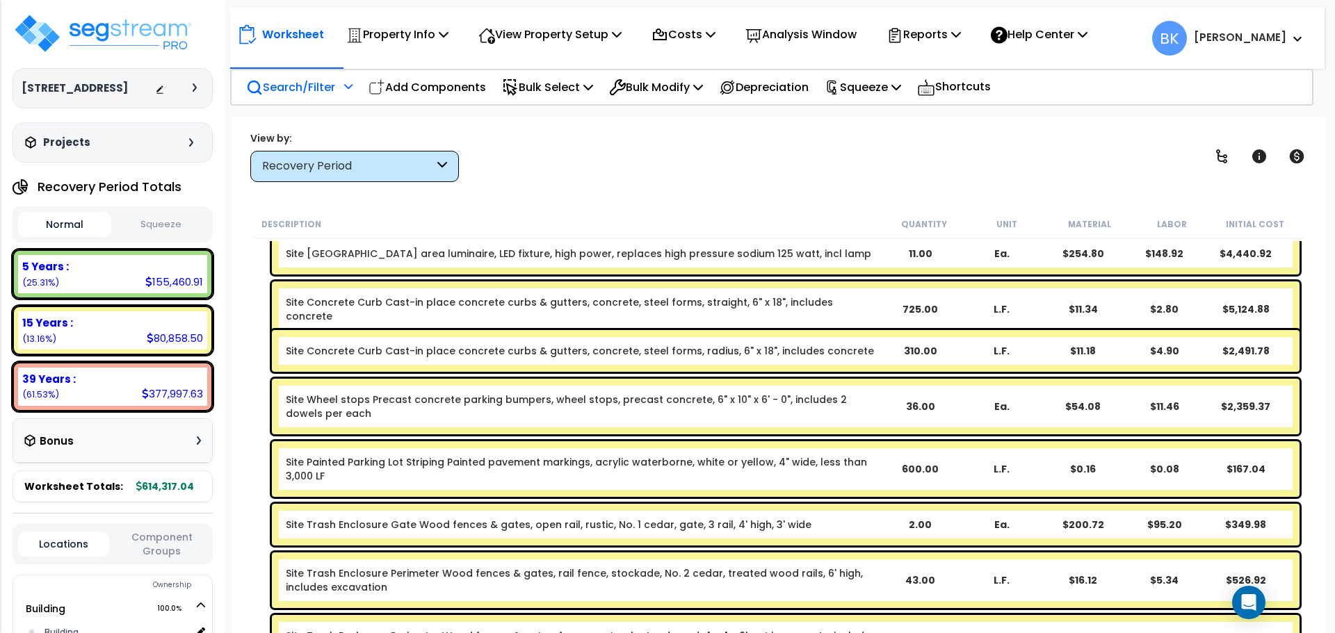
scroll to position [0, 0]
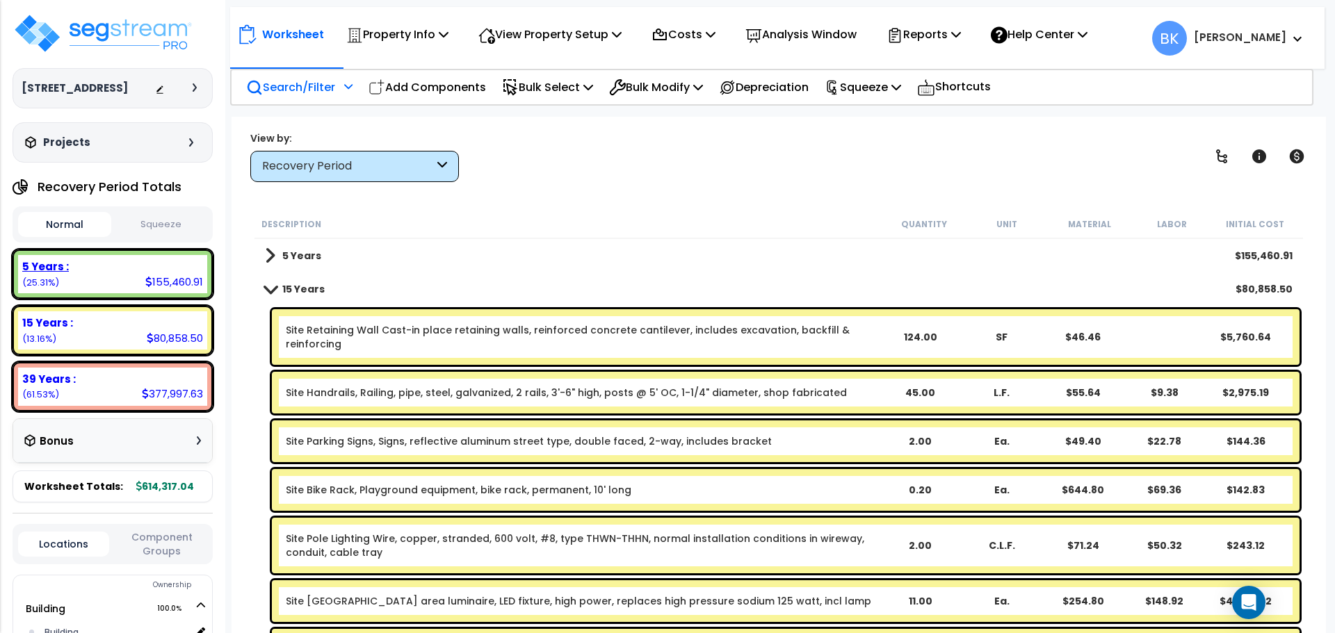
click at [101, 263] on div "5 Years :" at bounding box center [112, 266] width 181 height 15
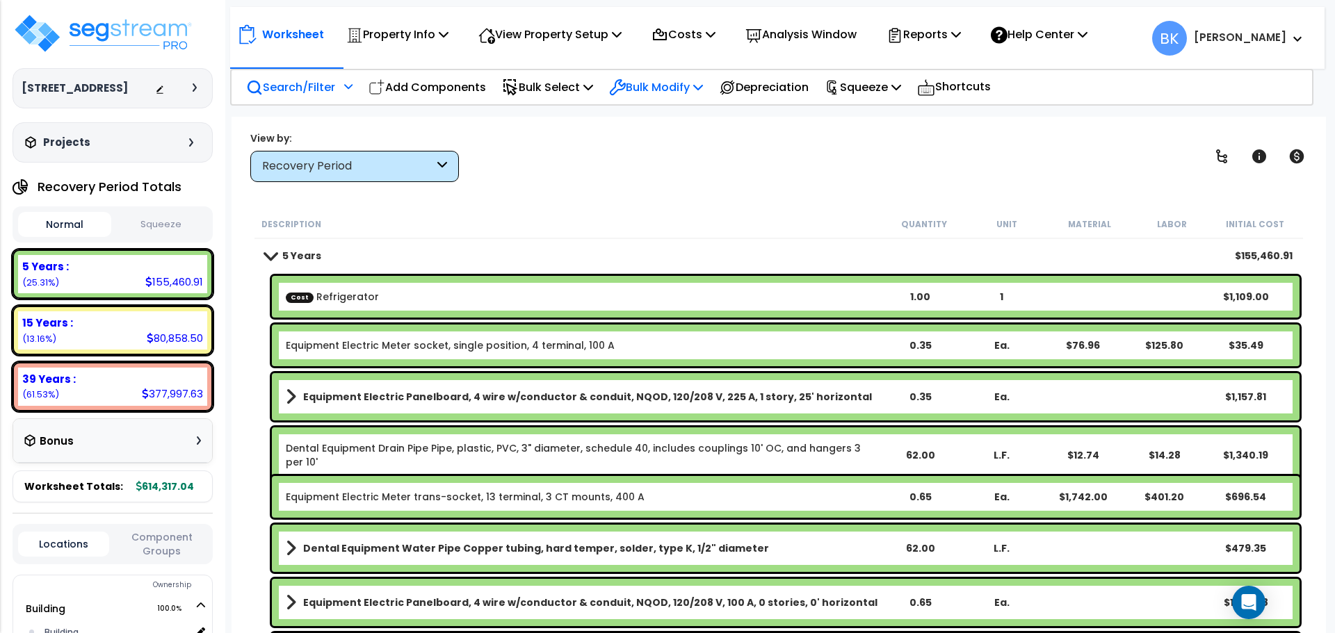
click at [695, 85] on p "Bulk Modify" at bounding box center [656, 87] width 94 height 19
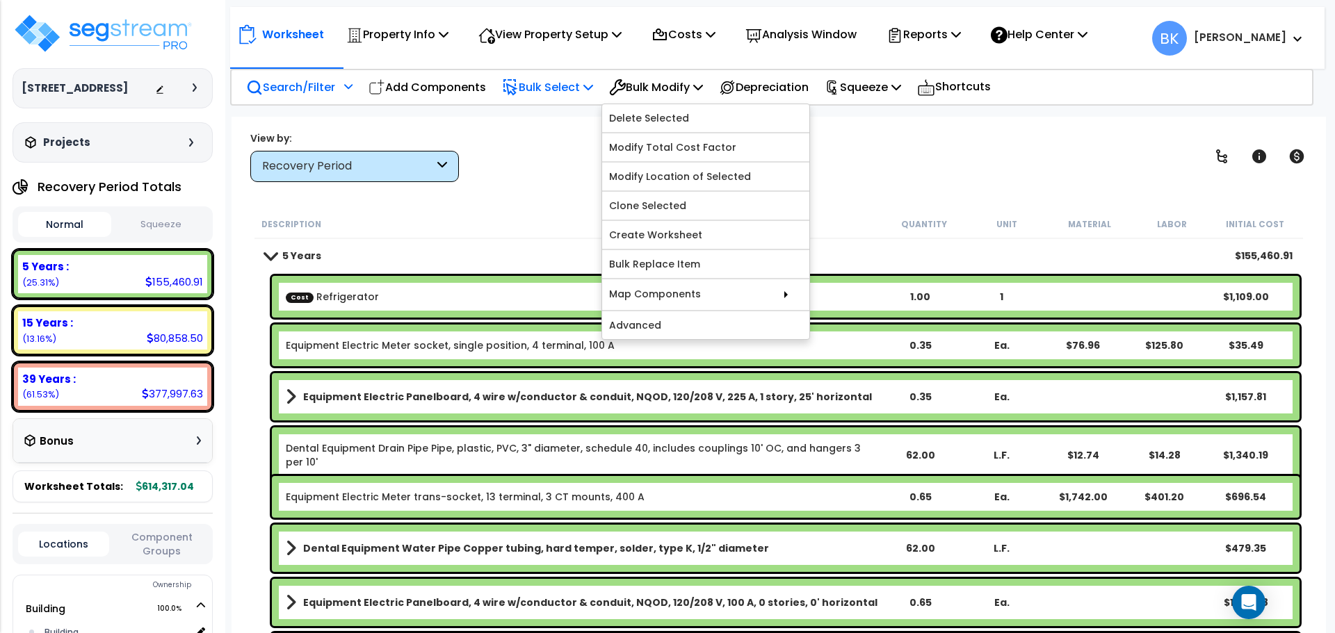
click at [582, 92] on p "Bulk Select" at bounding box center [547, 87] width 91 height 19
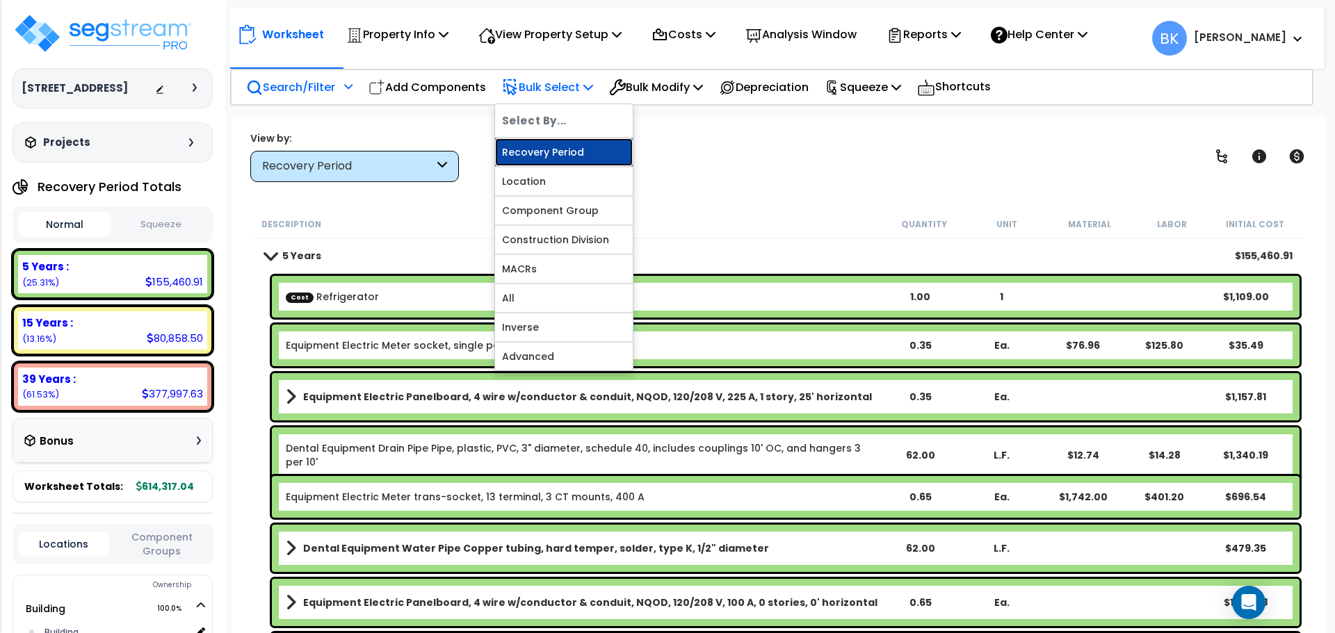
click at [562, 153] on link "Recovery Period" at bounding box center [564, 152] width 138 height 28
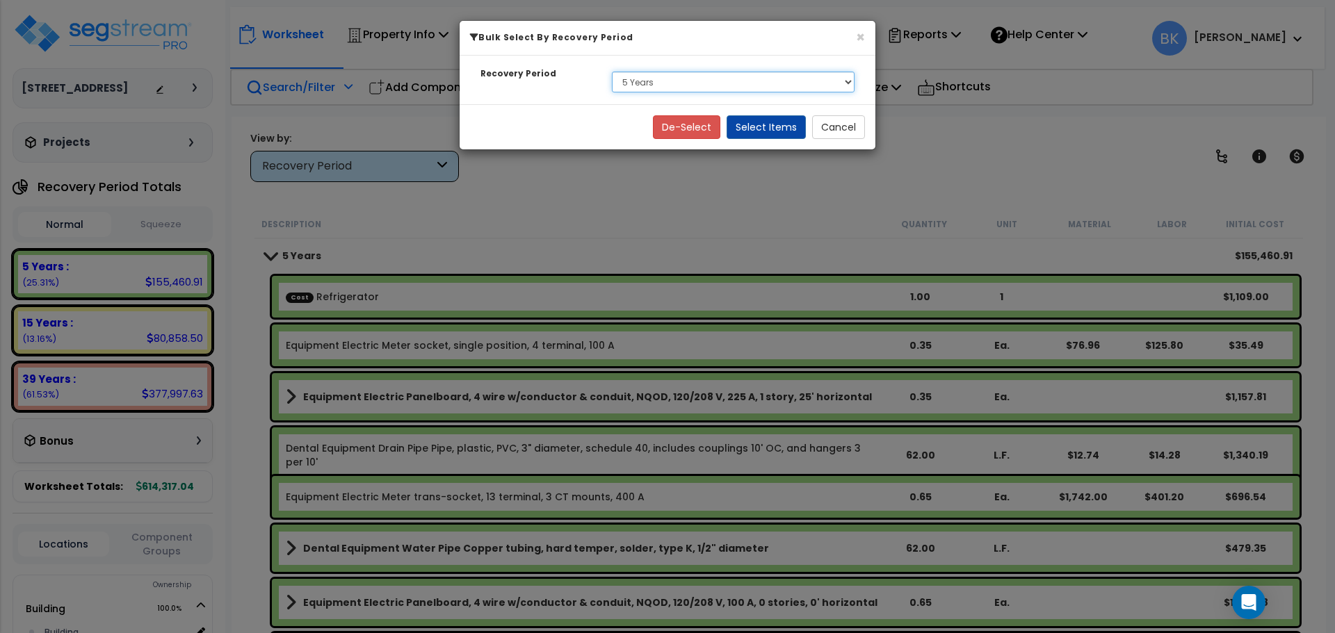
click at [672, 77] on select "Select 5 Years 15 Years 39 Years" at bounding box center [733, 82] width 243 height 21
click at [612, 72] on select "Select 5 Years 15 Years 39 Years" at bounding box center [733, 82] width 243 height 21
click at [768, 124] on button "Select Items" at bounding box center [766, 127] width 79 height 24
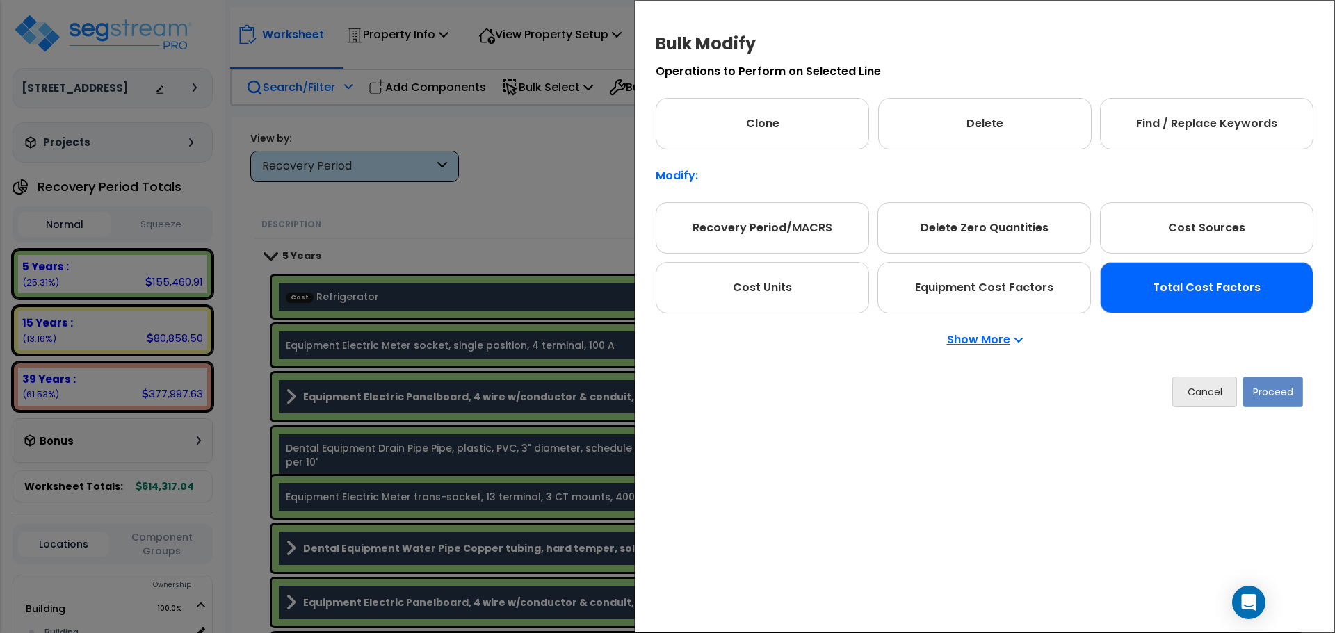
click at [1165, 300] on div "Total Cost Factors" at bounding box center [1206, 287] width 213 height 51
click at [1260, 389] on button "Proceed" at bounding box center [1272, 392] width 60 height 31
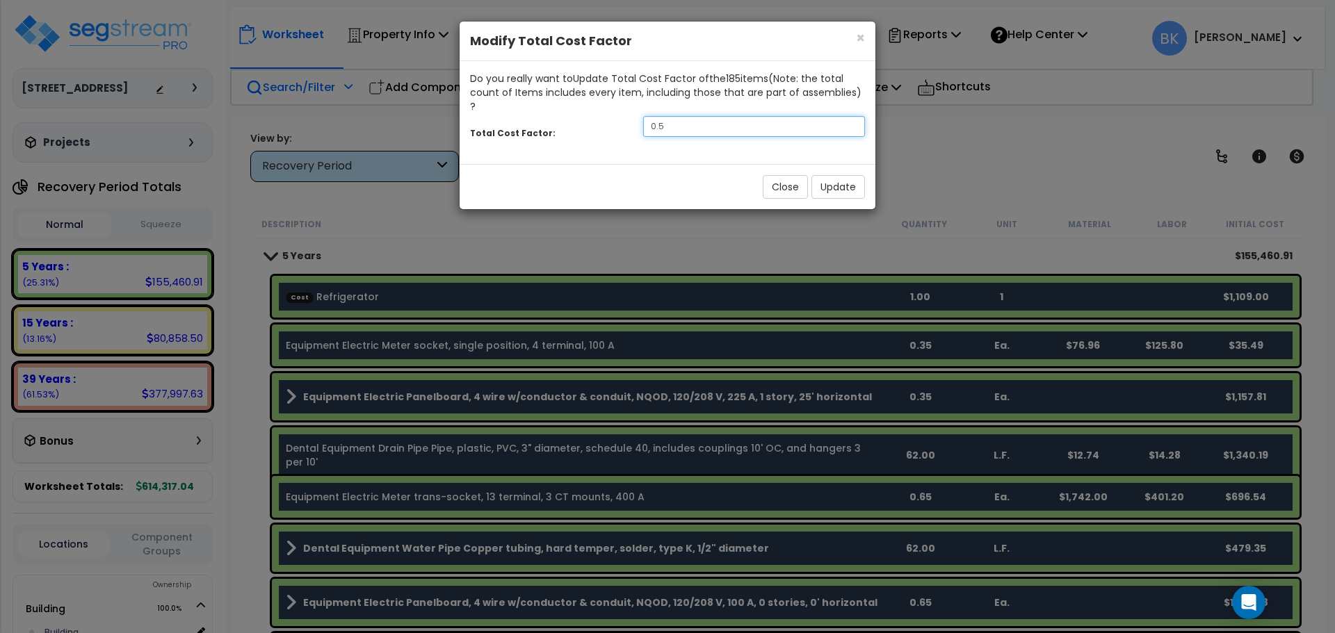
click at [720, 116] on input "0.5" at bounding box center [754, 126] width 222 height 21
type input "0.8"
click at [840, 177] on button "Update" at bounding box center [838, 187] width 54 height 24
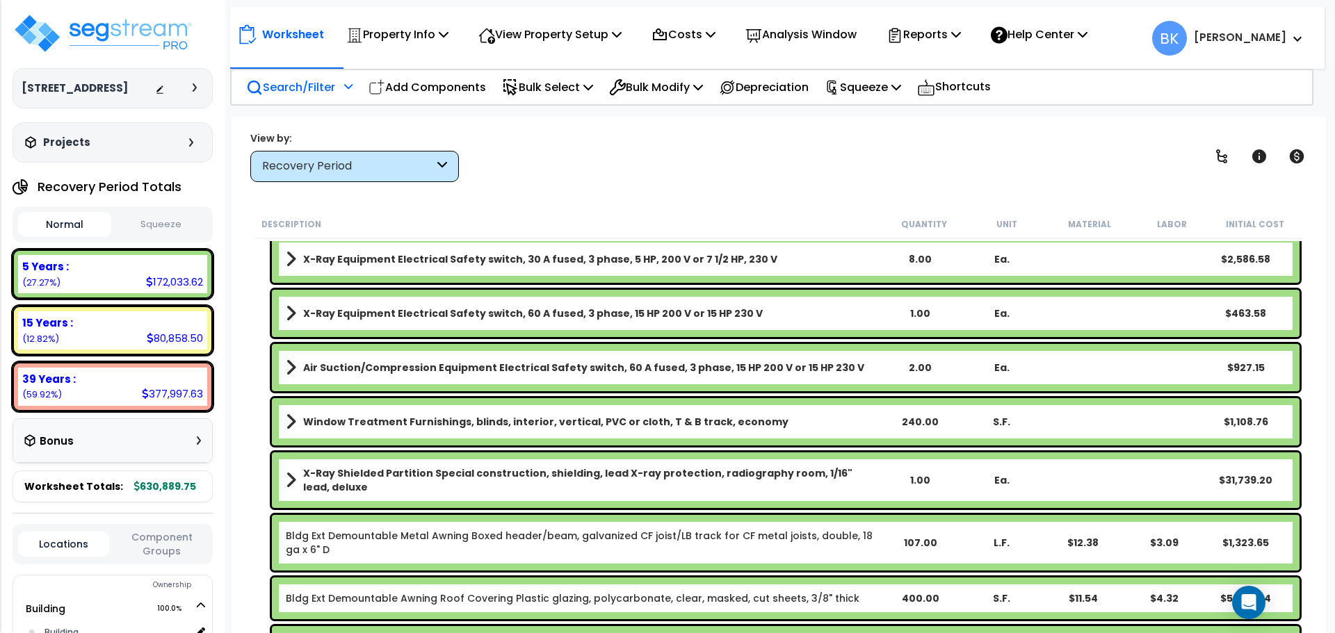
scroll to position [2503, 0]
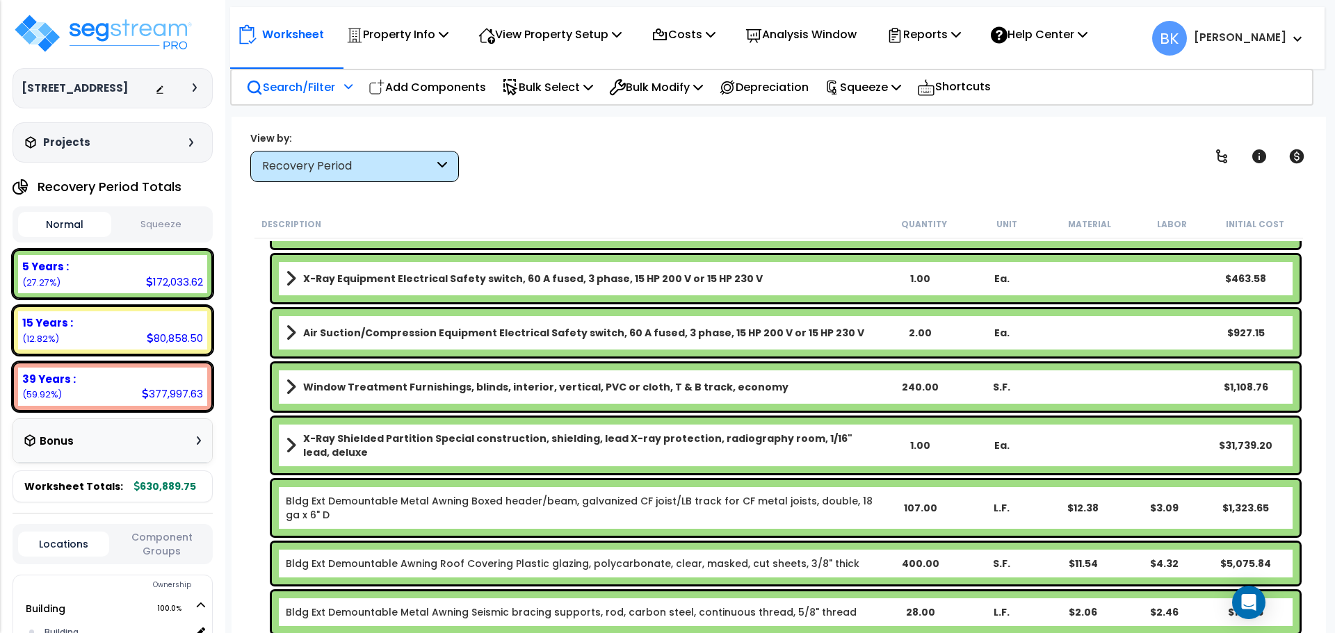
click at [614, 460] on div "X-Ray Shielded Partition Special construction, shielding, lead X-ray protection…" at bounding box center [786, 446] width 1028 height 56
click at [786, 452] on b "X-Ray Shielded Partition Special construction, shielding, lead X-ray protection…" at bounding box center [591, 446] width 576 height 28
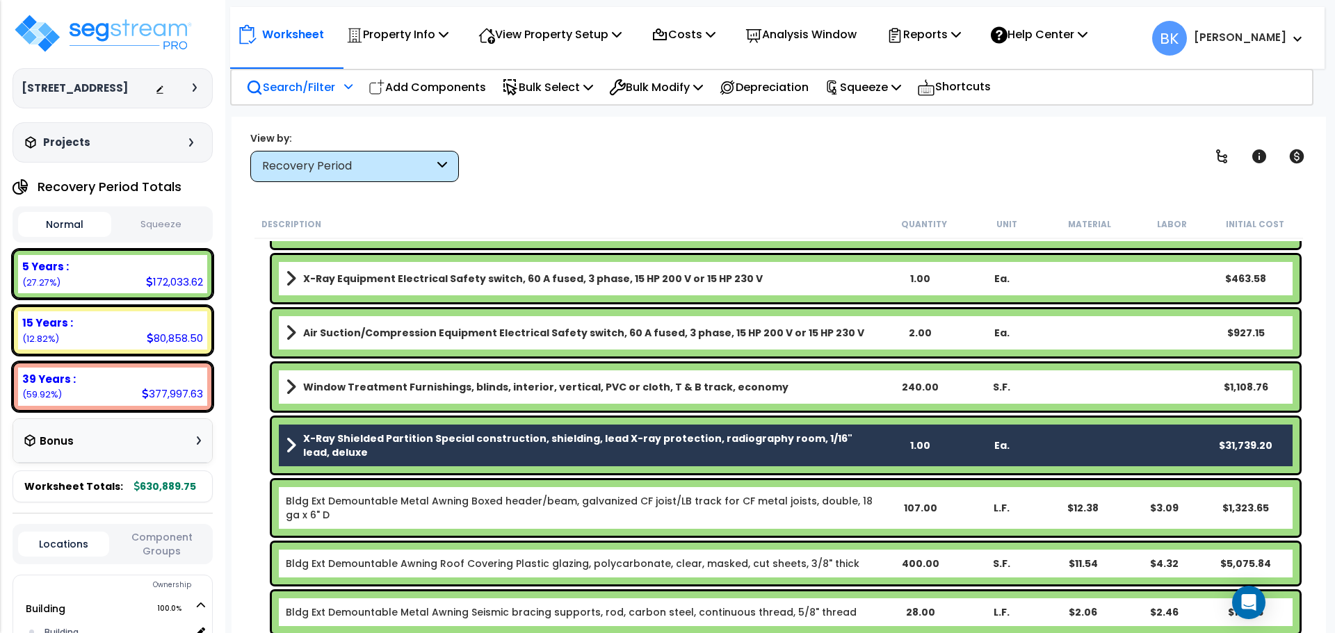
click at [581, 104] on div "Search/Filter Additional Search / Filter Add Components Bulk Select Select By..…" at bounding box center [772, 87] width 1084 height 37
click at [578, 95] on p "Bulk Select" at bounding box center [547, 87] width 91 height 19
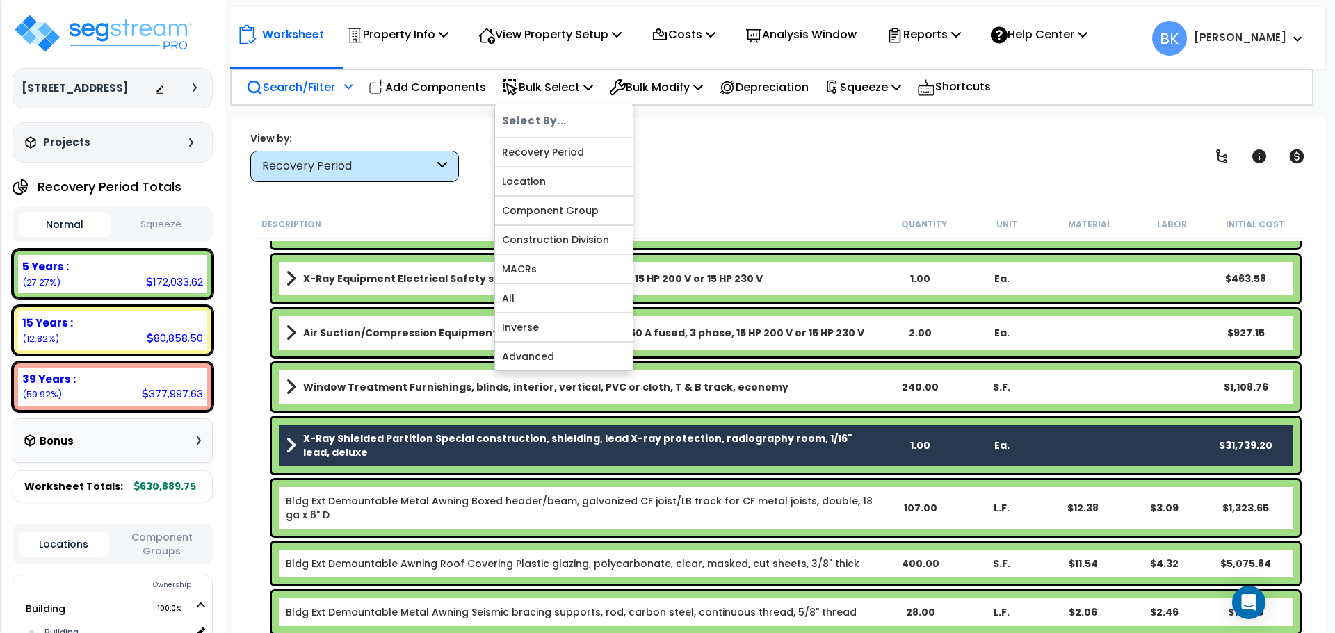
click at [790, 446] on b "X-Ray Shielded Partition Special construction, shielding, lead X-ray protection…" at bounding box center [591, 446] width 576 height 28
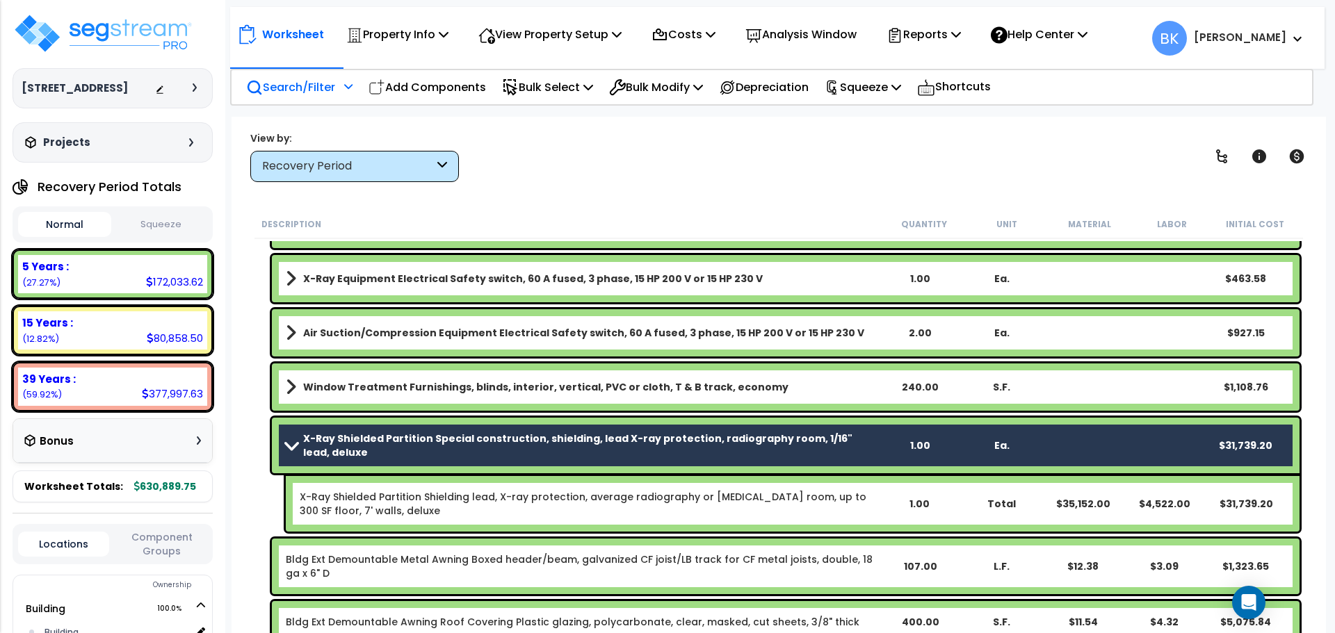
click at [790, 446] on b "X-Ray Shielded Partition Special construction, shielding, lead X-ray protection…" at bounding box center [591, 446] width 576 height 28
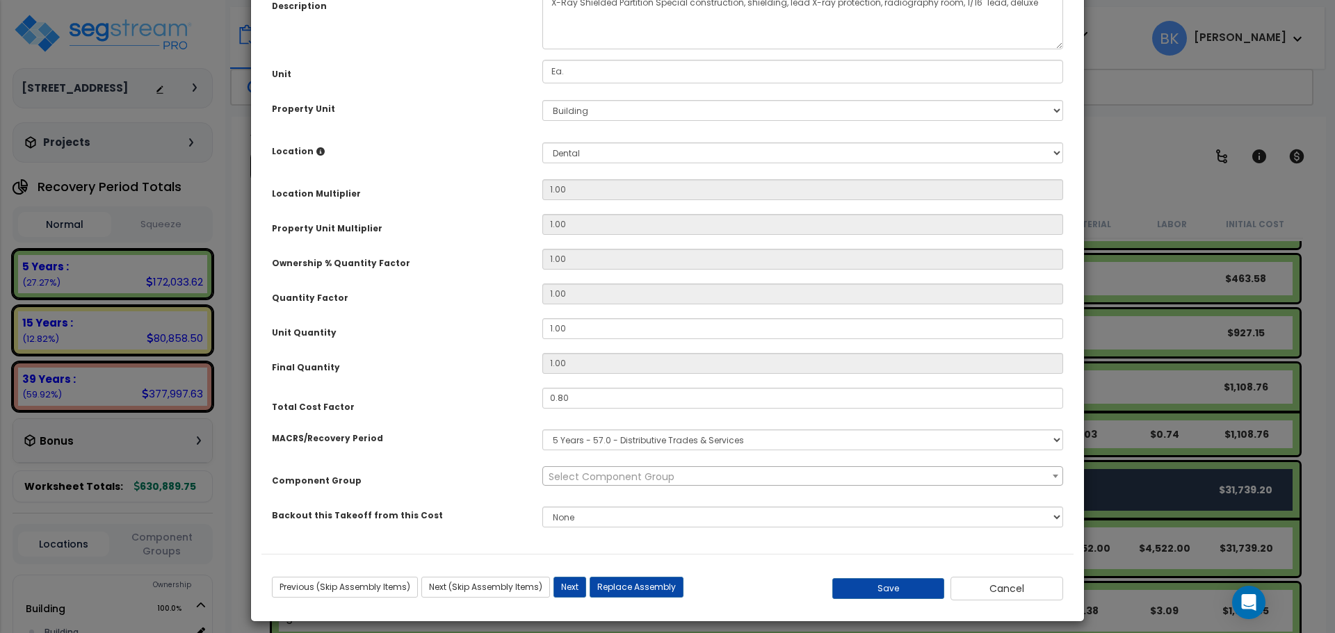
scroll to position [152, 0]
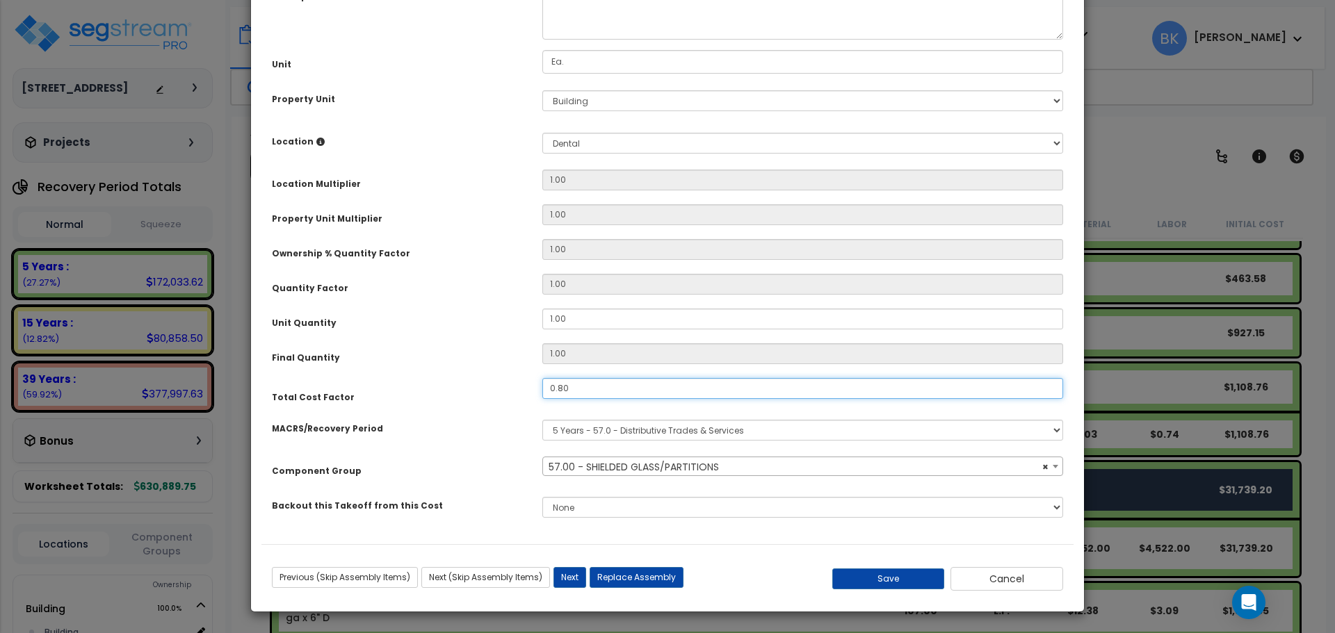
click at [602, 392] on input "0.80" at bounding box center [802, 388] width 521 height 21
select select "39175"
type input "0"
select select "39175"
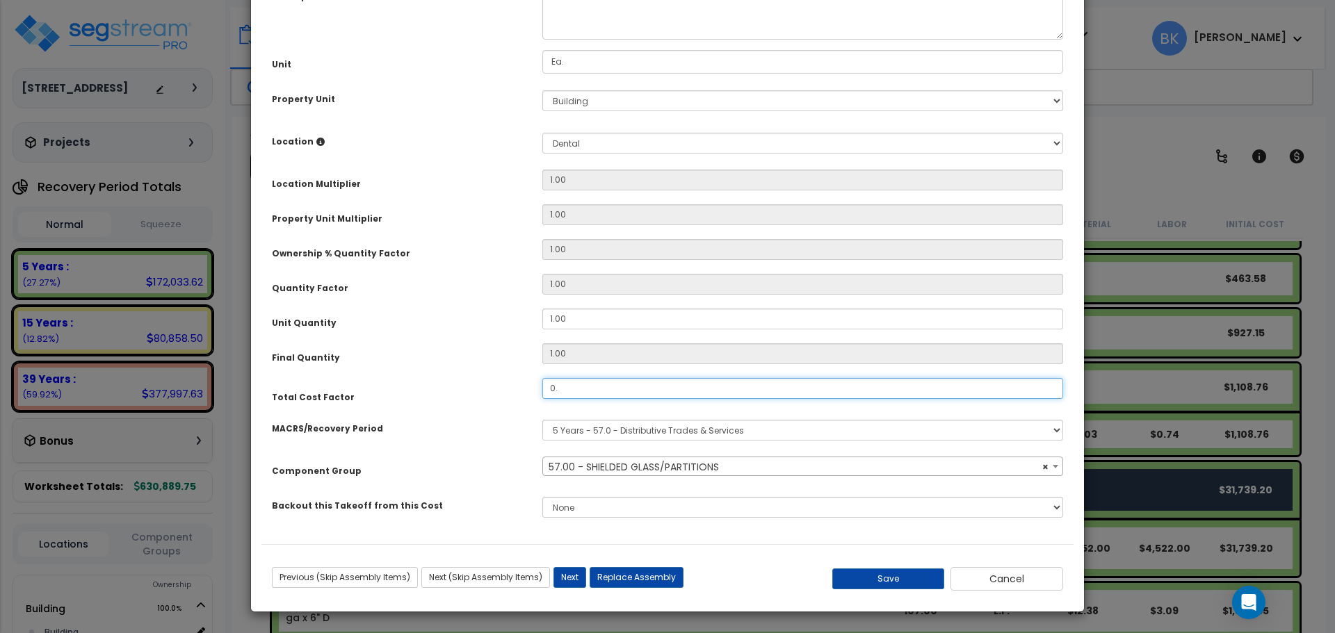
type input "0.5"
select select "39175"
click at [877, 574] on button "Save" at bounding box center [888, 579] width 113 height 21
type input "0.50"
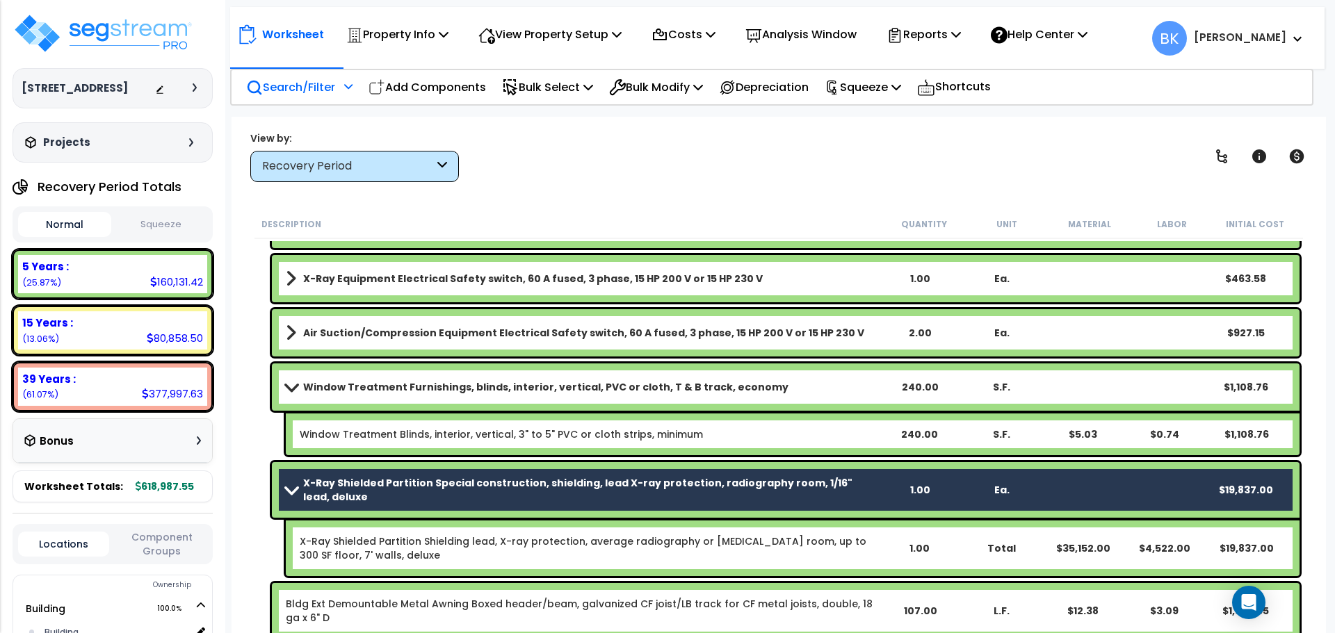
click at [244, 298] on div "Worksheet Property Info Property Setup Add Property Unit Template property Clon…" at bounding box center [779, 433] width 1094 height 633
drag, startPoint x: 298, startPoint y: 485, endPoint x: 292, endPoint y: 412, distance: 73.2
click at [297, 485] on link "X-Ray Shielded Partition Special construction, shielding, lead X-ray protection…" at bounding box center [582, 490] width 593 height 28
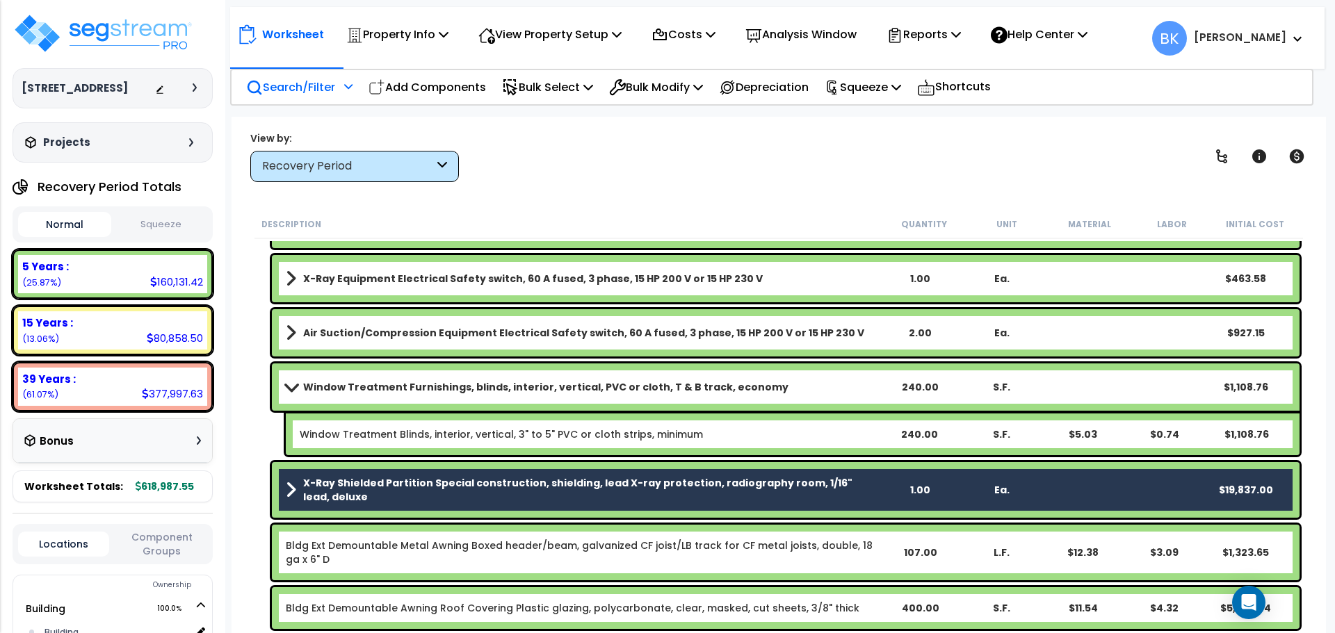
click at [292, 388] on span at bounding box center [291, 387] width 19 height 10
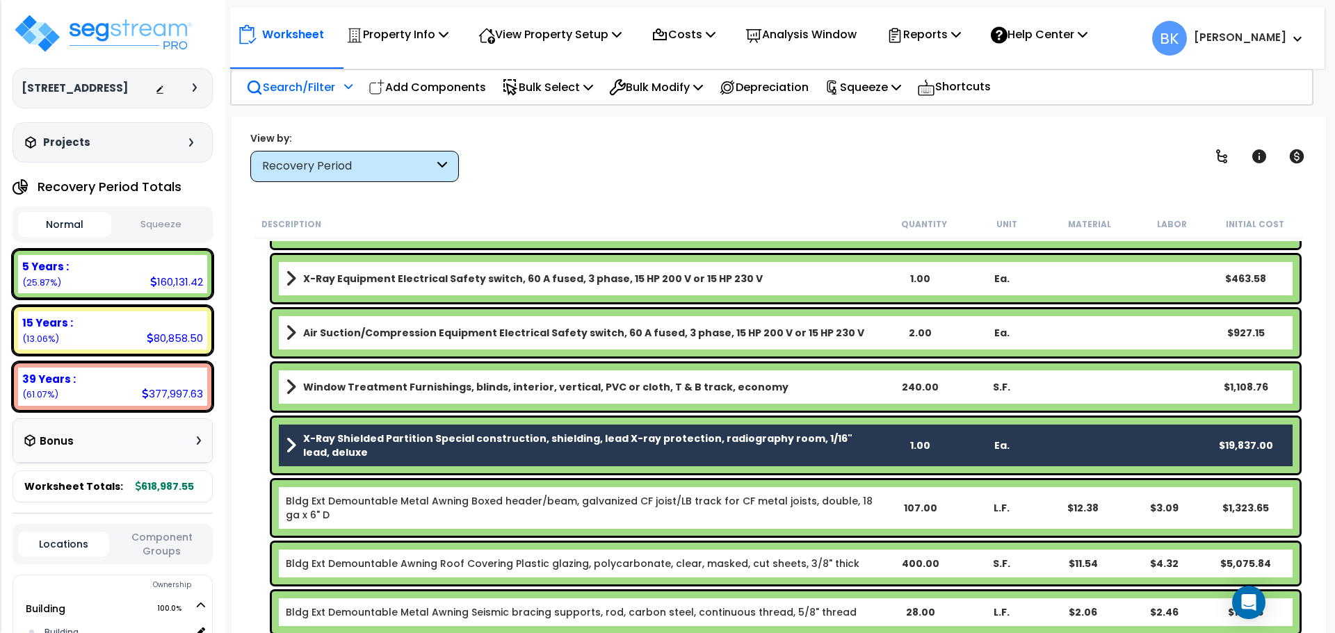
click at [289, 456] on link "X-Ray Shielded Partition Special construction, shielding, lead X-ray protection…" at bounding box center [582, 446] width 593 height 28
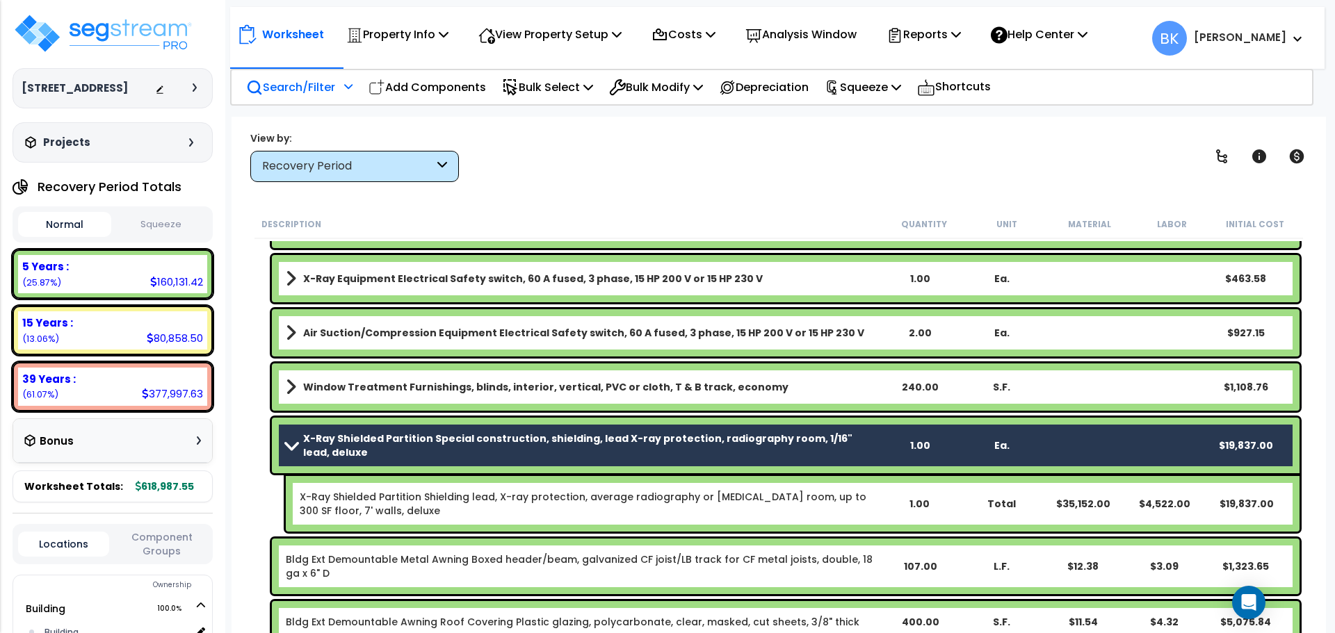
click at [300, 451] on link "X-Ray Shielded Partition Special construction, shielding, lead X-ray protection…" at bounding box center [582, 446] width 593 height 28
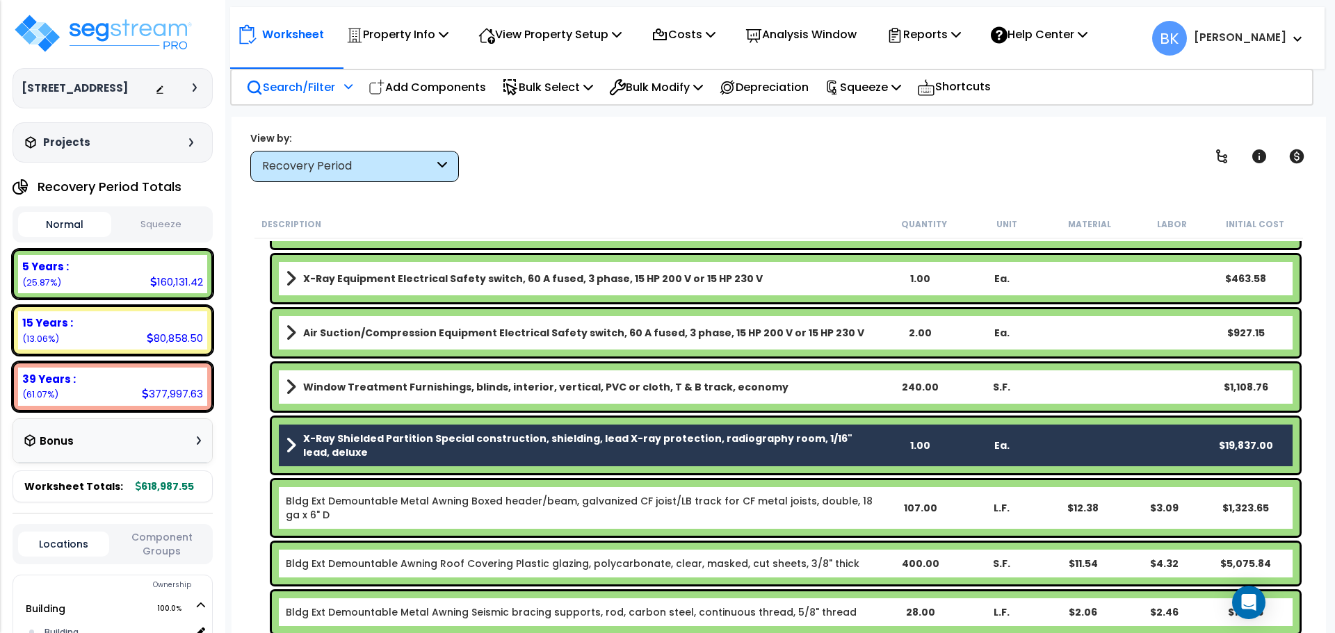
click at [416, 448] on b "X-Ray Shielded Partition Special construction, shielding, lead X-ray protection…" at bounding box center [591, 446] width 576 height 28
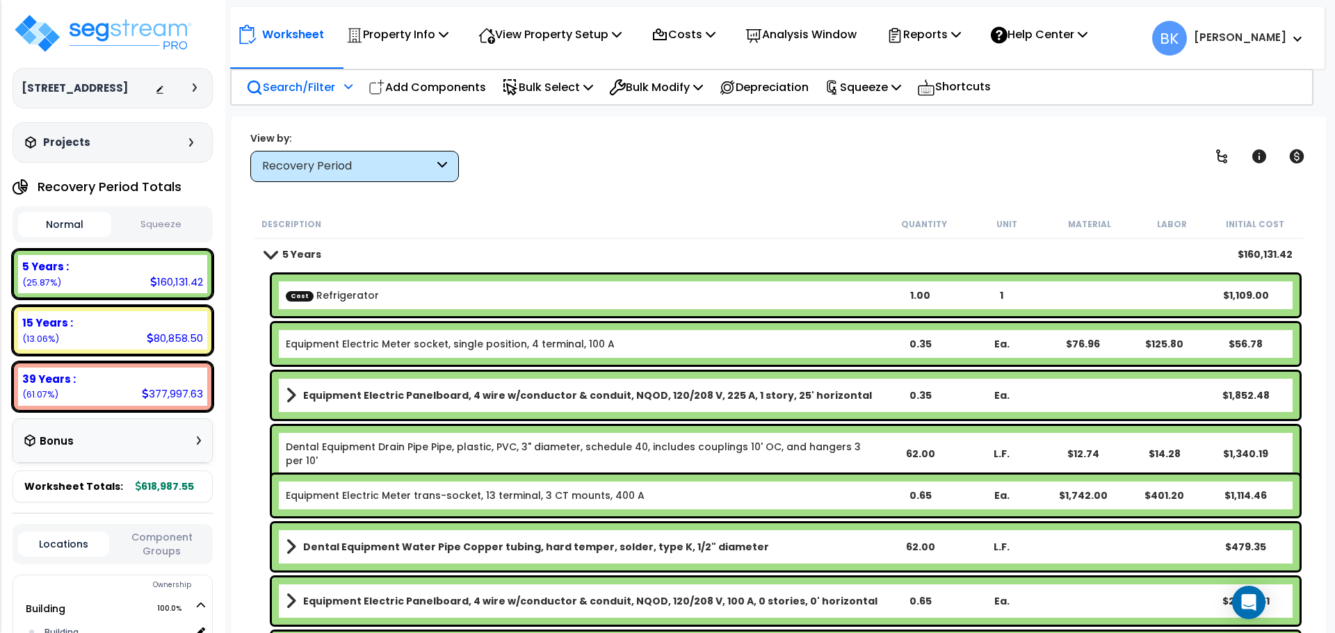
scroll to position [0, 0]
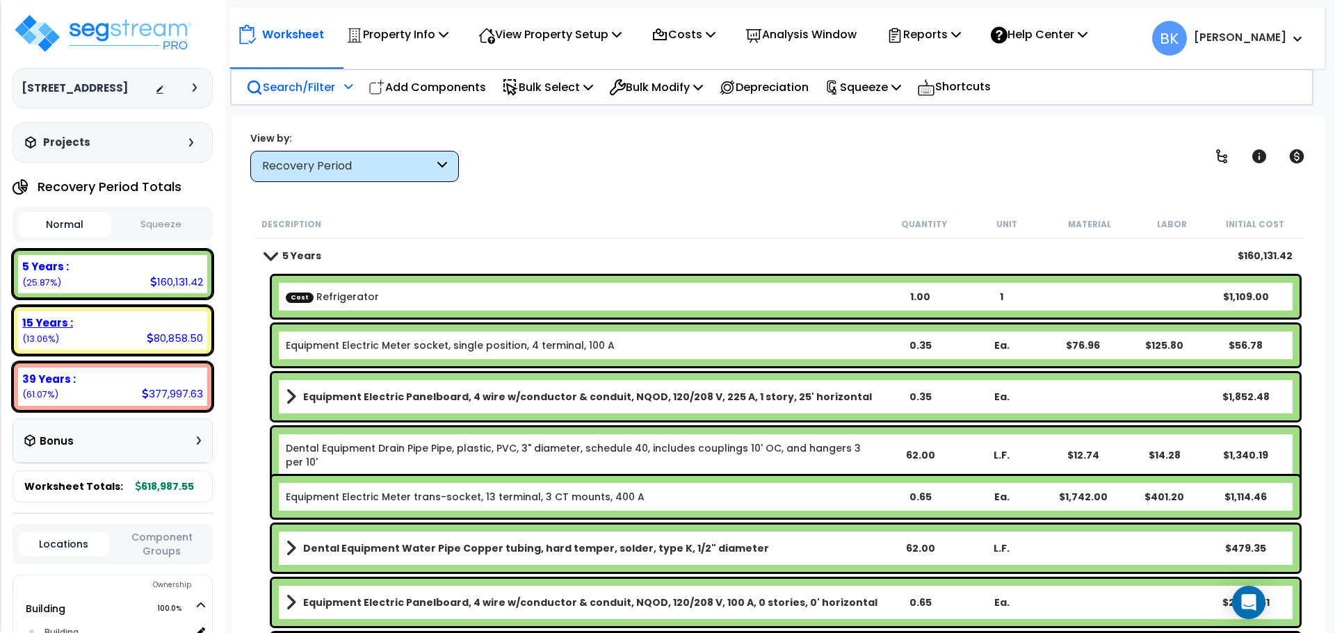
click at [112, 336] on div "15 Years : 80,858.50 (13.06%)" at bounding box center [112, 330] width 189 height 38
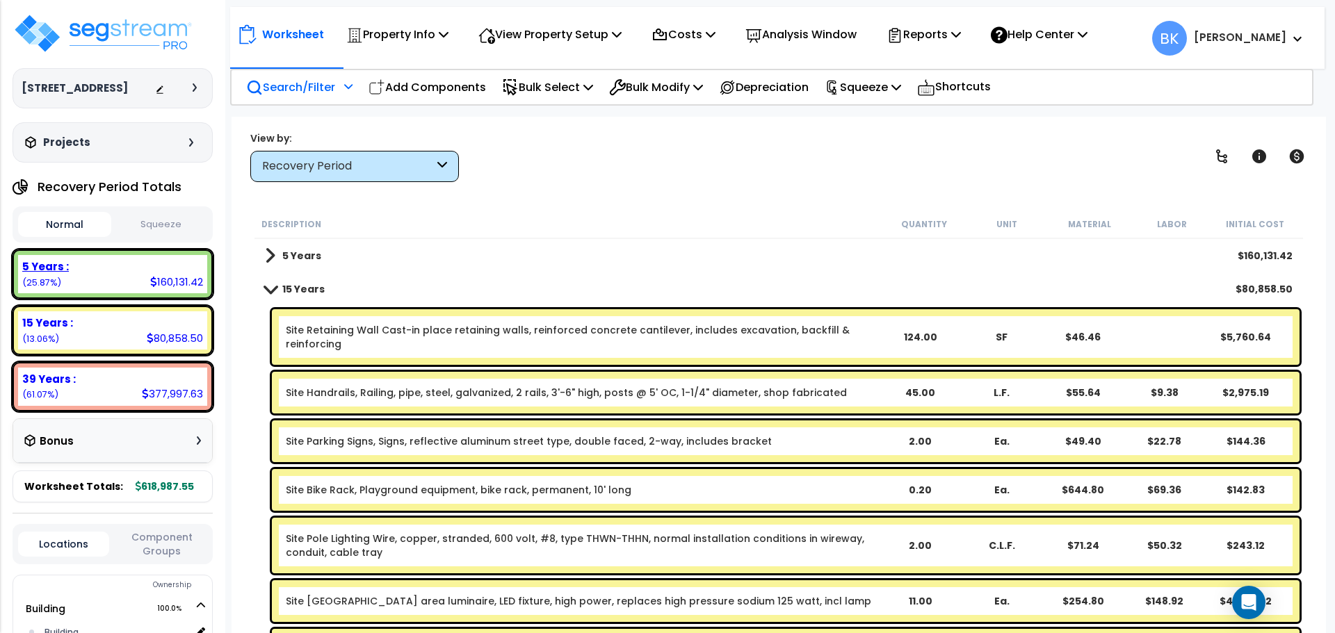
click at [118, 281] on div "5 Years : 160,131.42 (25.87%)" at bounding box center [112, 274] width 189 height 38
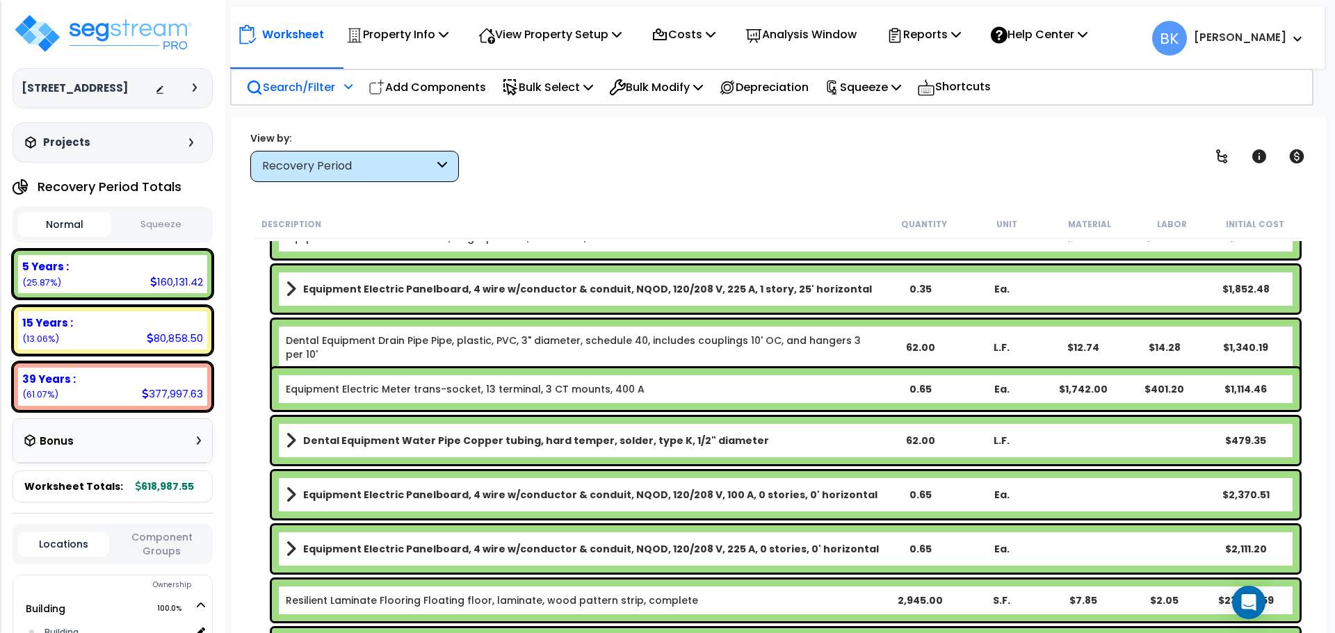
scroll to position [139, 0]
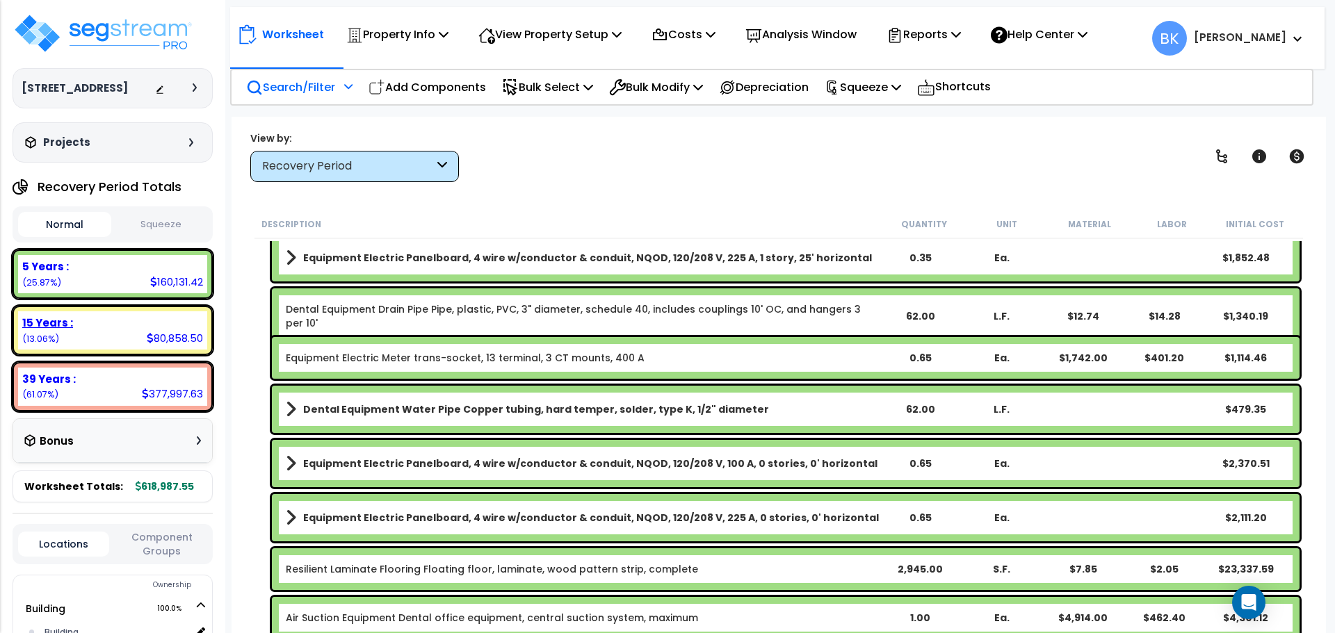
click at [113, 336] on div "15 Years : 80,858.50 (13.06%)" at bounding box center [112, 330] width 189 height 38
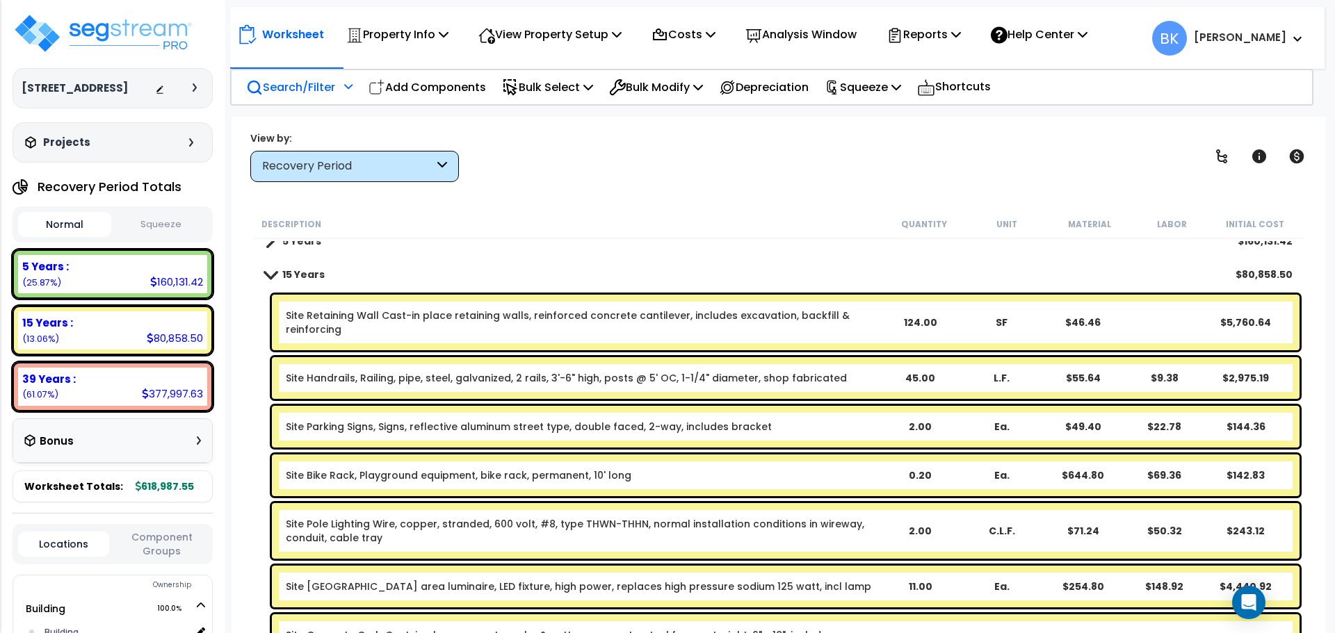
scroll to position [0, 0]
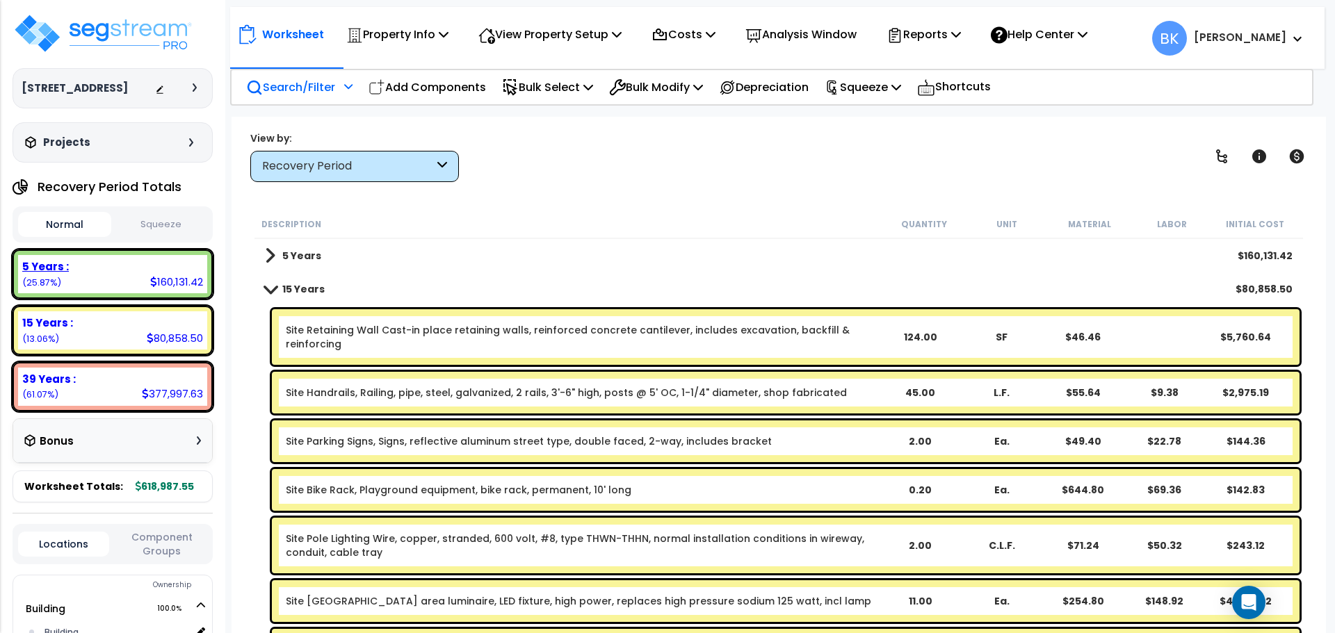
click at [111, 277] on div "5 Years : 160,131.42 (25.87%)" at bounding box center [112, 274] width 189 height 38
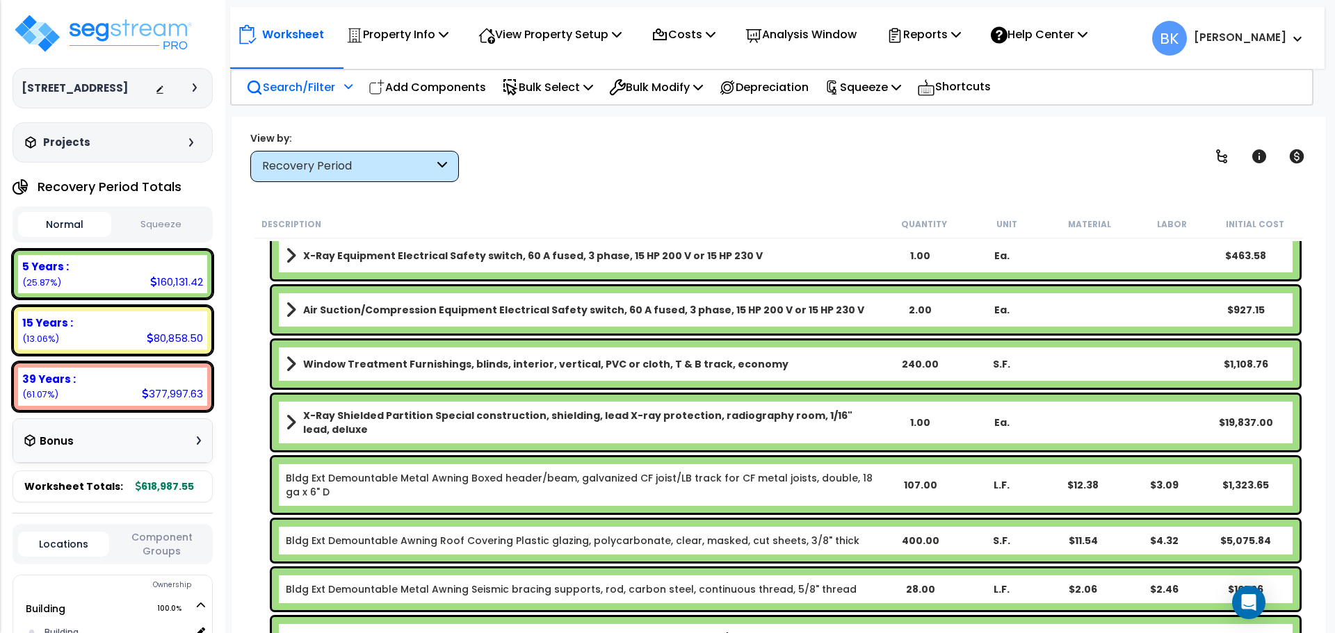
scroll to position [2572, 0]
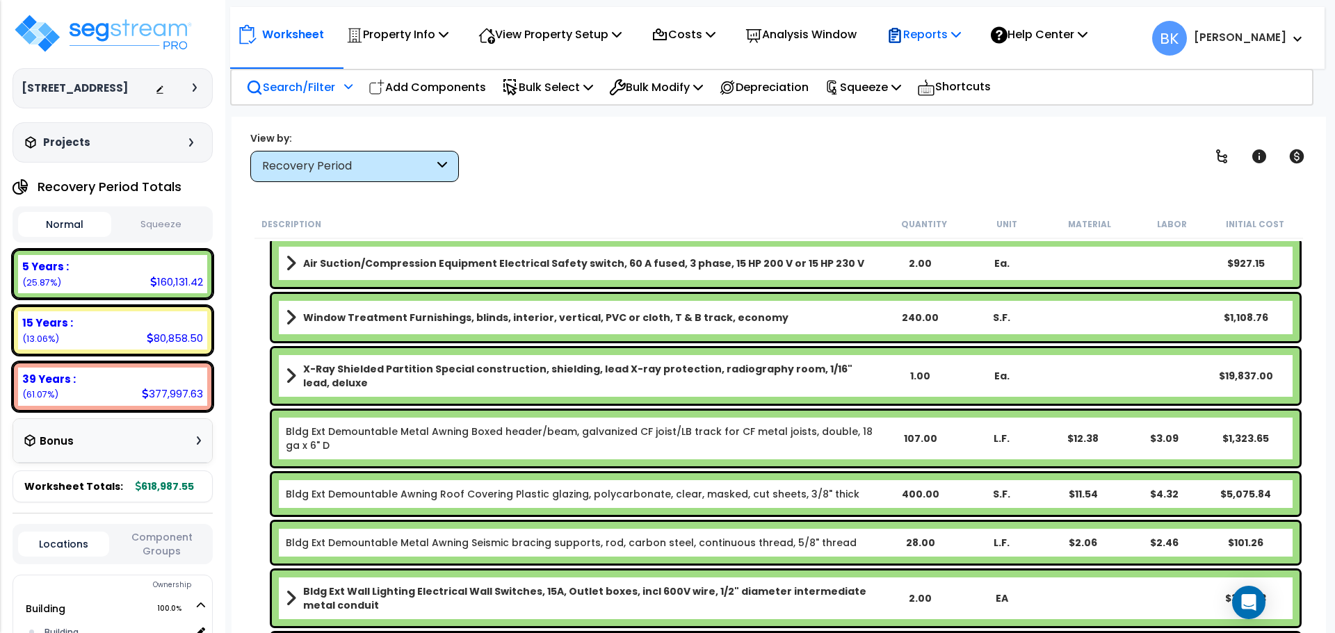
click at [961, 31] on icon at bounding box center [956, 34] width 10 height 11
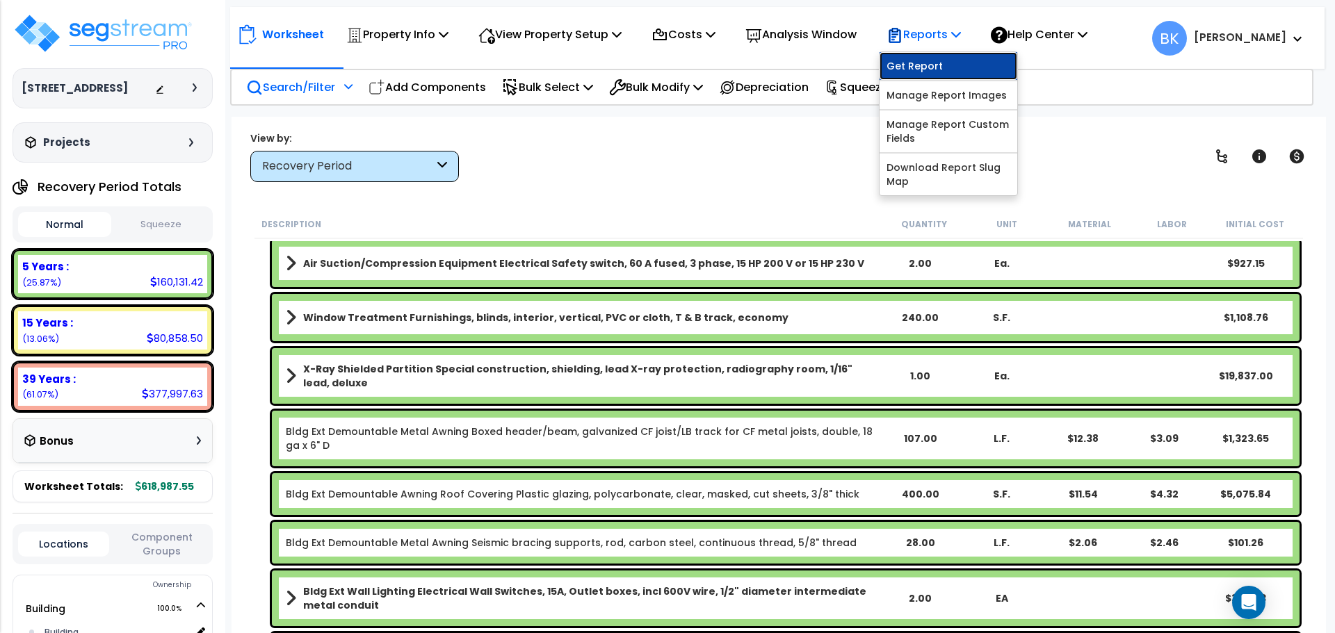
click at [957, 64] on link "Get Report" at bounding box center [948, 66] width 138 height 28
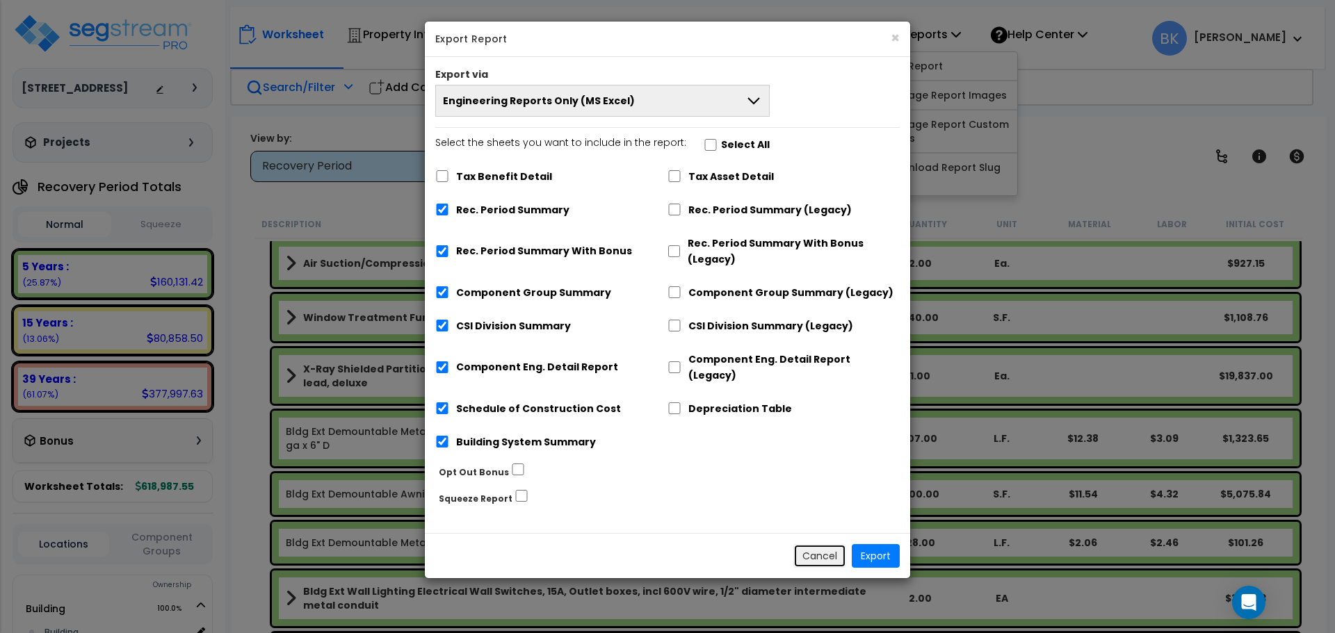
click at [820, 548] on button "Cancel" at bounding box center [819, 556] width 53 height 24
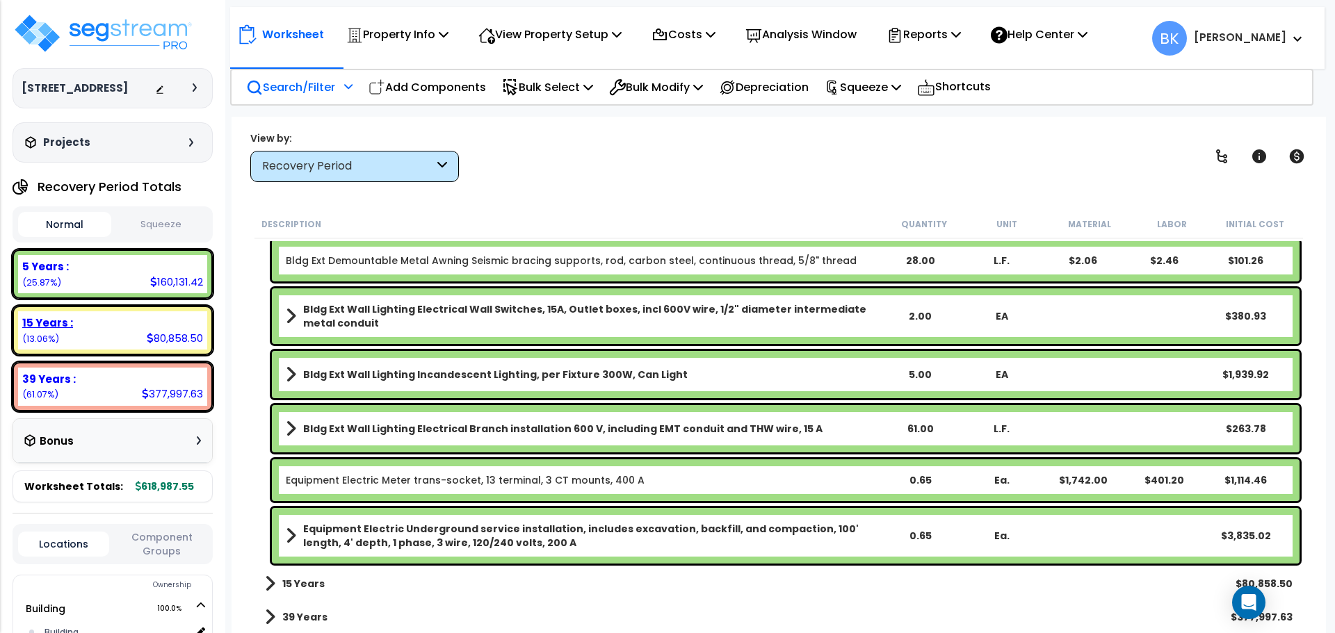
click at [106, 314] on div "15 Years : 80,858.50 (13.06%)" at bounding box center [112, 330] width 189 height 38
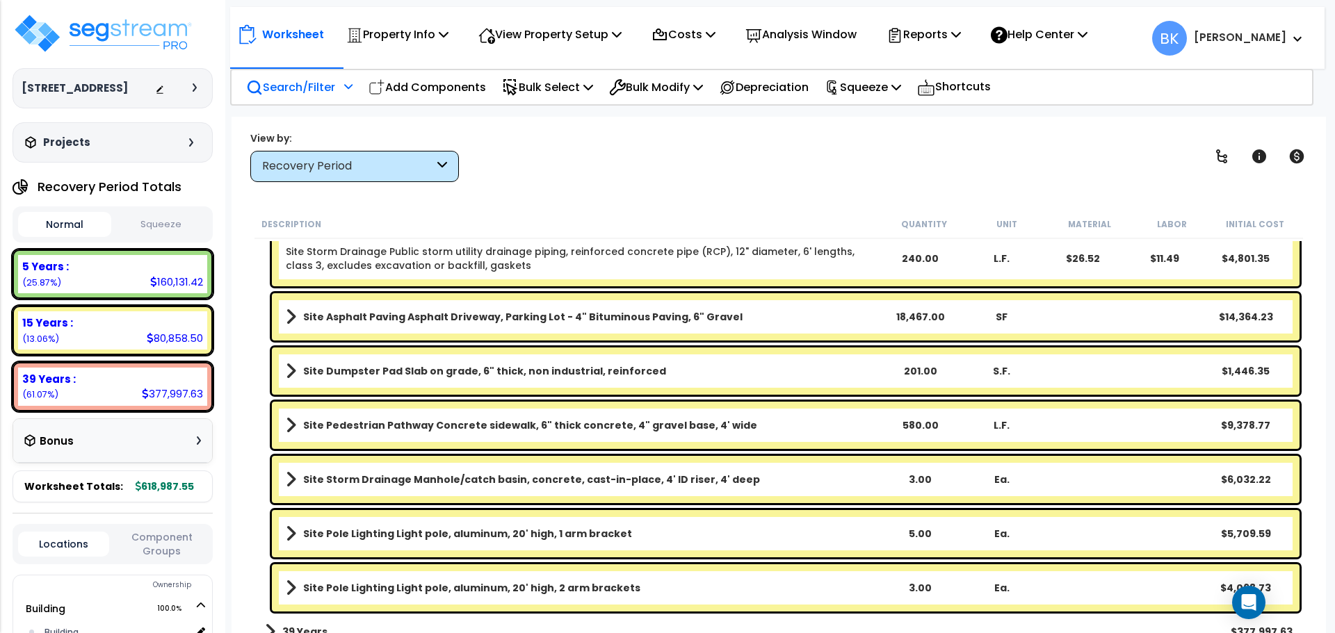
scroll to position [914, 0]
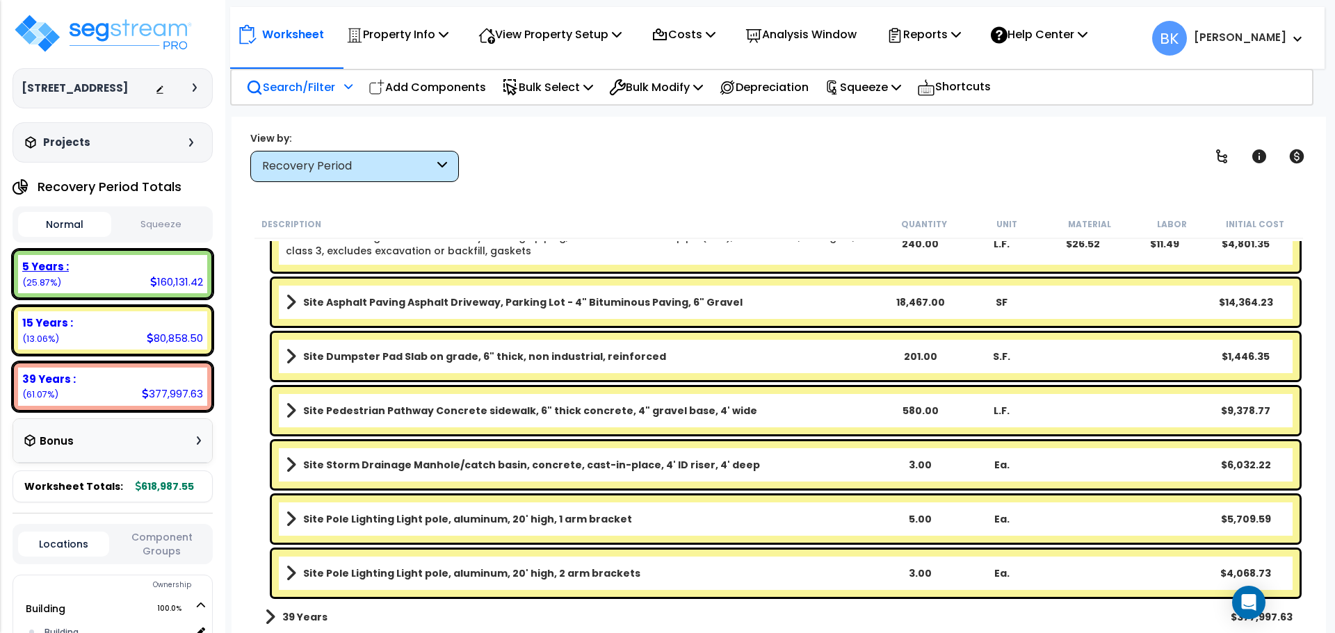
click at [96, 284] on div "5 Years : 160,131.42 (25.87%)" at bounding box center [112, 274] width 189 height 38
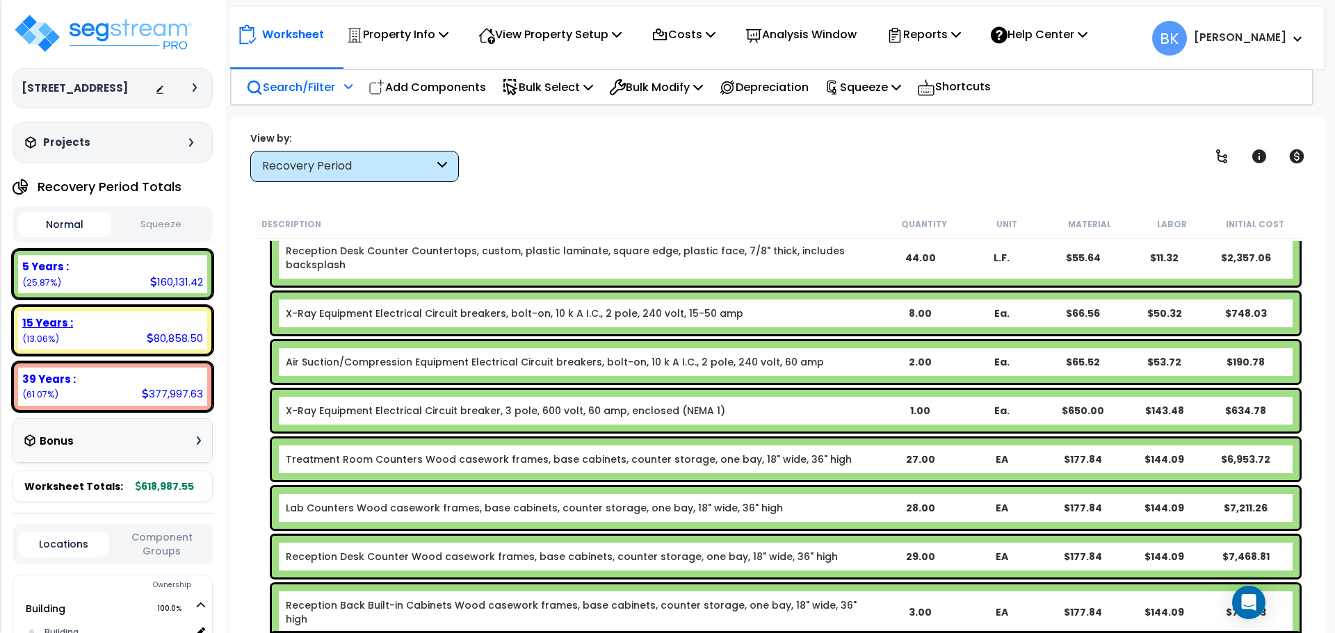
click at [90, 323] on div "15 Years :" at bounding box center [112, 323] width 181 height 15
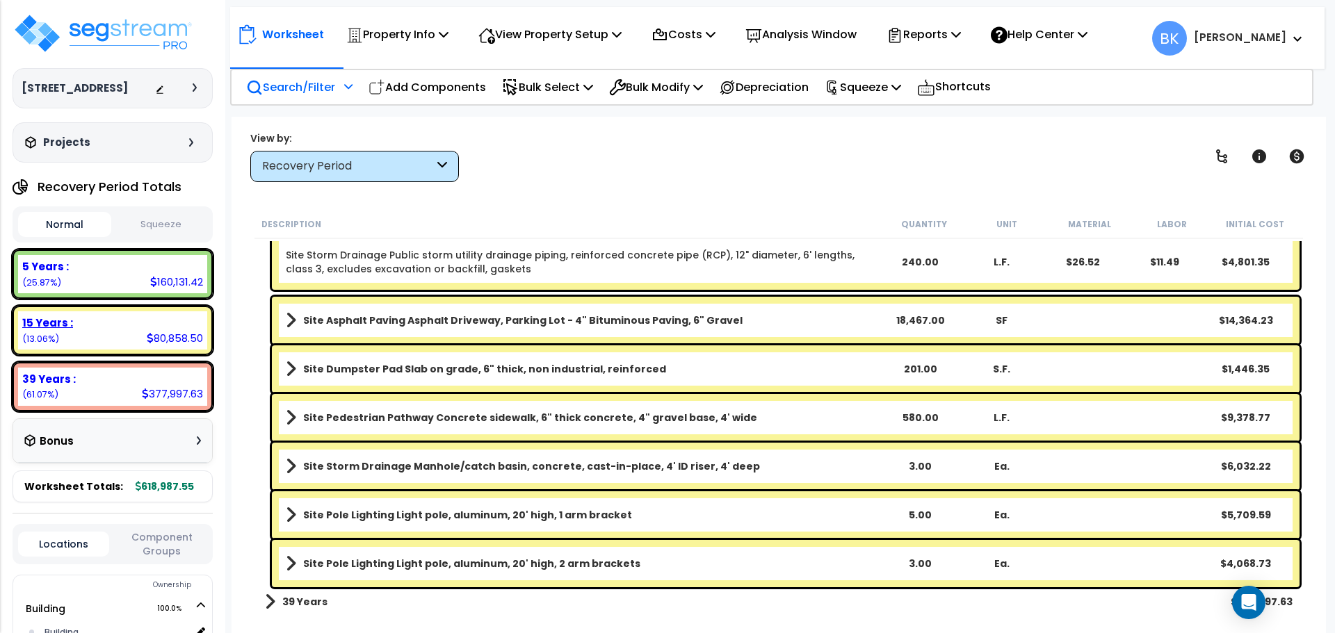
scroll to position [909, 0]
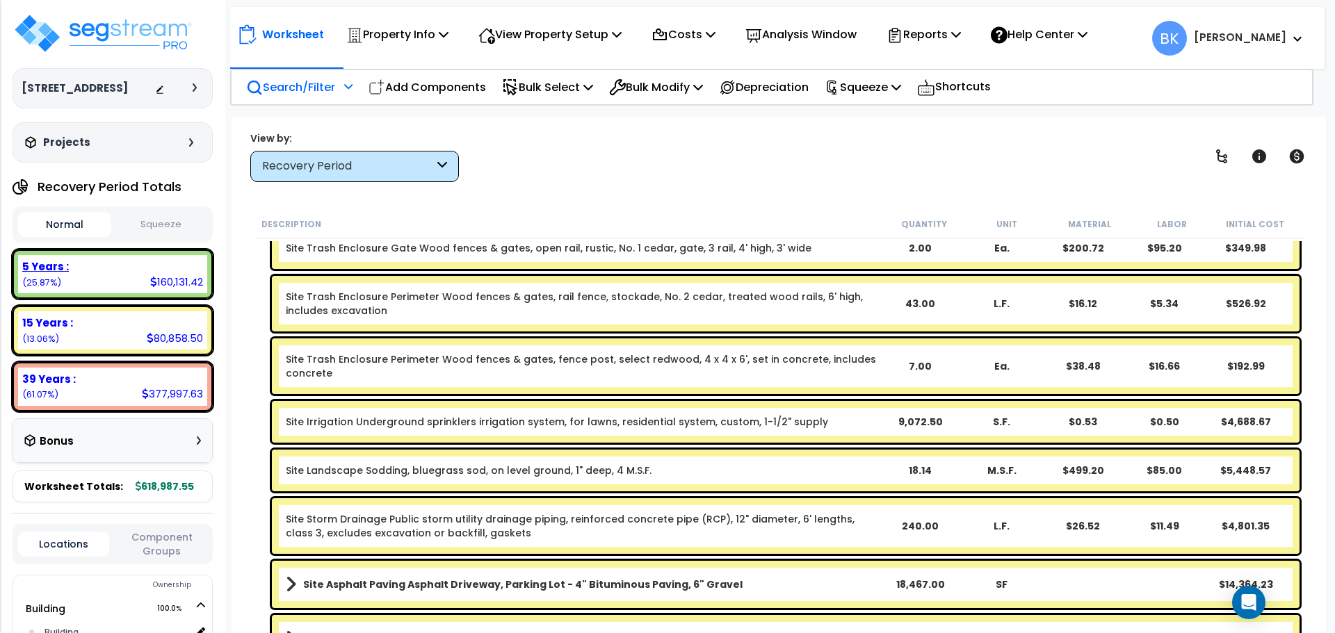
click at [128, 260] on div "5 Years :" at bounding box center [112, 266] width 181 height 15
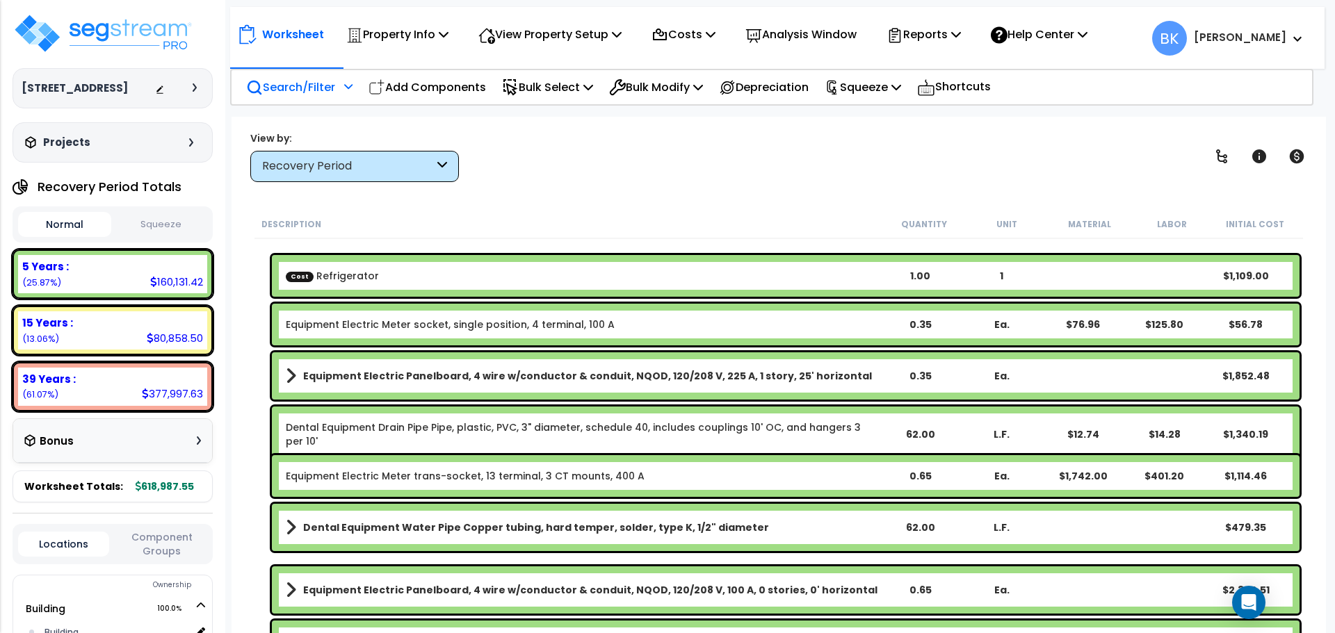
scroll to position [0, 0]
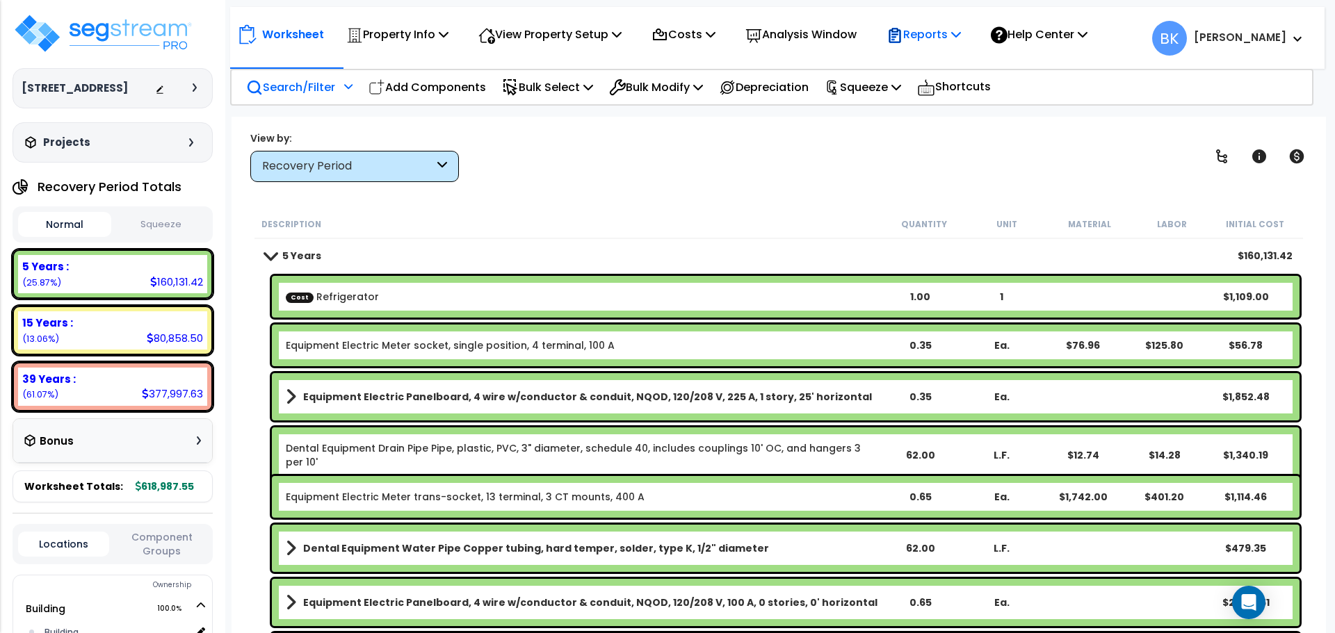
click at [959, 40] on p "Reports" at bounding box center [923, 34] width 74 height 19
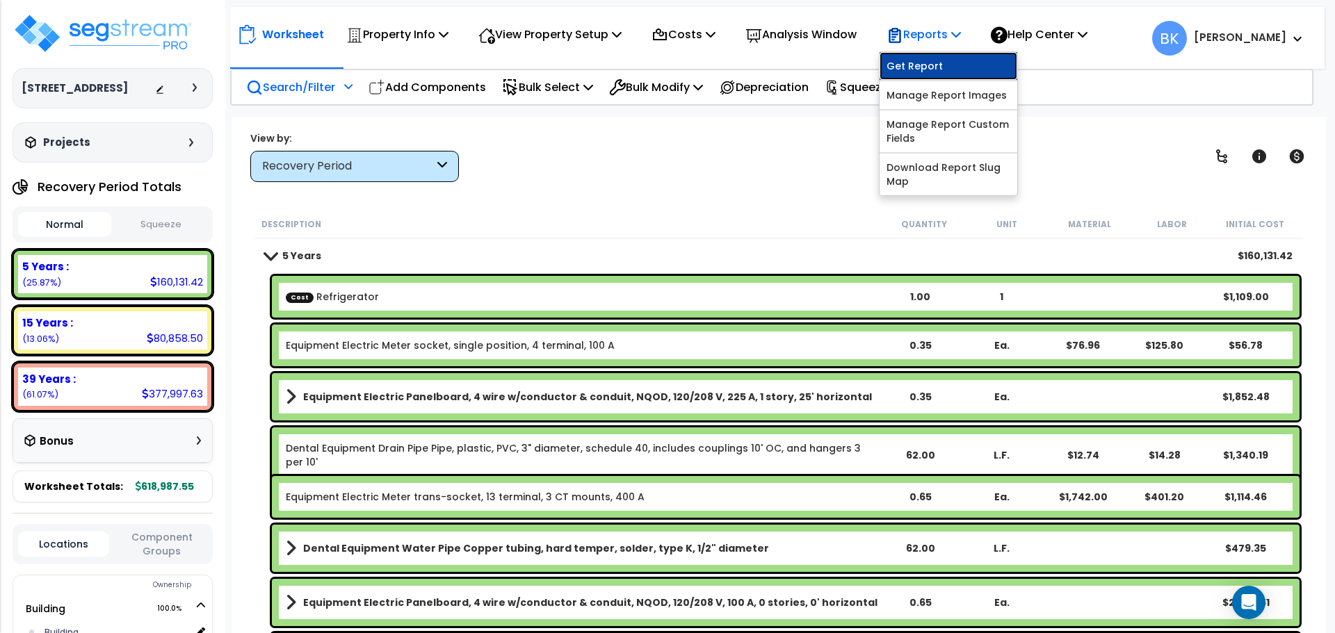
click at [943, 75] on link "Get Report" at bounding box center [948, 66] width 138 height 28
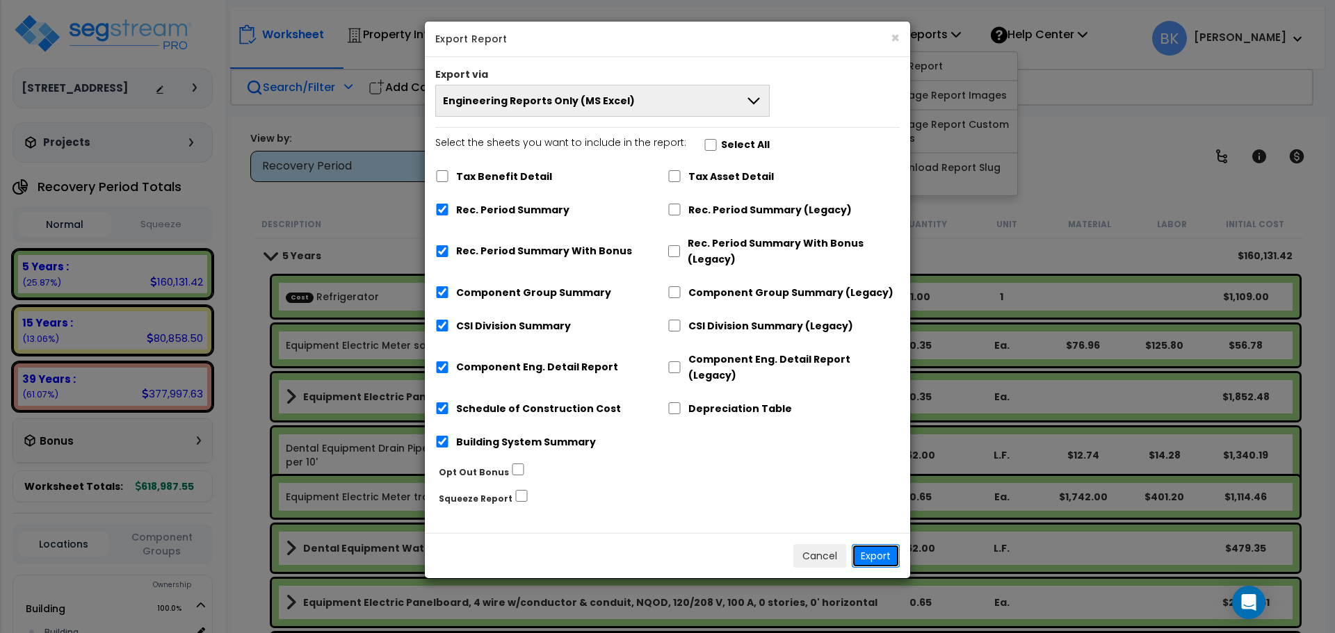
drag, startPoint x: 870, startPoint y: 543, endPoint x: 478, endPoint y: 233, distance: 499.9
click at [870, 544] on button "Export" at bounding box center [876, 556] width 48 height 24
